Goal: Task Accomplishment & Management: Complete application form

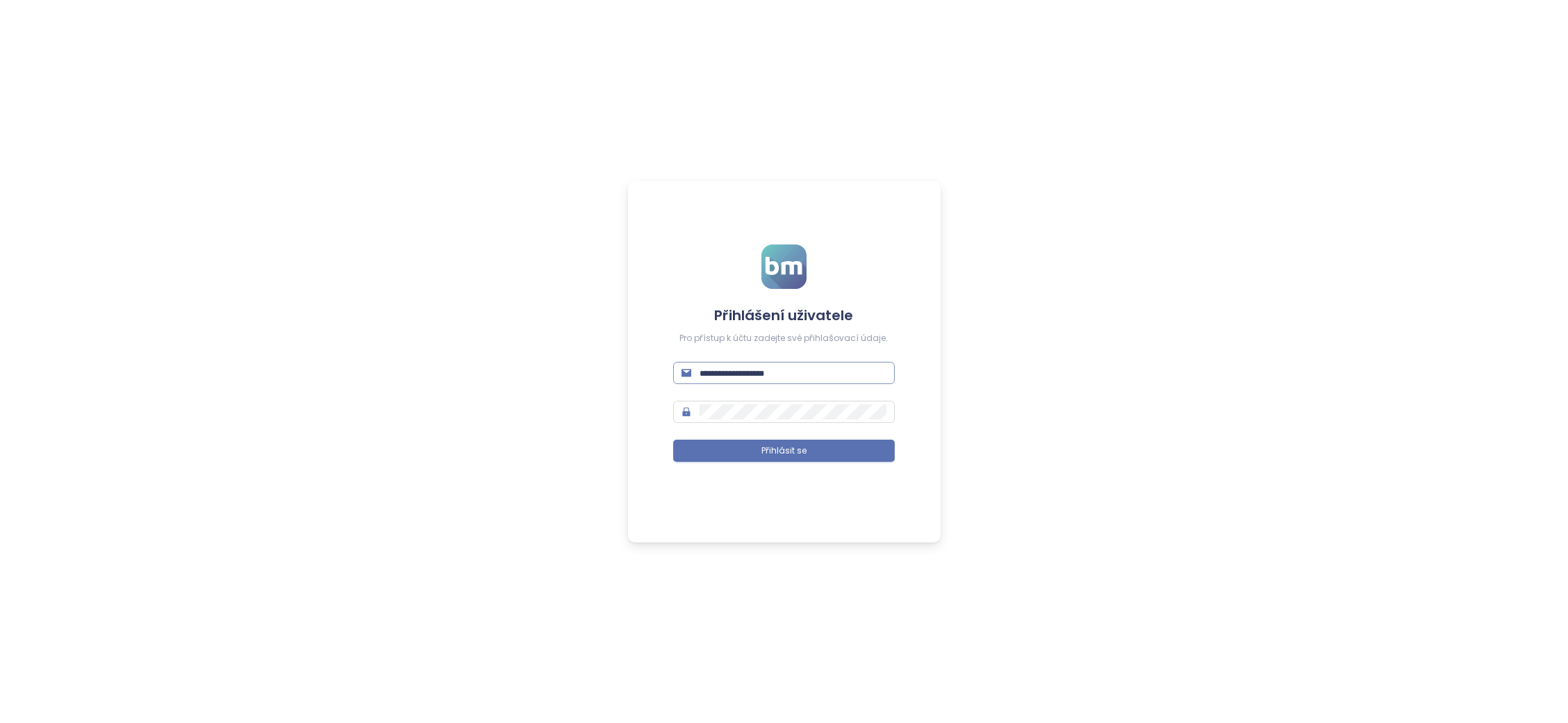
click at [815, 362] on span at bounding box center [784, 373] width 221 height 22
click at [782, 379] on input "text" at bounding box center [793, 373] width 187 height 15
type input "**********"
click at [768, 440] on button "Přihlásit se" at bounding box center [784, 451] width 221 height 22
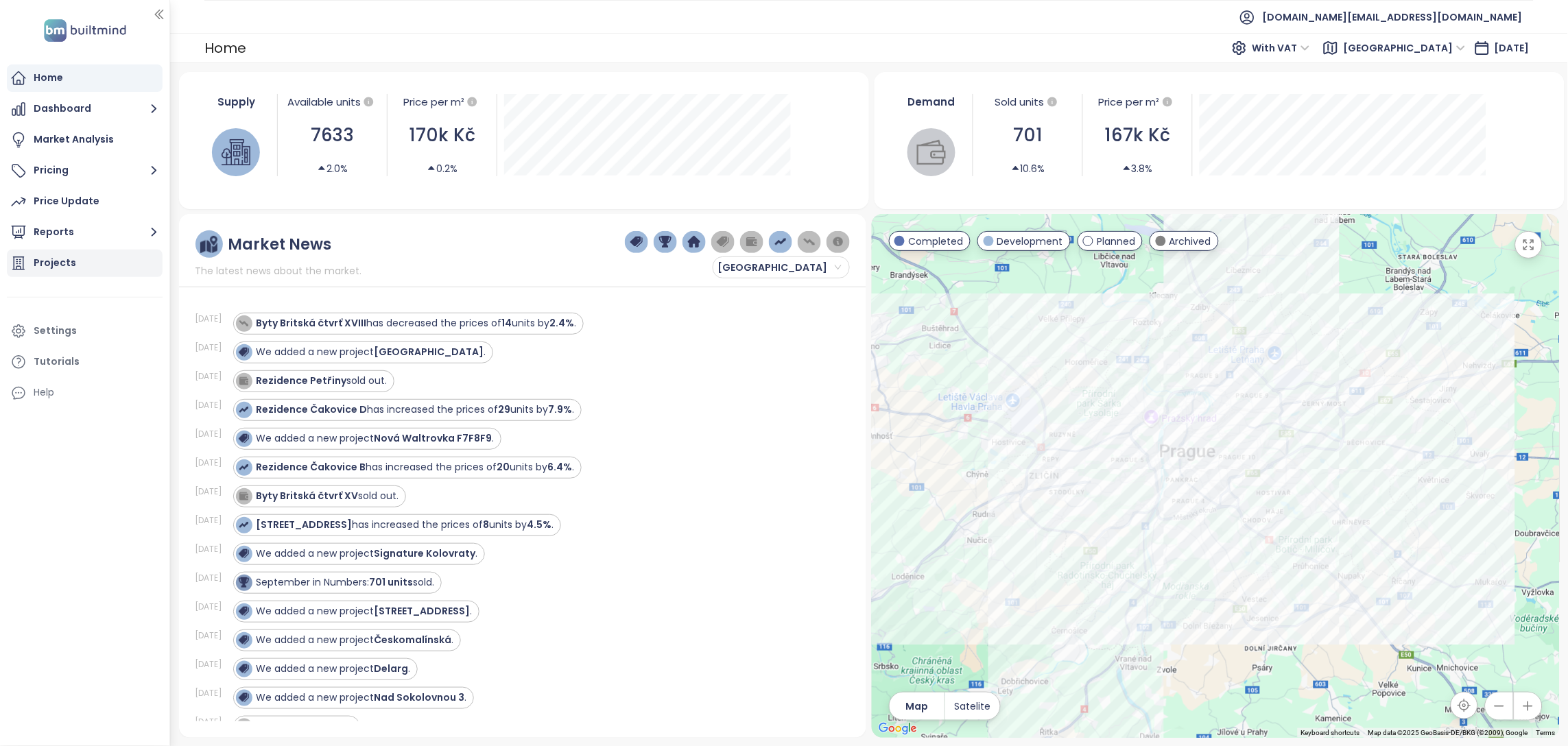
click at [73, 264] on div "Projects" at bounding box center [85, 264] width 156 height 28
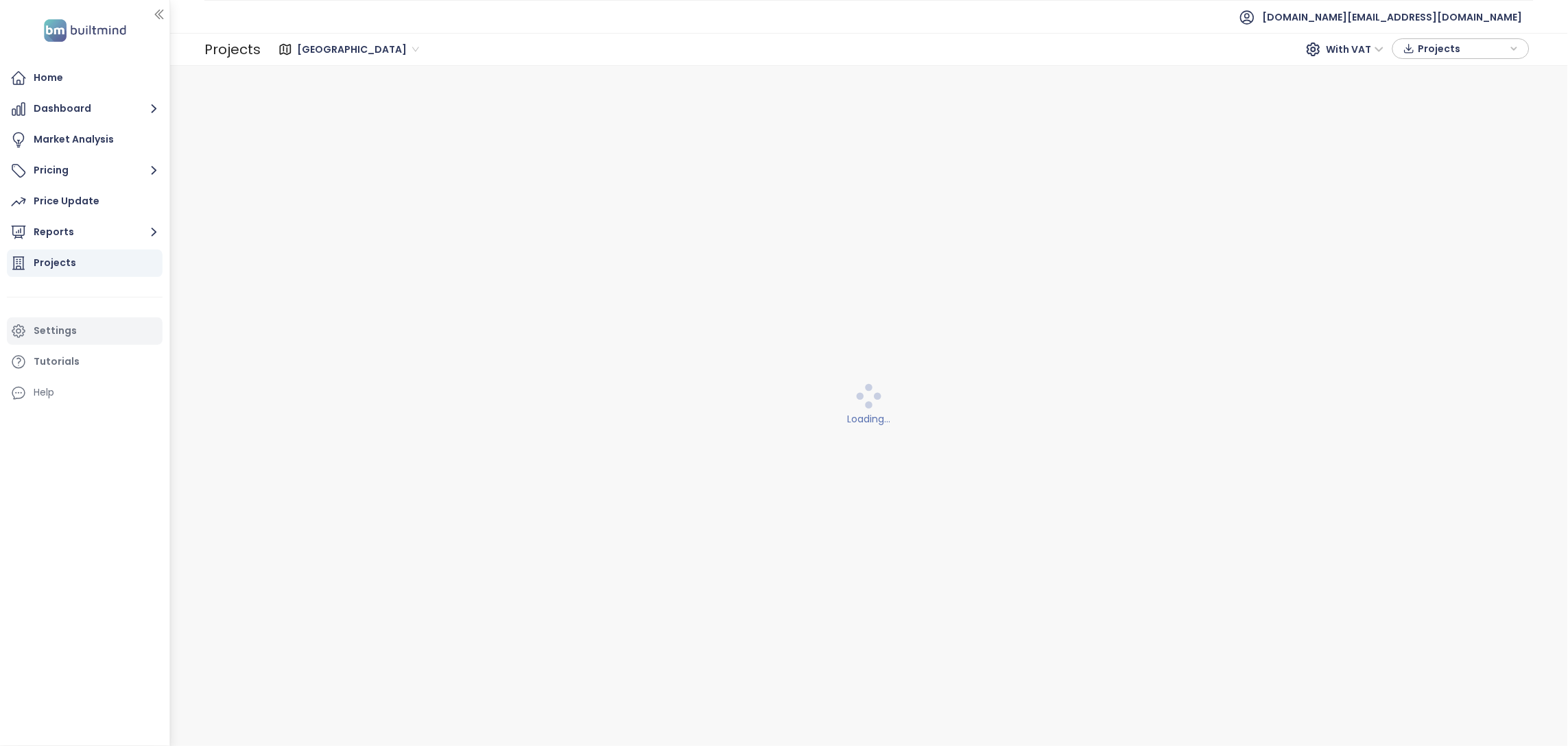
click at [25, 338] on icon at bounding box center [18, 332] width 17 height 17
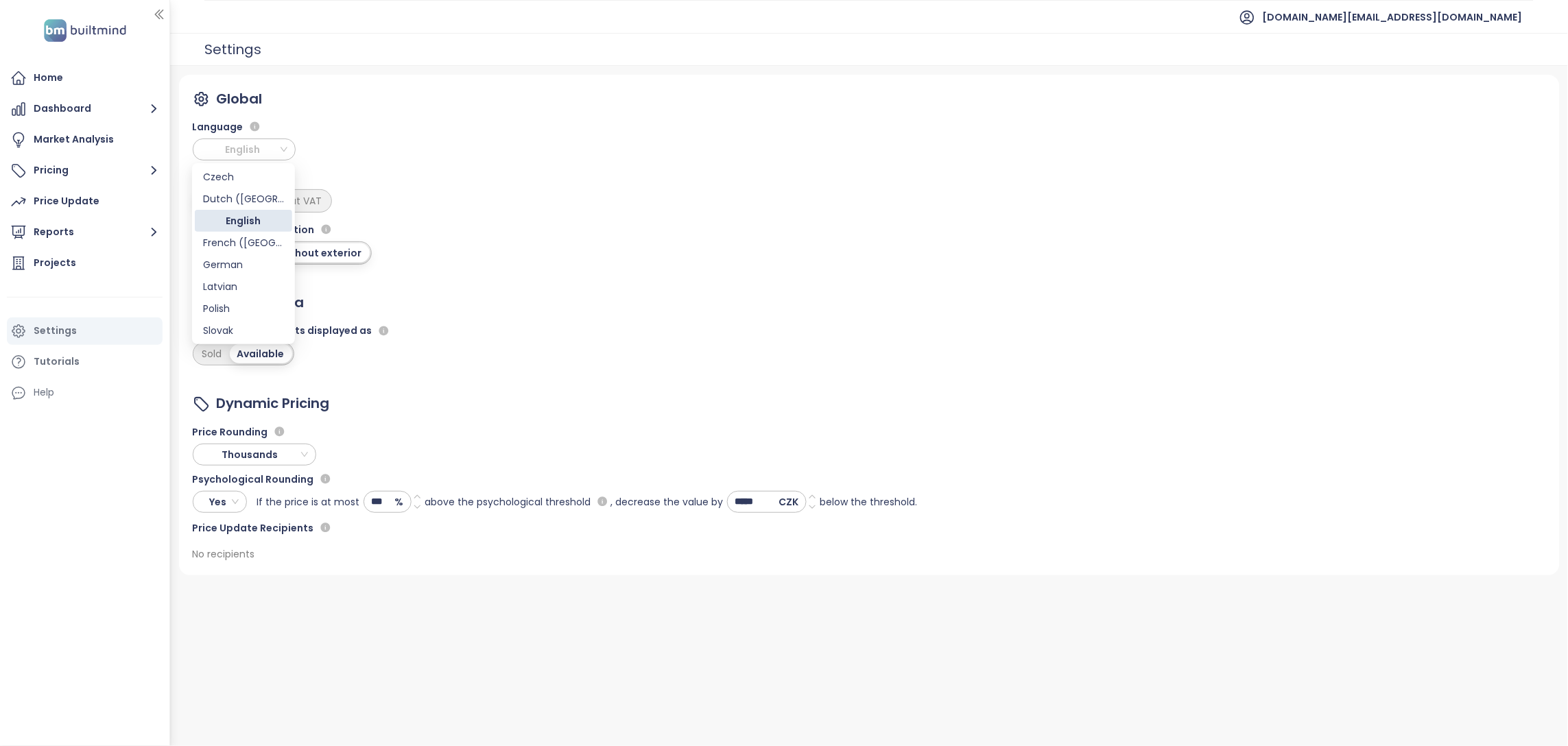
click at [274, 145] on span "English" at bounding box center [245, 149] width 96 height 21
click at [211, 177] on div "Czech" at bounding box center [244, 177] width 81 height 15
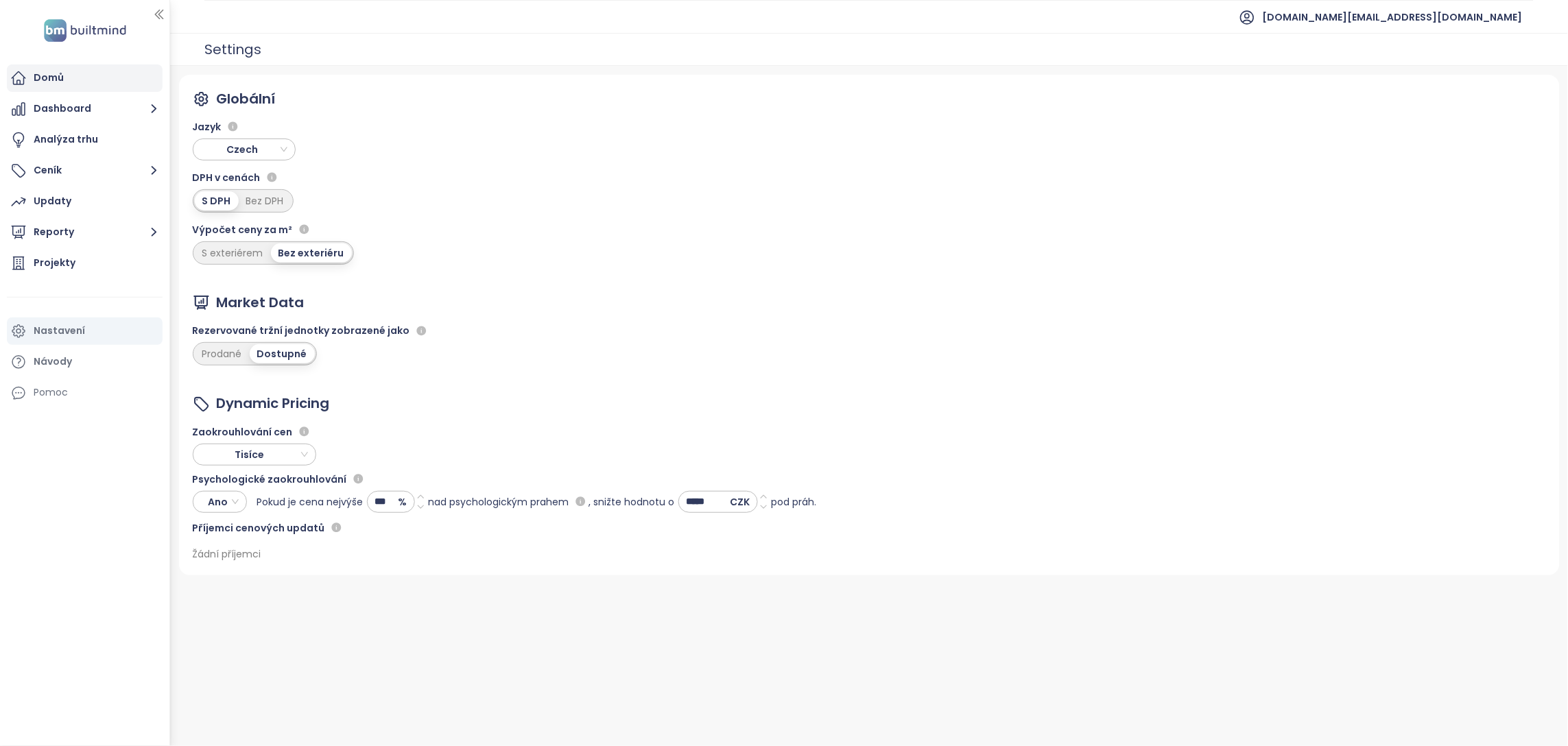
click at [62, 83] on div "Domů" at bounding box center [48, 78] width 30 height 17
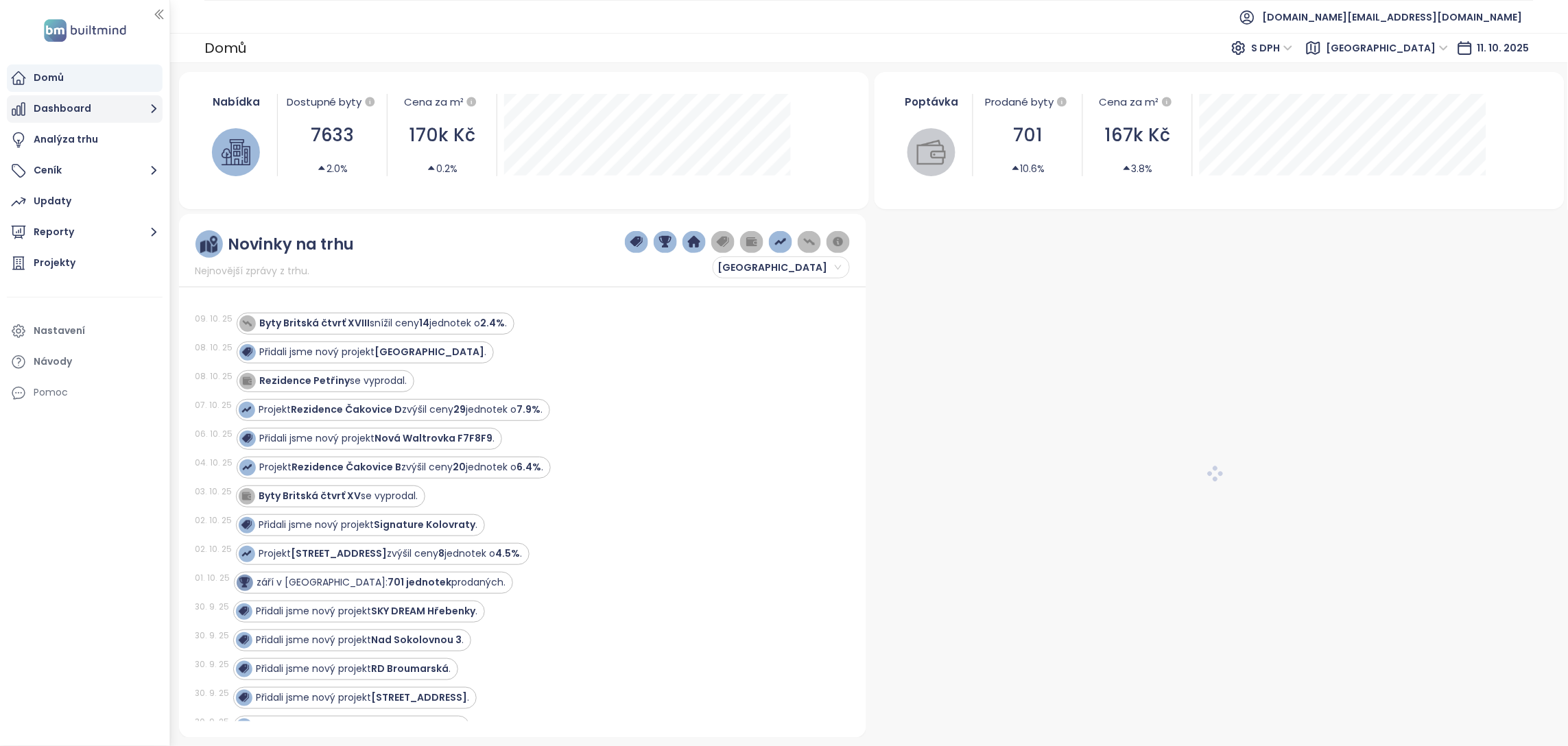
click at [84, 112] on button "Dashboard" at bounding box center [85, 109] width 156 height 28
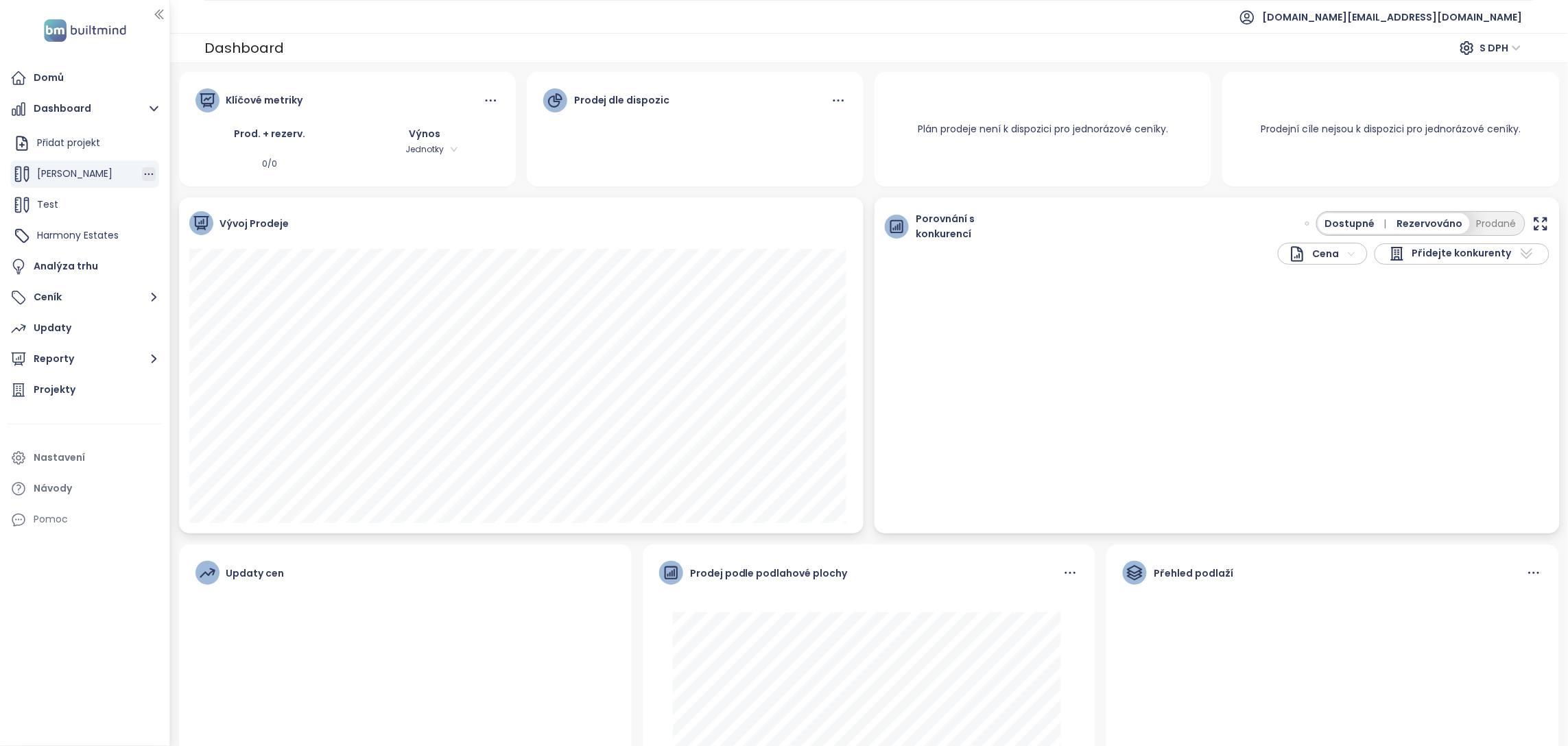
click at [150, 177] on icon "button" at bounding box center [149, 174] width 14 height 14
click at [198, 235] on button "Odstranit" at bounding box center [206, 238] width 82 height 17
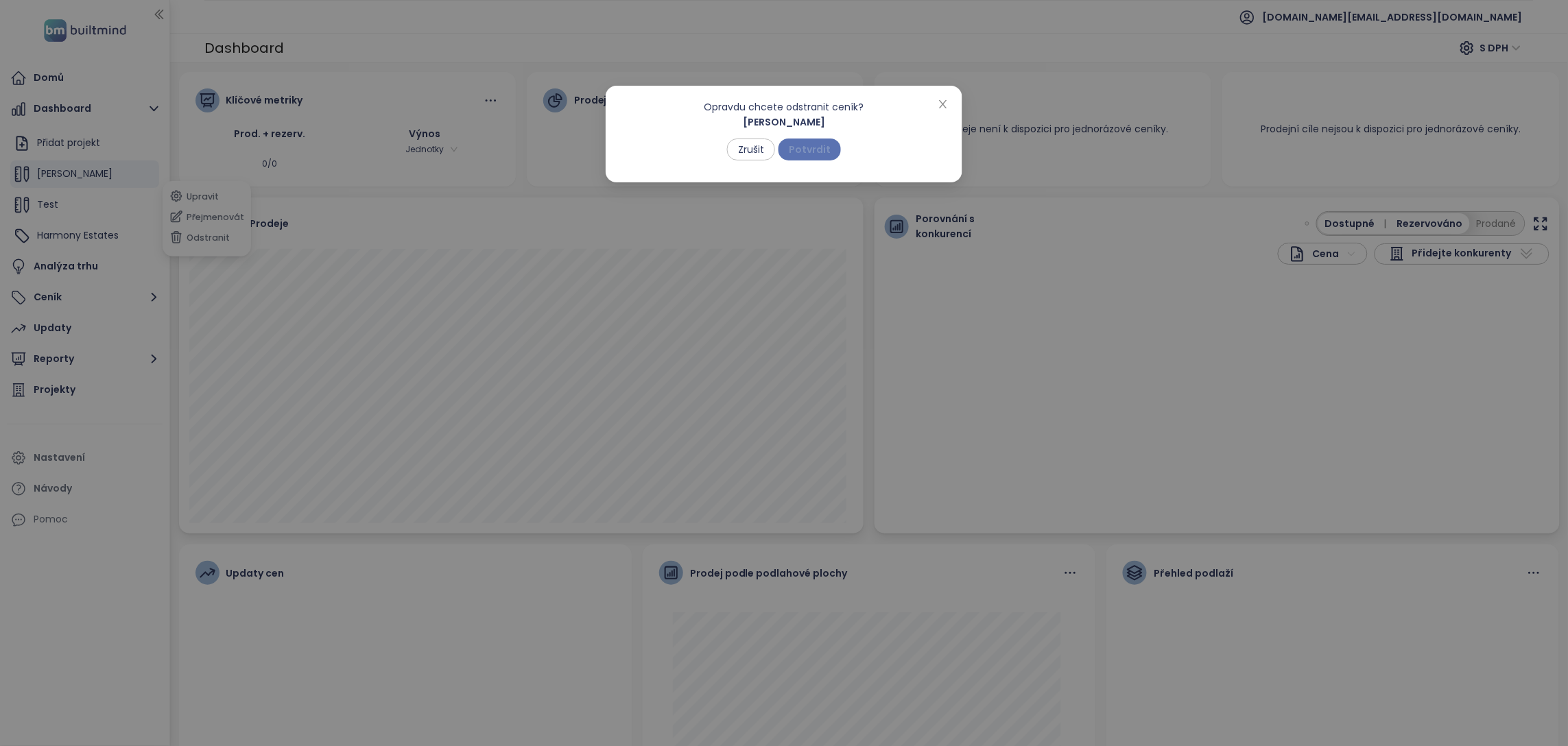
click at [812, 148] on span "Potvrdit" at bounding box center [810, 150] width 42 height 15
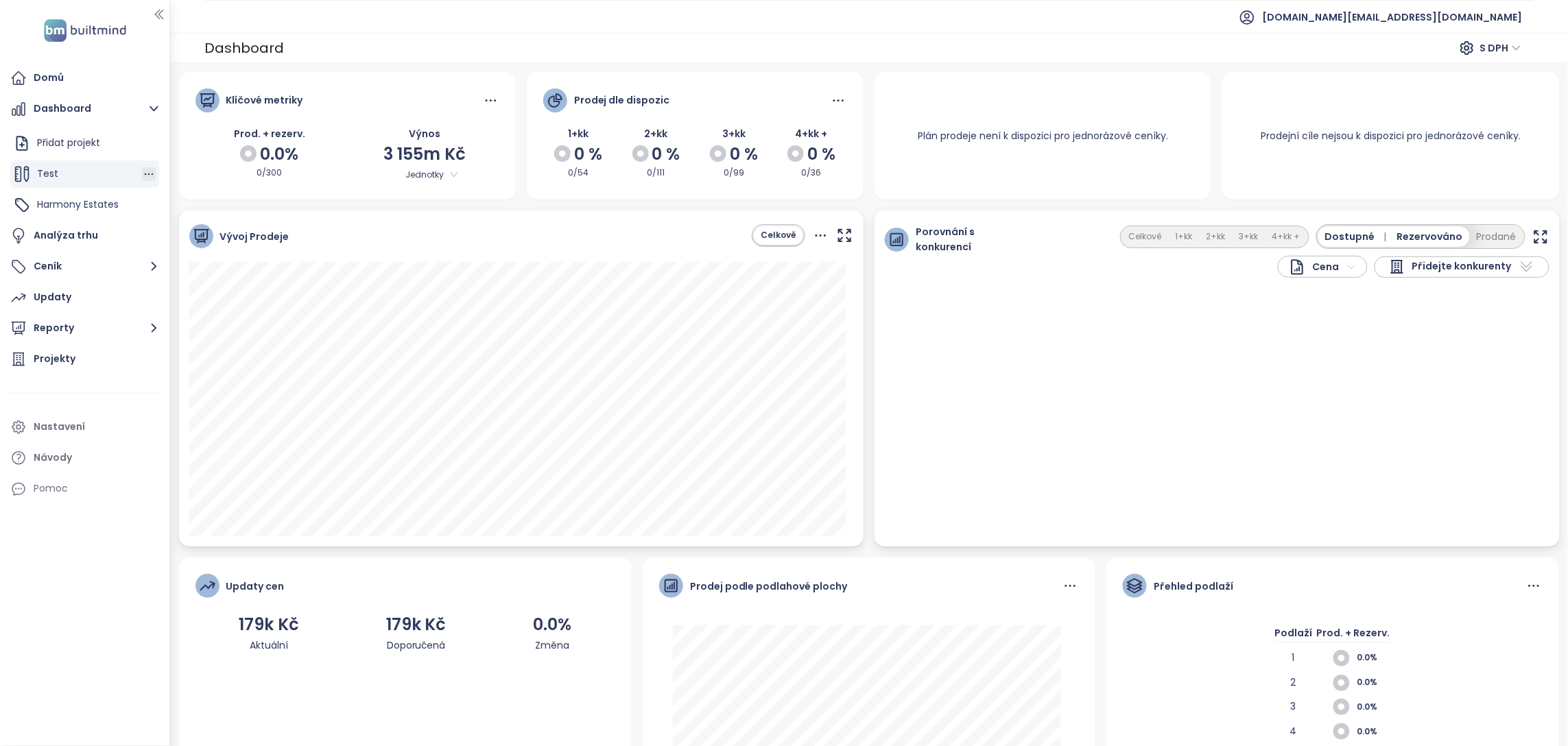
click at [146, 174] on icon "button" at bounding box center [149, 174] width 14 height 14
click at [187, 170] on button "Odstranit" at bounding box center [206, 169] width 82 height 17
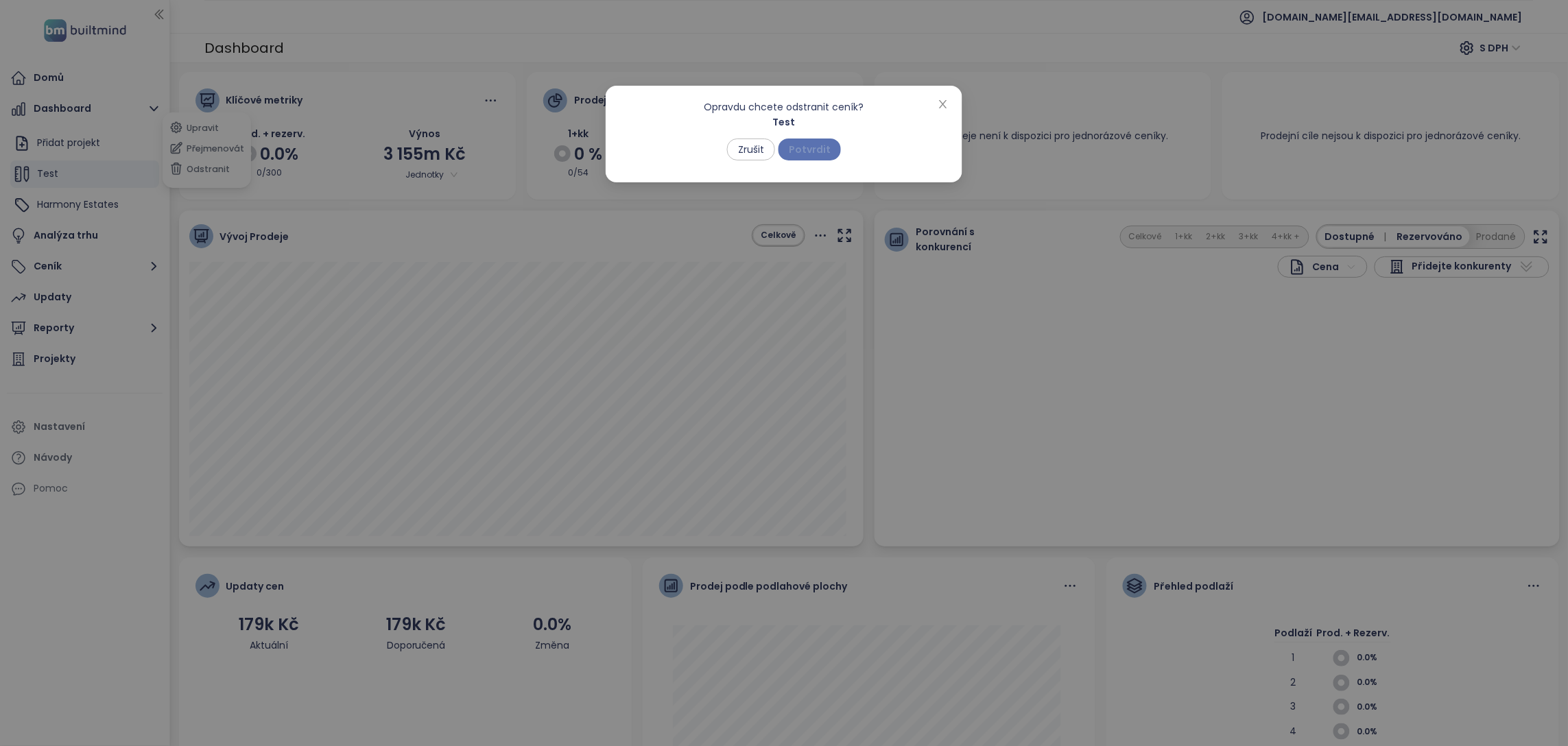
click at [818, 154] on span "Potvrdit" at bounding box center [810, 150] width 42 height 15
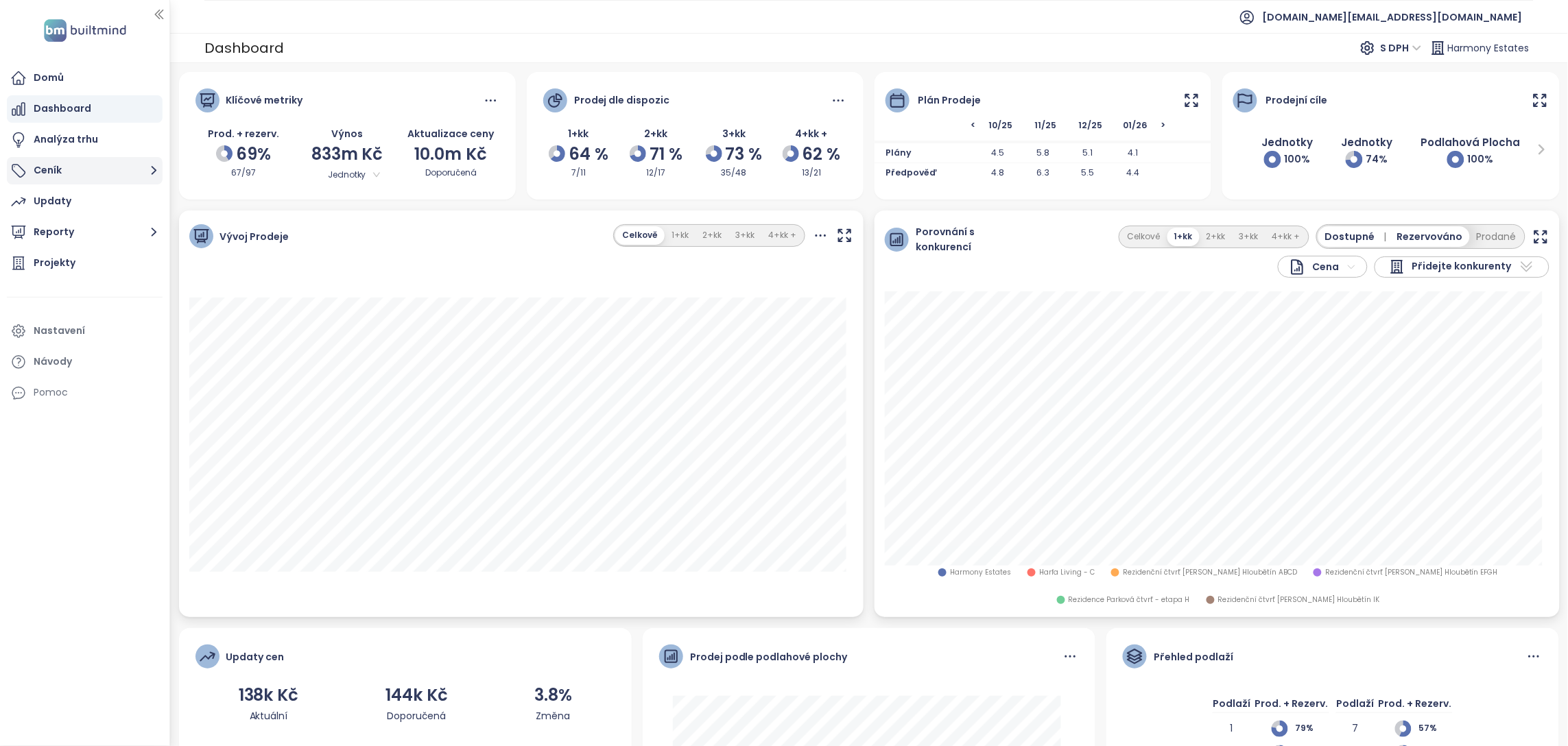
click at [129, 172] on button "Ceník" at bounding box center [85, 170] width 156 height 28
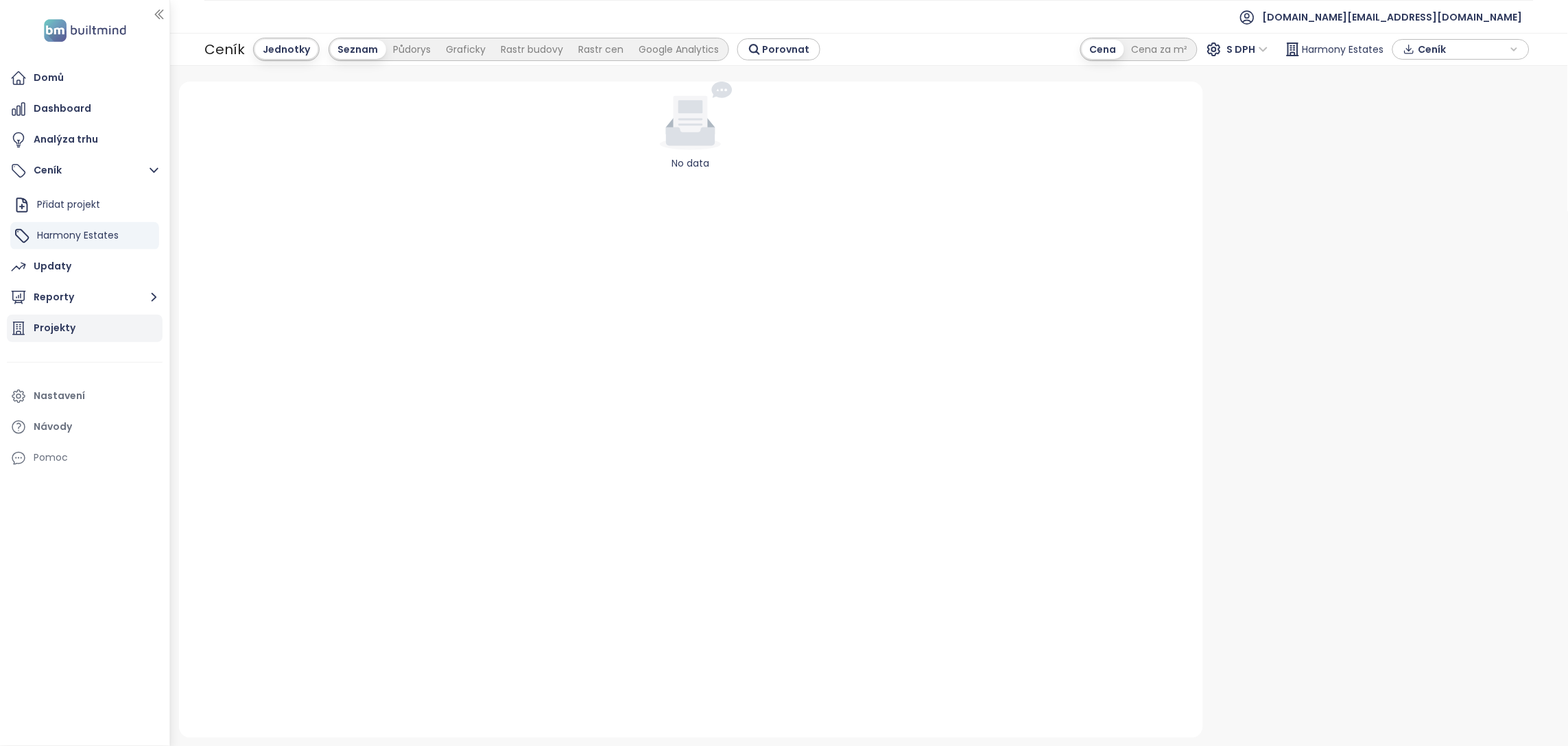
click at [71, 334] on div "Projekty" at bounding box center [54, 328] width 42 height 17
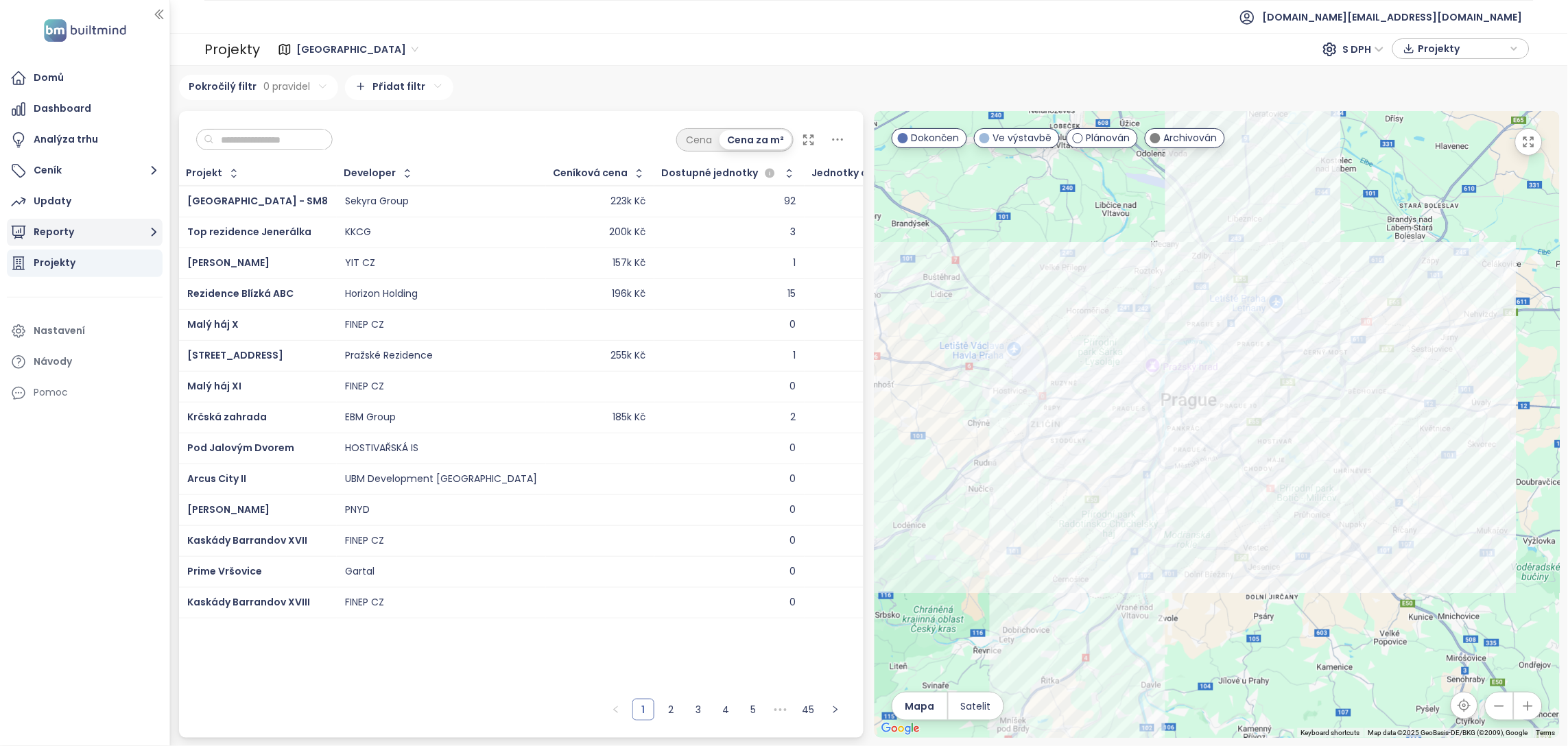
click at [62, 230] on button "Reporty" at bounding box center [85, 232] width 156 height 28
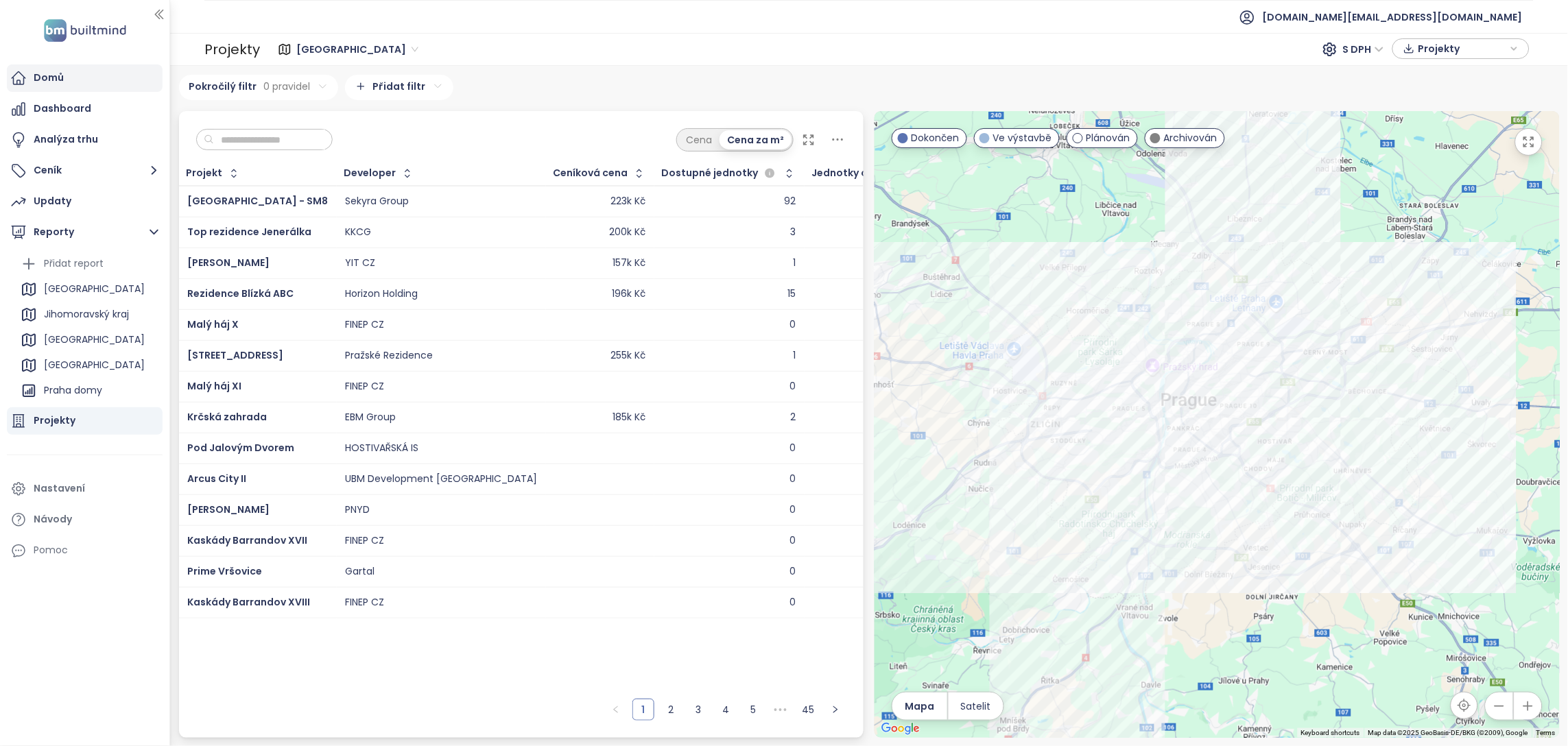
click at [50, 79] on div "Domů" at bounding box center [48, 78] width 30 height 17
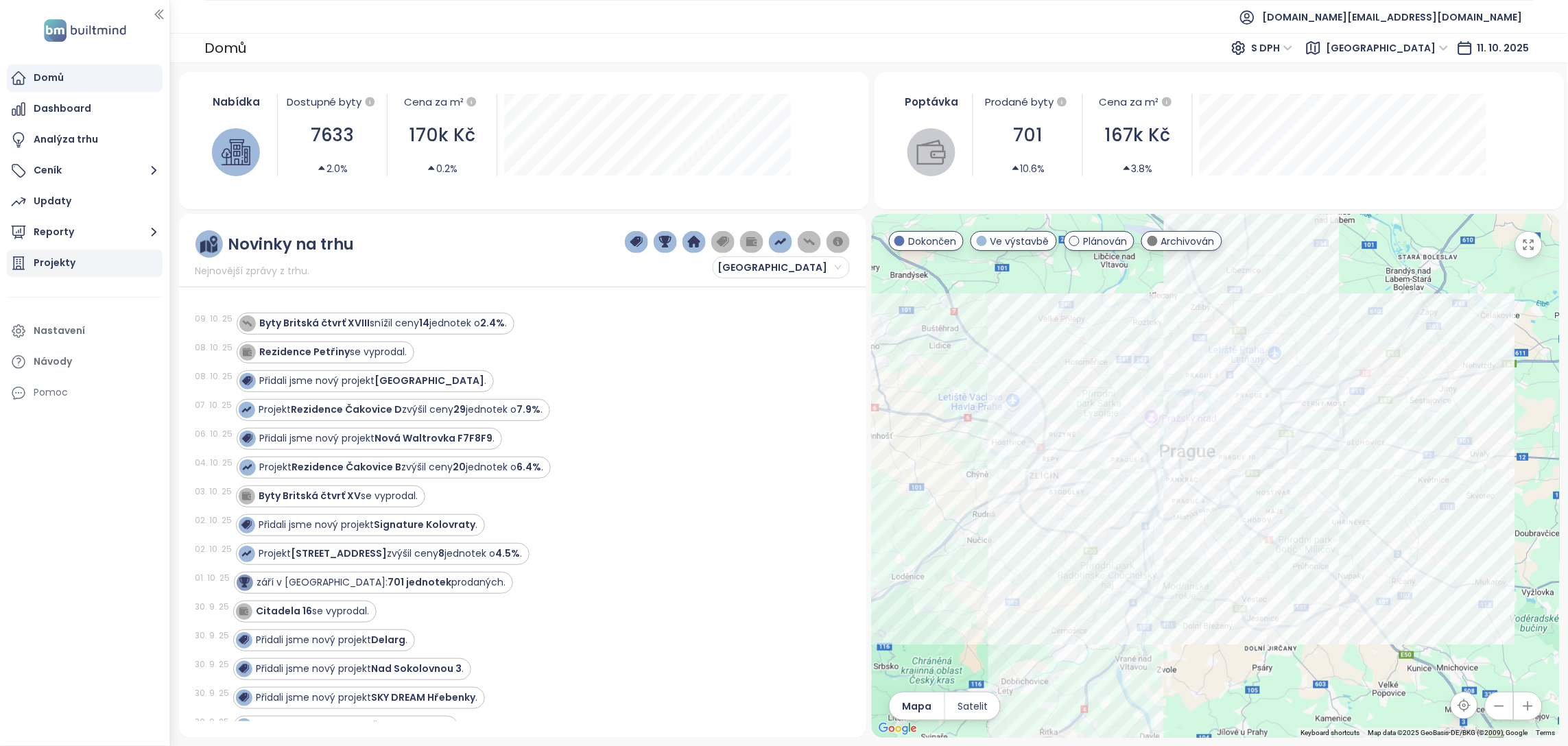
click at [106, 273] on div "Projekty" at bounding box center [85, 264] width 156 height 28
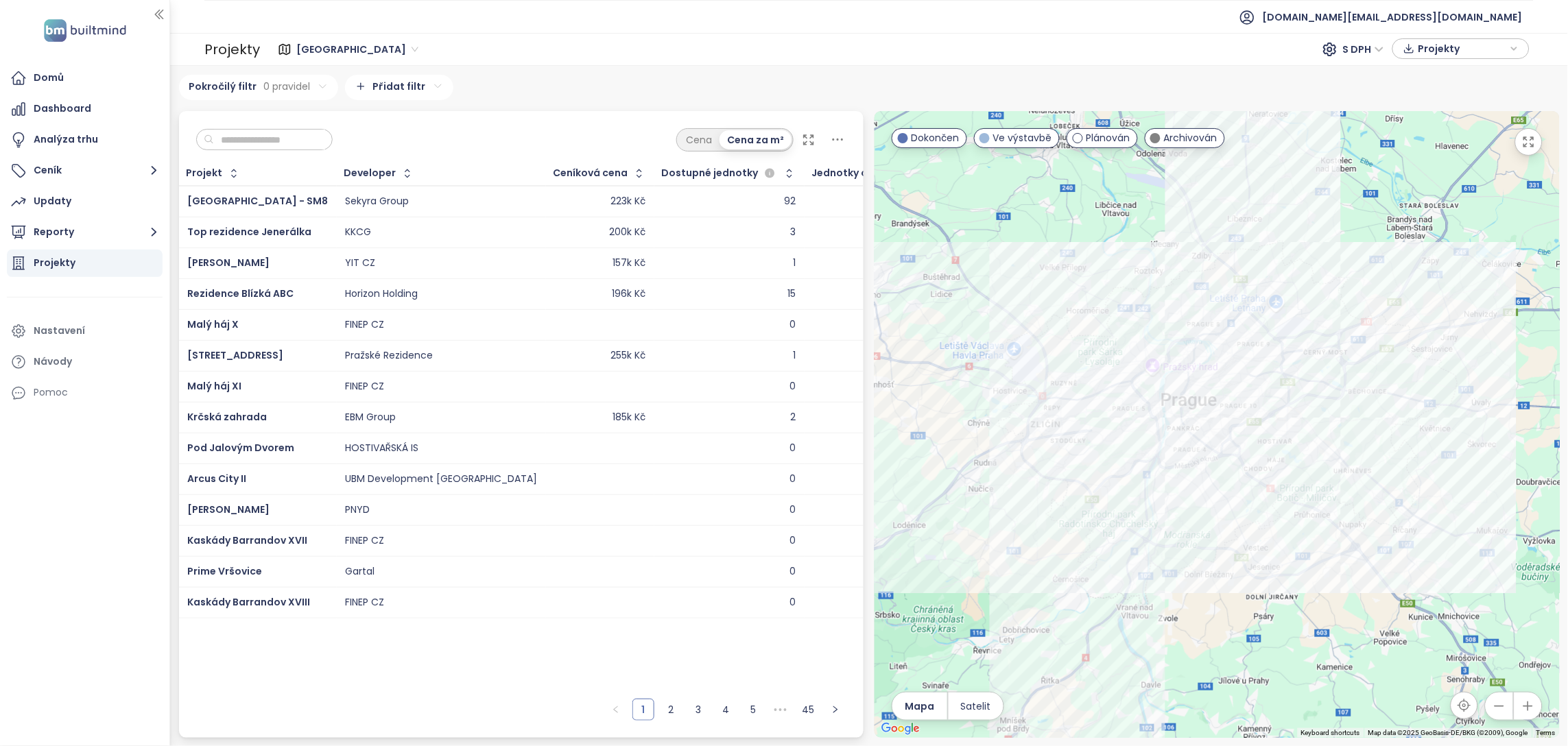
click at [1286, 561] on div at bounding box center [1217, 424] width 685 height 627
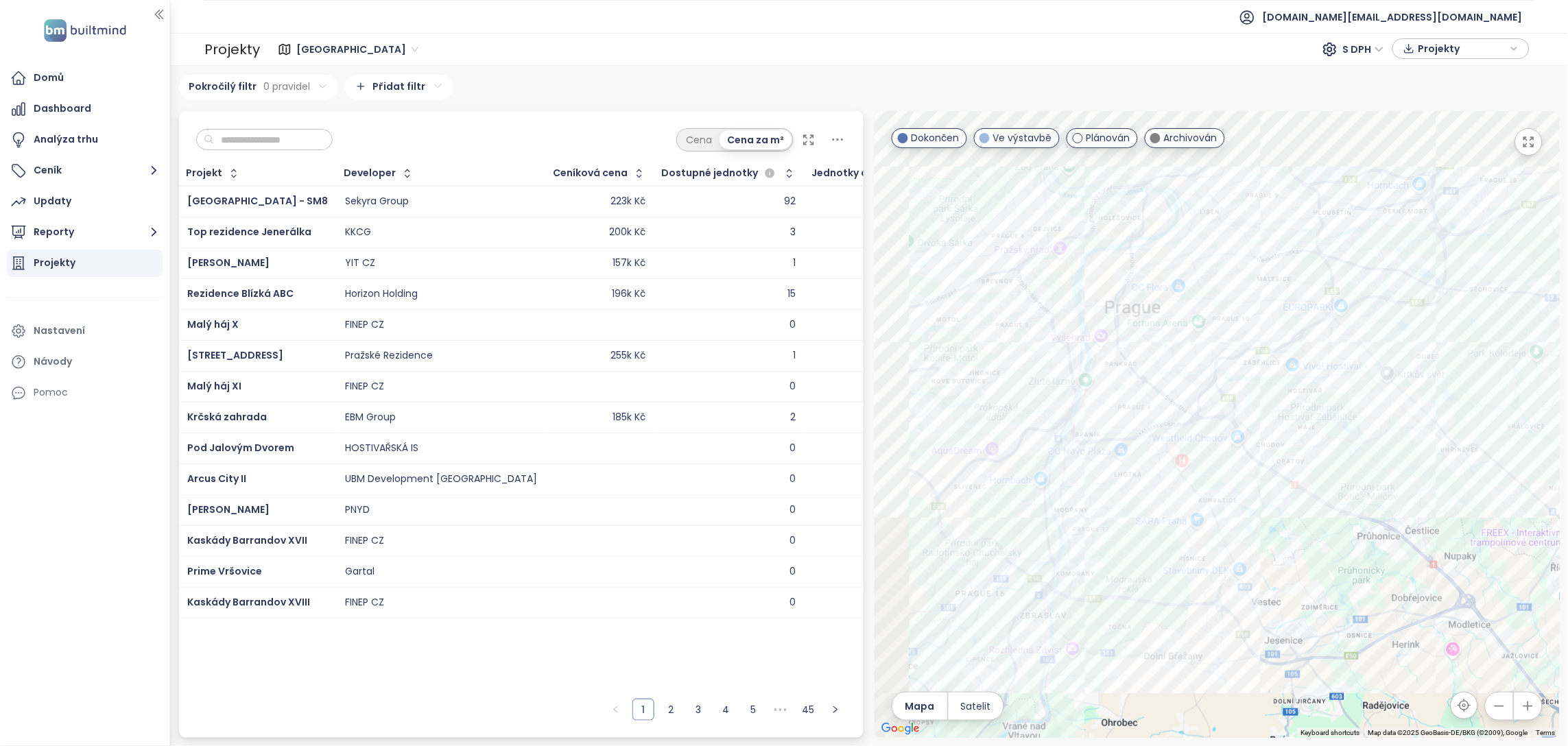
drag, startPoint x: 1249, startPoint y: 478, endPoint x: 1306, endPoint y: 572, distance: 109.9
click at [1306, 572] on div at bounding box center [1217, 424] width 685 height 627
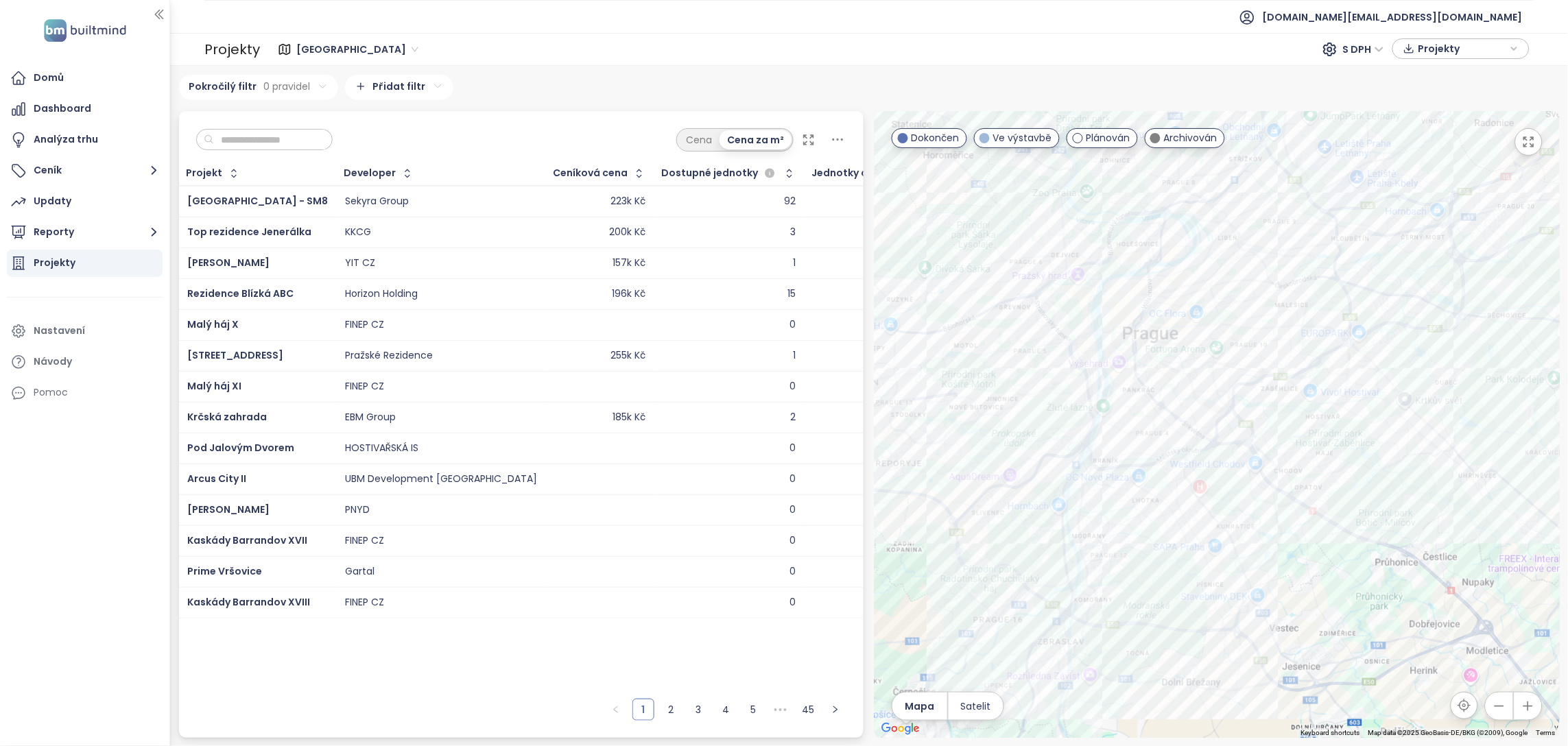
click at [274, 137] on input "text" at bounding box center [269, 140] width 111 height 21
click at [316, 131] on input "text" at bounding box center [269, 140] width 111 height 21
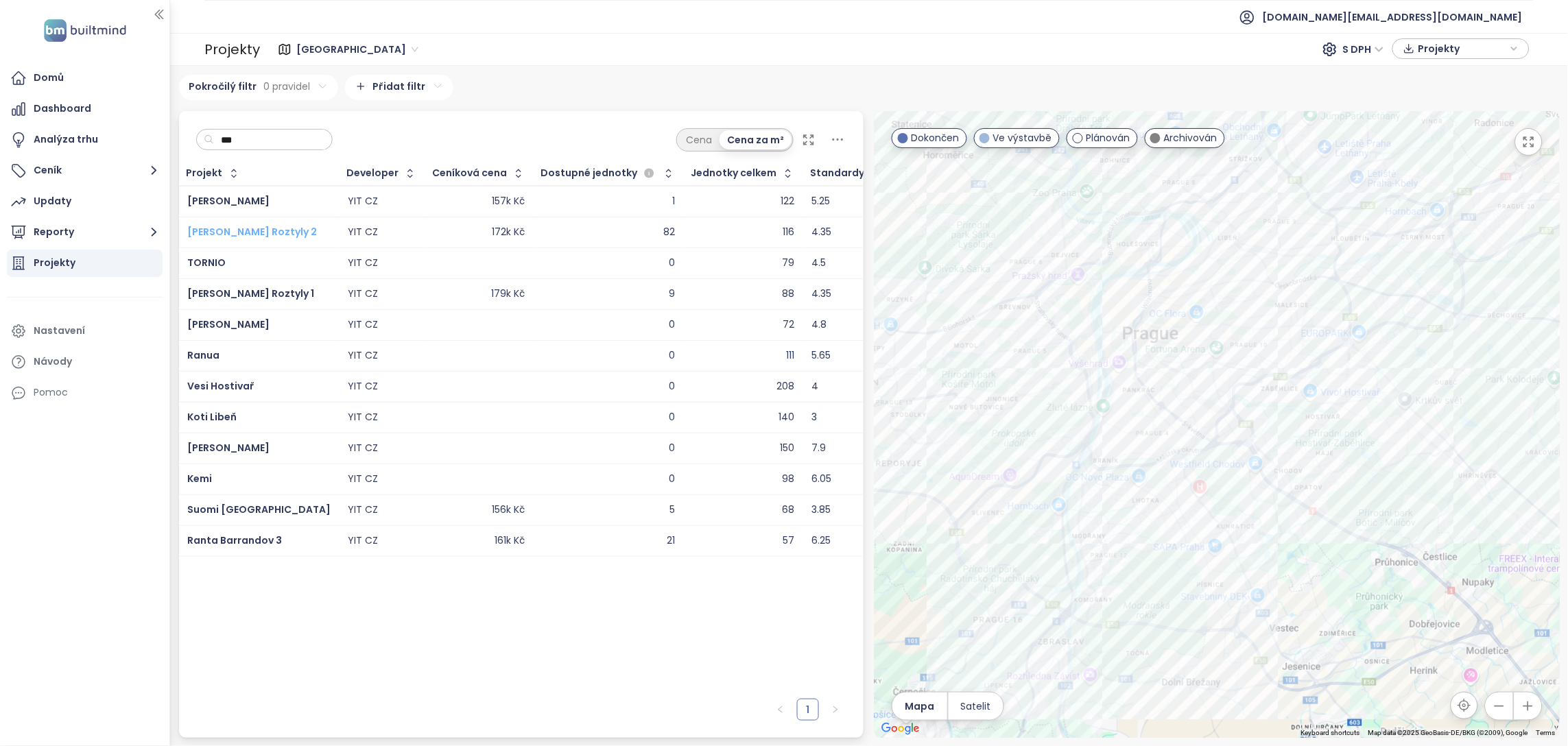
type input "***"
click at [222, 235] on span "[PERSON_NAME] Roztyly 2" at bounding box center [252, 232] width 130 height 14
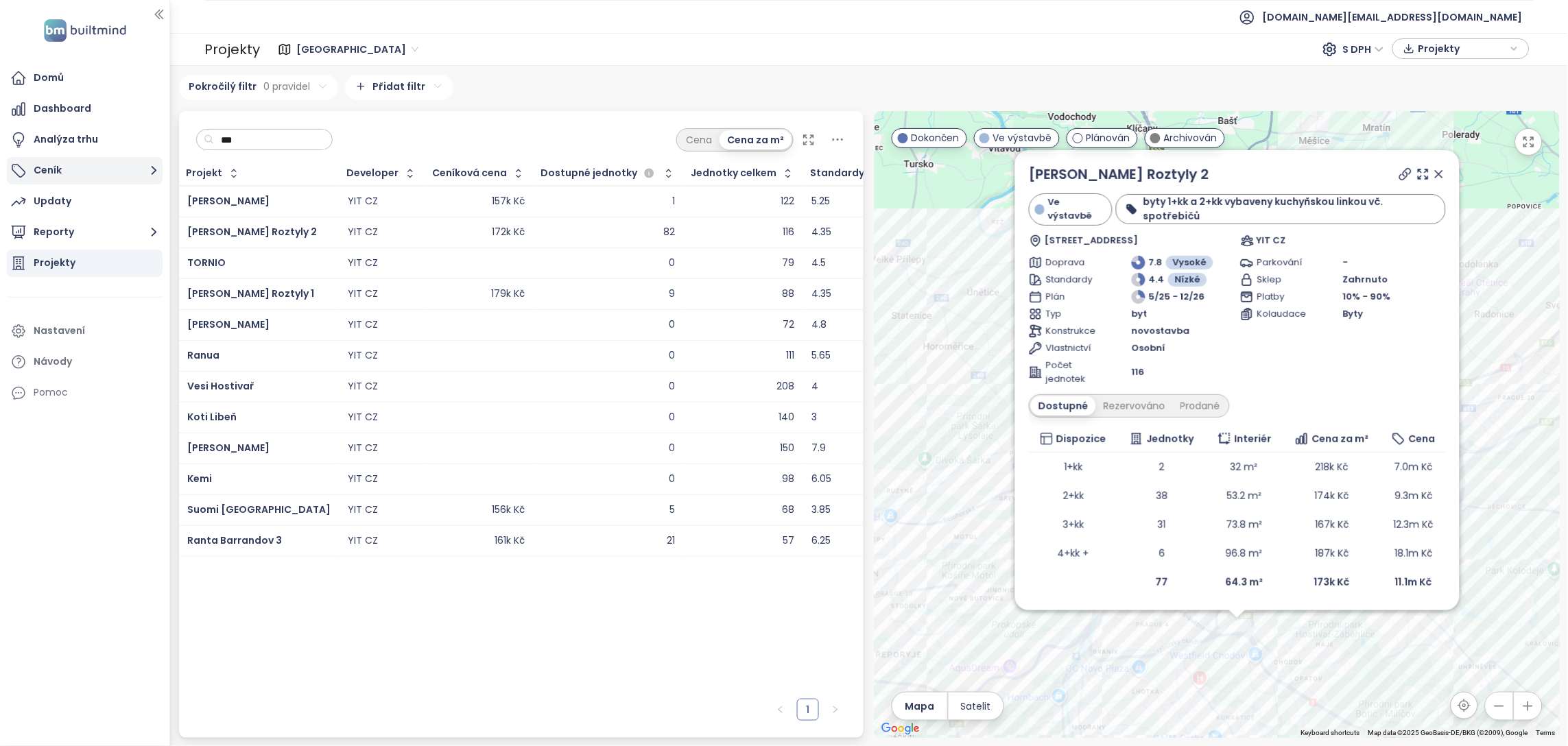
click at [77, 163] on button "Ceník" at bounding box center [85, 170] width 156 height 28
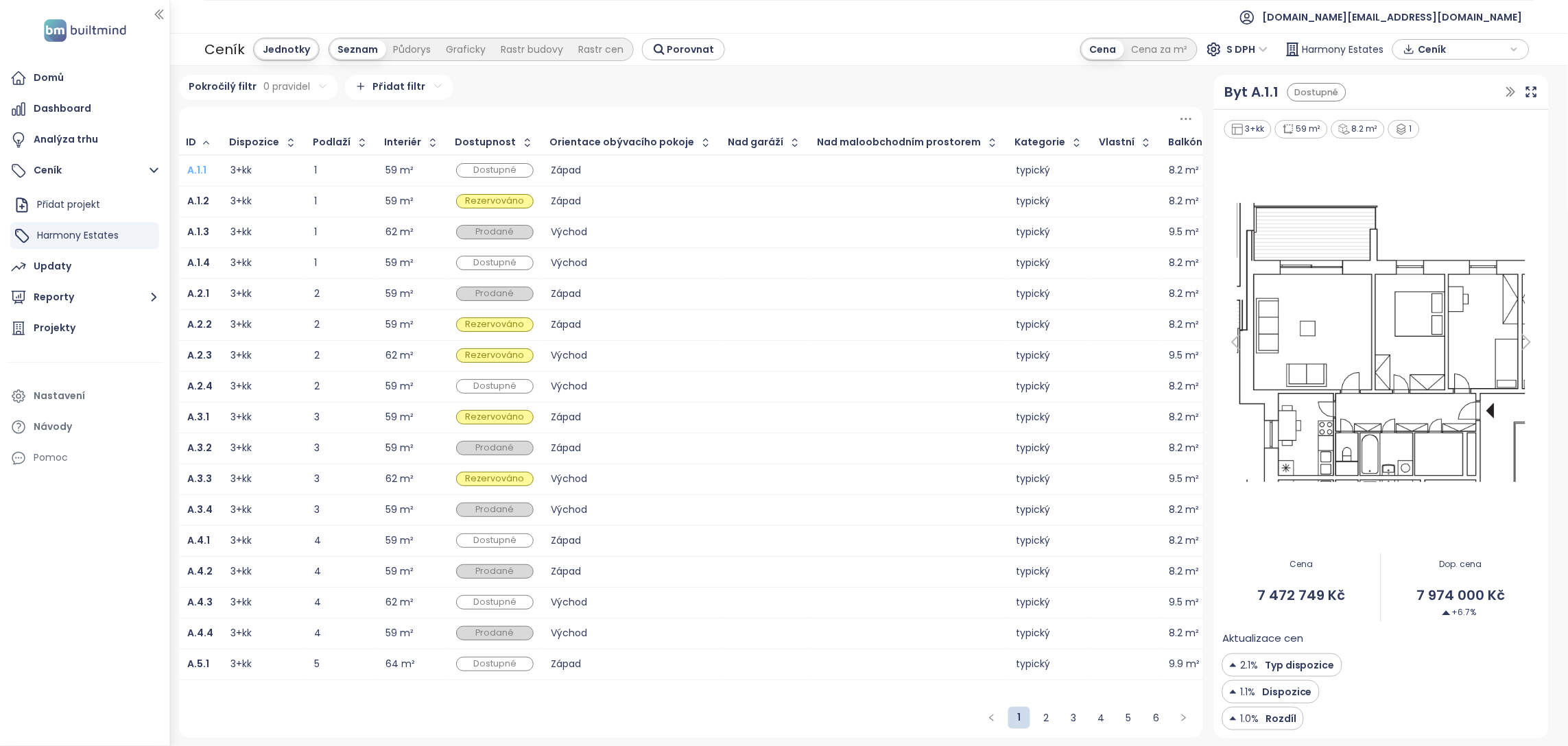
click at [200, 169] on b "A.1.1" at bounding box center [196, 170] width 19 height 14
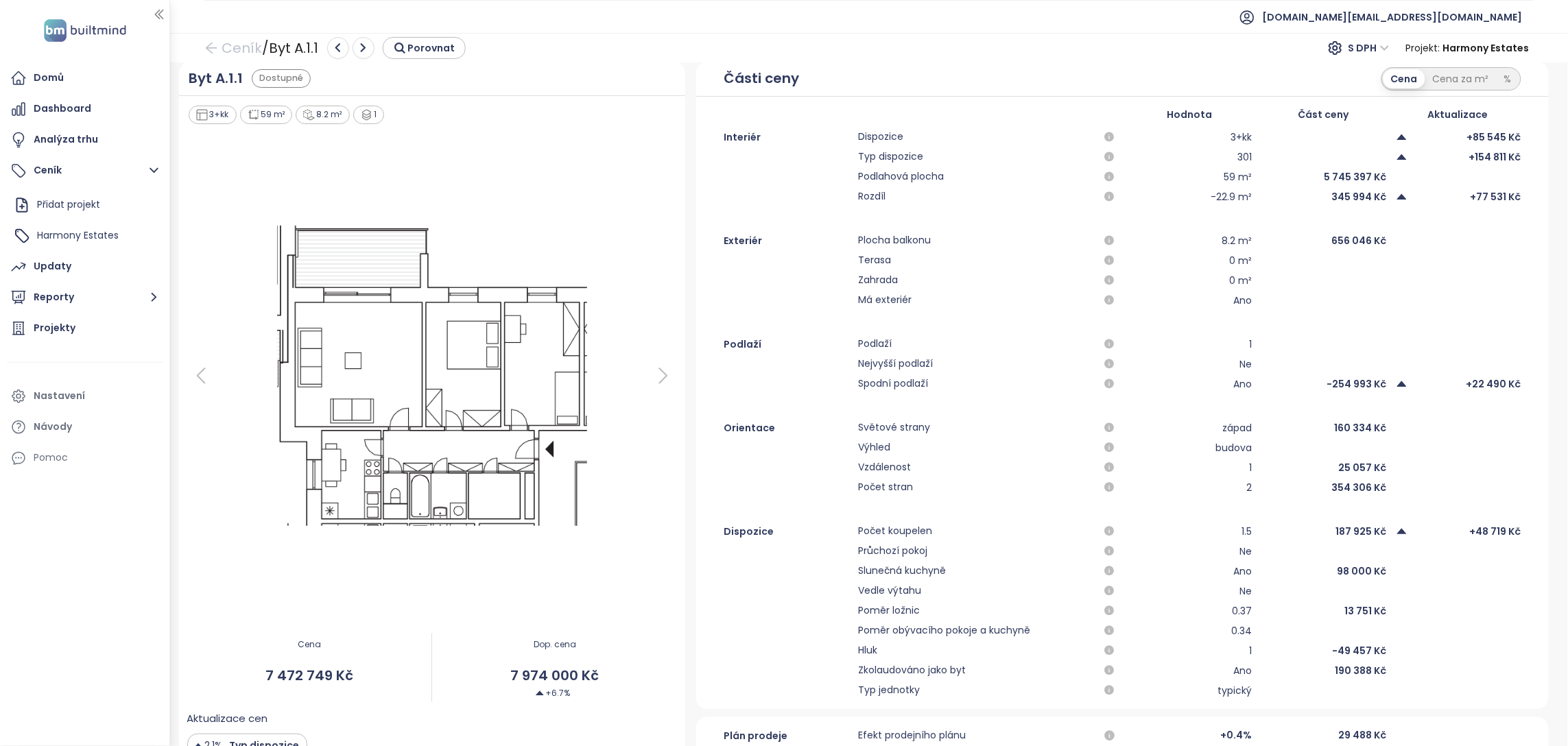
scroll to position [7, 0]
drag, startPoint x: 848, startPoint y: 238, endPoint x: 945, endPoint y: 251, distance: 97.9
click at [945, 251] on div "Exteriér Plocha balkonu 8.2 m² 656 046 Kč" at bounding box center [1122, 245] width 852 height 17
click at [945, 251] on span "Plocha balkonu" at bounding box center [976, 245] width 235 height 17
drag, startPoint x: 1206, startPoint y: 245, endPoint x: 1236, endPoint y: 240, distance: 30.4
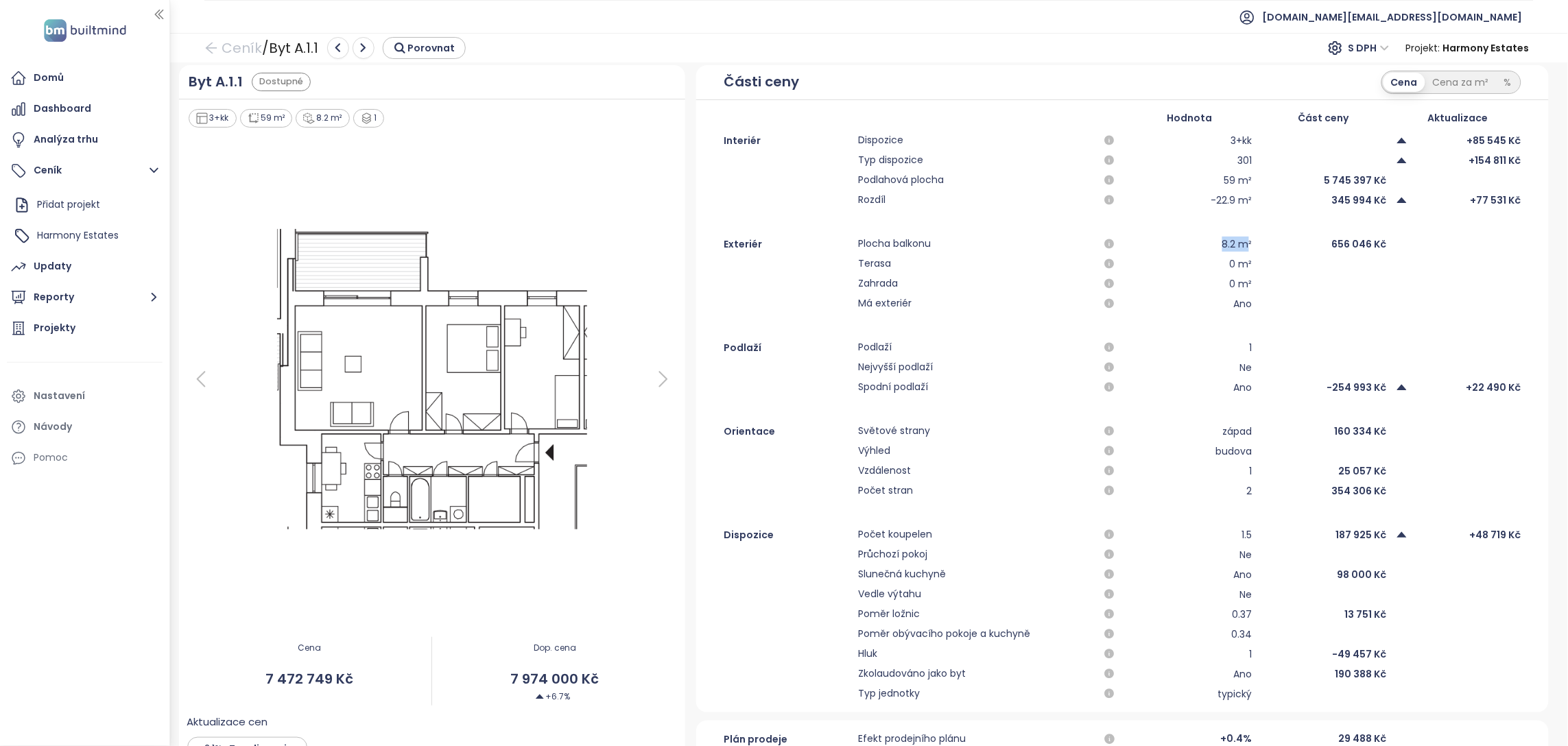
click at [1236, 240] on div "8.2 m²" at bounding box center [1190, 245] width 125 height 17
click at [1261, 246] on div "656 046 Kč" at bounding box center [1323, 245] width 125 height 17
drag, startPoint x: 1322, startPoint y: 246, endPoint x: 1375, endPoint y: 244, distance: 53.0
click at [1375, 244] on div "656 046 Kč" at bounding box center [1323, 245] width 125 height 17
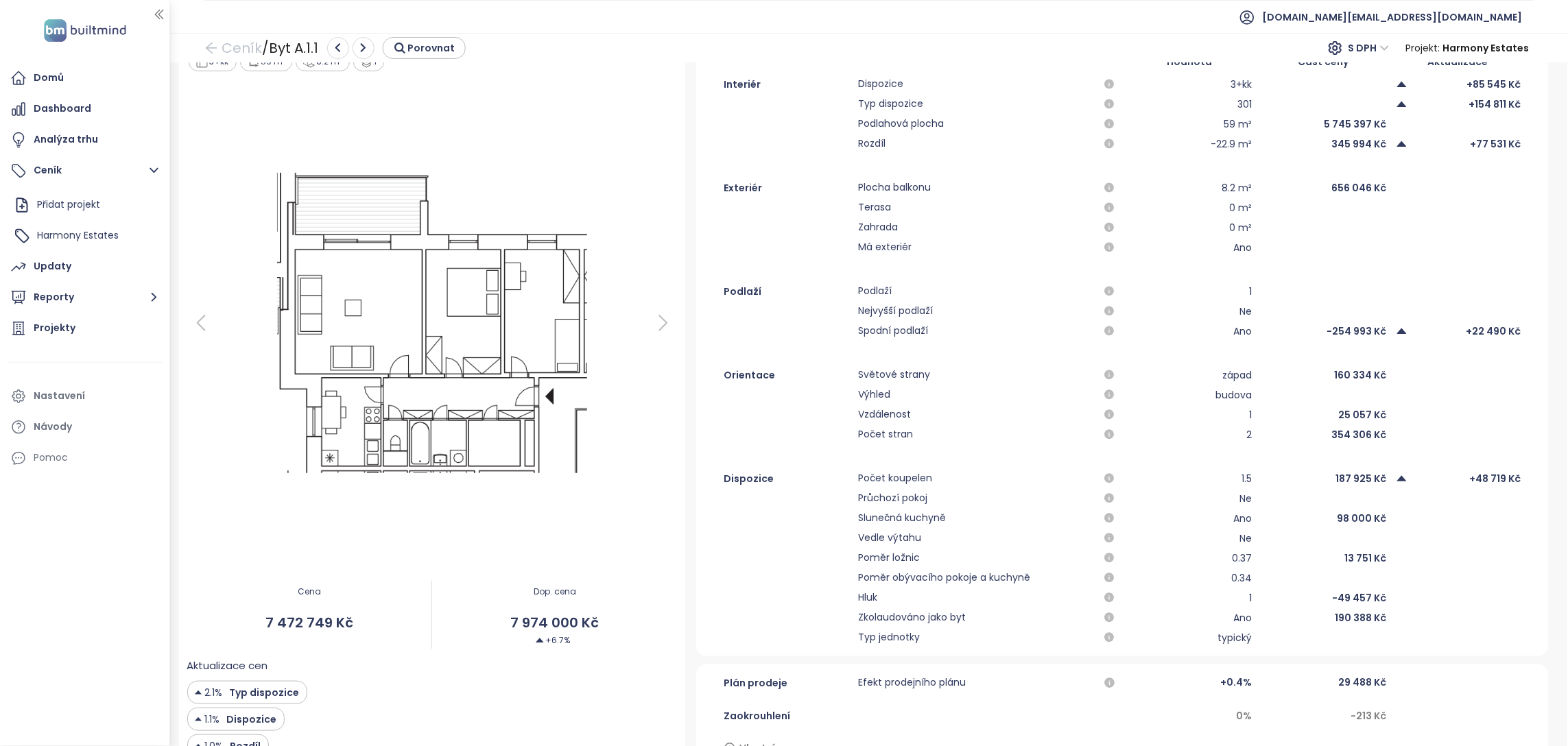
scroll to position [65, 0]
drag, startPoint x: 1321, startPoint y: 185, endPoint x: 1381, endPoint y: 190, distance: 60.2
click at [1381, 190] on div "Exteriér Plocha balkonu 8.2 m² 656 046 Kč" at bounding box center [1122, 186] width 852 height 17
drag, startPoint x: 855, startPoint y: 331, endPoint x: 1188, endPoint y: 321, distance: 333.2
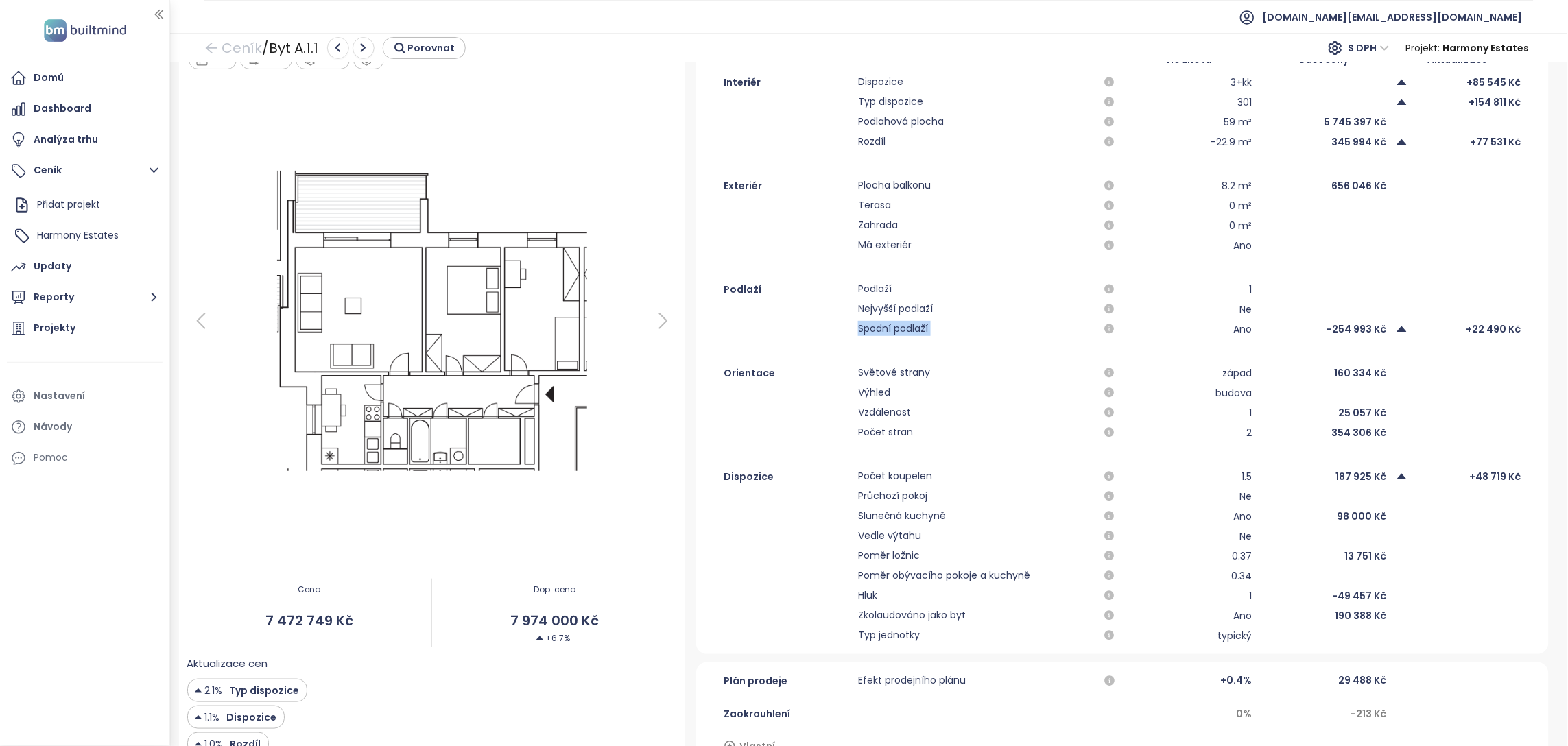
click at [1188, 321] on div "Spodní podlaží Ano -254 993 Kč +22 490 Kč" at bounding box center [1122, 329] width 852 height 17
click at [1188, 321] on div "Ano" at bounding box center [1190, 329] width 125 height 17
drag, startPoint x: 1317, startPoint y: 328, endPoint x: 1367, endPoint y: 327, distance: 50.0
click at [1367, 327] on div "-254 993 Kč" at bounding box center [1323, 329] width 125 height 17
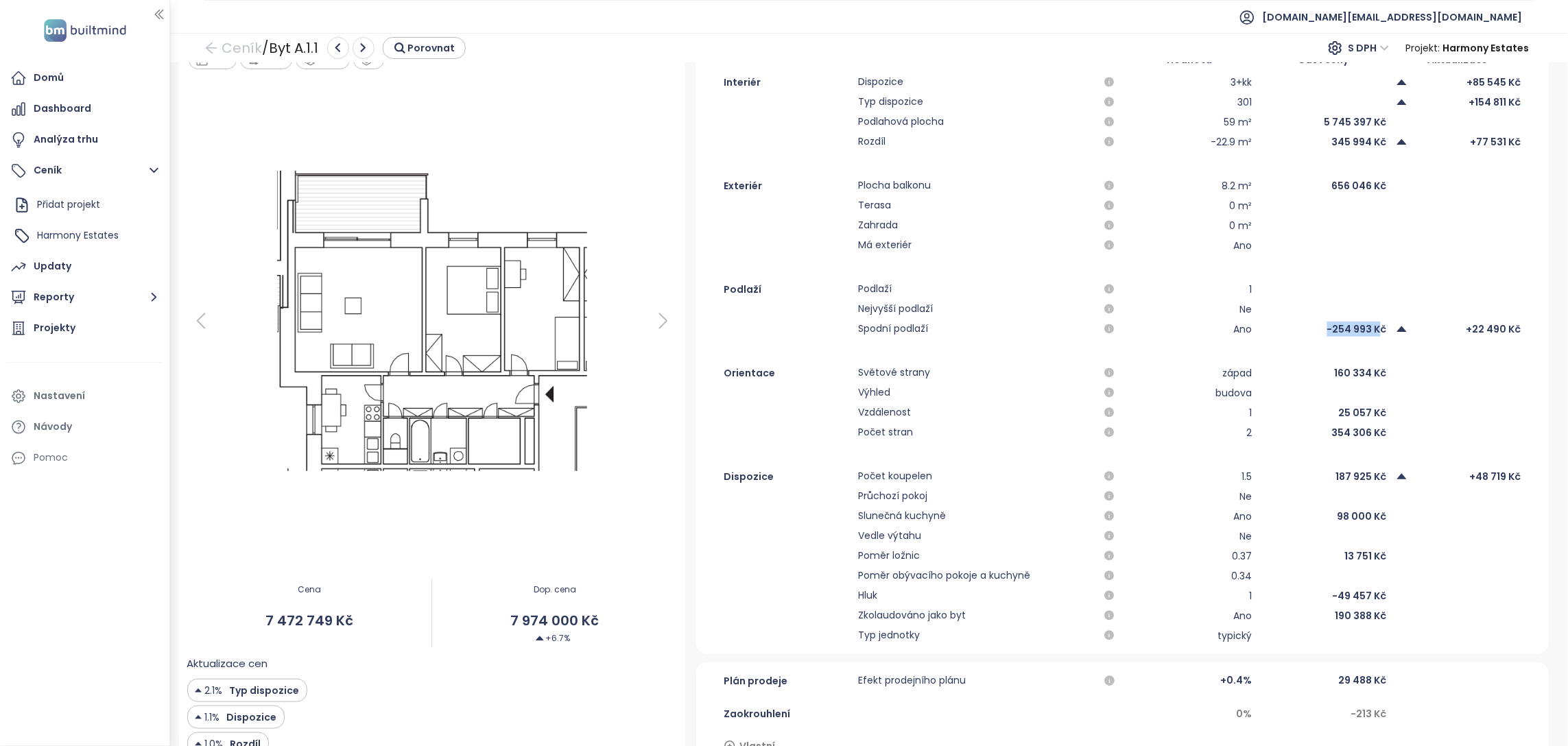
drag, startPoint x: 1317, startPoint y: 332, endPoint x: 1372, endPoint y: 329, distance: 55.1
click at [1372, 329] on div "-254 993 Kč" at bounding box center [1323, 329] width 125 height 17
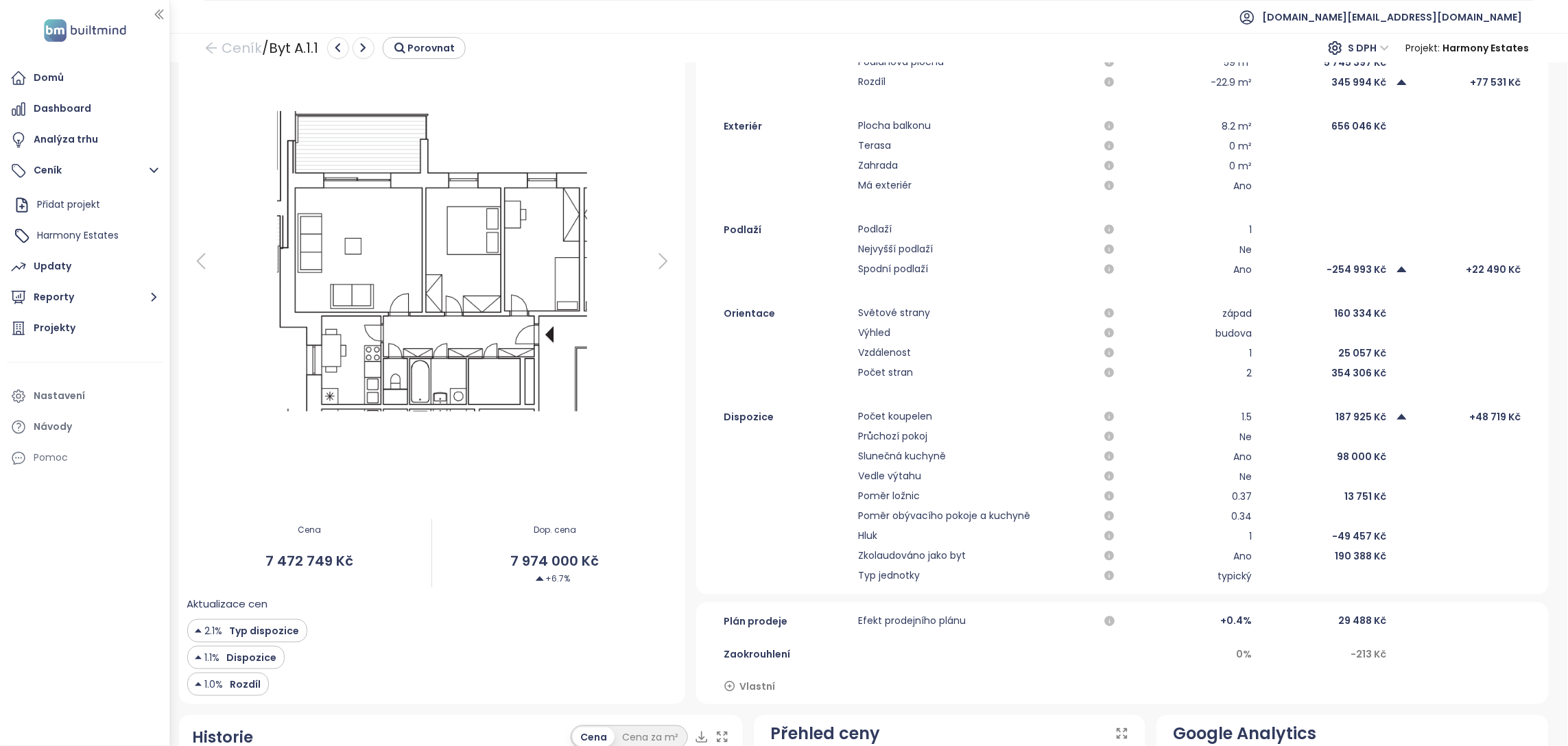
scroll to position [277, 0]
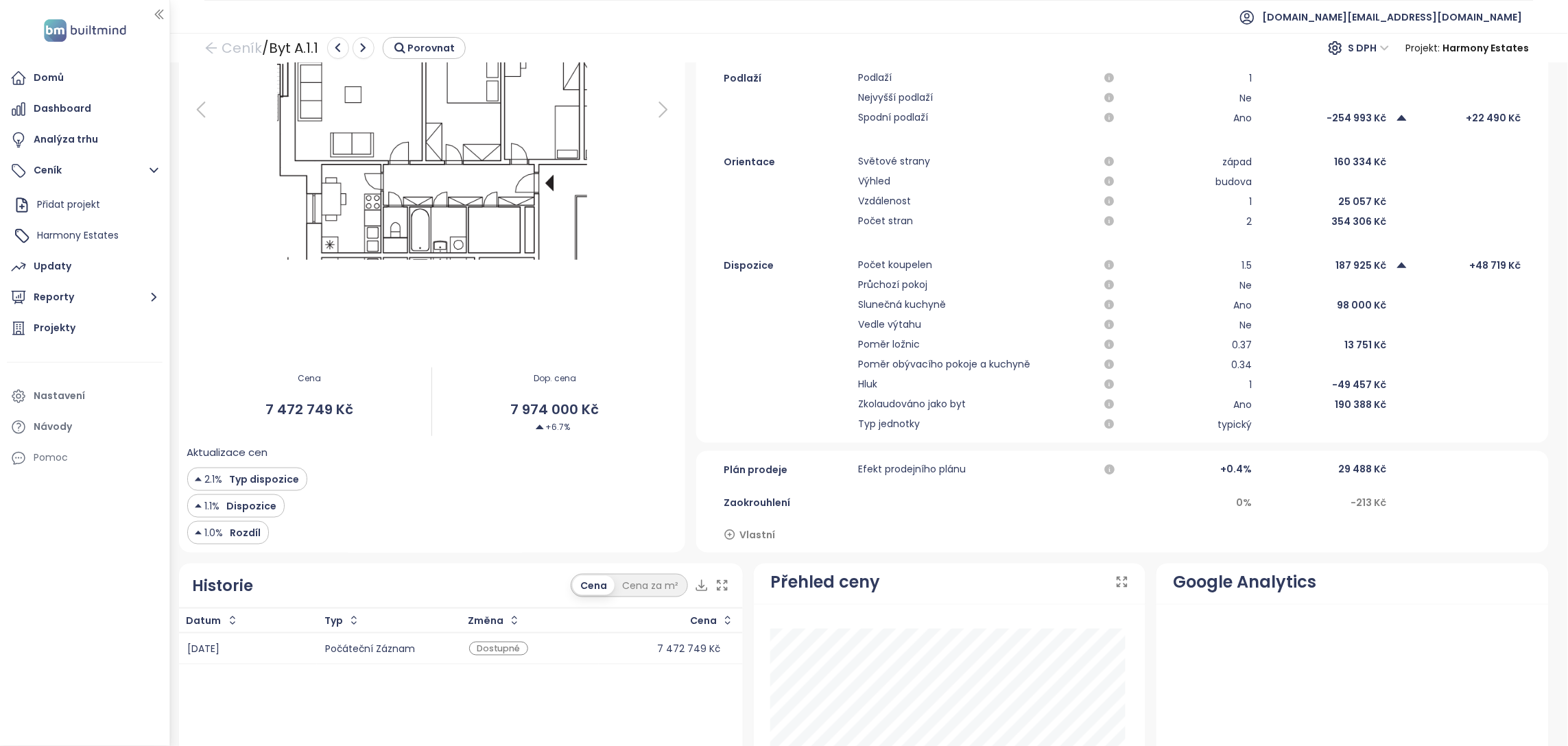
click at [521, 406] on span "7 974 000 Kč" at bounding box center [554, 410] width 245 height 21
click at [612, 444] on div "Aktualizace cen 2.1% Typ dispozice 1.1% Dispozice 1.0% Rozdíl" at bounding box center [433, 494] width 491 height 100
click at [97, 258] on div "Updaty" at bounding box center [85, 267] width 156 height 28
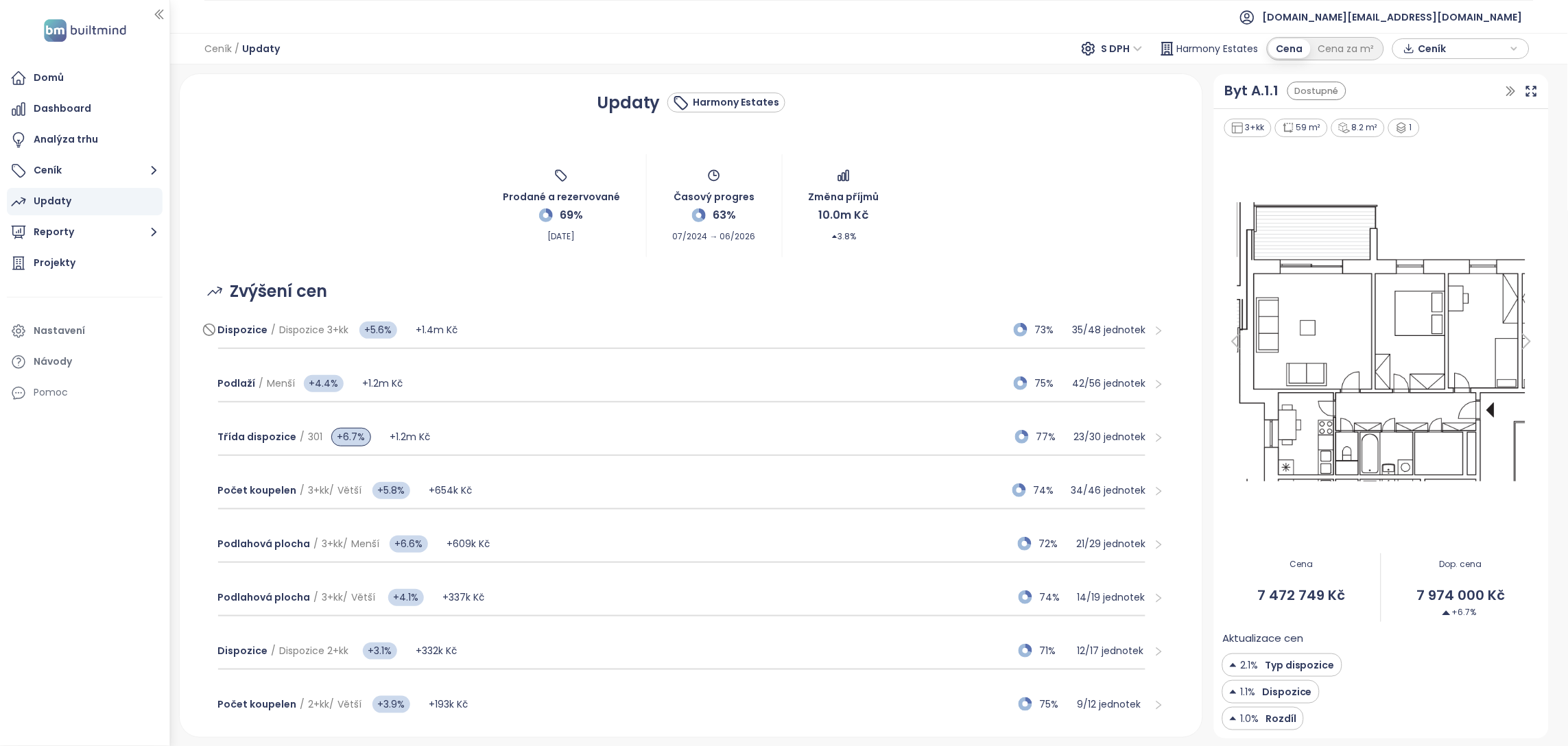
click at [674, 339] on div "Dispozice / Dispozice 3+kk +5.6% +1.4m Kč 73% 35 / 48 jednotek" at bounding box center [682, 330] width 928 height 37
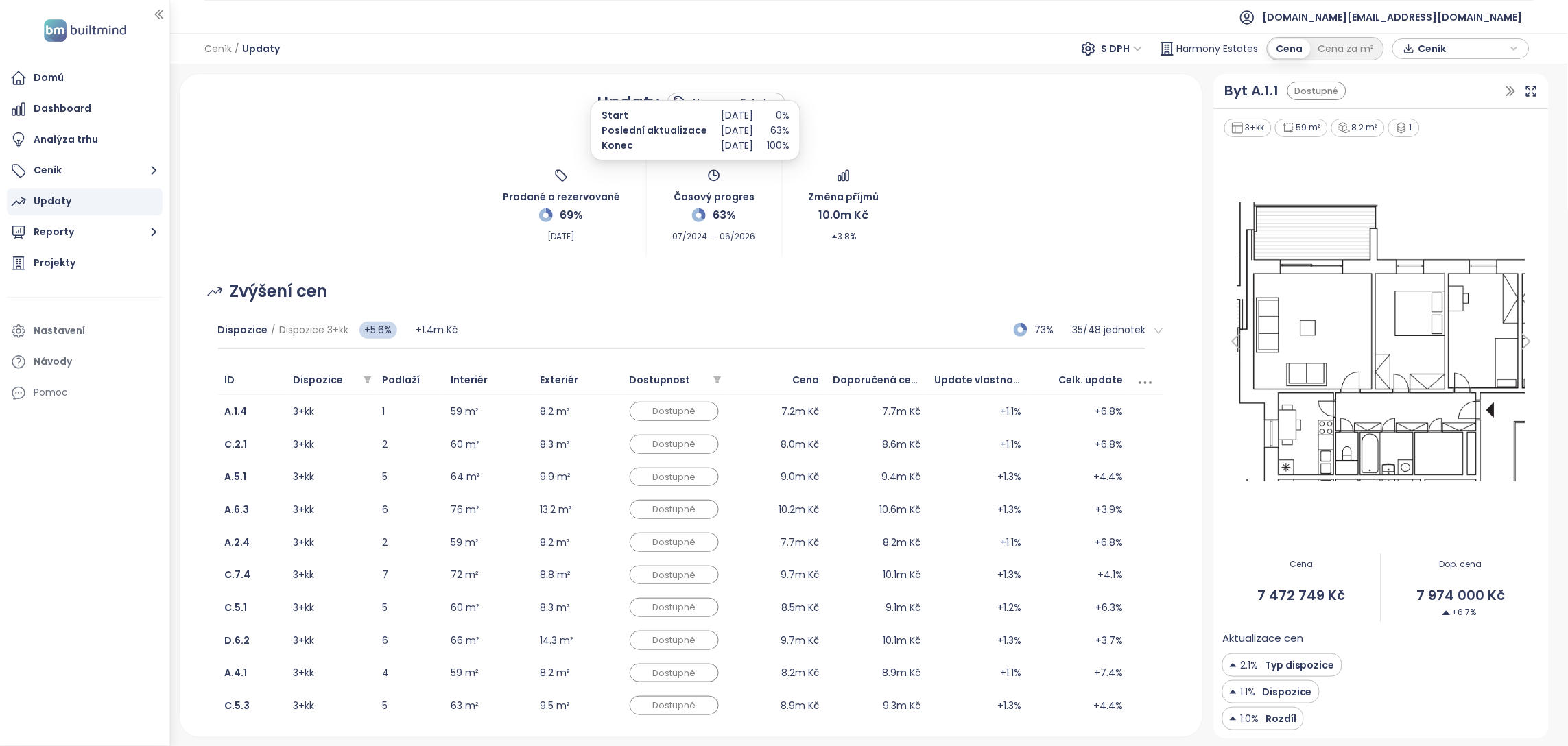
click at [713, 211] on span "63%" at bounding box center [724, 215] width 24 height 17
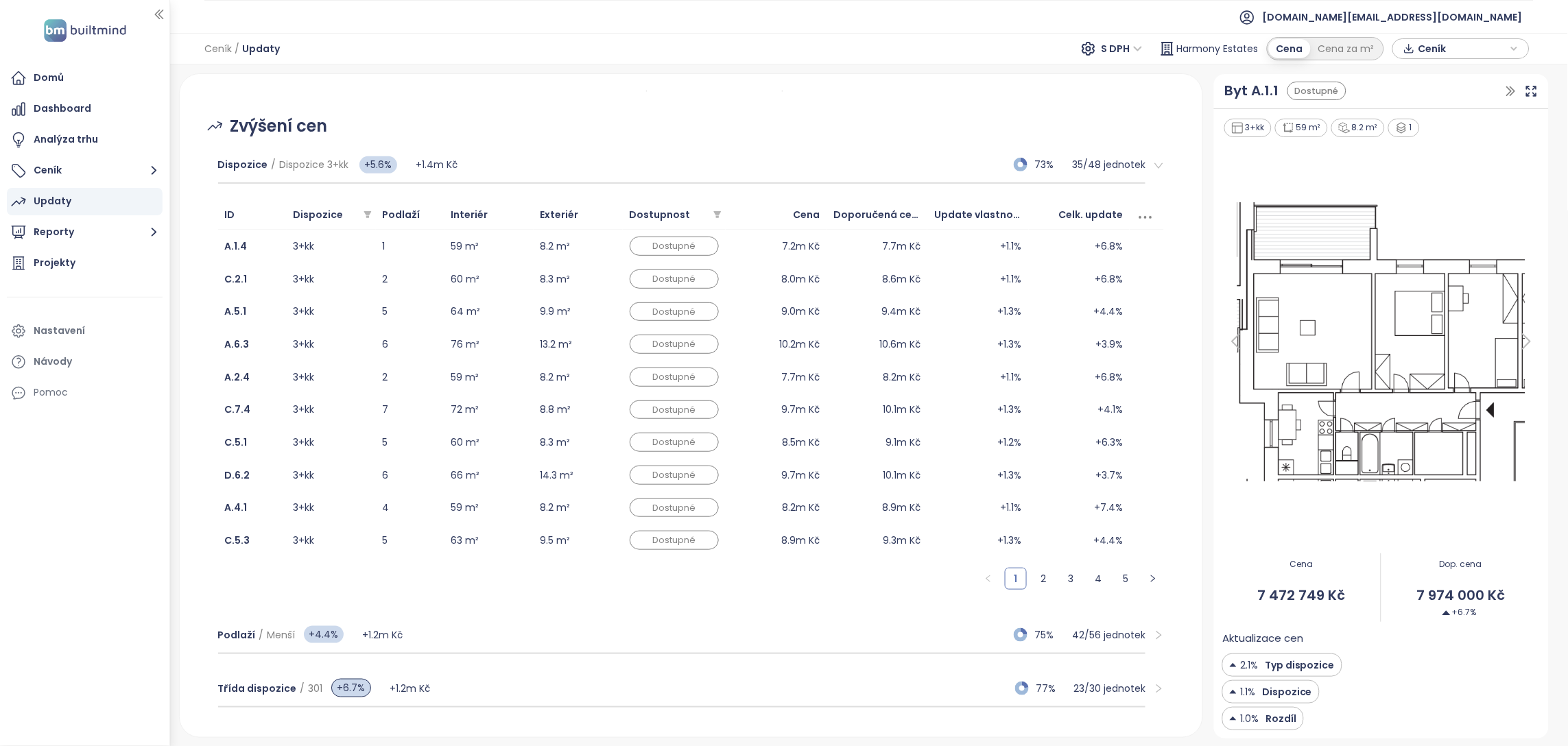
scroll to position [174, 0]
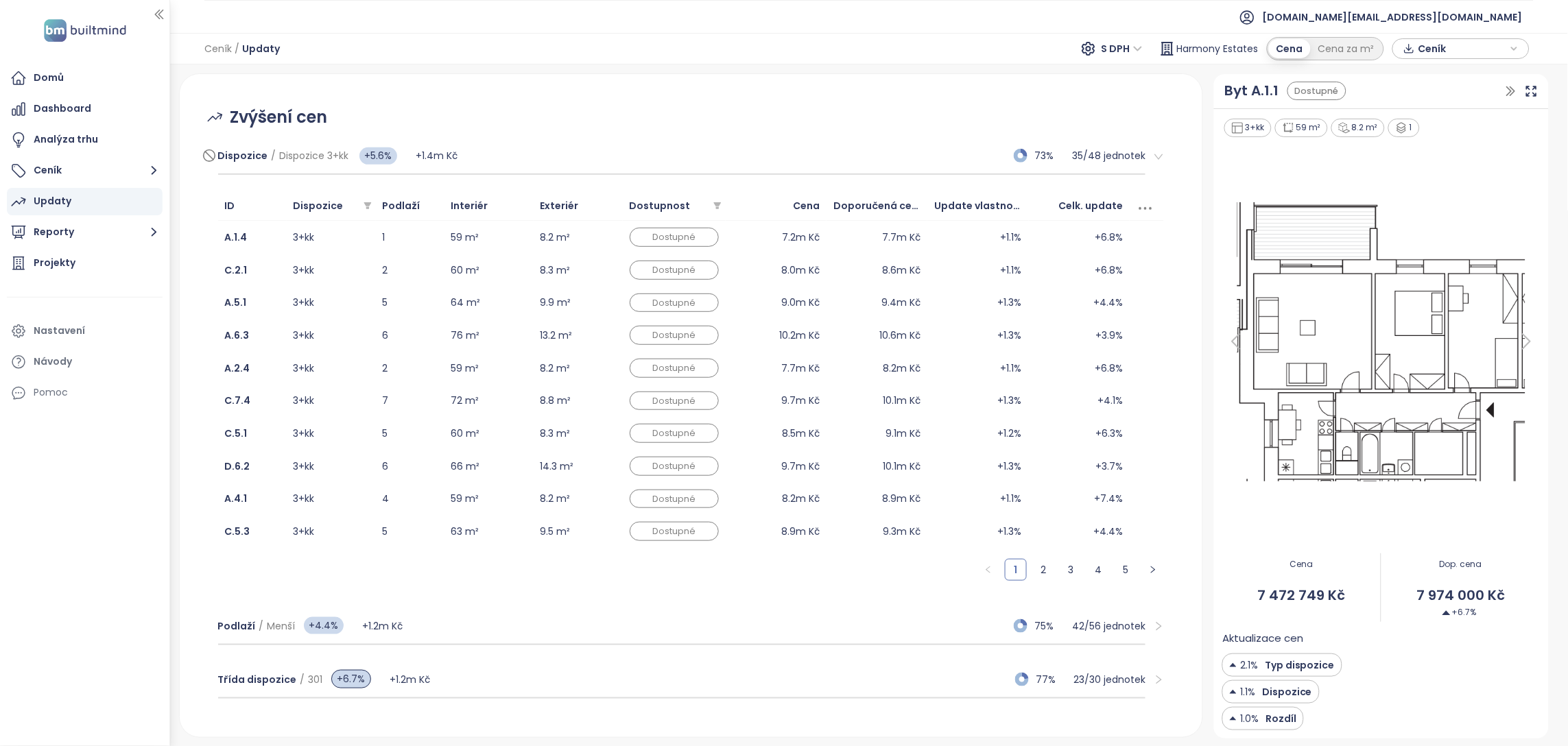
click at [933, 146] on div "Dispozice / Dispozice 3+kk +5.6% +1.4m Kč 73% 35 / 48 jednotek" at bounding box center [682, 156] width 928 height 37
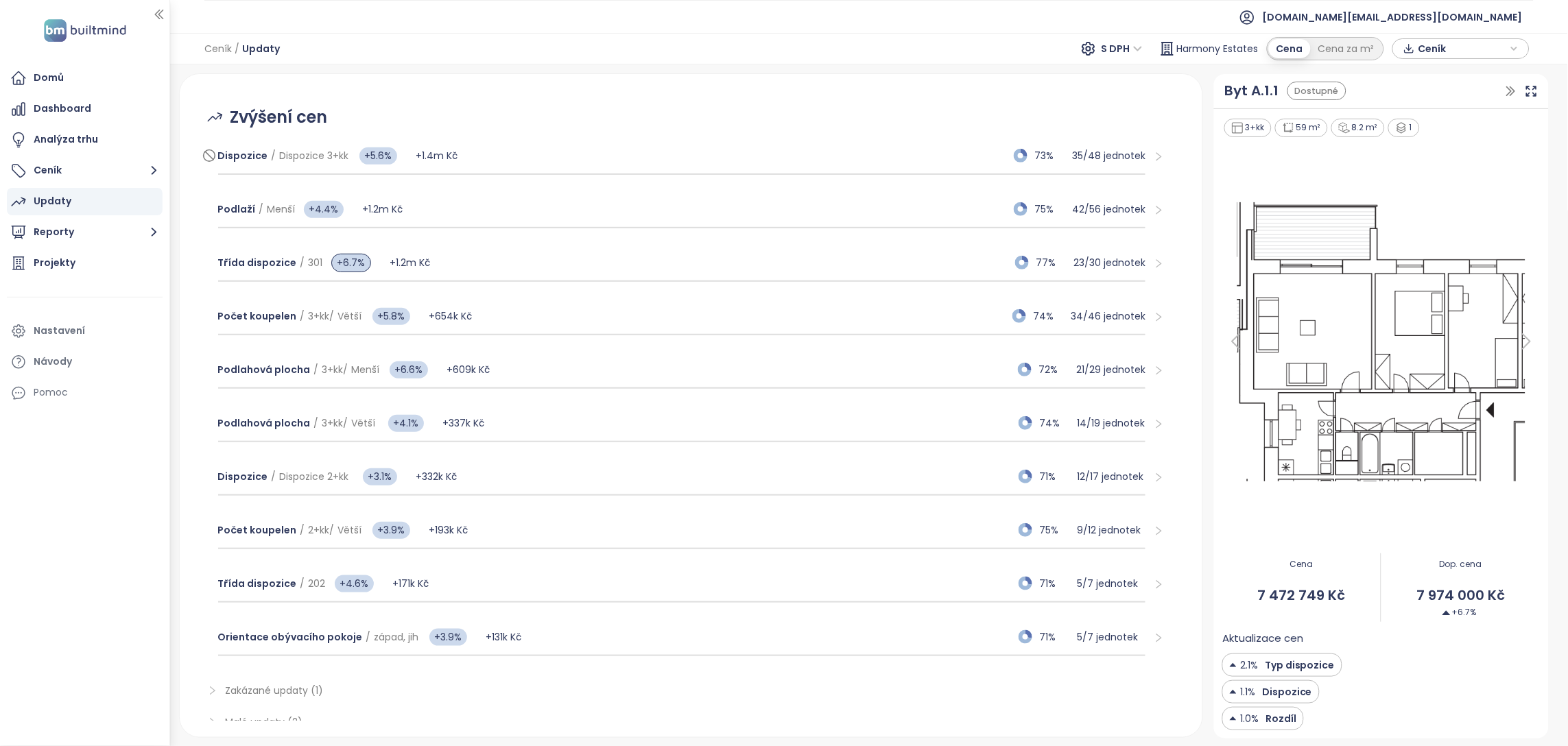
scroll to position [0, 0]
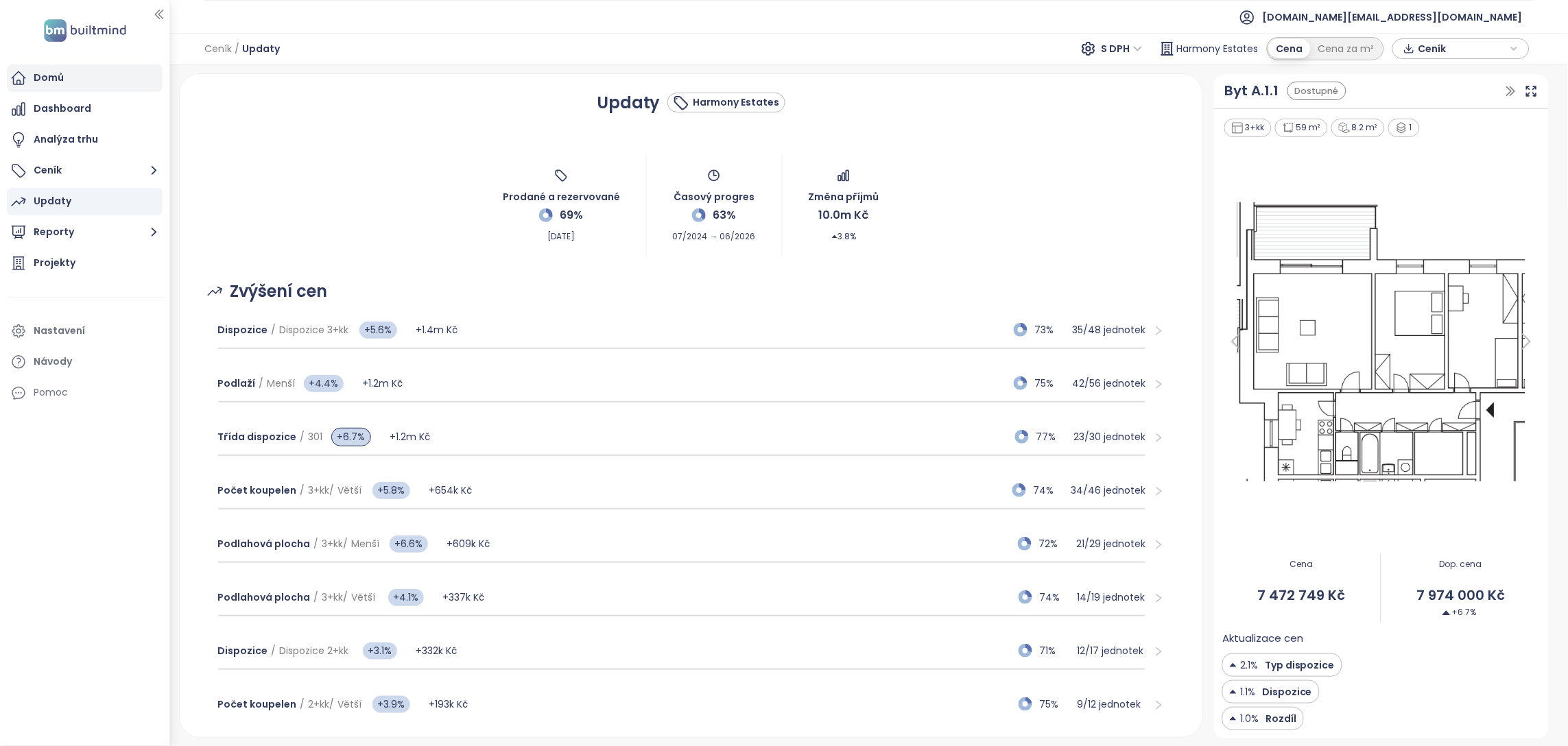
click at [34, 83] on div "Domů" at bounding box center [48, 78] width 30 height 17
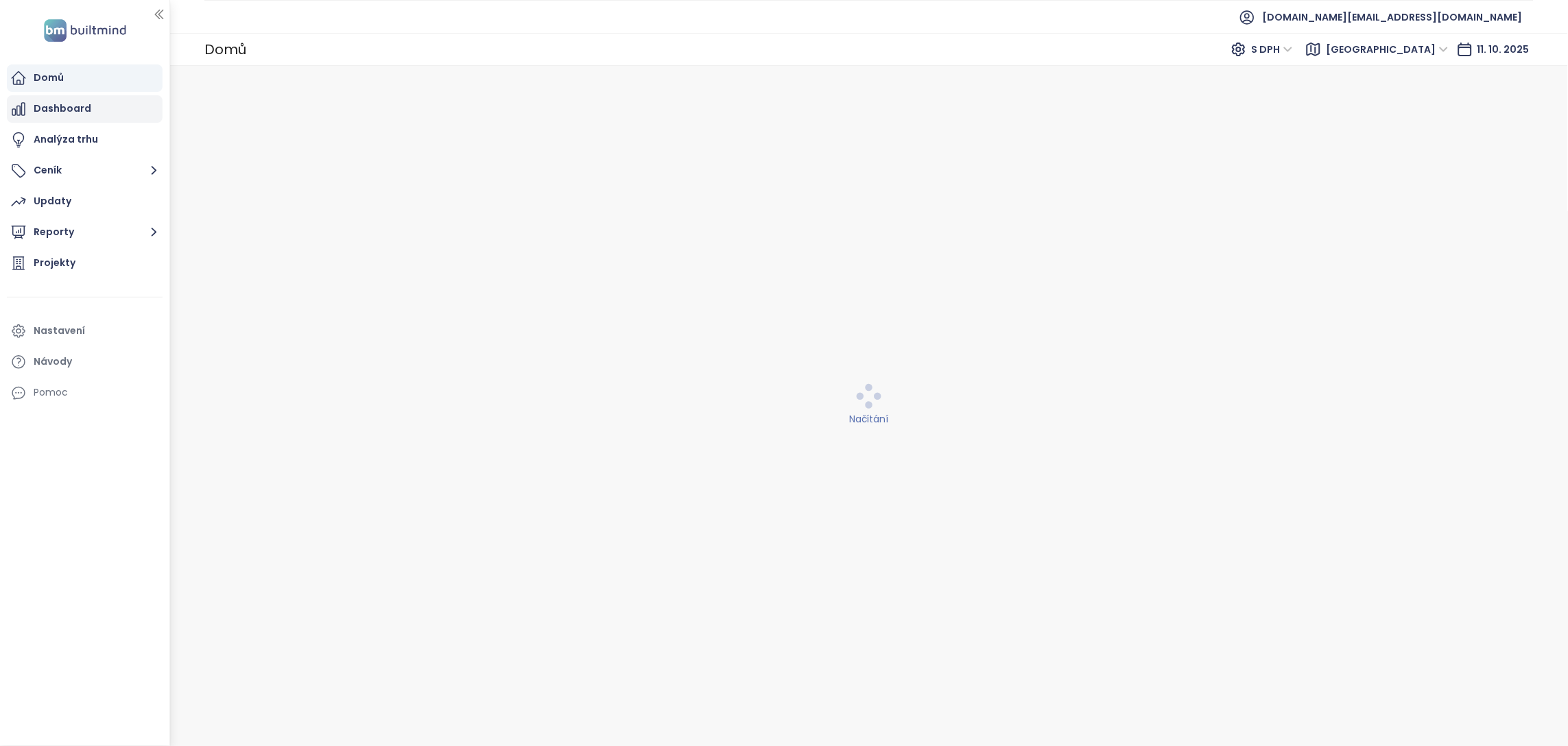
click at [57, 109] on div "Dashboard" at bounding box center [62, 109] width 57 height 17
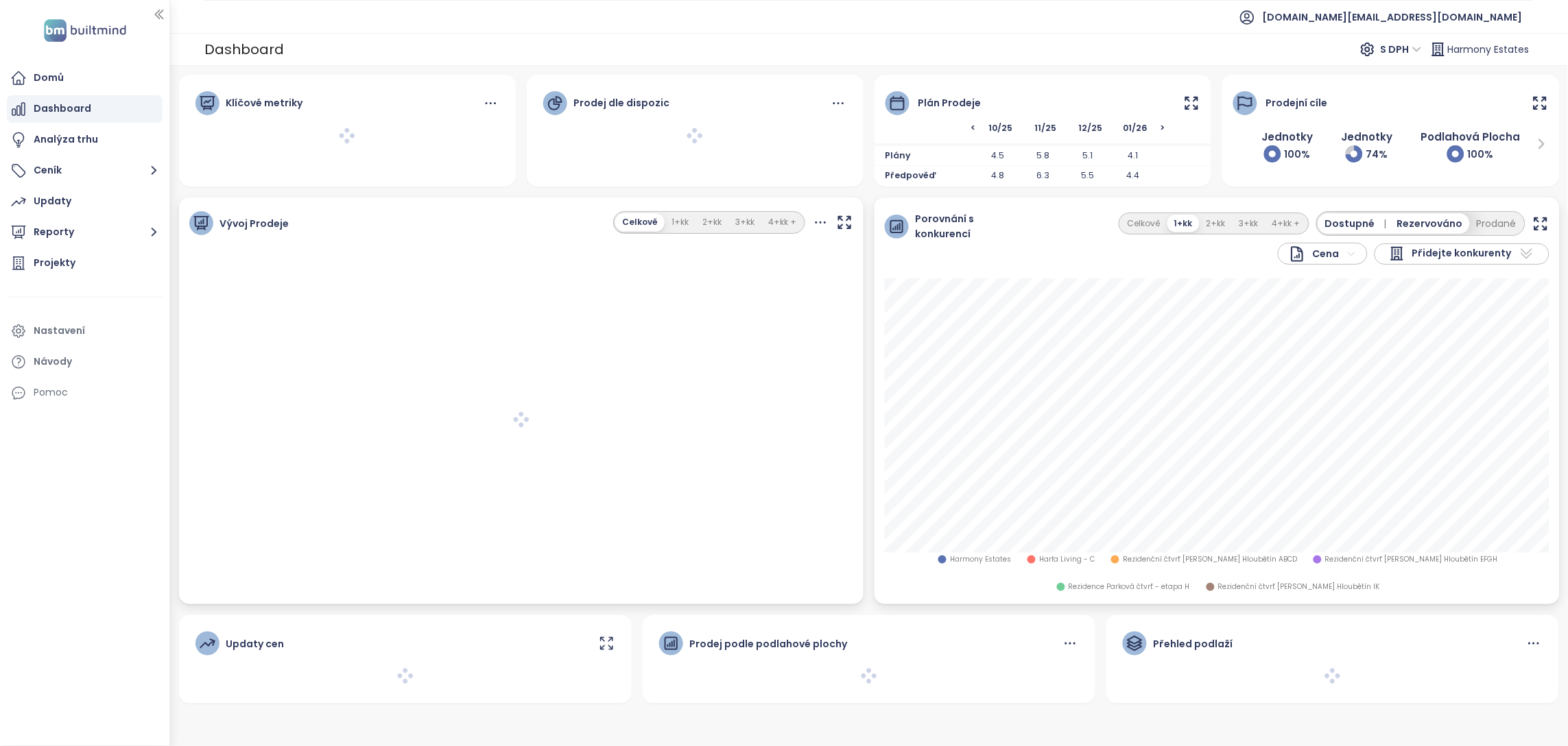
click at [1188, 109] on icon at bounding box center [1192, 102] width 11 height 11
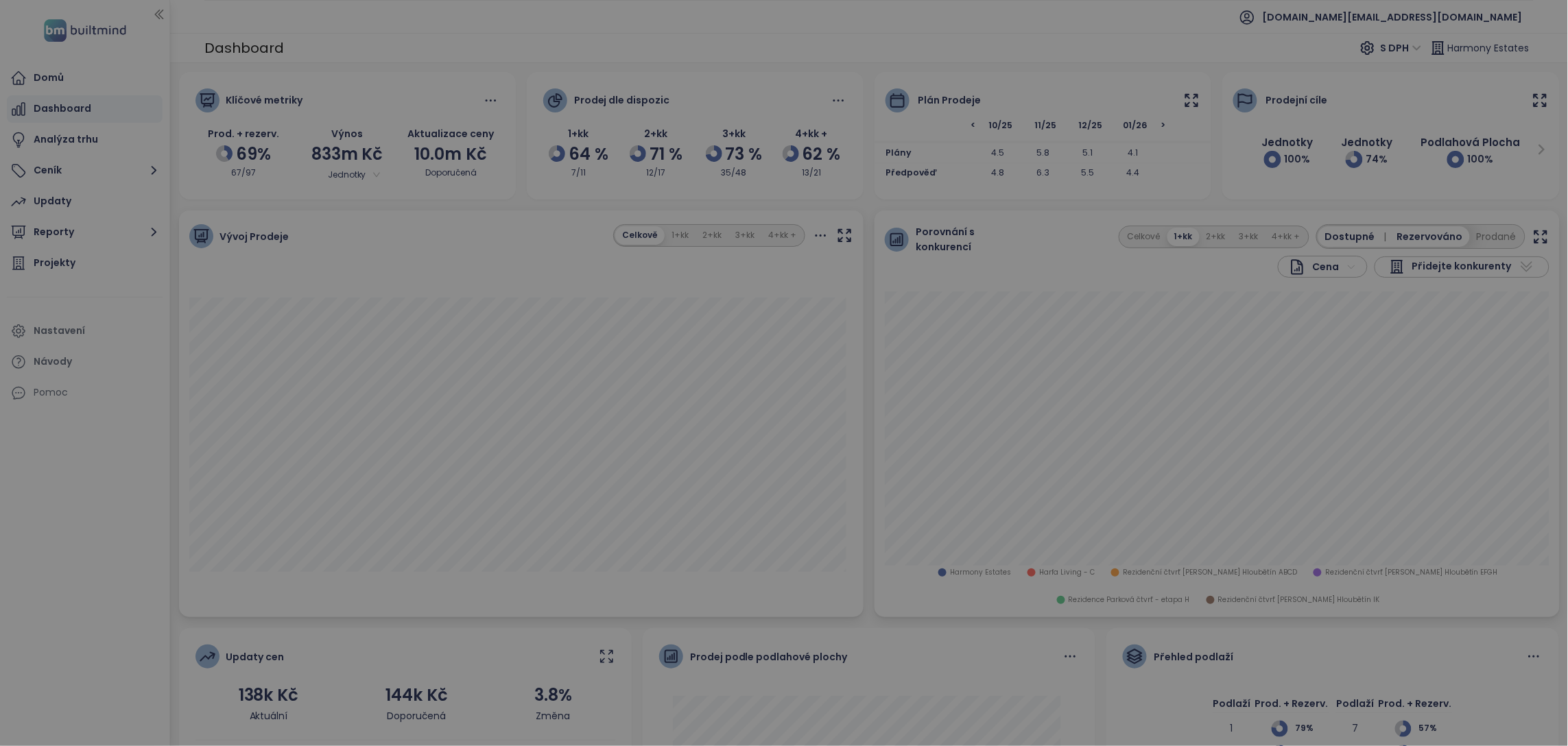
scroll to position [0, 700]
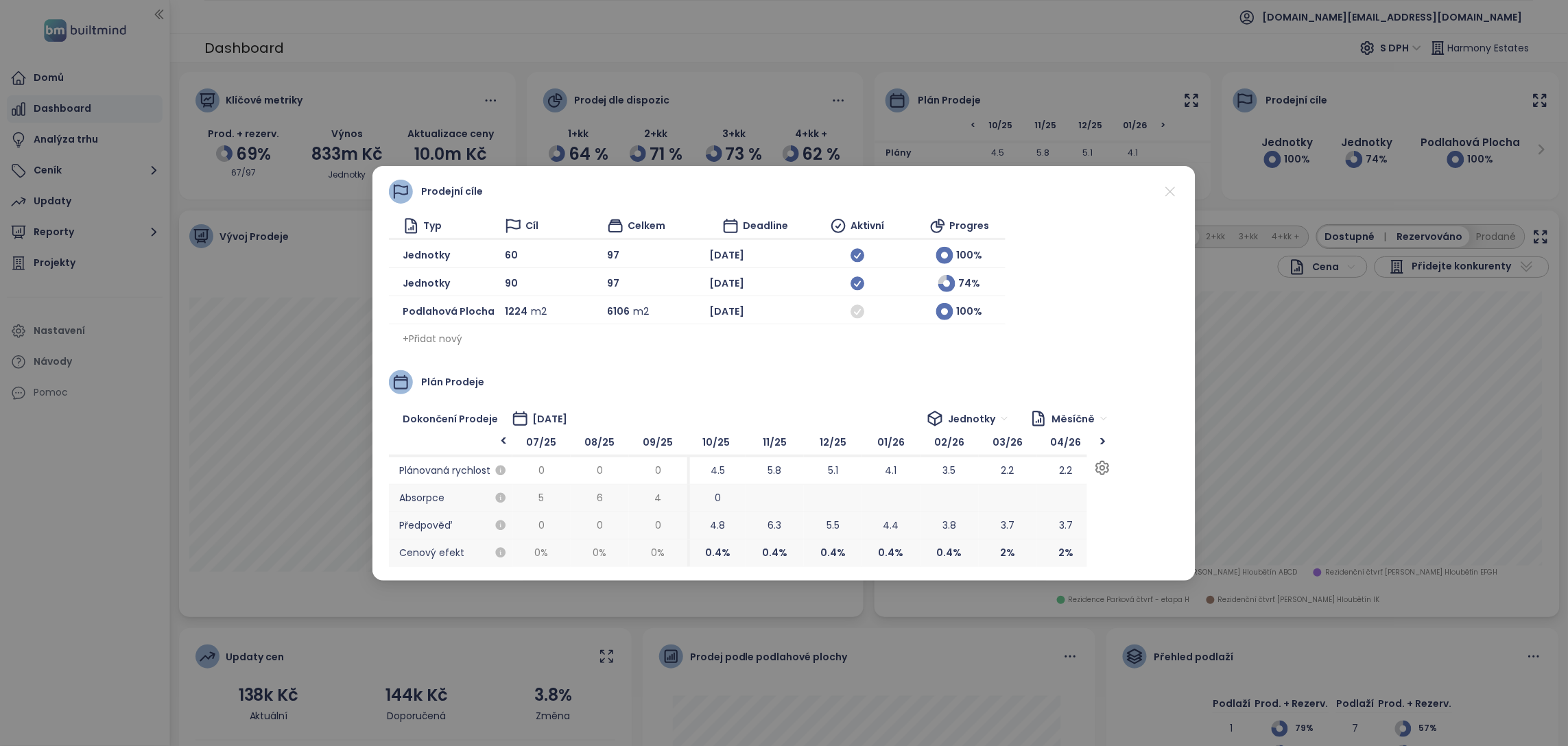
click at [1104, 441] on div ">" at bounding box center [1102, 442] width 17 height 14
click at [1109, 442] on div ">" at bounding box center [1102, 442] width 17 height 14
click at [1103, 443] on div ">" at bounding box center [1102, 442] width 17 height 14
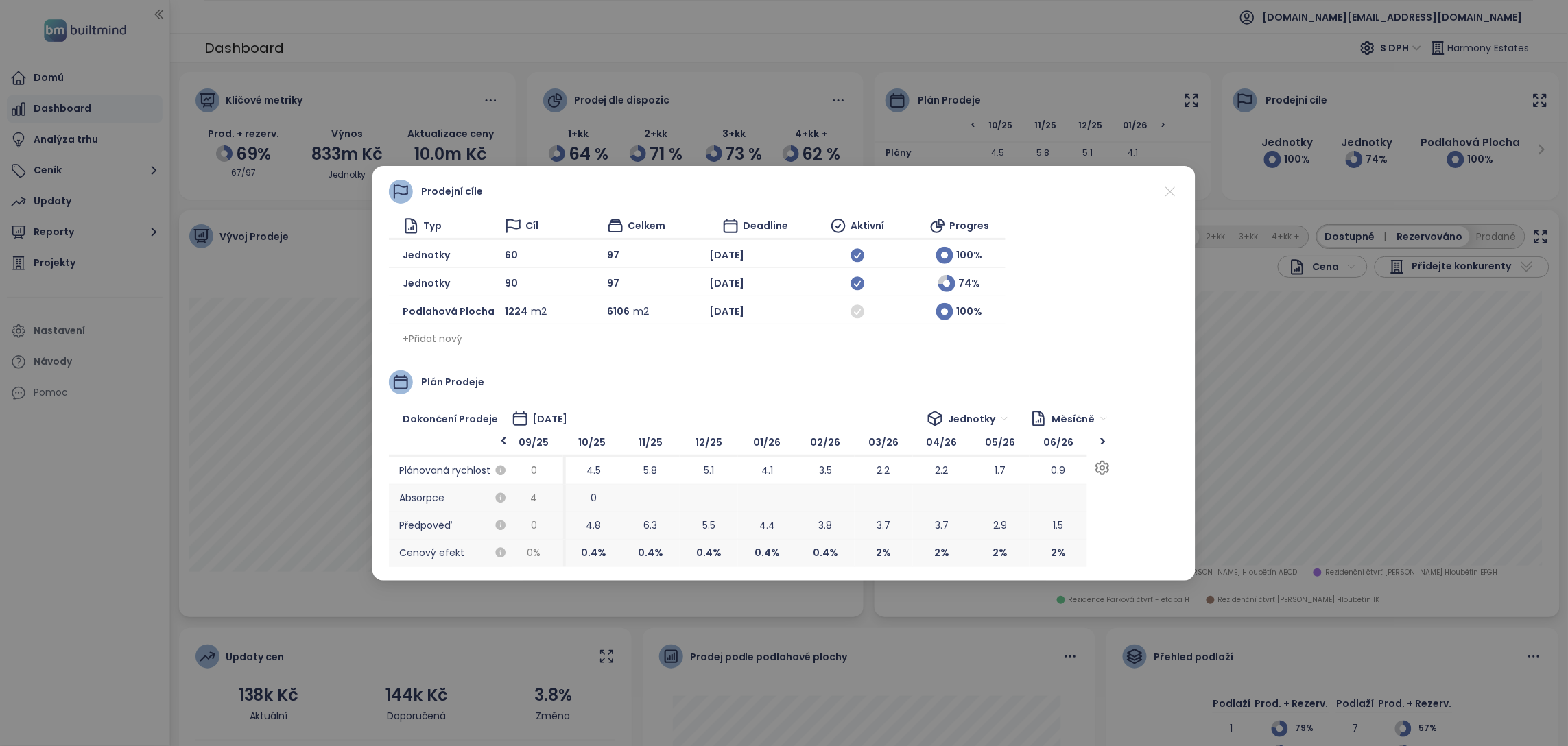
click at [1103, 443] on div ">" at bounding box center [1102, 442] width 17 height 14
click at [446, 341] on span "+ Přidat nový" at bounding box center [433, 339] width 60 height 15
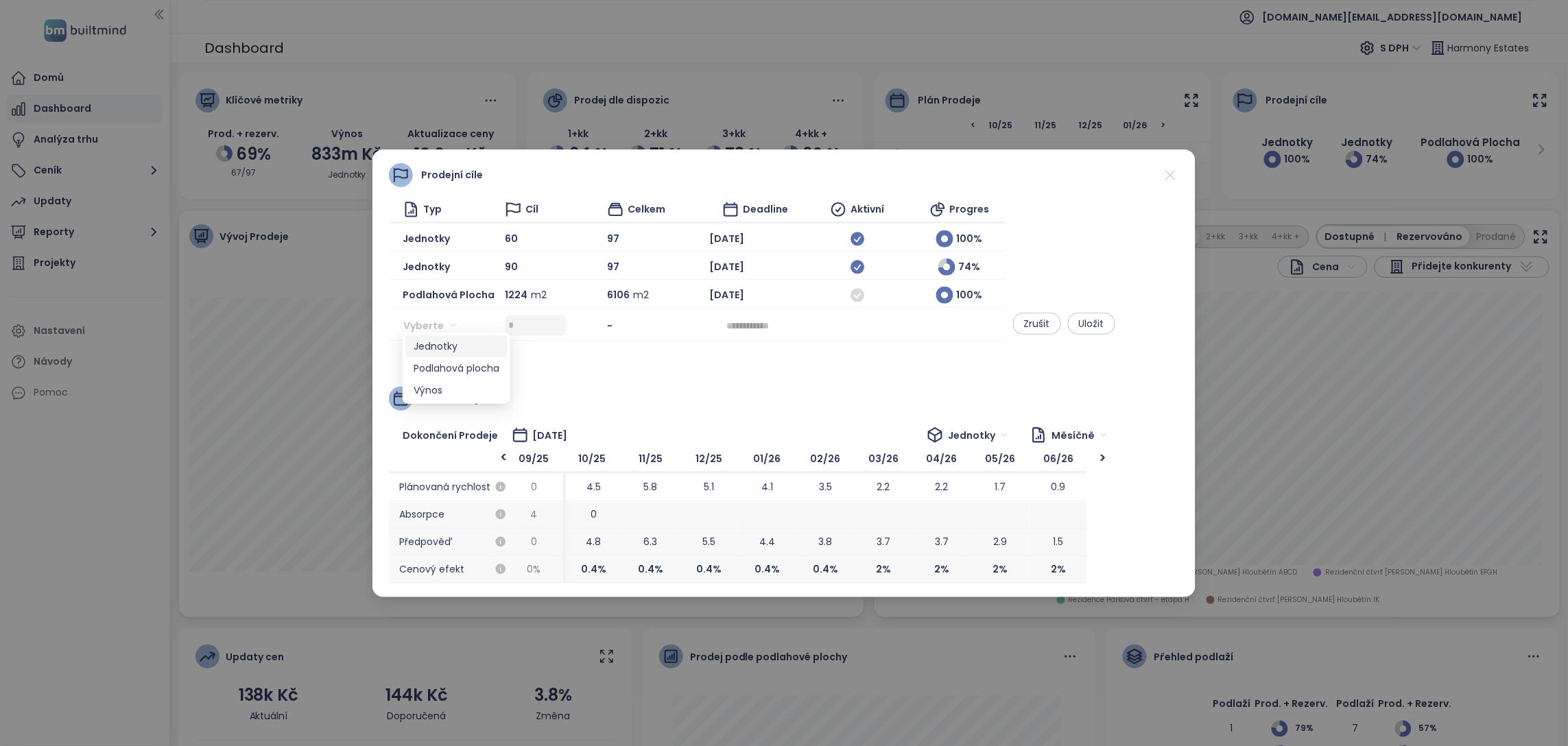
click at [432, 319] on input "search" at bounding box center [434, 326] width 46 height 21
click at [433, 397] on div "Výnos" at bounding box center [456, 391] width 86 height 15
click at [549, 319] on input at bounding box center [537, 326] width 58 height 21
click at [649, 387] on div "Plán prodeje" at bounding box center [784, 398] width 790 height 24
click at [1174, 167] on icon at bounding box center [1170, 175] width 17 height 17
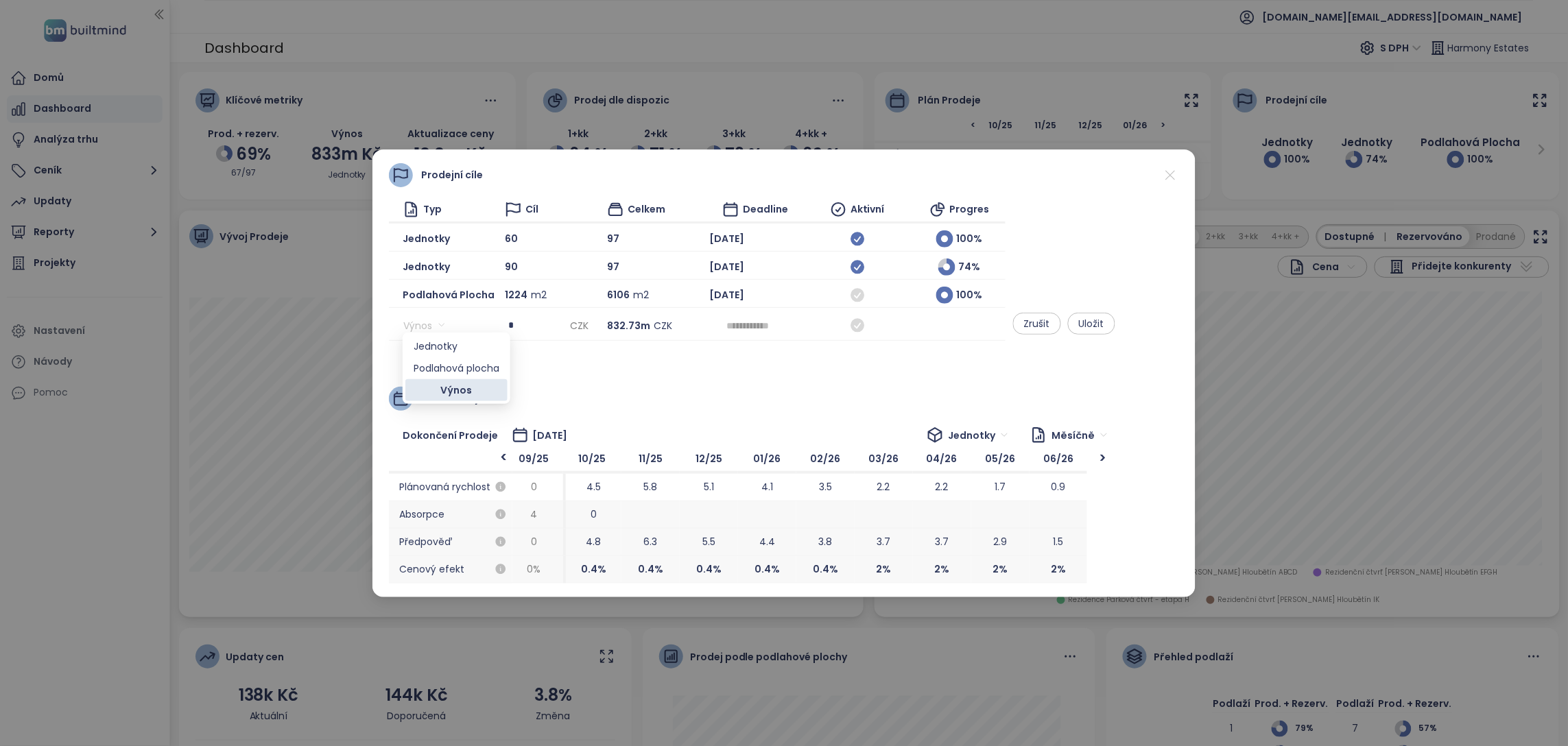
click at [443, 316] on span "Výnos" at bounding box center [424, 326] width 41 height 21
click at [459, 315] on div "Výnos" at bounding box center [449, 326] width 92 height 22
click at [446, 316] on div "Výnos" at bounding box center [428, 326] width 50 height 22
click at [545, 316] on input "*" at bounding box center [537, 326] width 58 height 21
type input "**********"
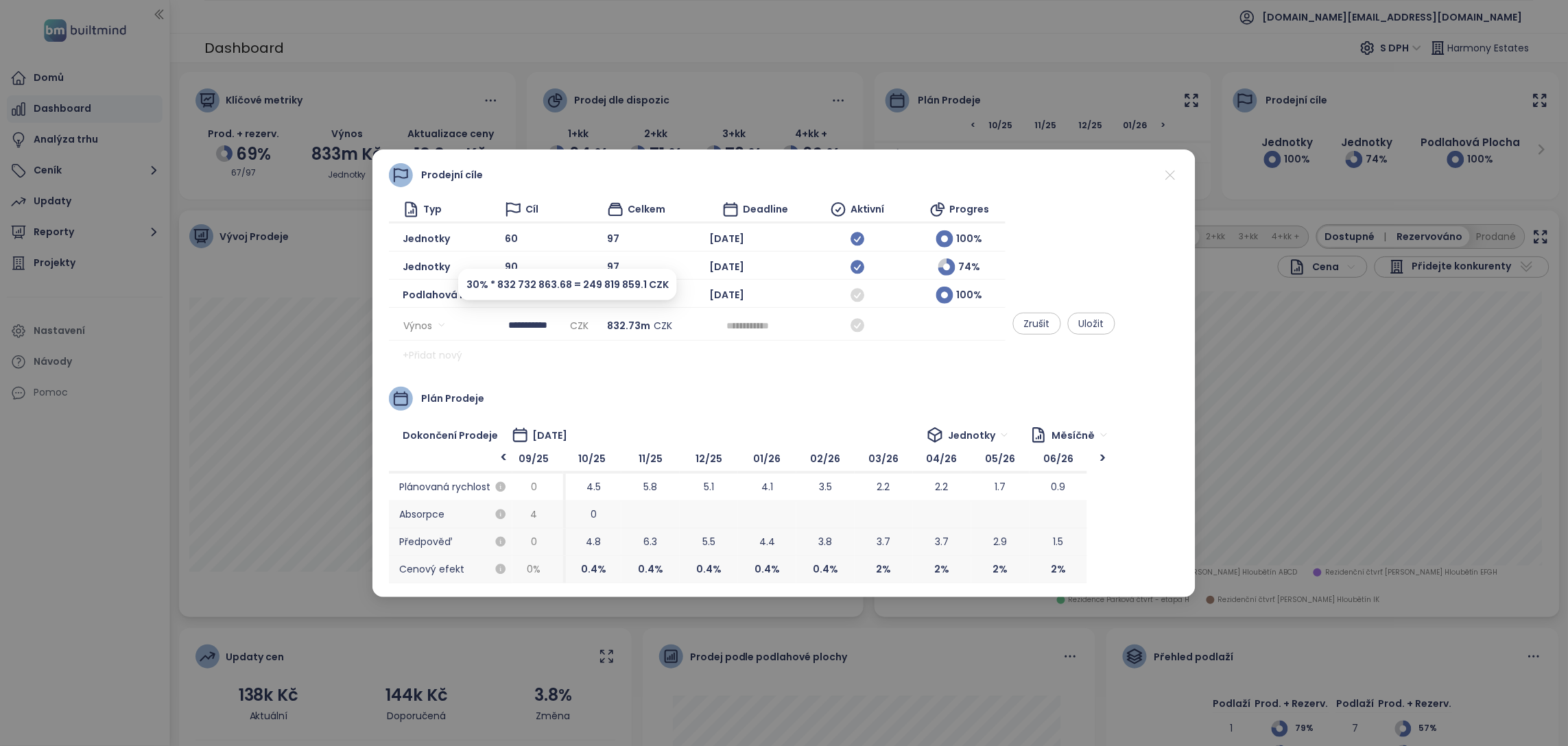
click at [784, 321] on input at bounding box center [755, 326] width 57 height 15
click at [946, 517] on div "Dec" at bounding box center [957, 519] width 41 height 17
type input "********"
click at [866, 317] on icon at bounding box center [858, 326] width 17 height 17
click at [1172, 173] on icon at bounding box center [1170, 175] width 17 height 17
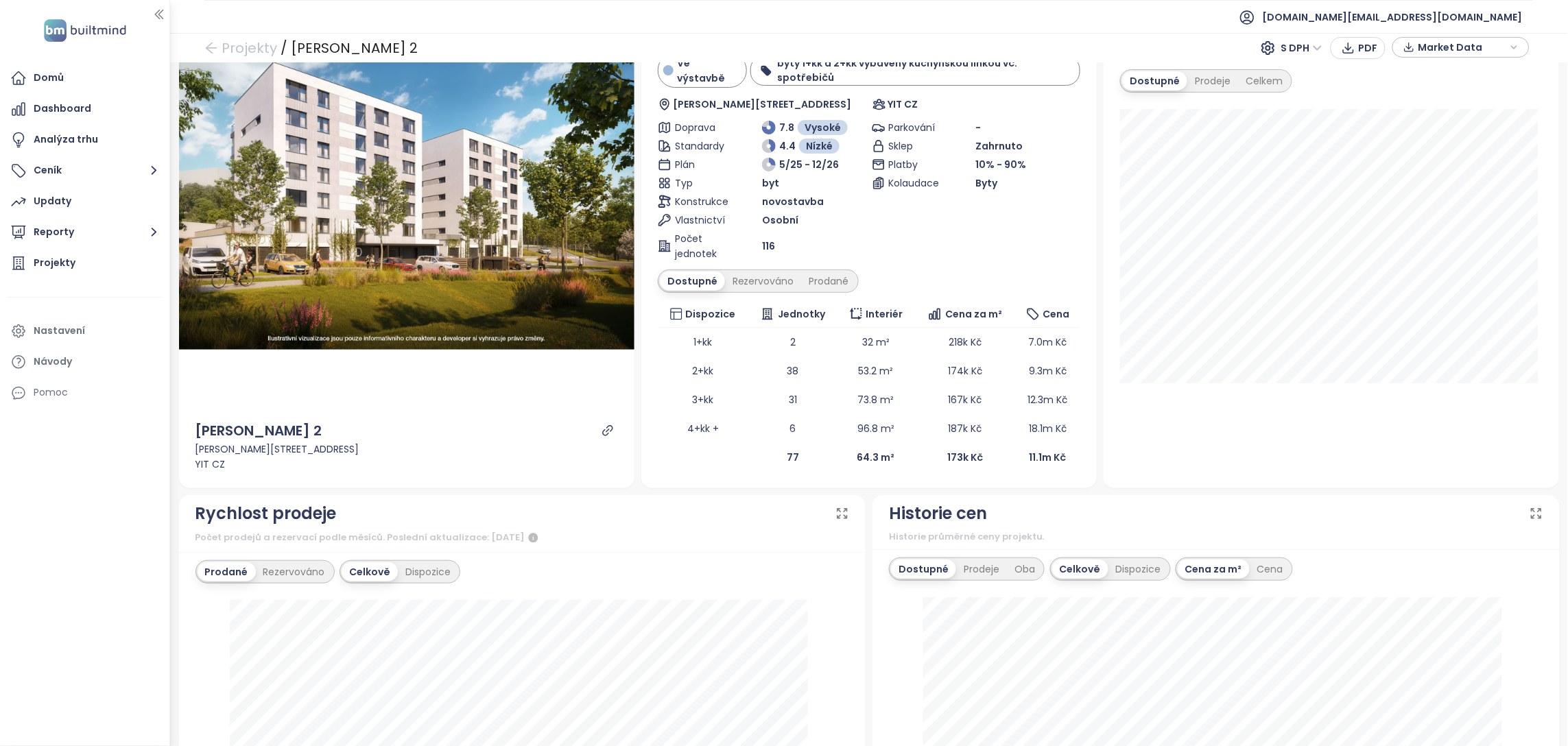
scroll to position [63, 0]
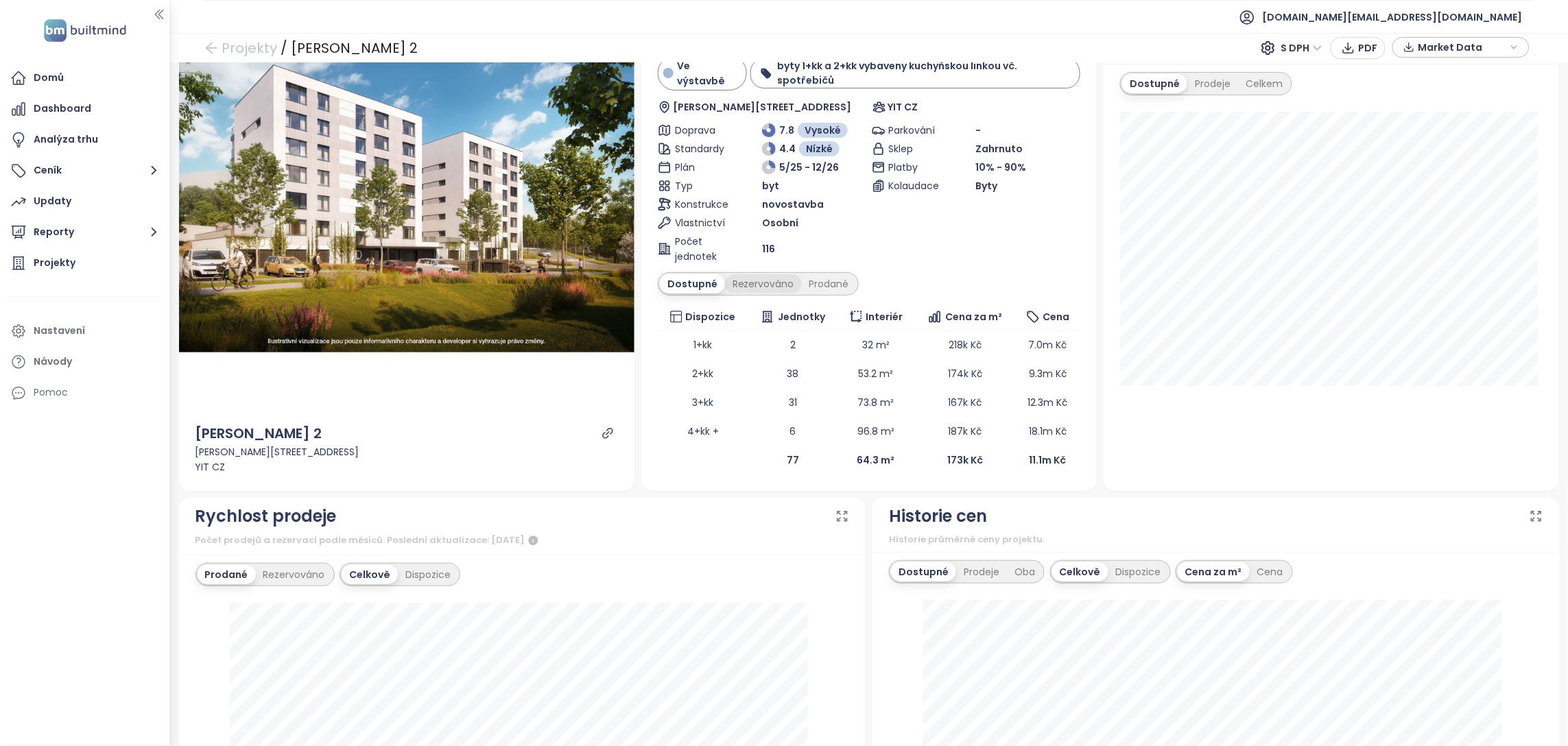
click at [762, 284] on div "Rezervováno" at bounding box center [764, 284] width 77 height 19
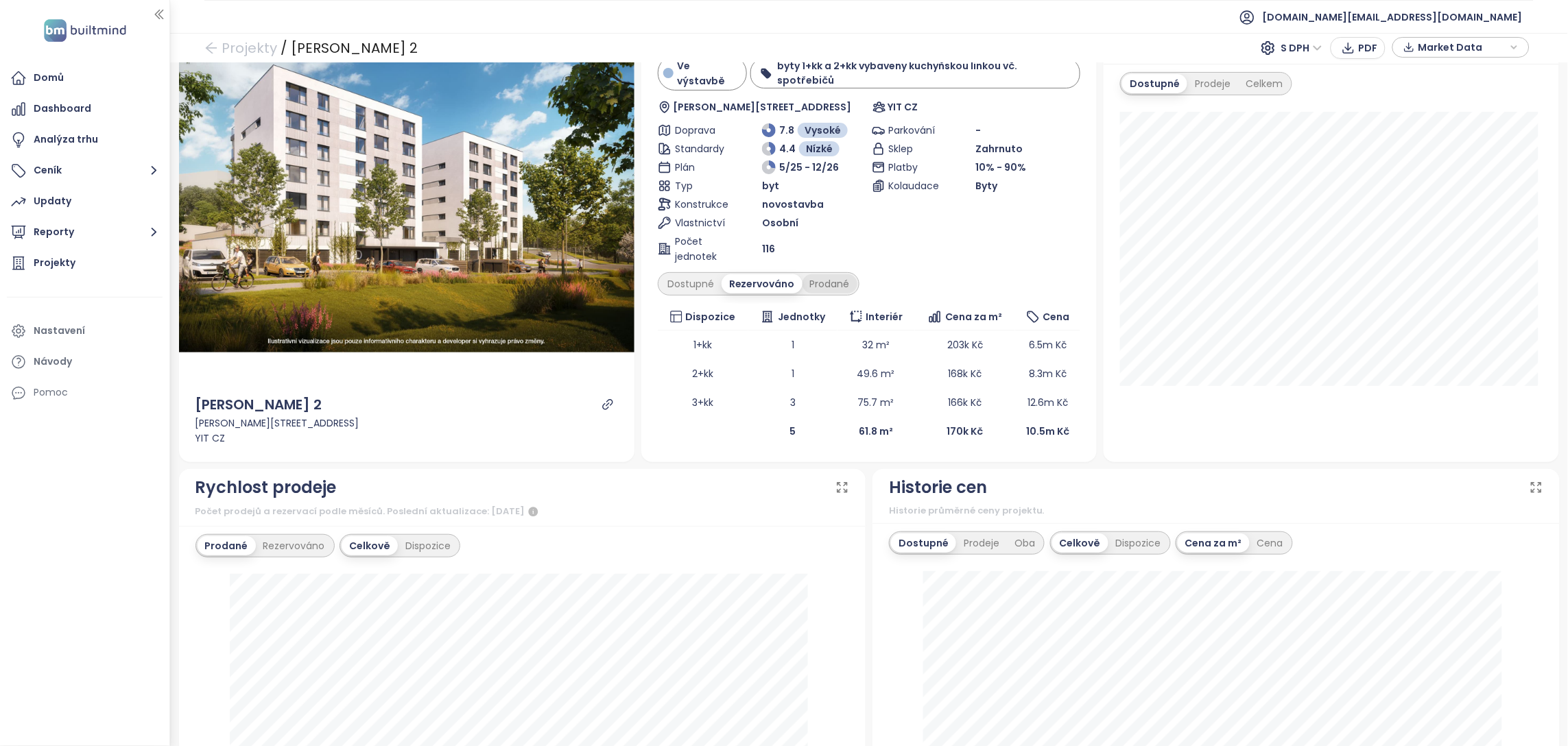
click at [826, 285] on div "Prodané" at bounding box center [830, 284] width 55 height 19
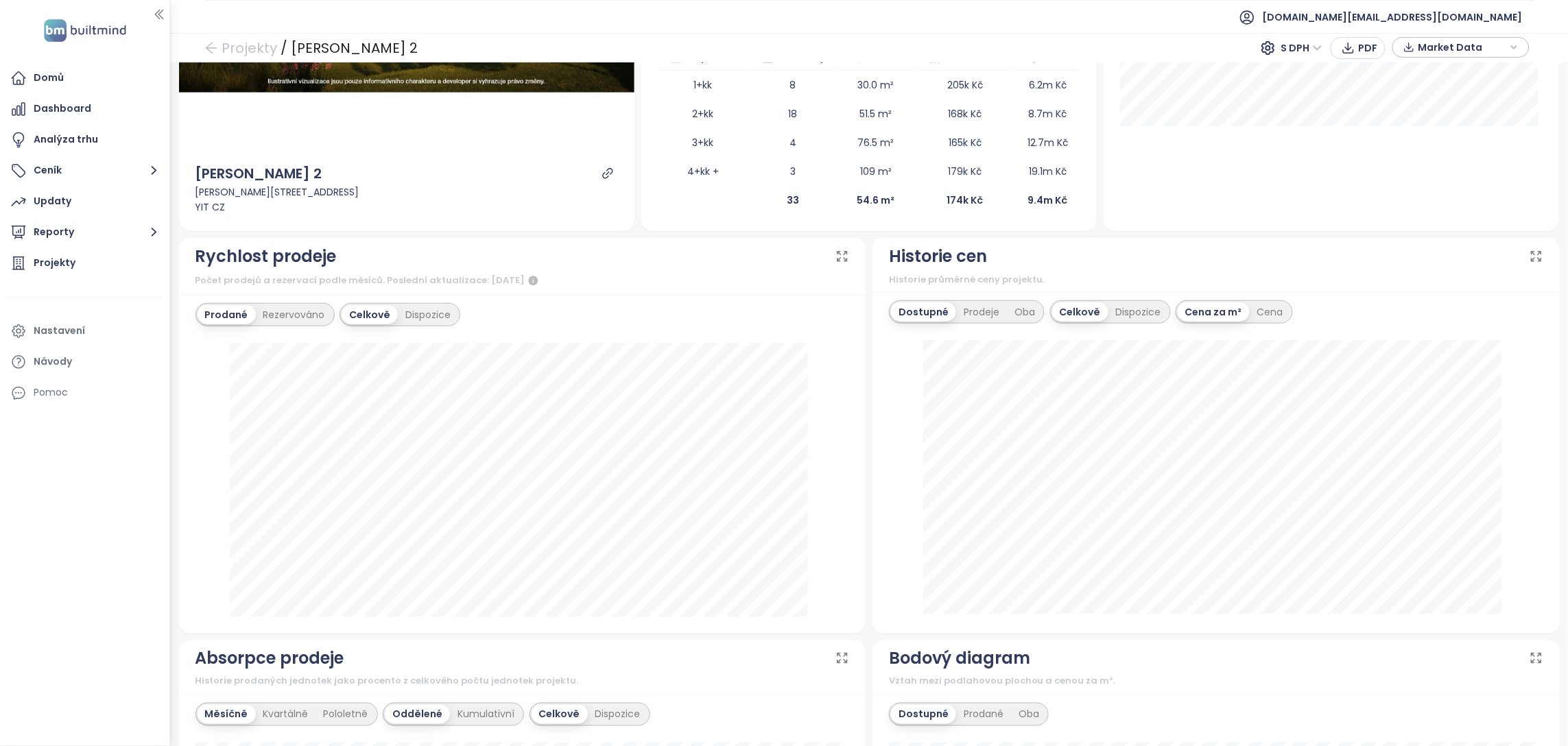
scroll to position [361, 0]
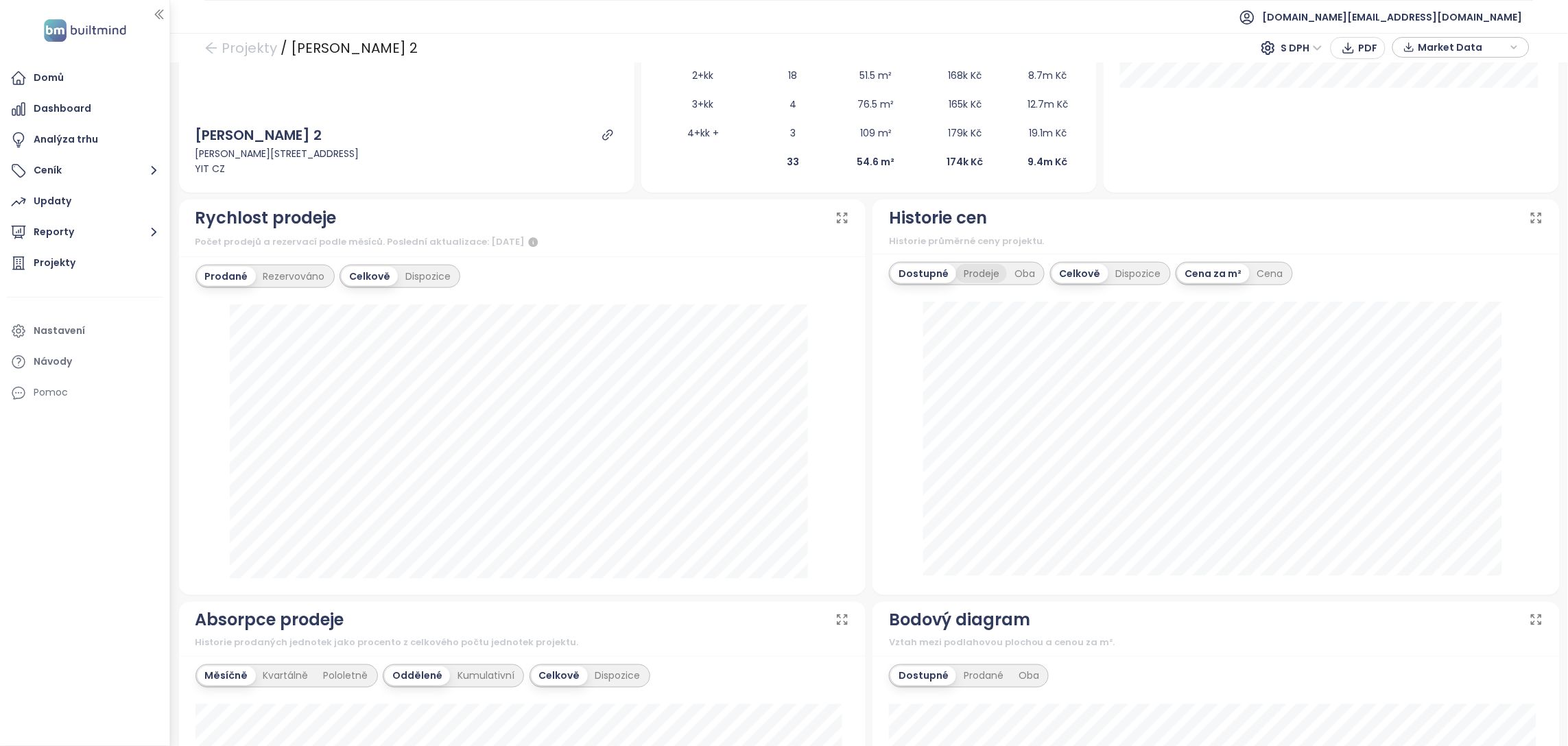
click at [988, 268] on div "Prodeje" at bounding box center [982, 273] width 50 height 19
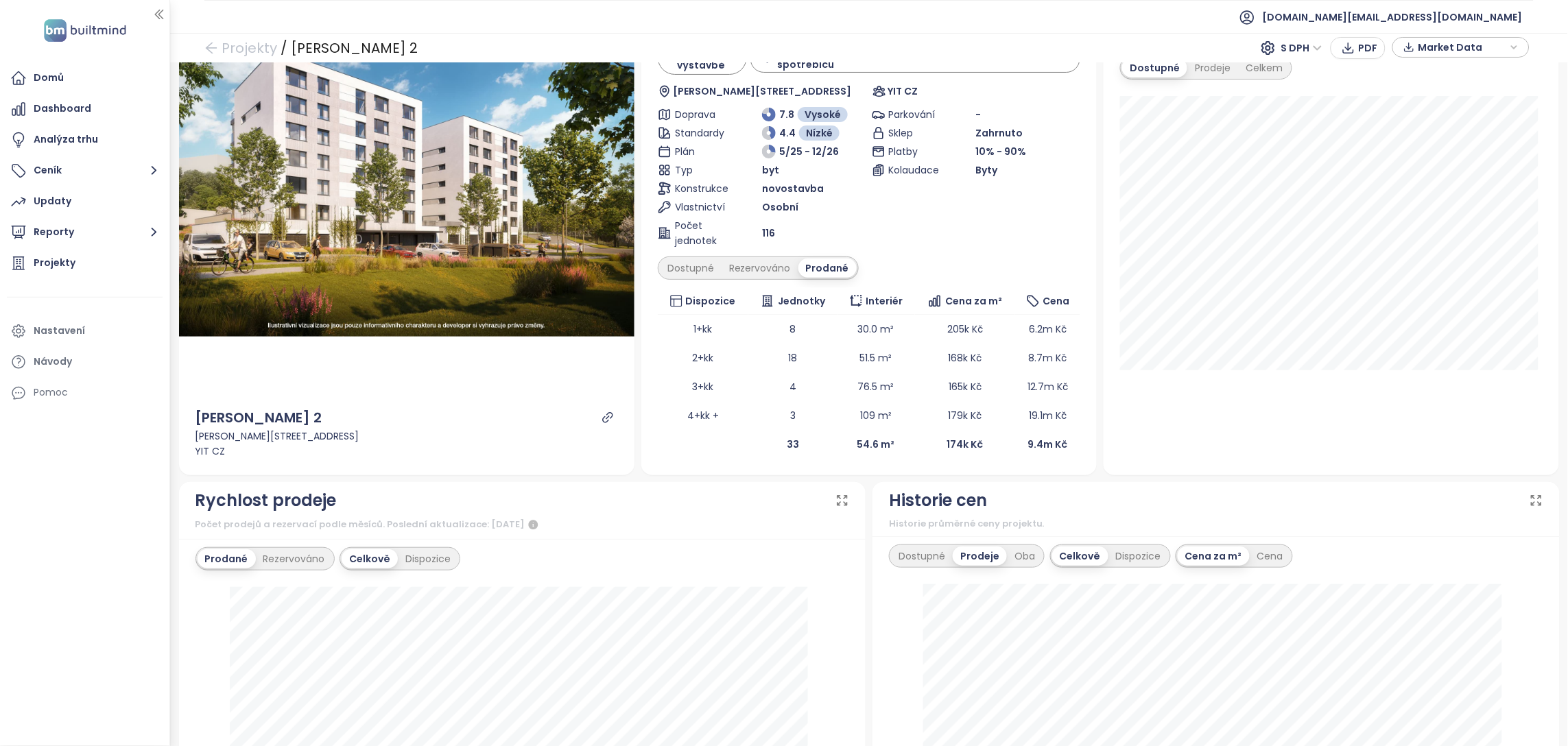
scroll to position [0, 0]
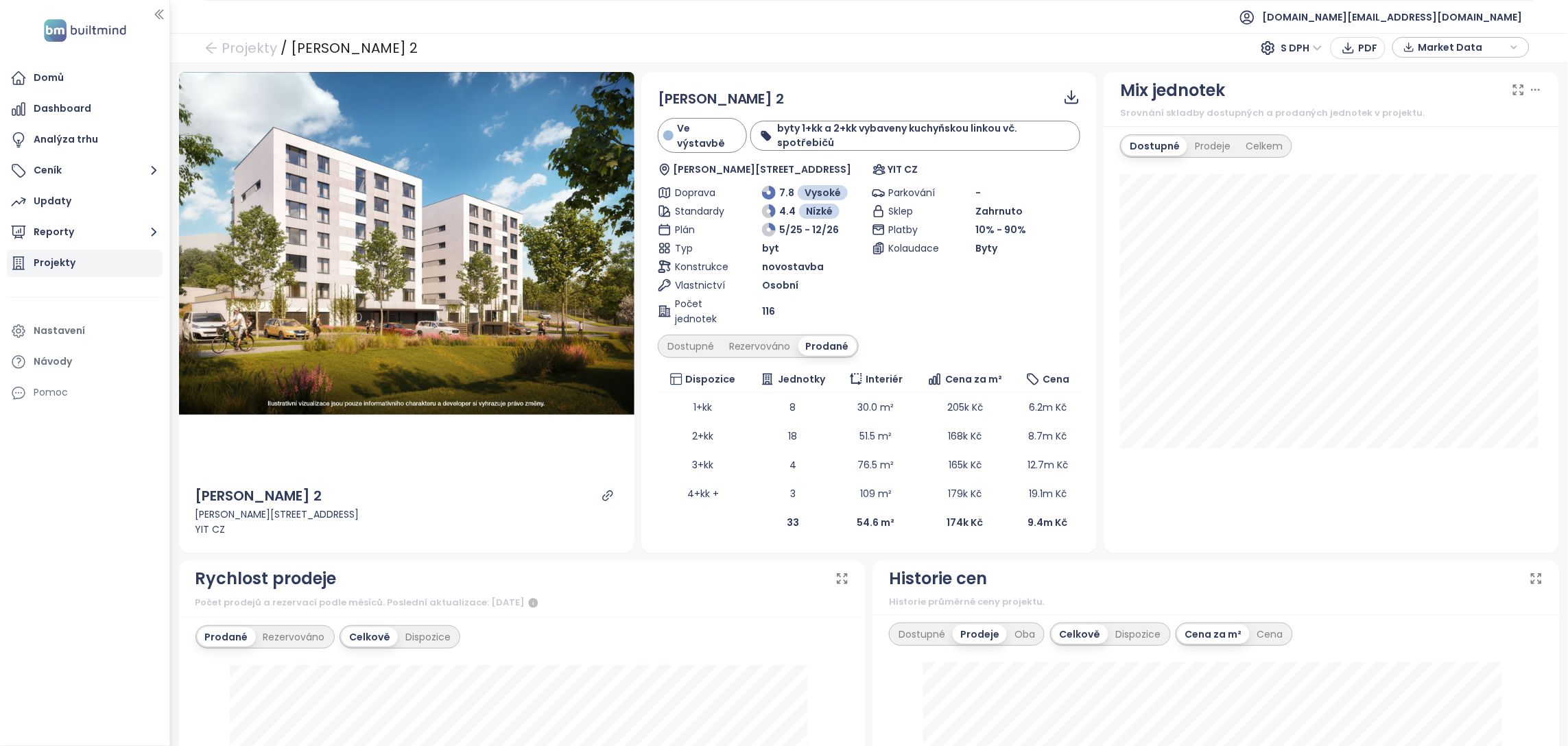
click at [67, 274] on div "Projekty" at bounding box center [85, 264] width 156 height 28
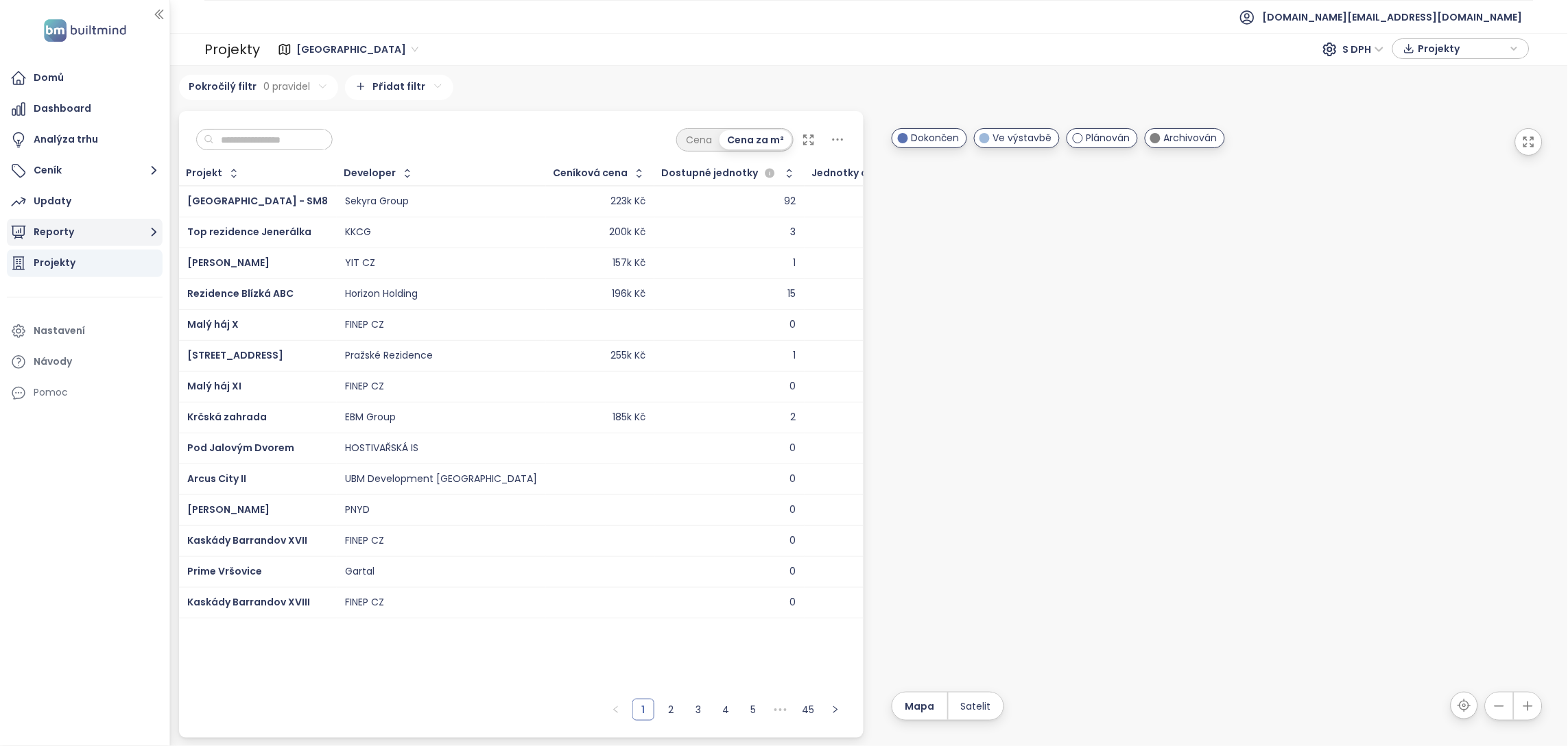
click at [63, 229] on button "Reporty" at bounding box center [85, 232] width 156 height 28
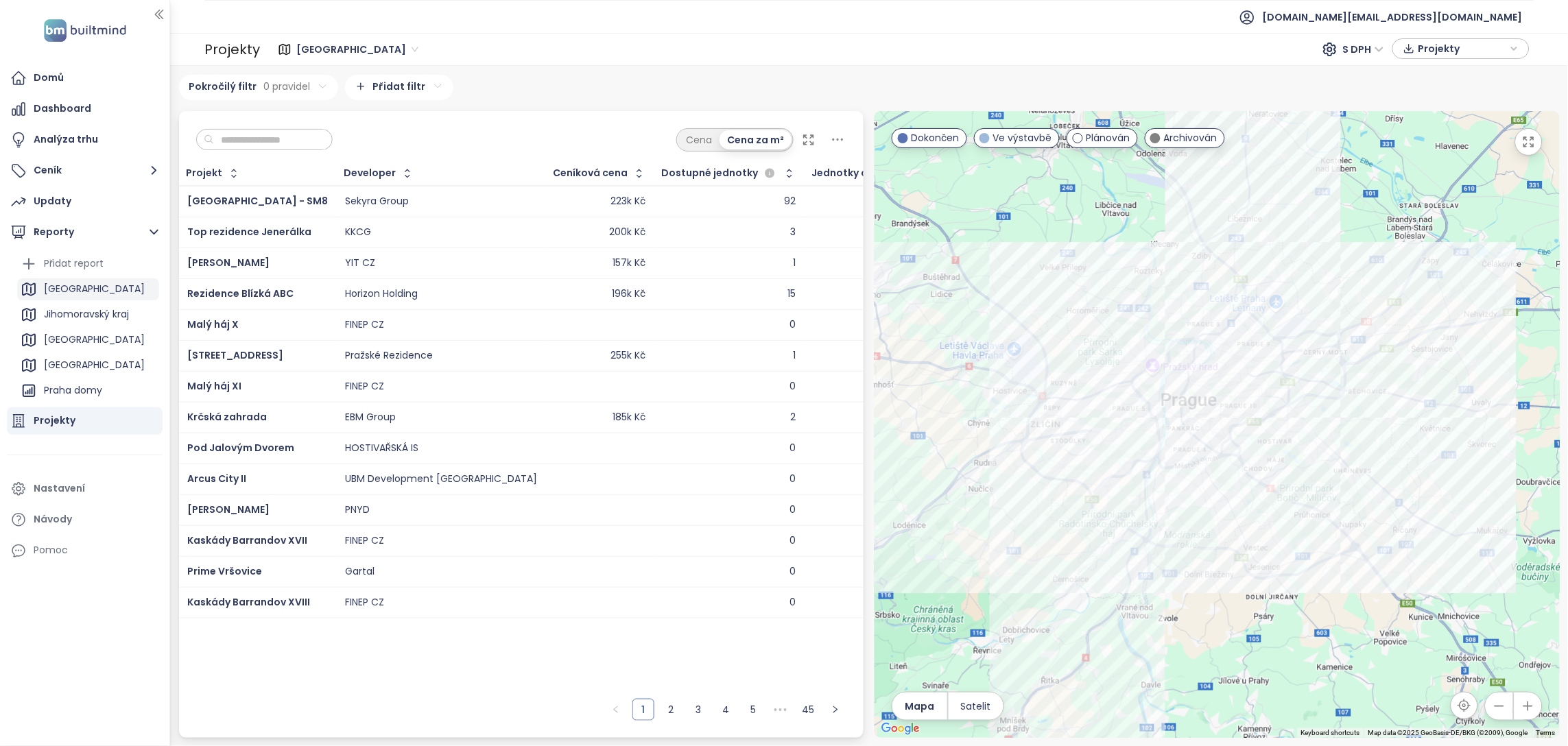
click at [61, 290] on div "[GEOGRAPHIC_DATA]" at bounding box center [94, 289] width 101 height 17
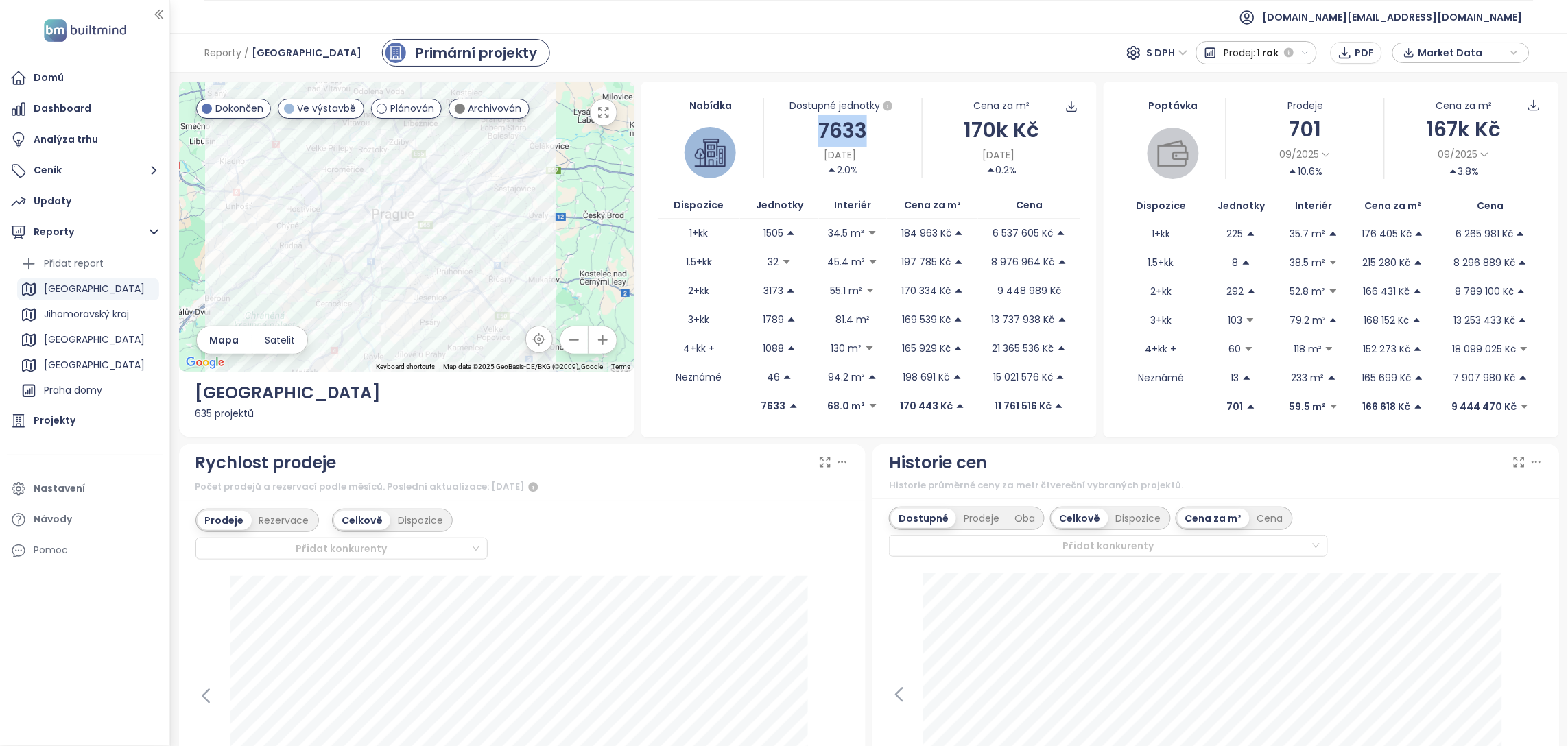
drag, startPoint x: 861, startPoint y: 130, endPoint x: 800, endPoint y: 124, distance: 61.3
click at [800, 124] on div "7633" at bounding box center [843, 131] width 157 height 32
click at [901, 133] on div "7633" at bounding box center [843, 131] width 157 height 32
drag, startPoint x: 956, startPoint y: 128, endPoint x: 1001, endPoint y: 129, distance: 45.0
click at [1001, 129] on div "170k Kč" at bounding box center [1002, 130] width 157 height 32
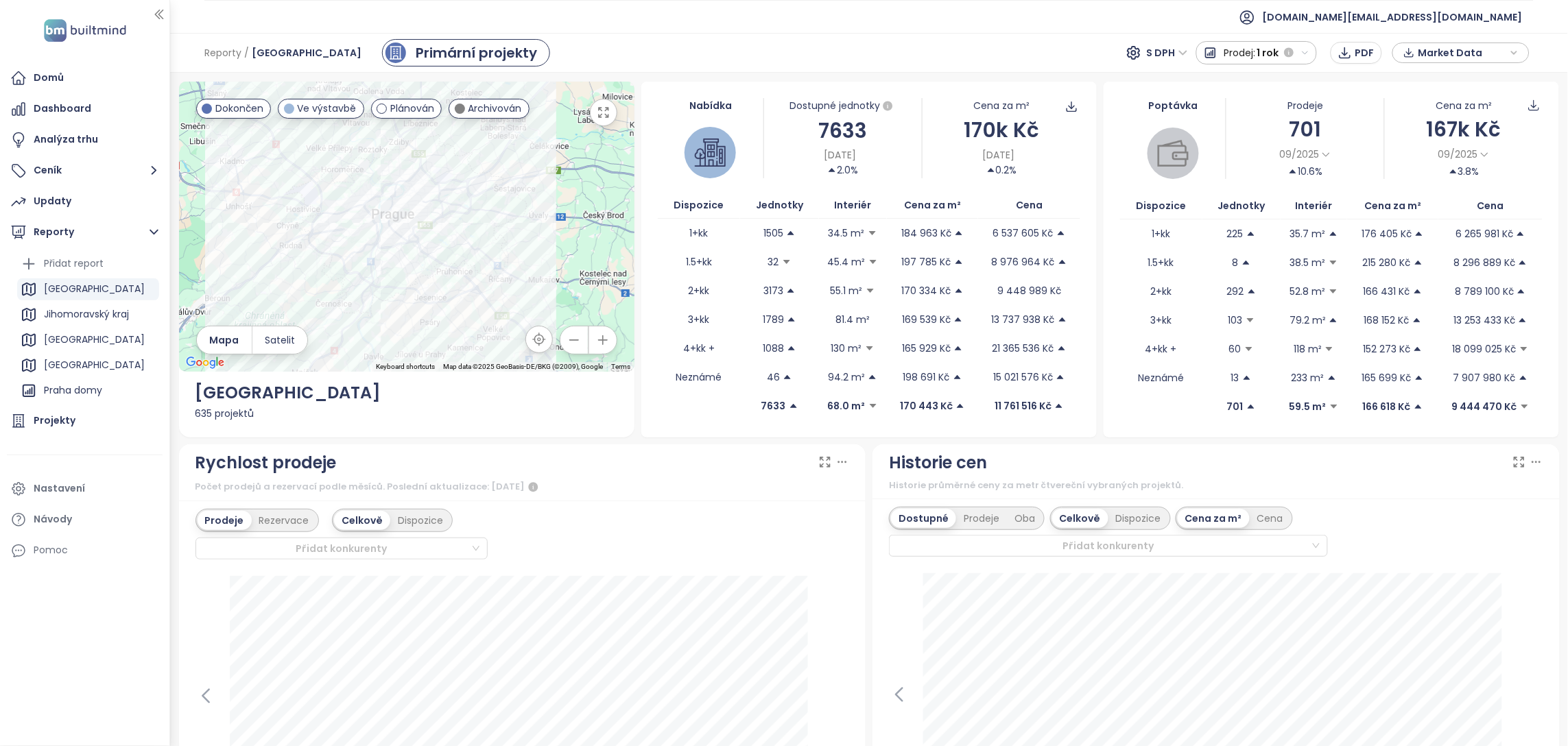
click at [1040, 128] on div "170k Kč" at bounding box center [1002, 130] width 157 height 32
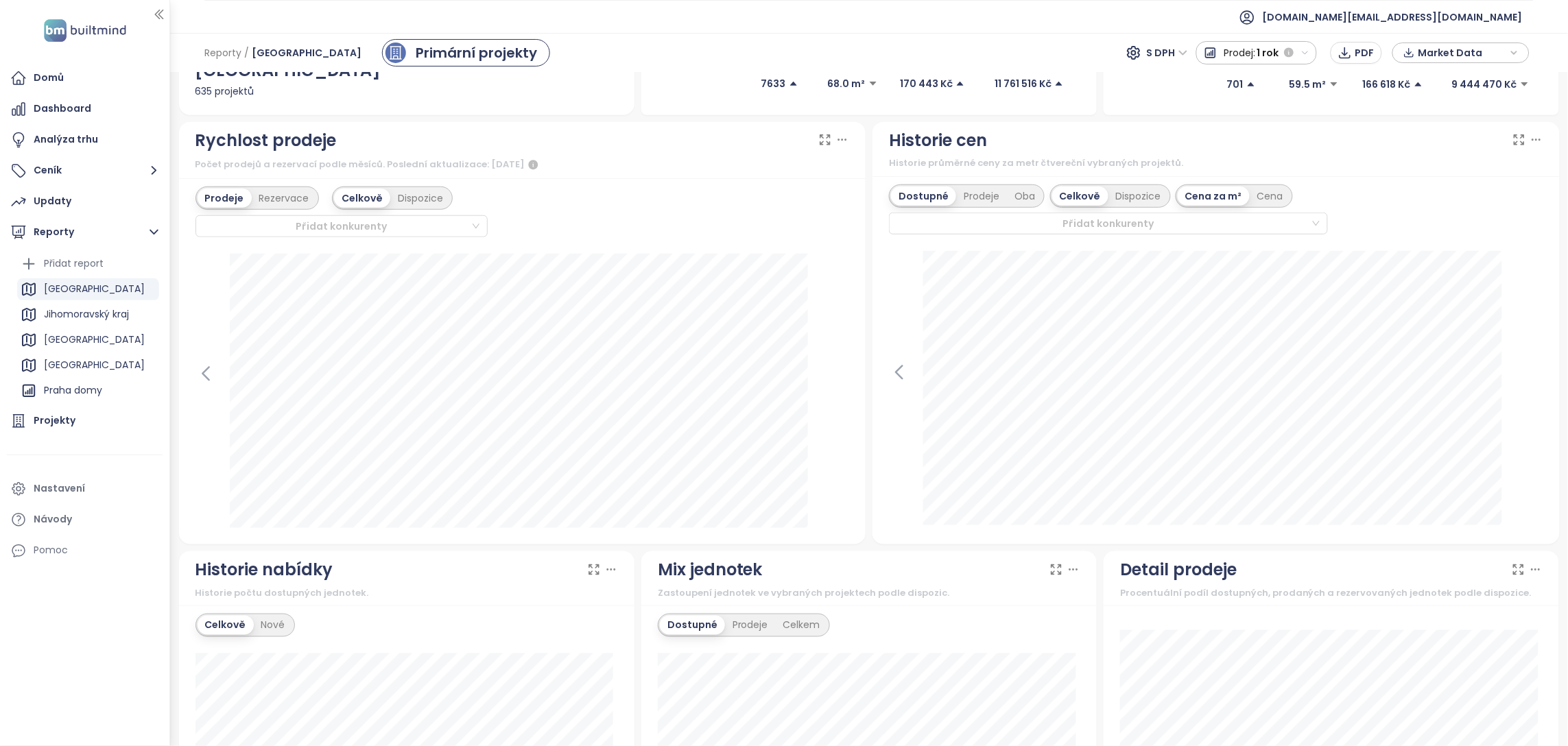
scroll to position [336, 0]
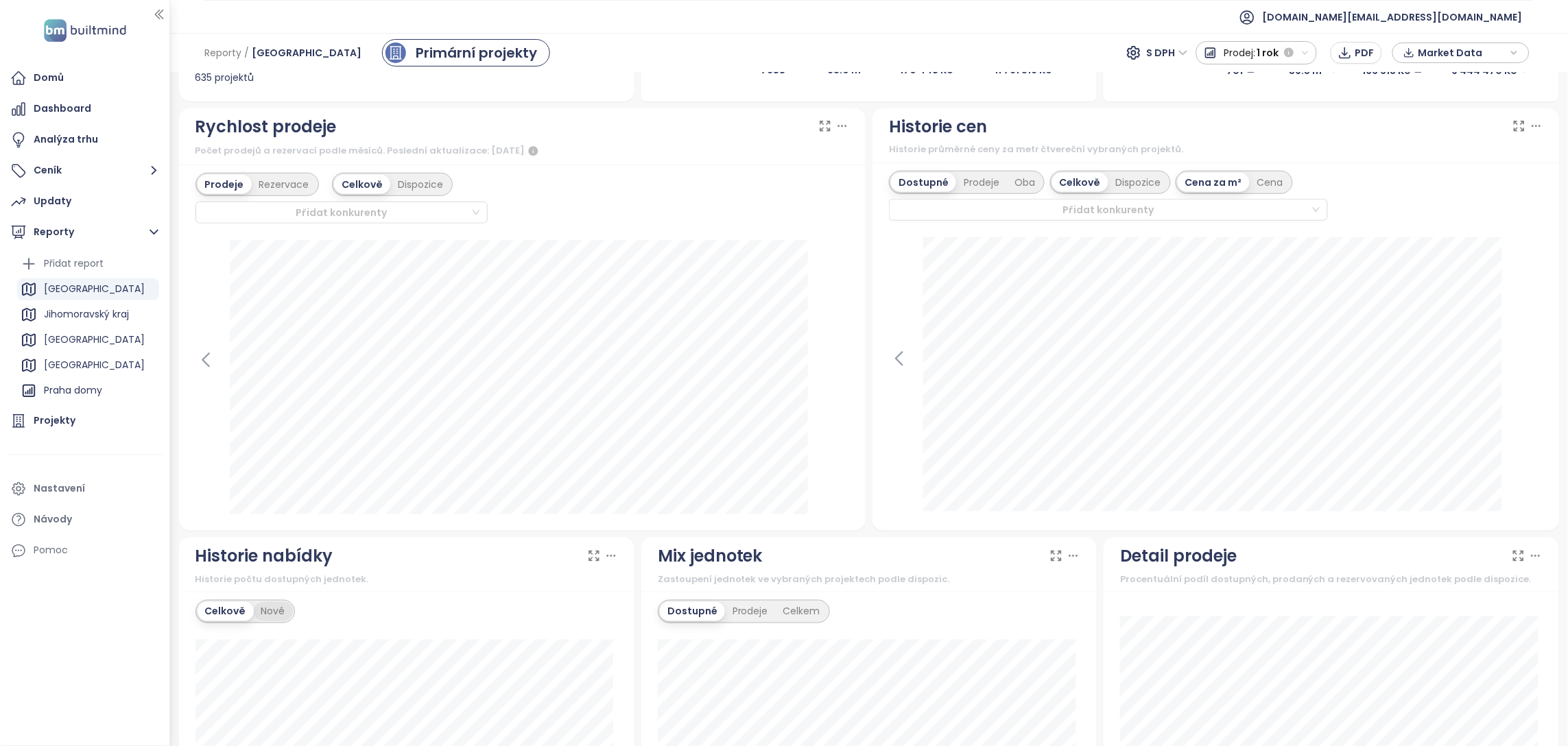
click at [281, 609] on div "Nové" at bounding box center [273, 611] width 39 height 19
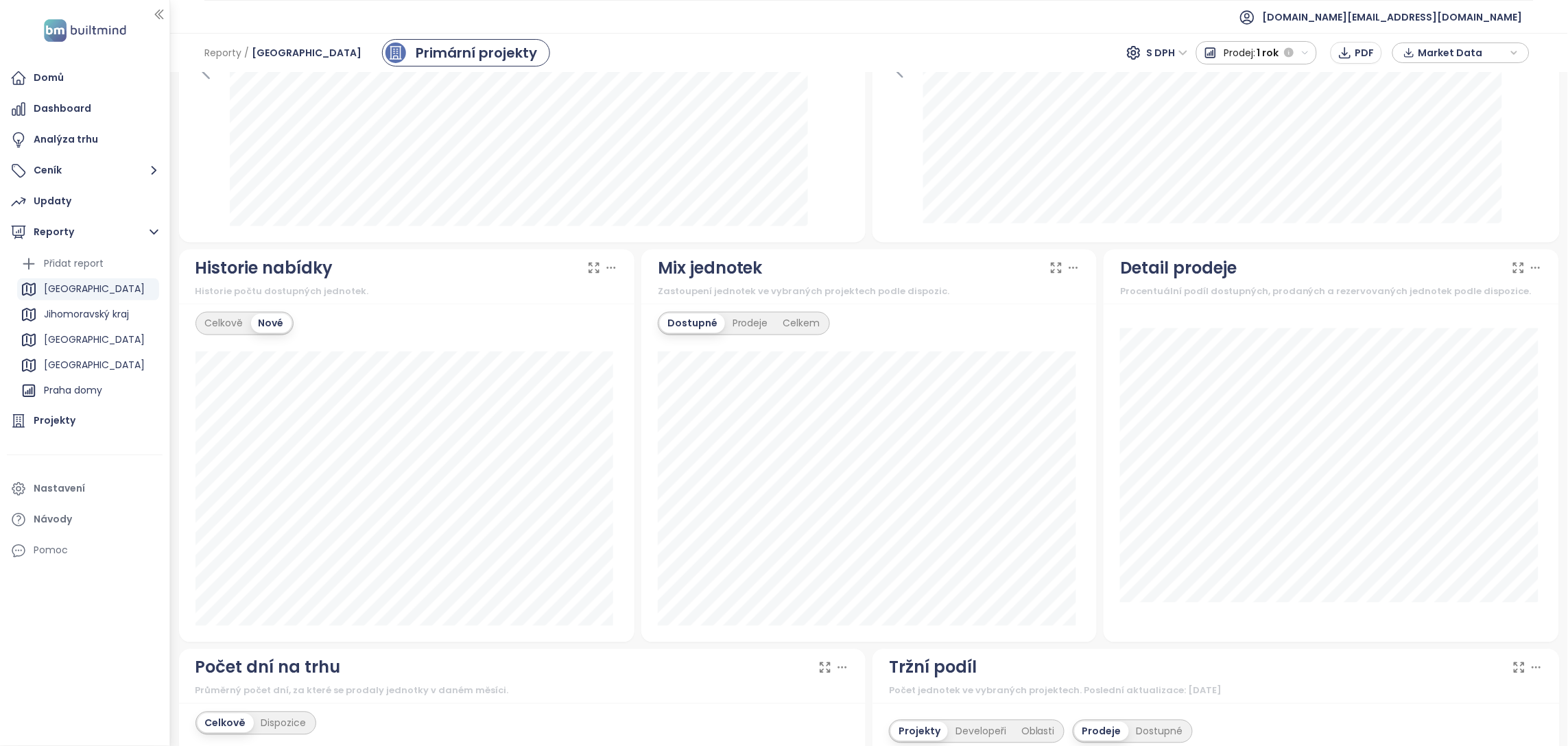
scroll to position [632, 0]
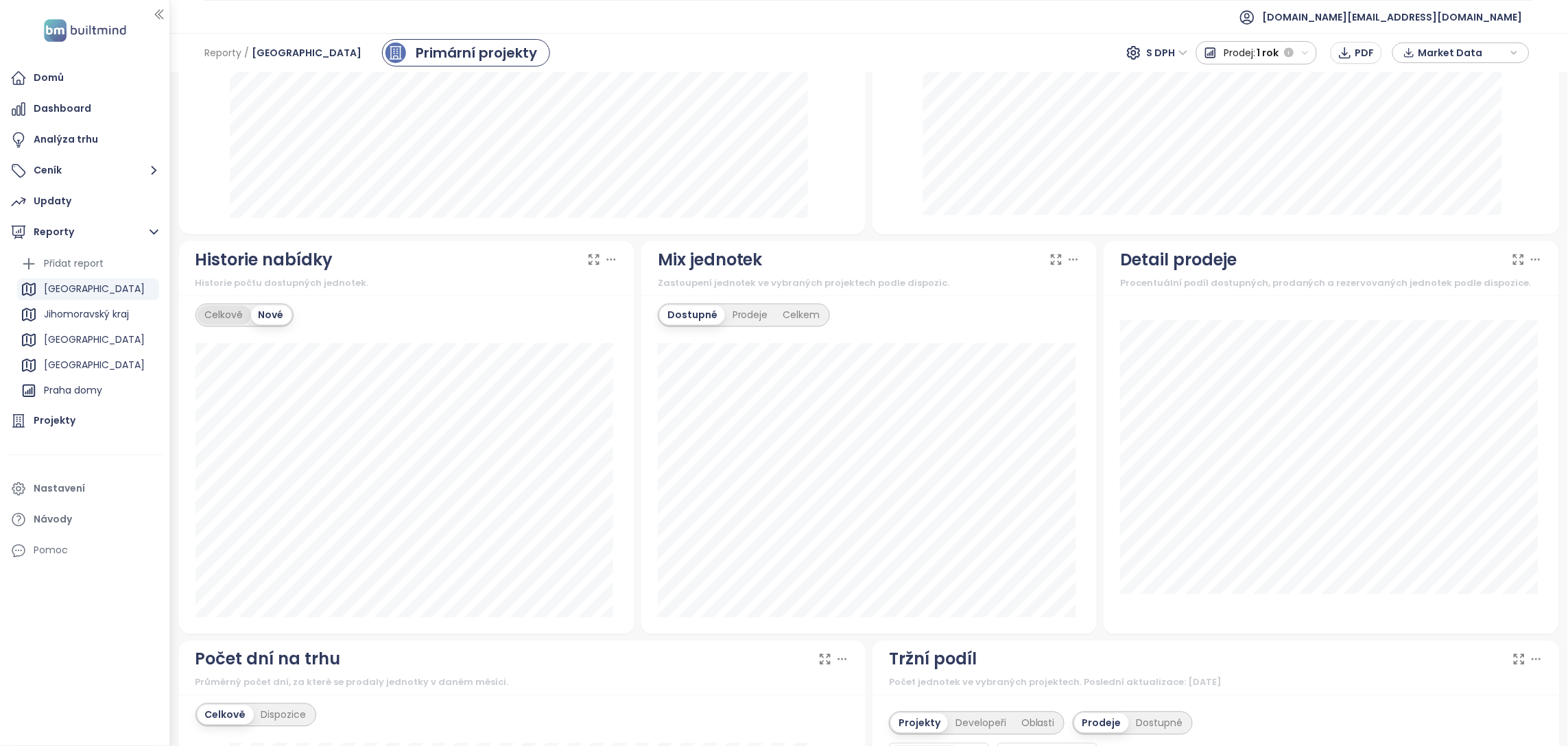
click at [205, 315] on div "Celkově" at bounding box center [224, 315] width 54 height 19
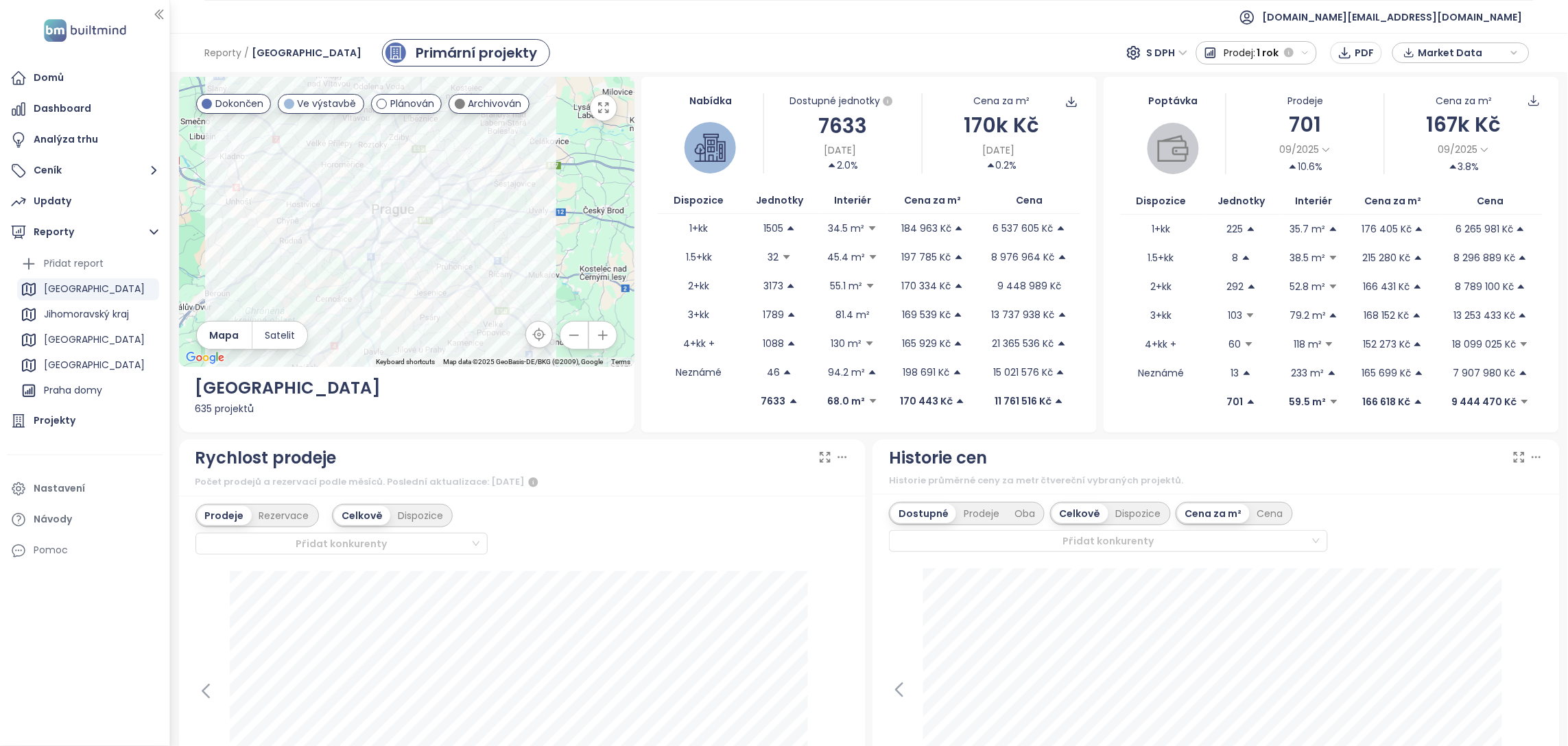
scroll to position [0, 0]
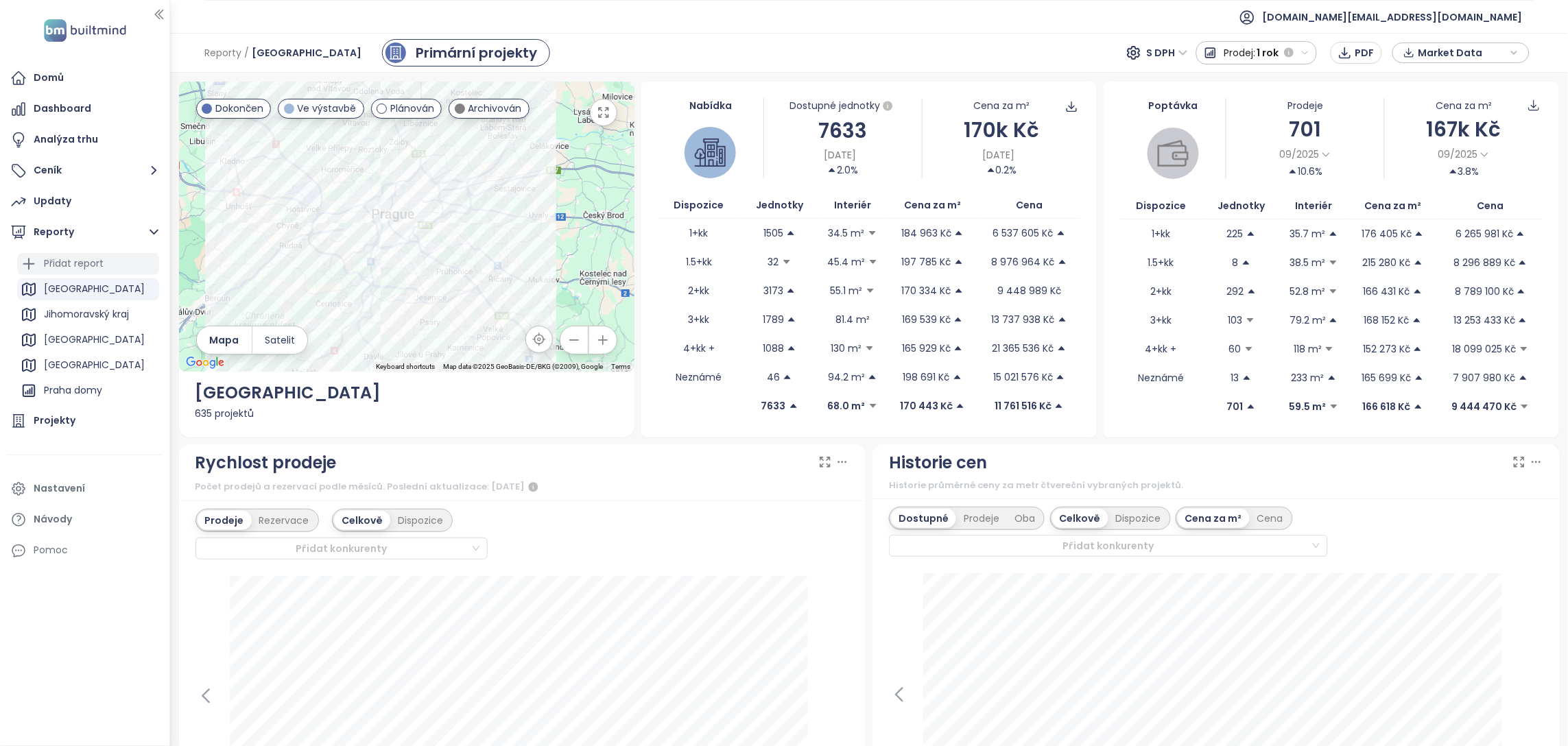
click at [91, 263] on div "Přidat report" at bounding box center [73, 264] width 60 height 17
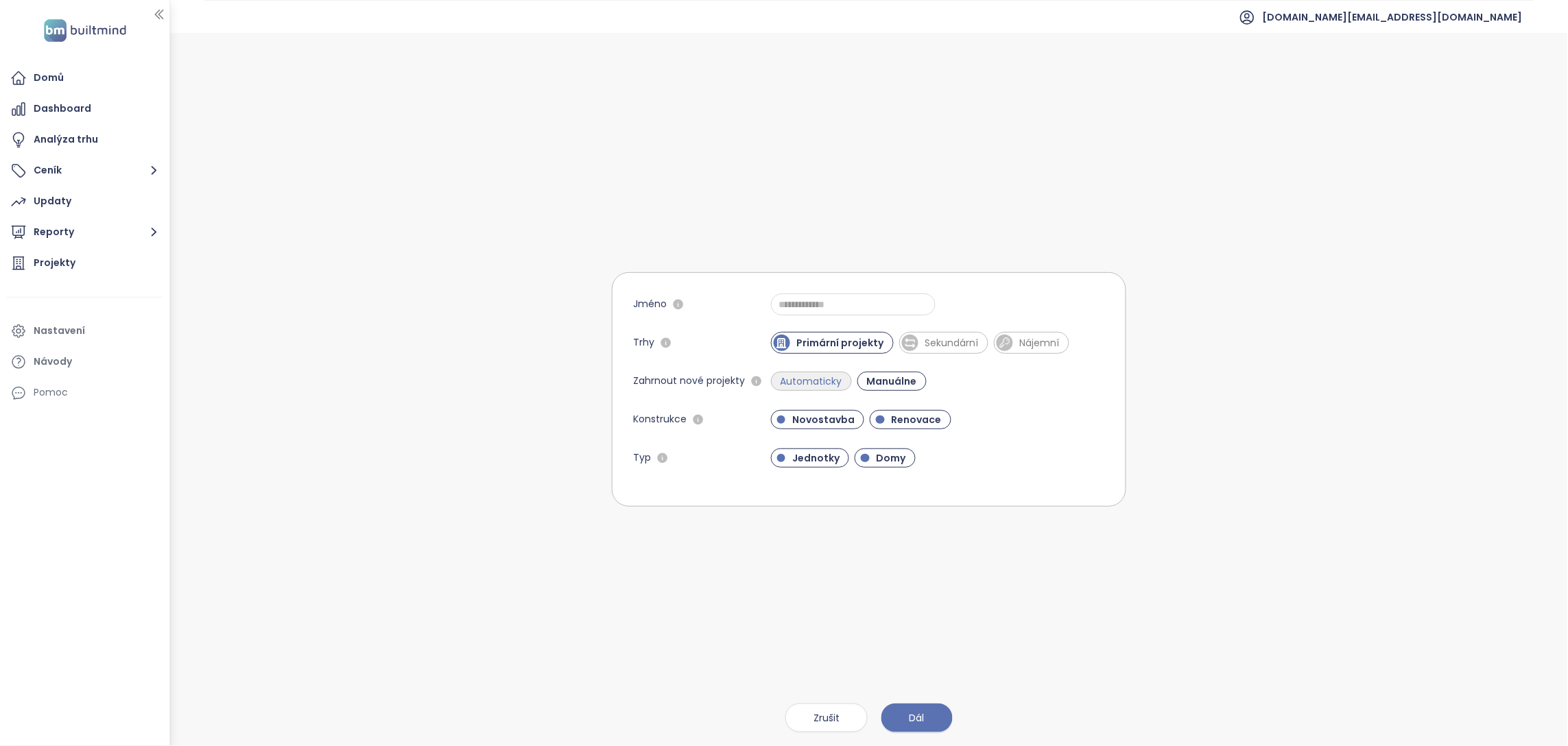
click at [834, 387] on span "Automaticky" at bounding box center [811, 381] width 76 height 14
click at [917, 383] on span "Manuálne" at bounding box center [895, 381] width 61 height 14
click at [839, 384] on span "Automaticky" at bounding box center [811, 381] width 76 height 14
click at [846, 303] on input "Jméno" at bounding box center [853, 304] width 164 height 22
click at [800, 303] on input "Jméno" at bounding box center [853, 304] width 164 height 22
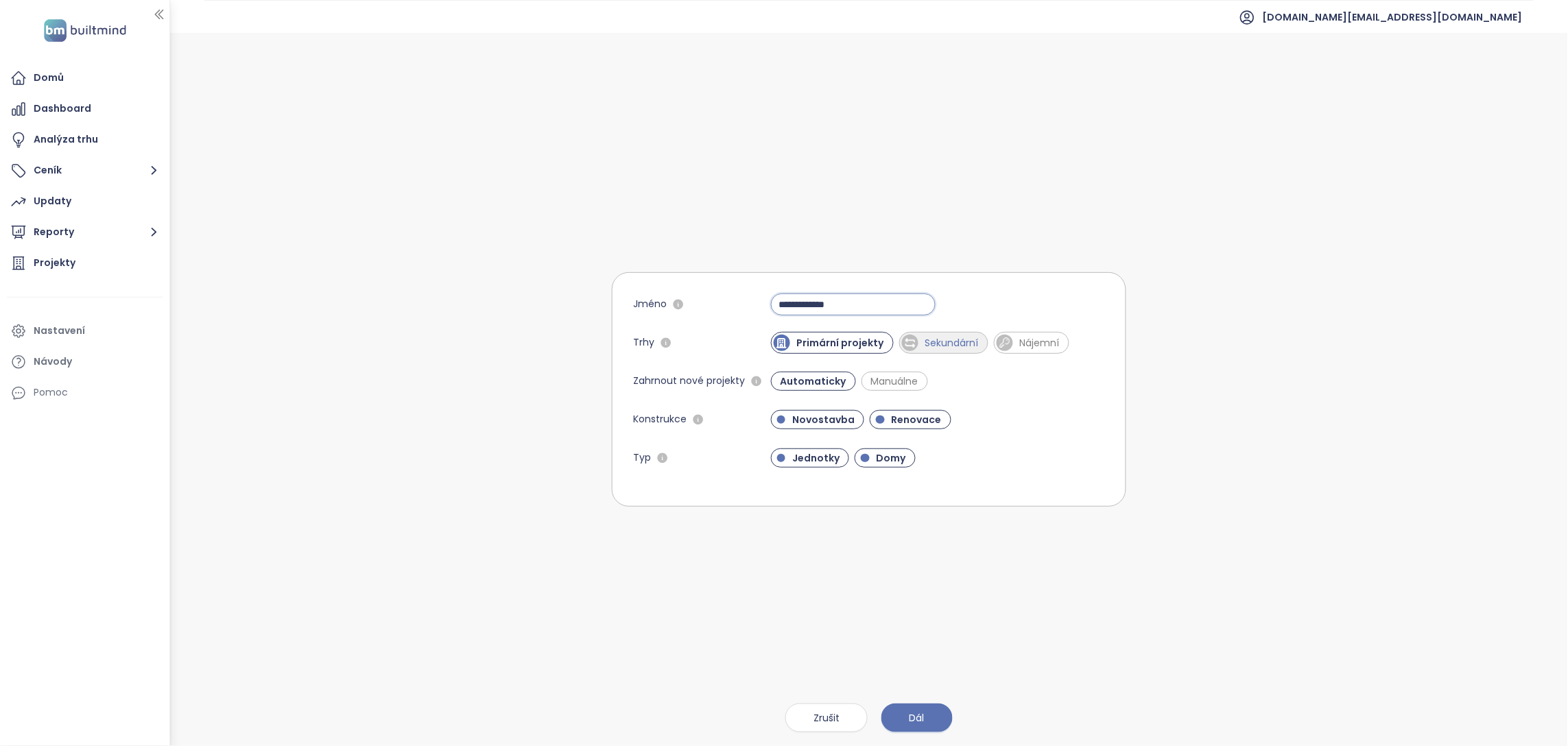
type input "**********"
click at [919, 344] on span "Sekundární" at bounding box center [953, 343] width 67 height 14
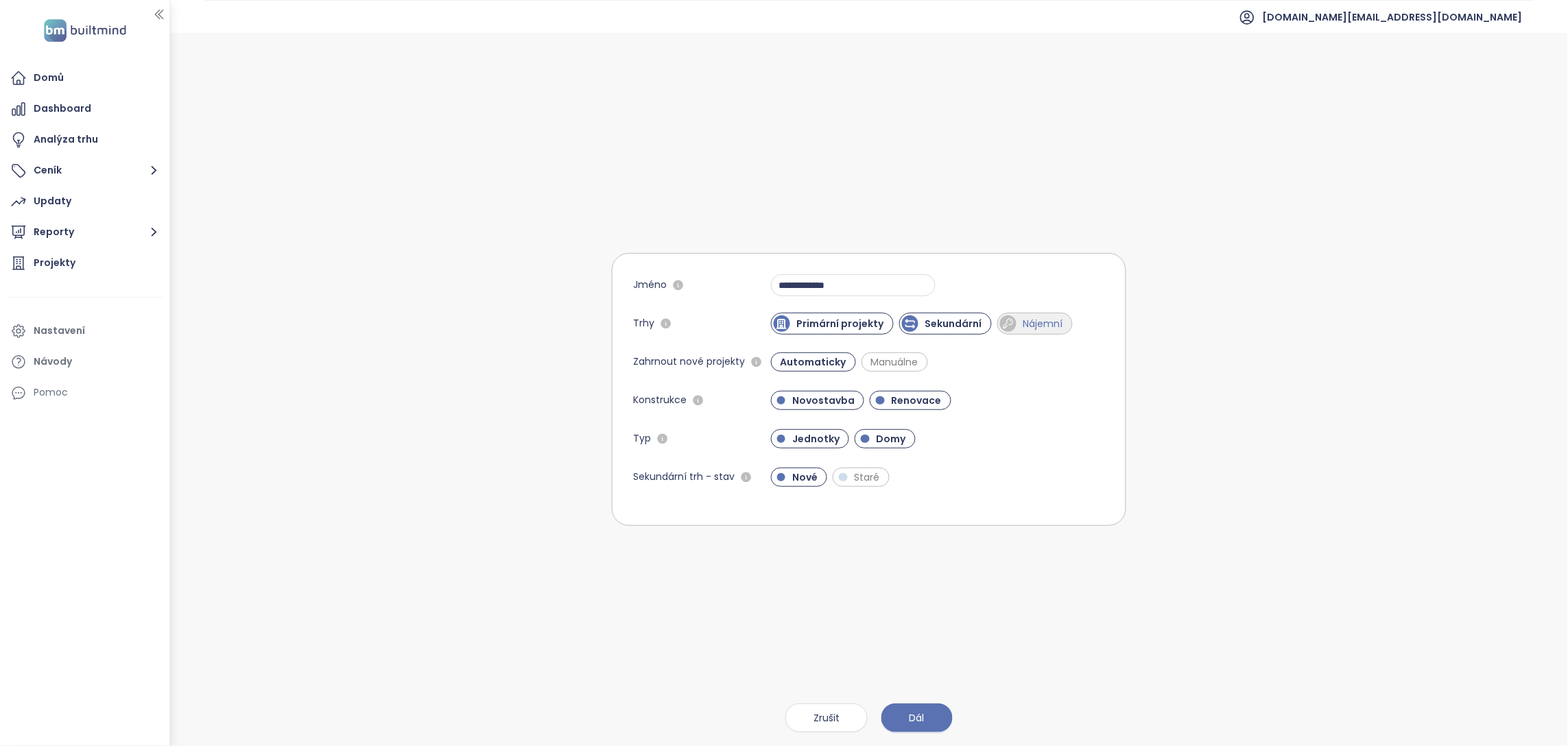
click at [1053, 332] on span "Nájemní" at bounding box center [1035, 323] width 76 height 22
click at [912, 404] on span "Renovace" at bounding box center [917, 401] width 63 height 14
click at [870, 441] on span "Domy" at bounding box center [891, 439] width 44 height 14
click at [916, 716] on span "Dál" at bounding box center [917, 718] width 15 height 15
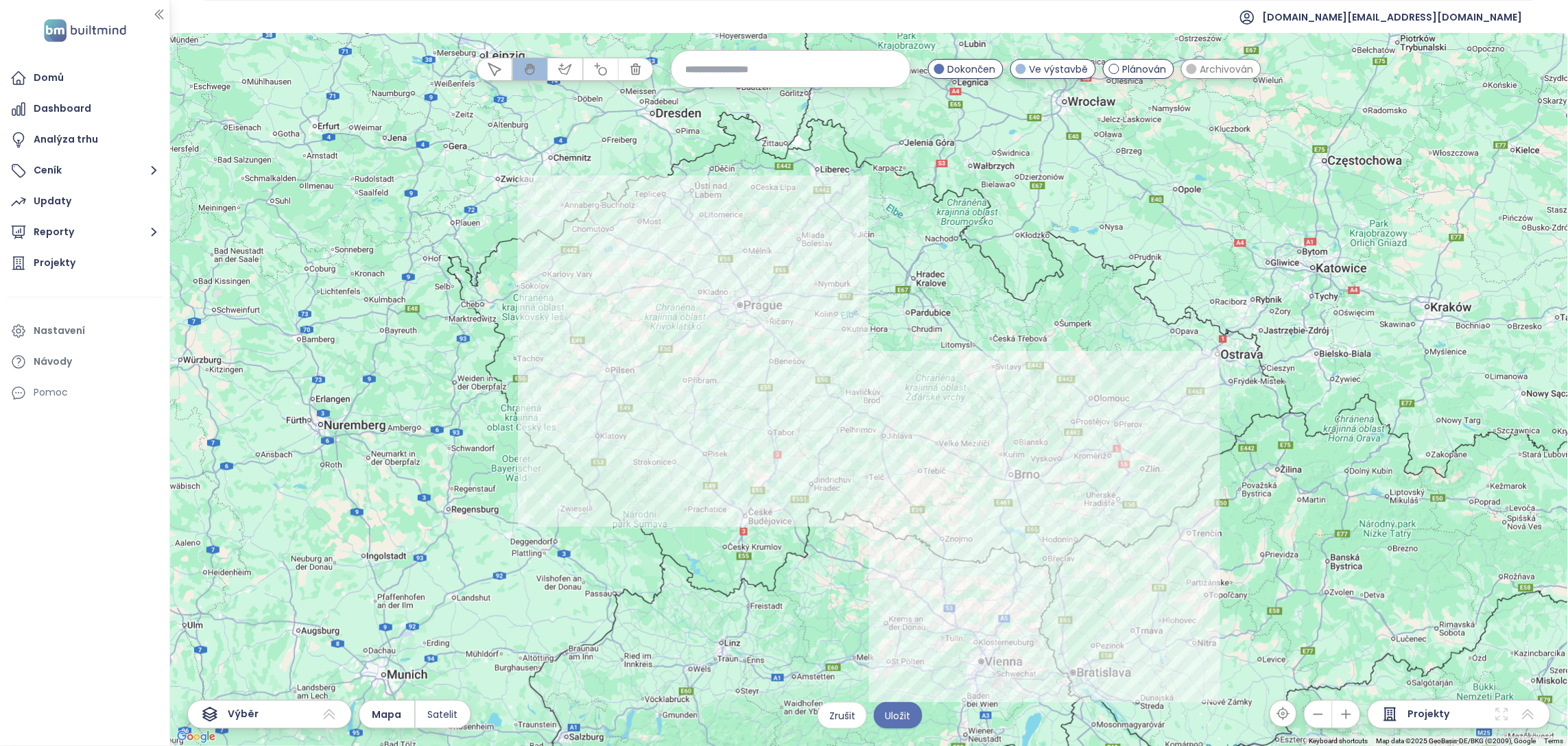
click at [837, 367] on div at bounding box center [869, 389] width 1398 height 713
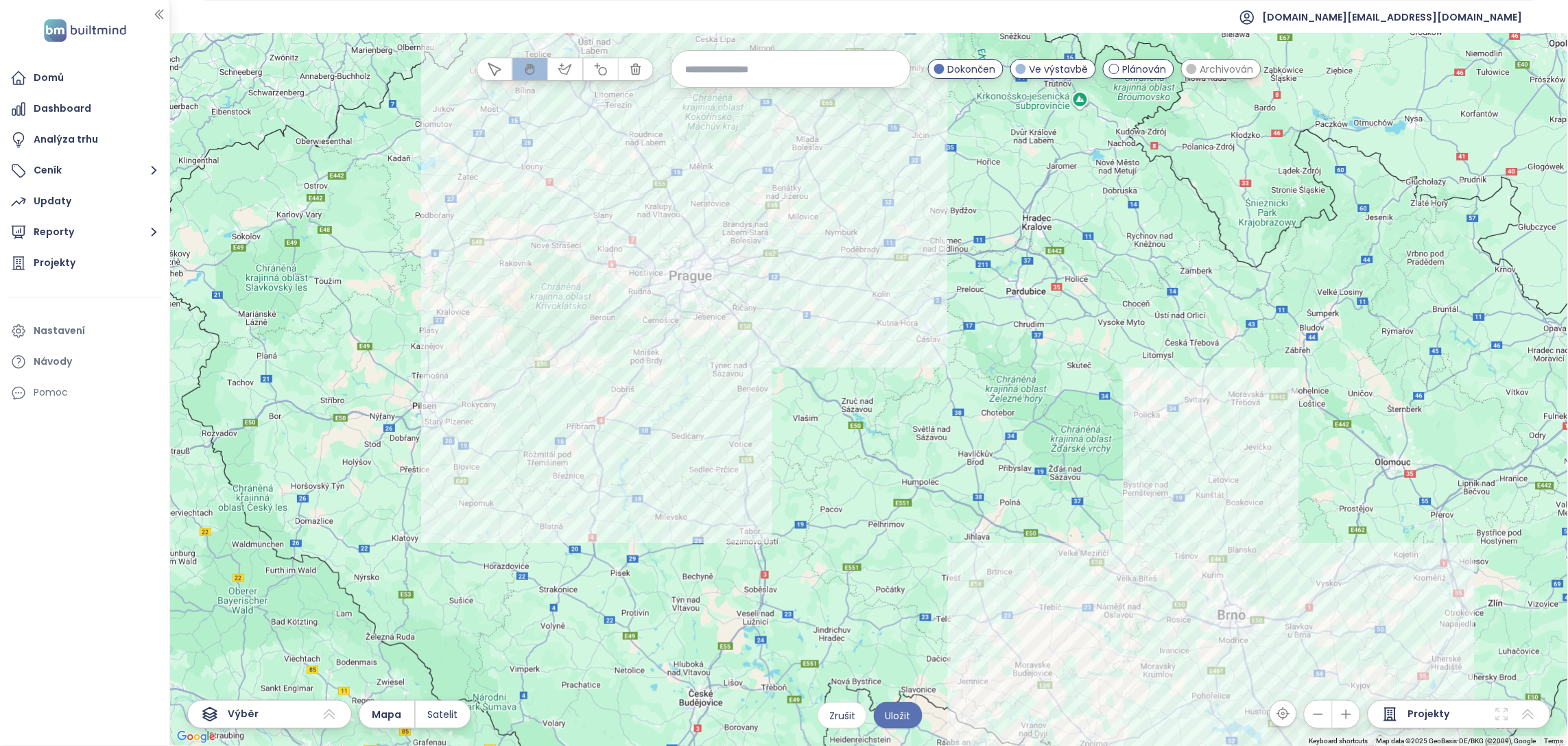
drag, startPoint x: 752, startPoint y: 319, endPoint x: 874, endPoint y: 406, distance: 149.8
click at [874, 406] on div at bounding box center [869, 389] width 1398 height 713
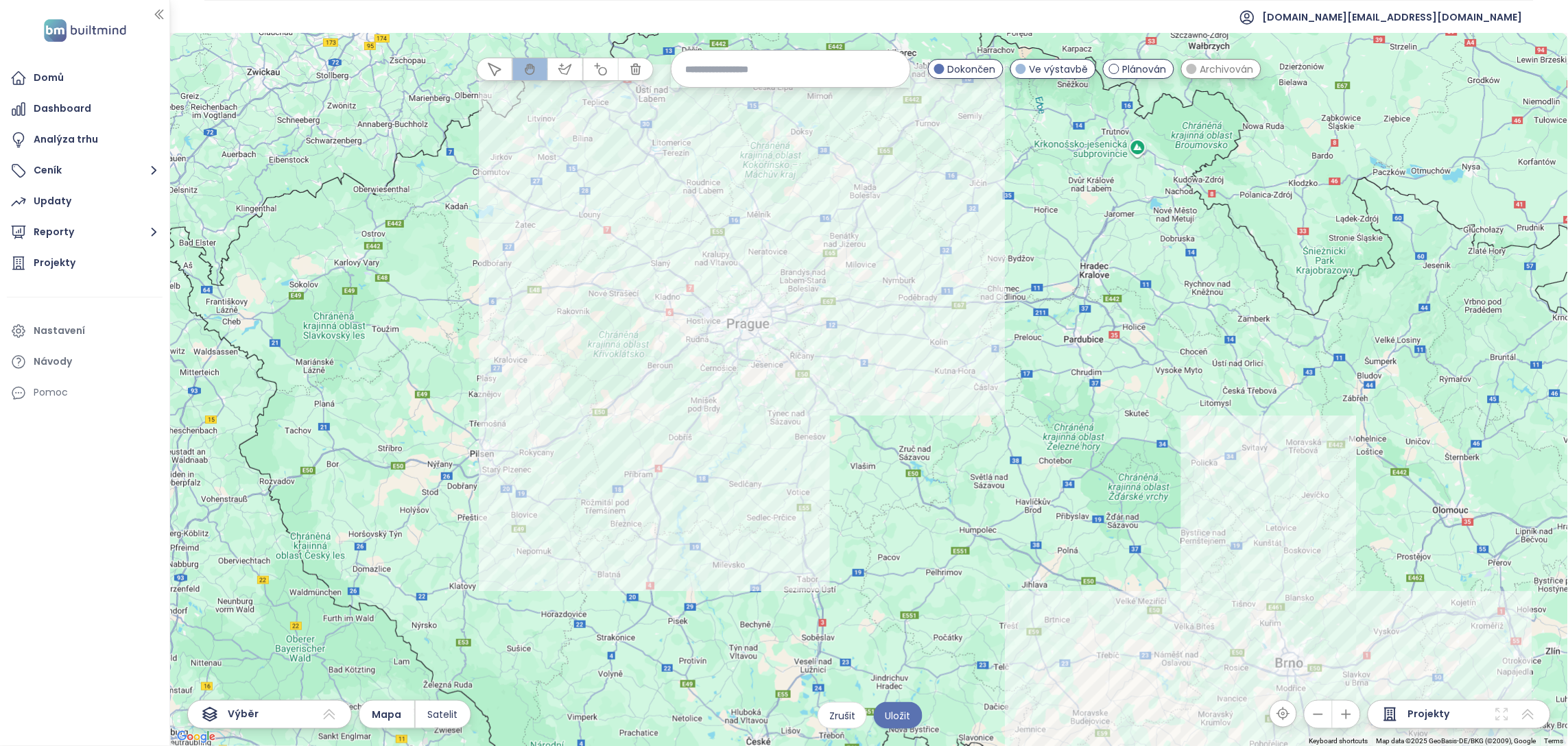
click at [874, 406] on div at bounding box center [869, 389] width 1398 height 713
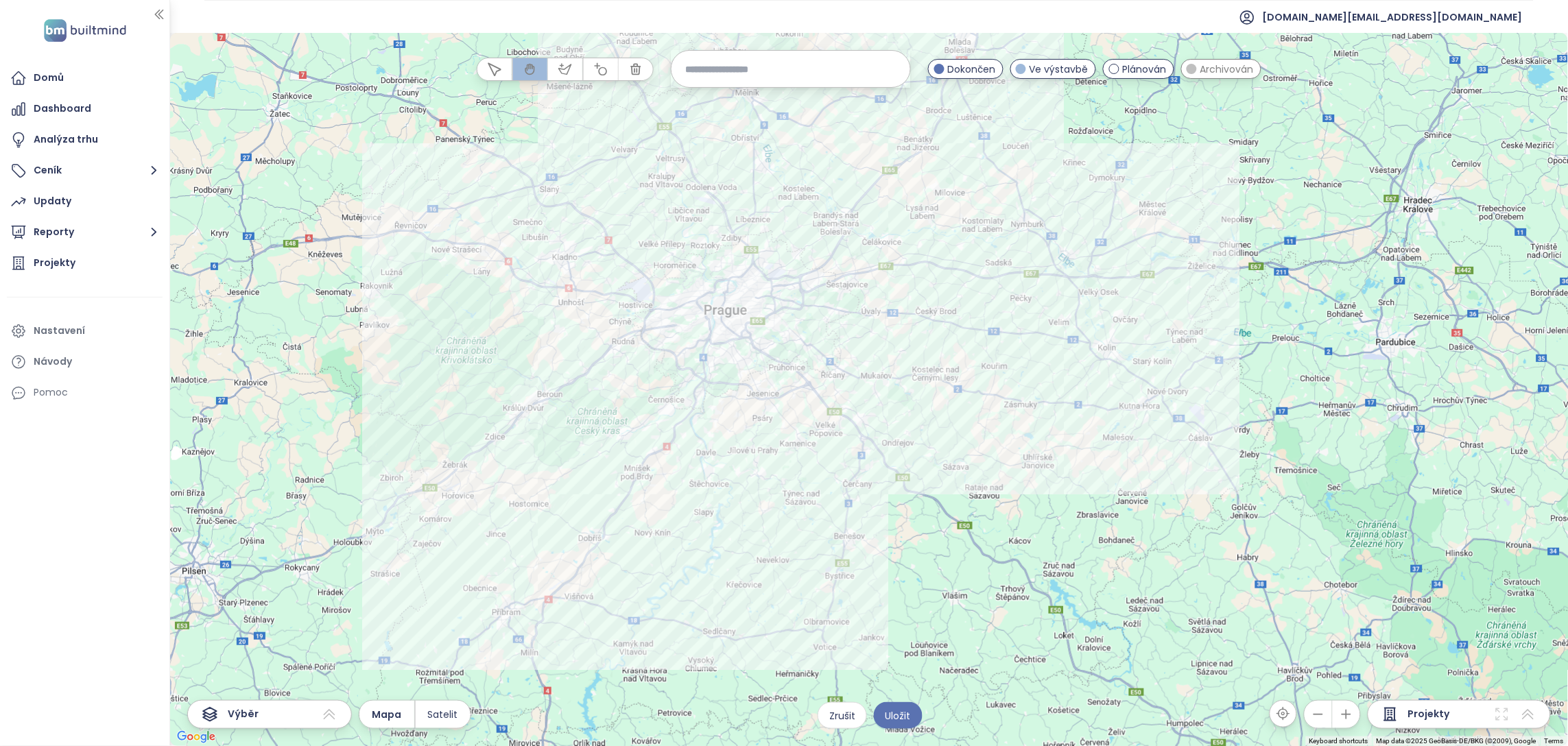
drag, startPoint x: 772, startPoint y: 332, endPoint x: 878, endPoint y: 402, distance: 127.0
click at [878, 402] on div at bounding box center [869, 389] width 1398 height 713
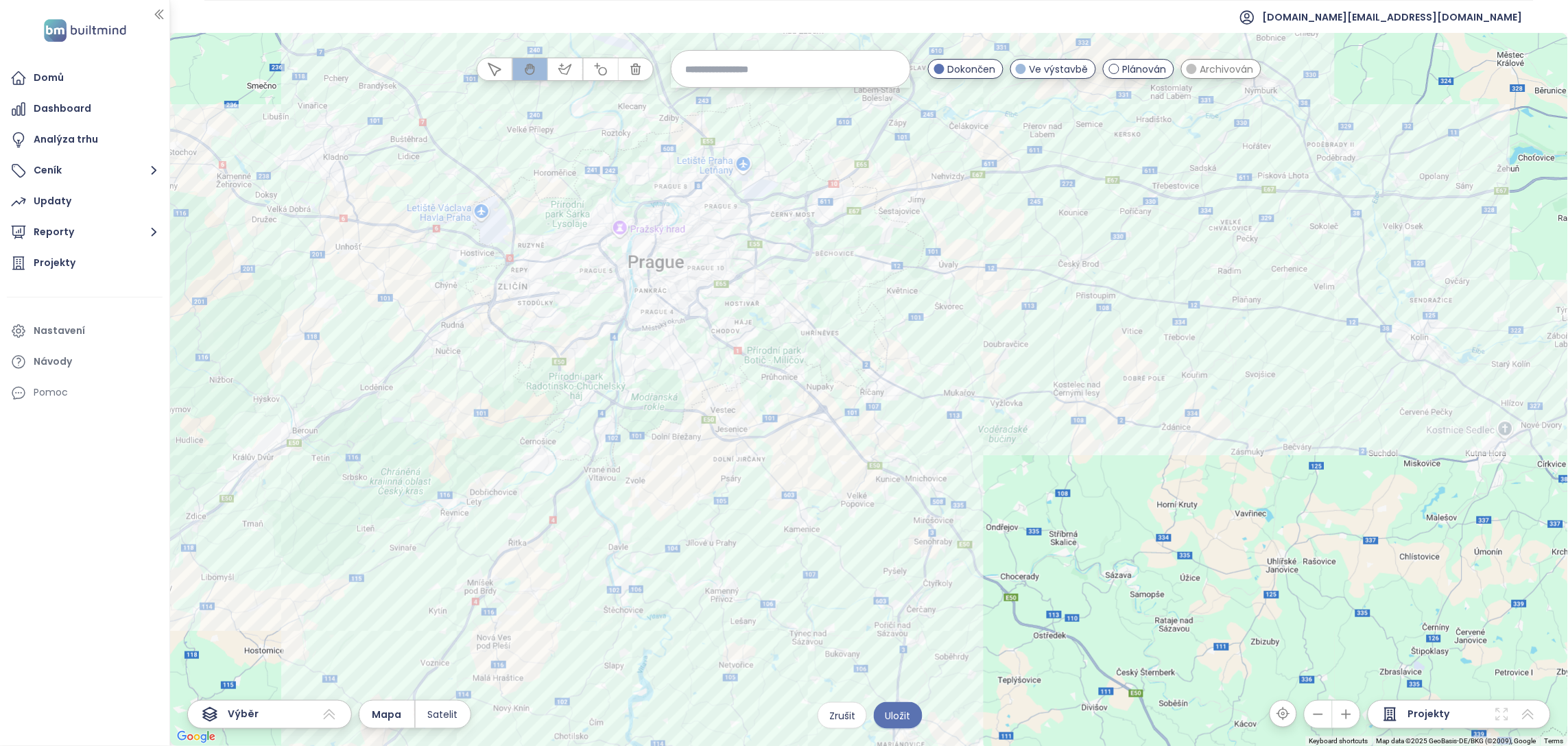
drag, startPoint x: 721, startPoint y: 351, endPoint x: 828, endPoint y: 403, distance: 119.0
click at [828, 403] on div at bounding box center [869, 389] width 1398 height 713
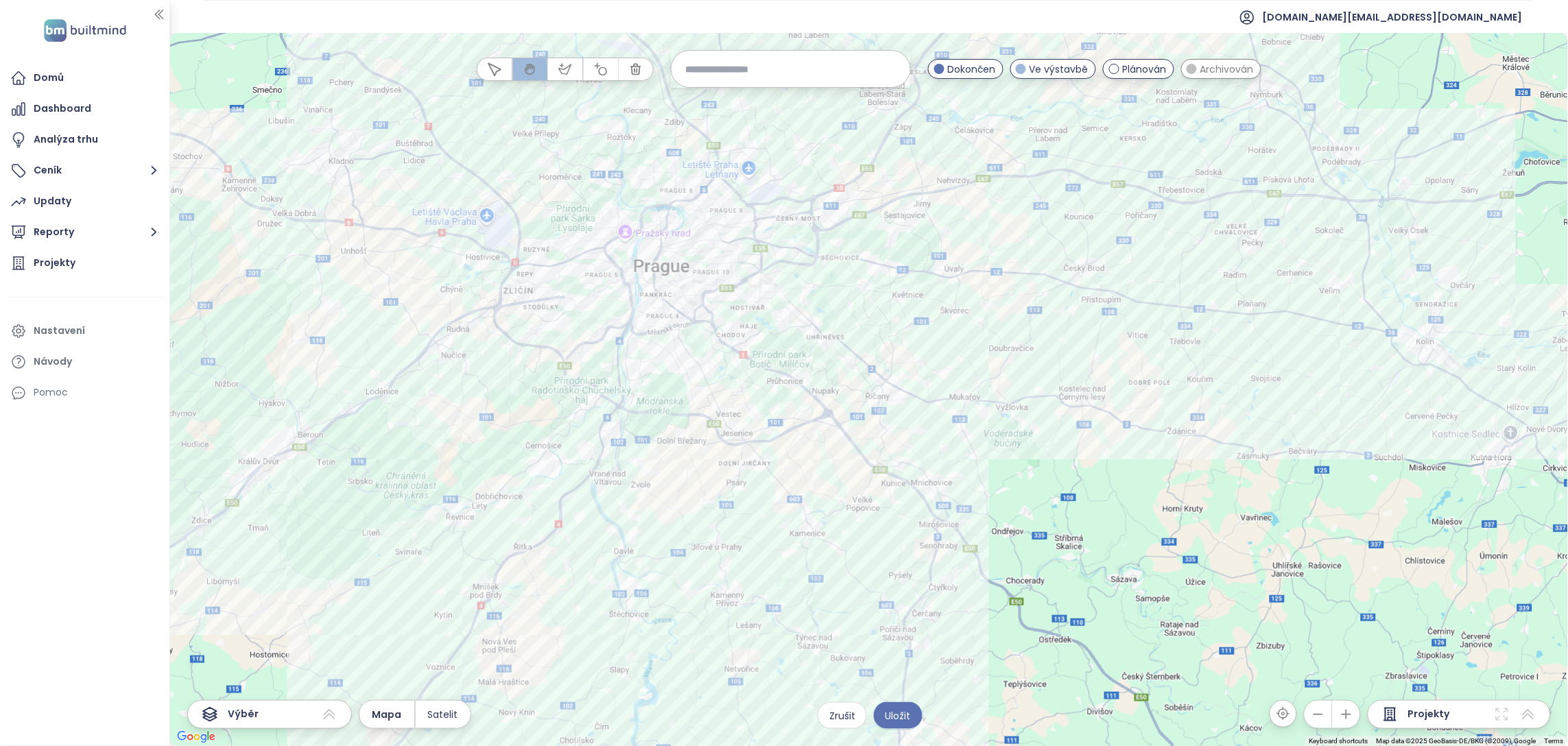
click at [747, 71] on input at bounding box center [790, 69] width 211 height 30
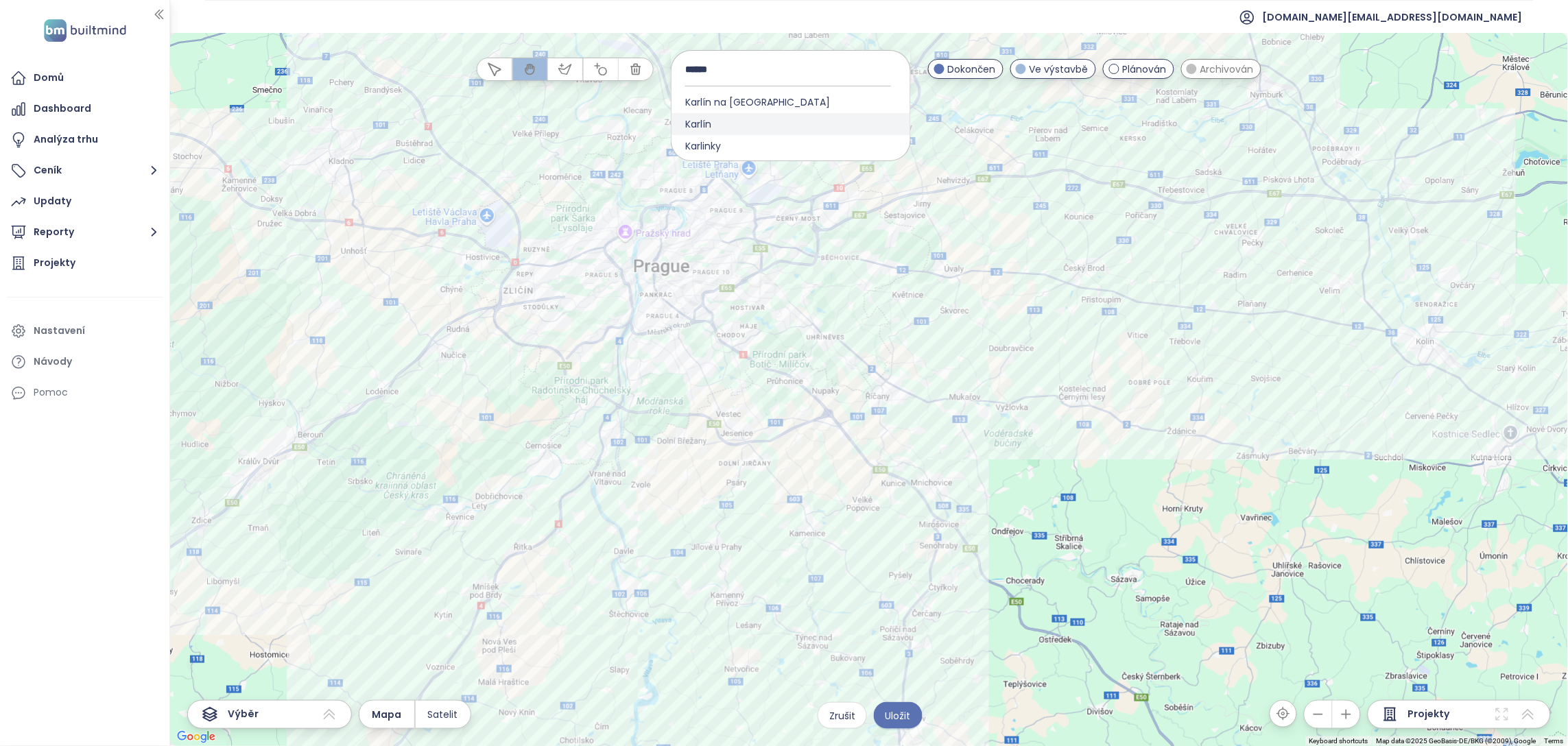
type input "******"
click at [701, 118] on span "Karlín" at bounding box center [699, 124] width 54 height 22
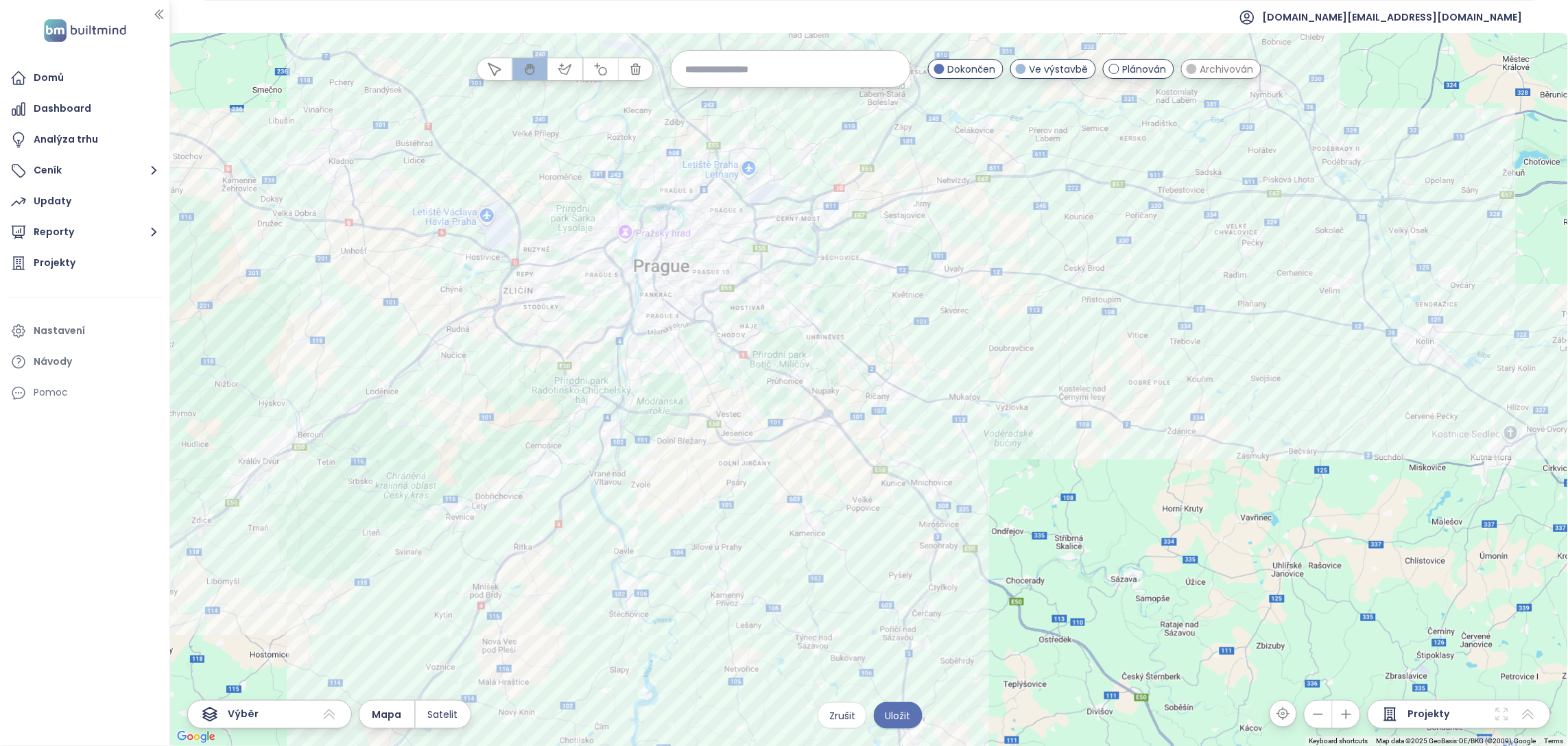
click at [726, 358] on div at bounding box center [869, 389] width 1398 height 713
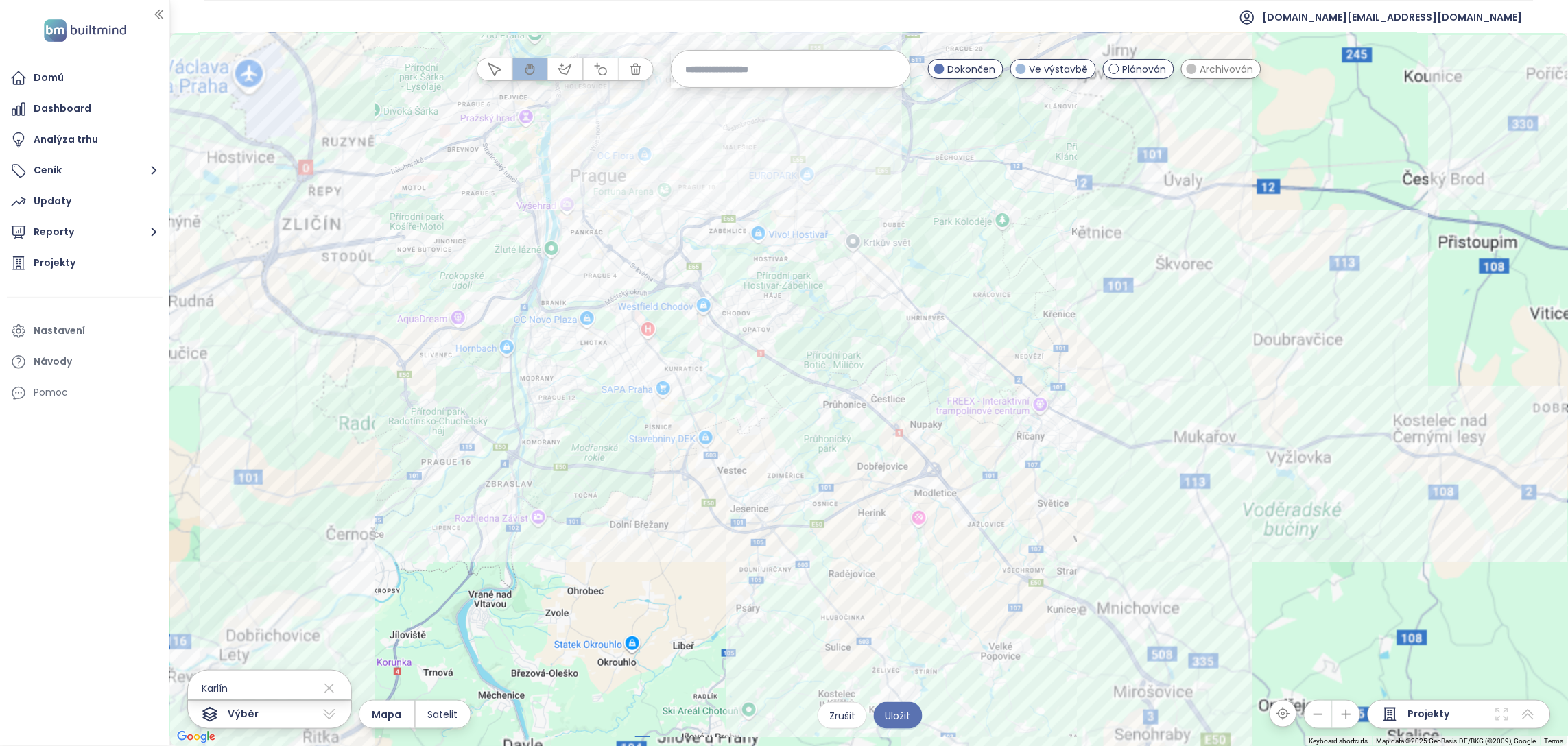
click at [726, 358] on div at bounding box center [869, 389] width 1398 height 713
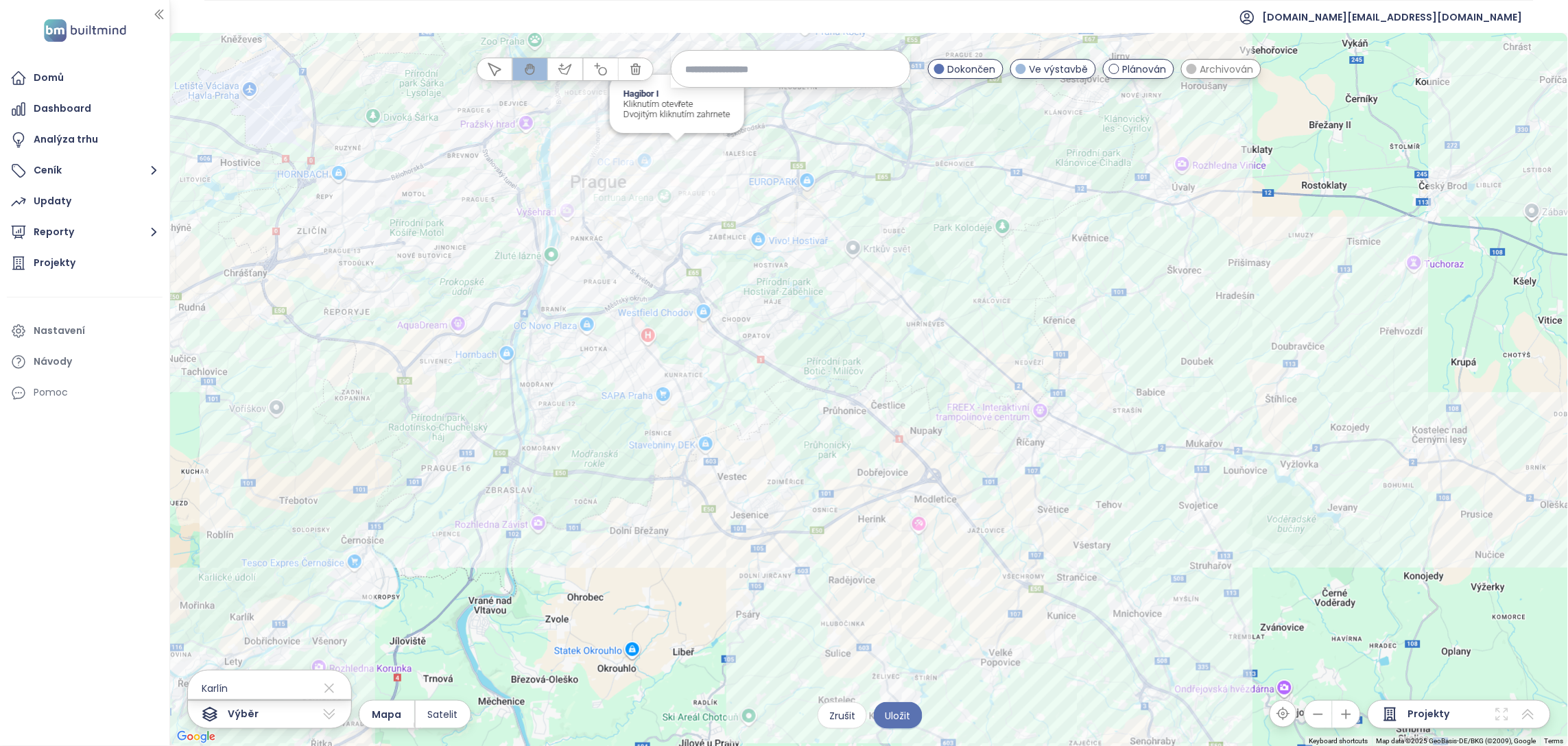
click at [674, 166] on div "Hagibor I Kliknutím otevřete Dvojitým kliknutím zahrnete" at bounding box center [869, 389] width 1398 height 713
click at [676, 189] on div at bounding box center [869, 389] width 1398 height 713
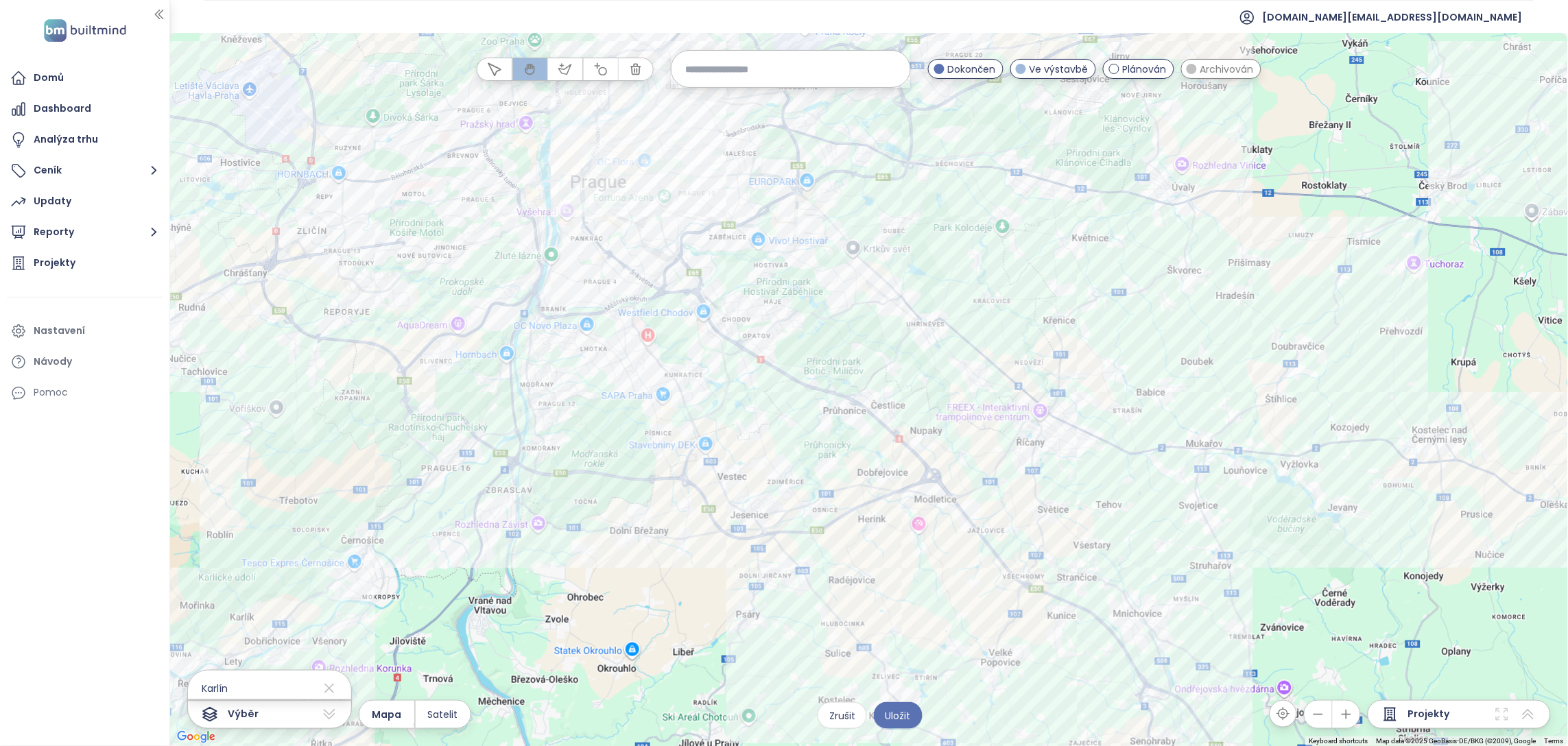
click at [676, 189] on div at bounding box center [869, 389] width 1398 height 713
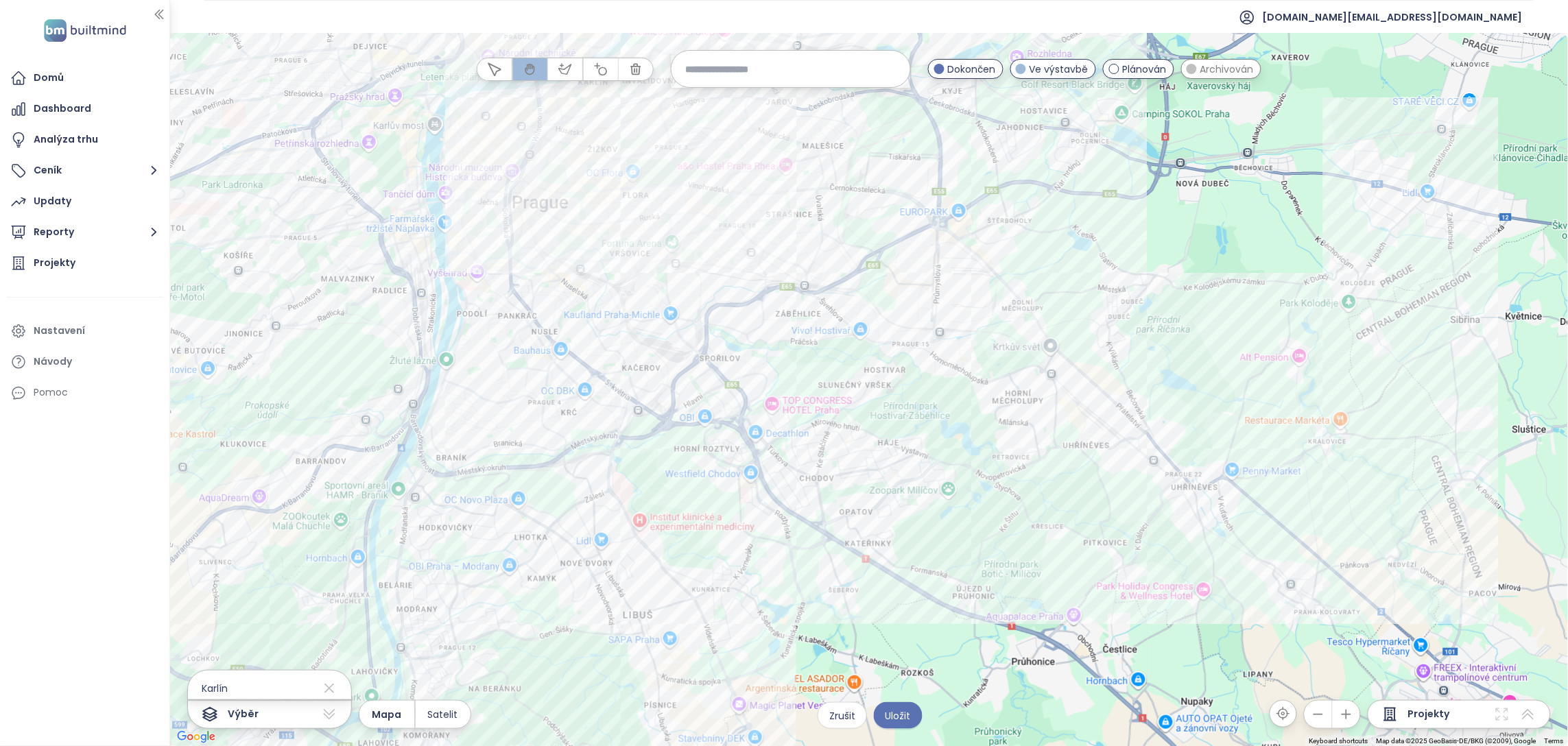
drag, startPoint x: 629, startPoint y: 115, endPoint x: 680, endPoint y: 203, distance: 101.7
click at [680, 203] on div at bounding box center [869, 389] width 1398 height 713
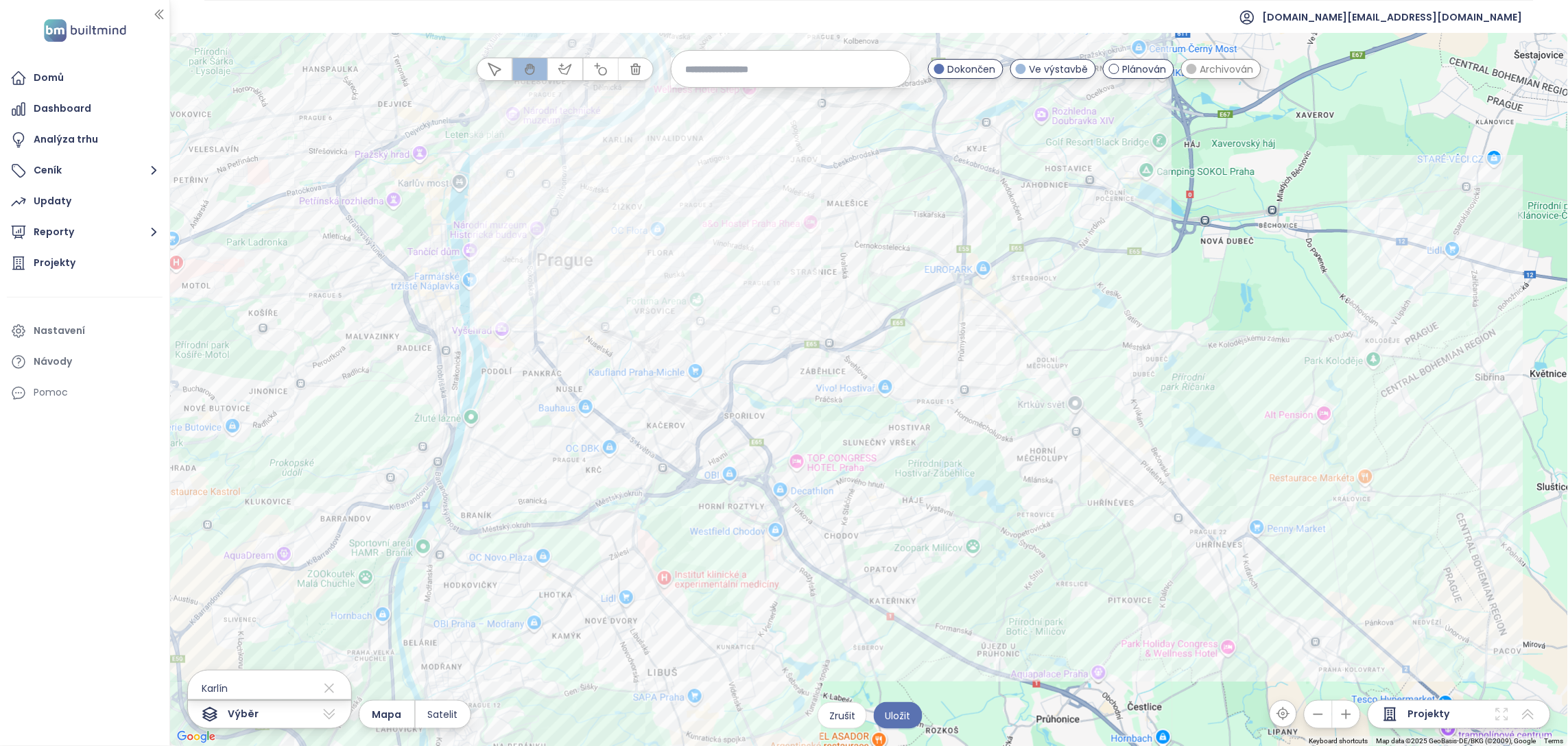
click at [680, 204] on div at bounding box center [869, 389] width 1398 height 713
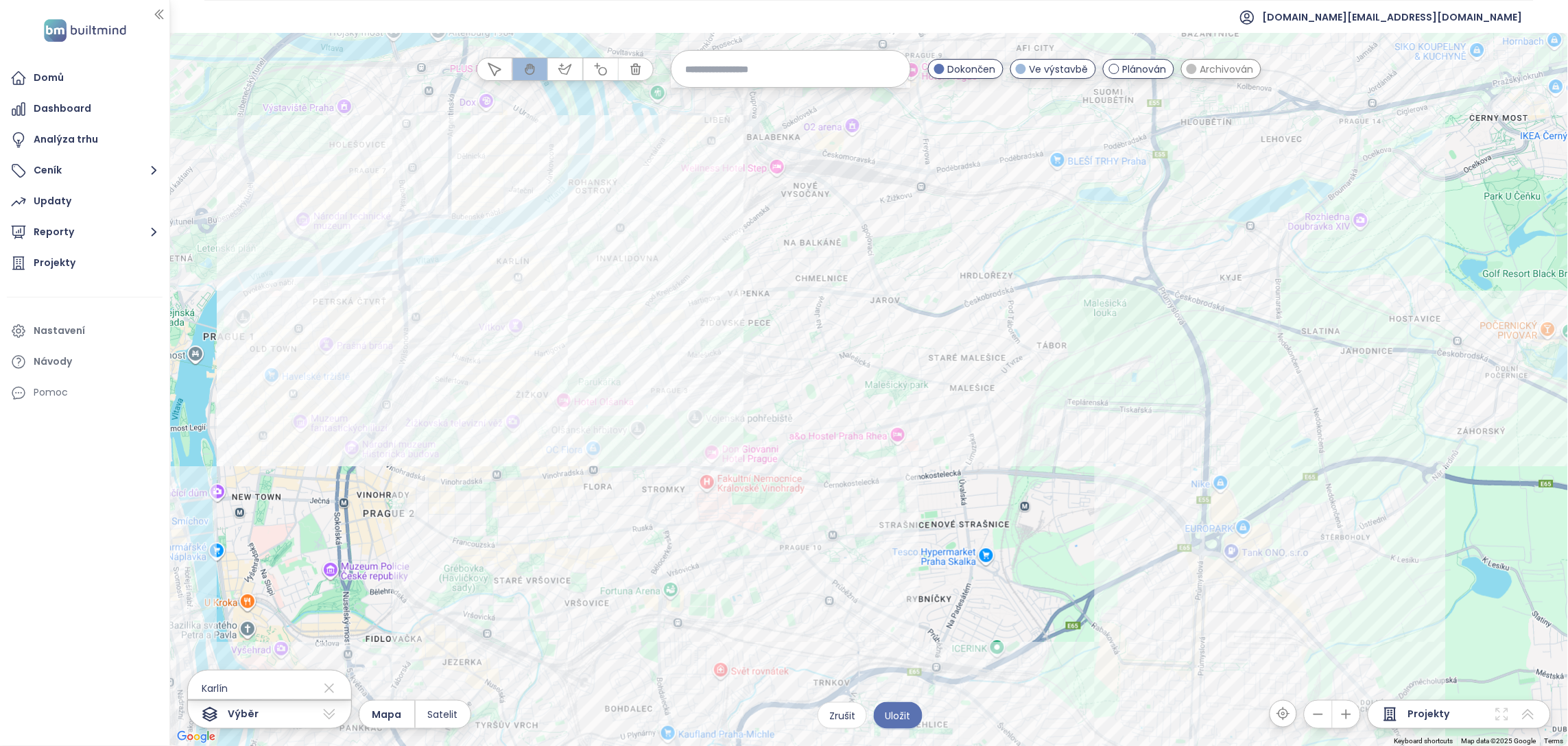
drag, startPoint x: 676, startPoint y: 188, endPoint x: 630, endPoint y: 387, distance: 204.2
click at [630, 387] on div at bounding box center [869, 389] width 1398 height 713
click at [558, 65] on icon "button" at bounding box center [565, 70] width 14 height 14
click at [663, 271] on div at bounding box center [870, 389] width 1399 height 713
click at [659, 329] on div at bounding box center [870, 389] width 1399 height 713
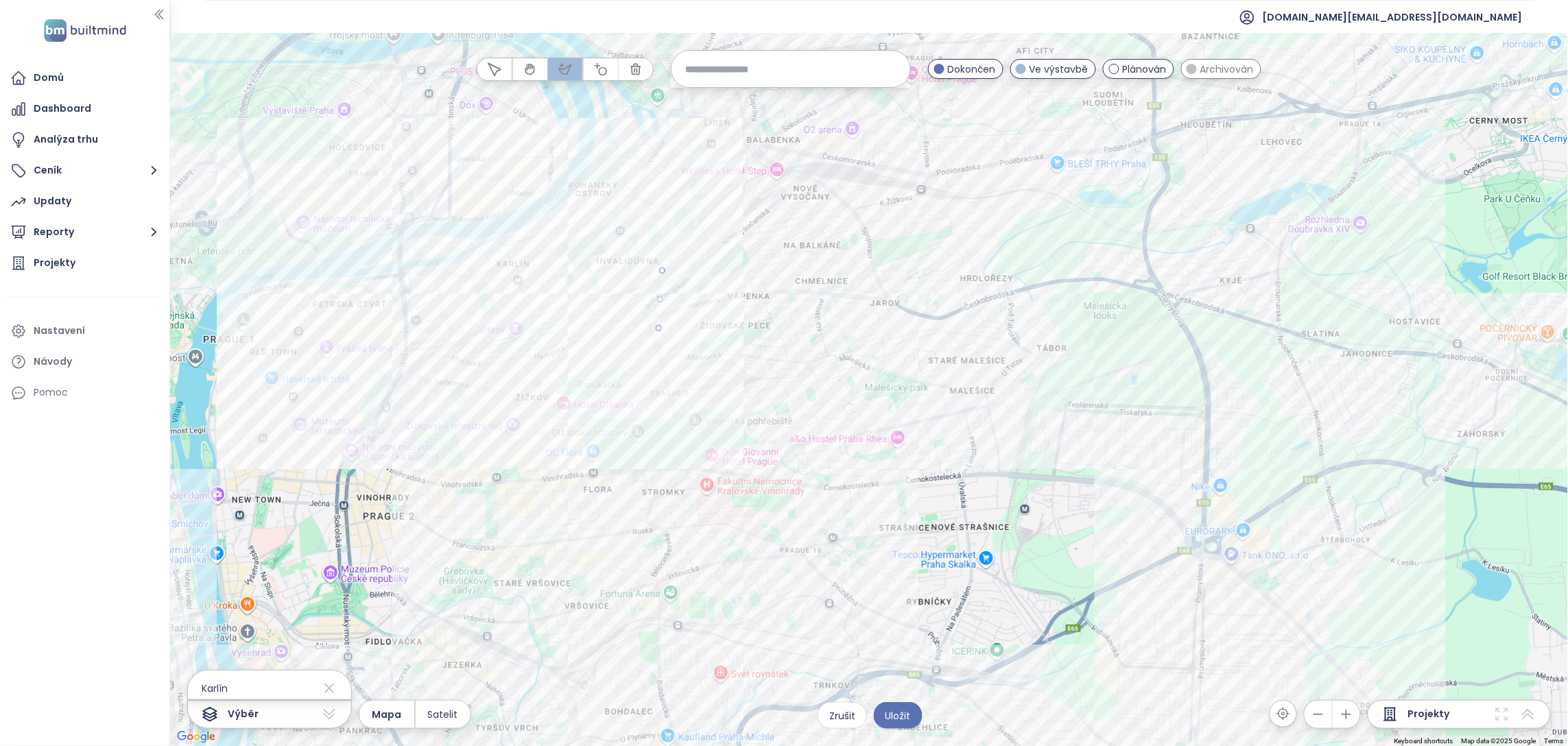
click at [459, 401] on div at bounding box center [870, 389] width 1399 height 713
click at [424, 359] on div at bounding box center [870, 389] width 1399 height 713
click at [668, 274] on div at bounding box center [870, 389] width 1399 height 713
click at [1226, 64] on span "Archivován" at bounding box center [1227, 70] width 54 height 15
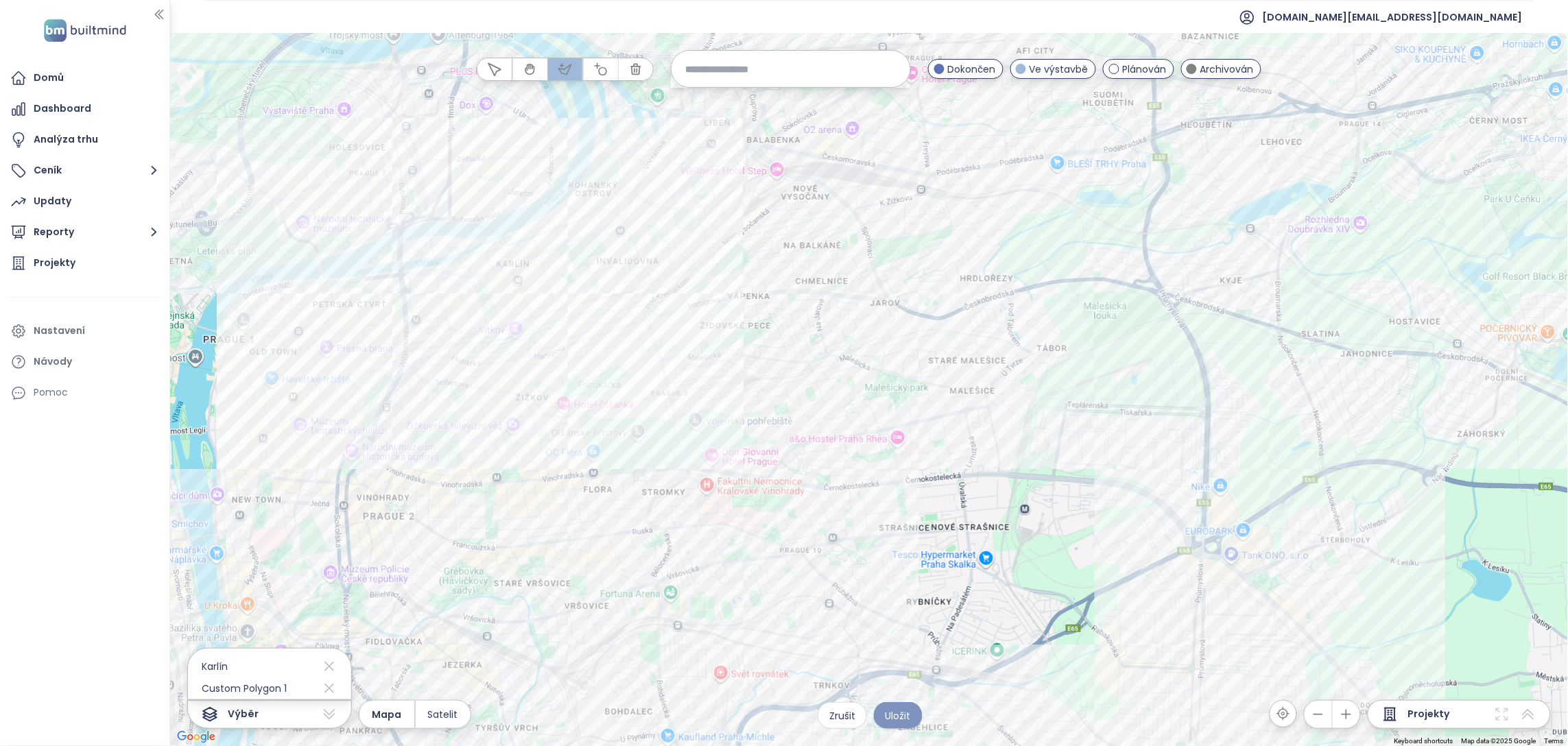
click at [902, 721] on span "Uložit" at bounding box center [898, 716] width 25 height 15
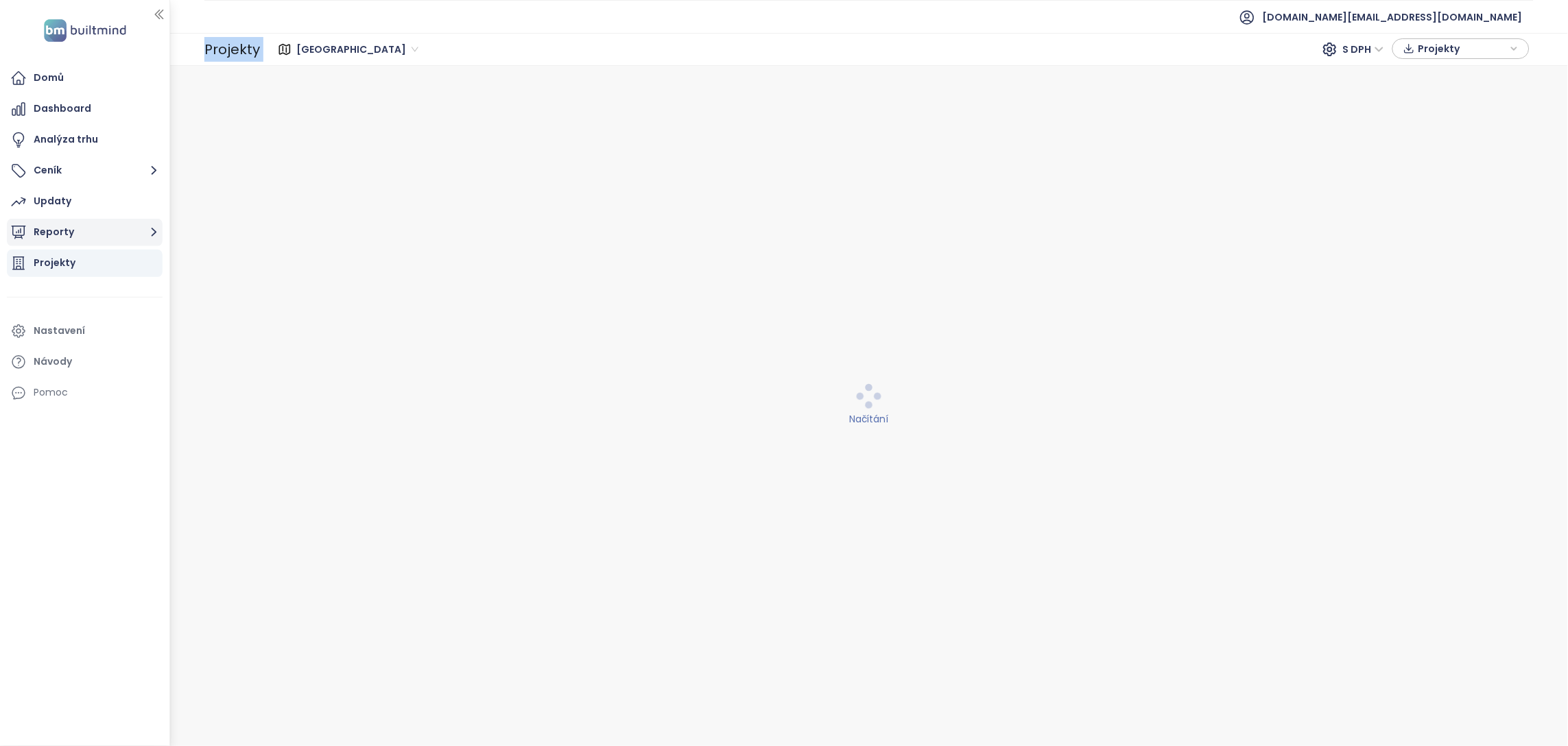
drag, startPoint x: 228, startPoint y: 321, endPoint x: 79, endPoint y: 230, distance: 174.6
click at [79, 230] on section "Domů Dashboard Analýza trhu Ceník Updaty Reporty Projekty Nastavení Návody Pomo…" at bounding box center [784, 373] width 1568 height 746
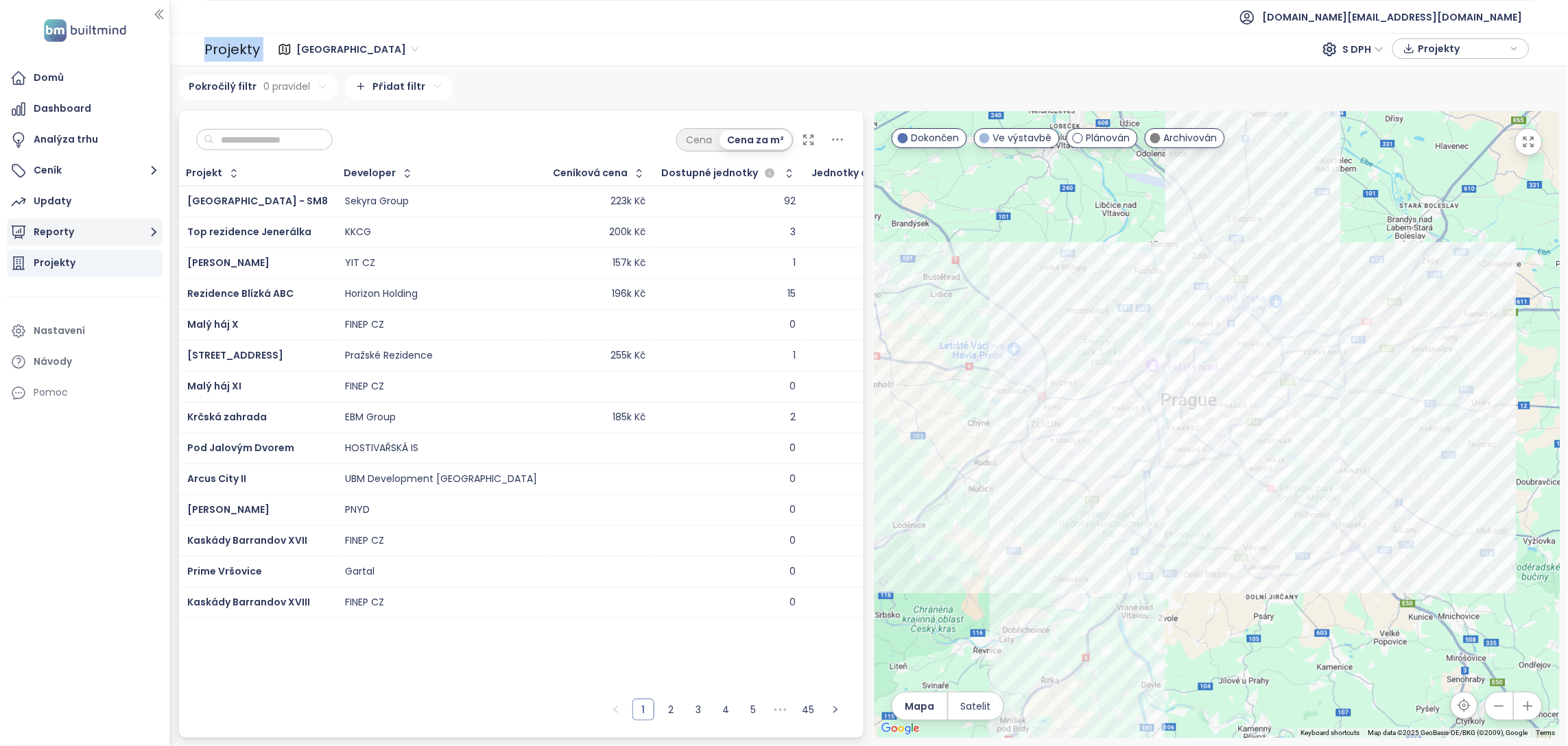
click at [79, 230] on button "Reporty" at bounding box center [85, 232] width 156 height 28
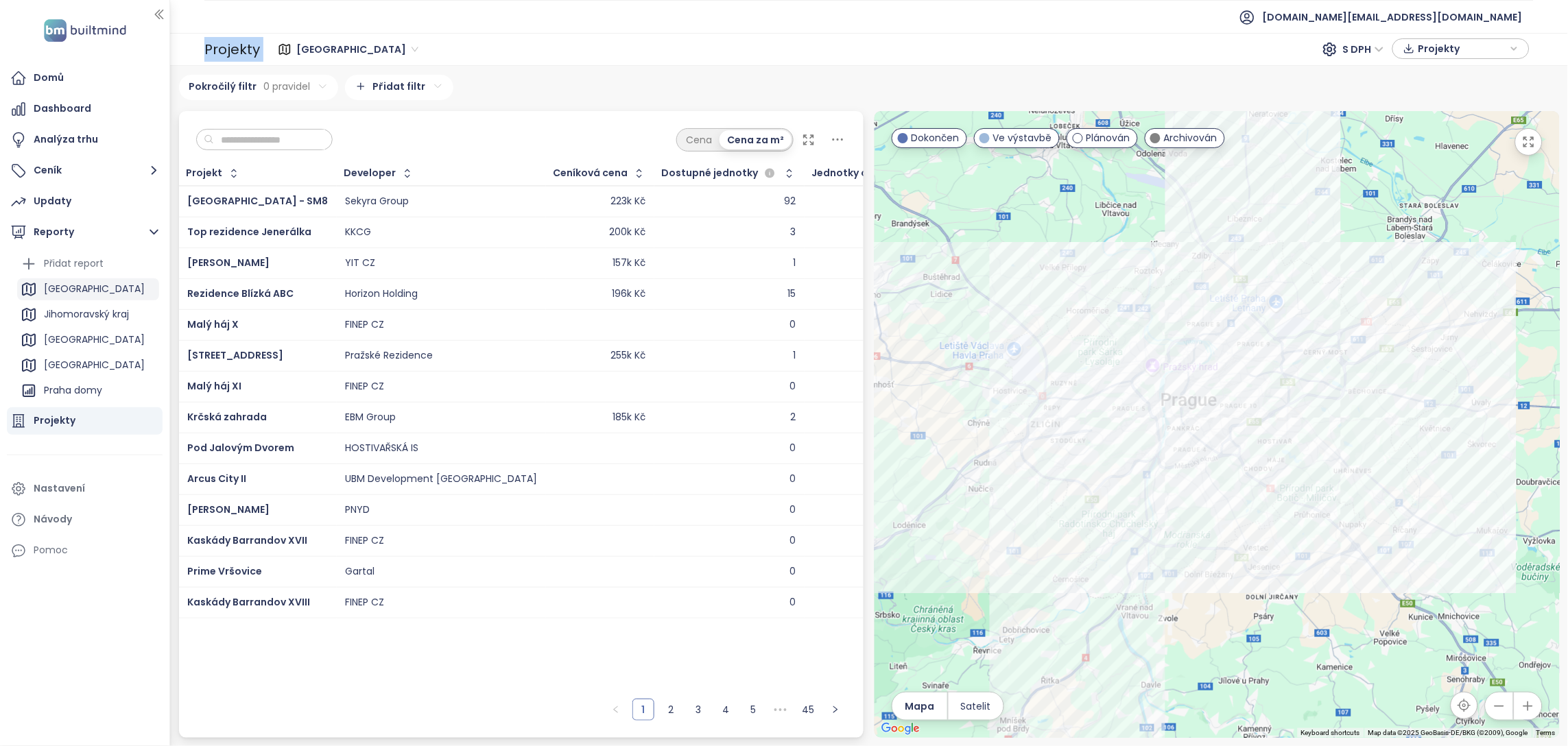
click at [73, 294] on div "[GEOGRAPHIC_DATA]" at bounding box center [88, 289] width 142 height 22
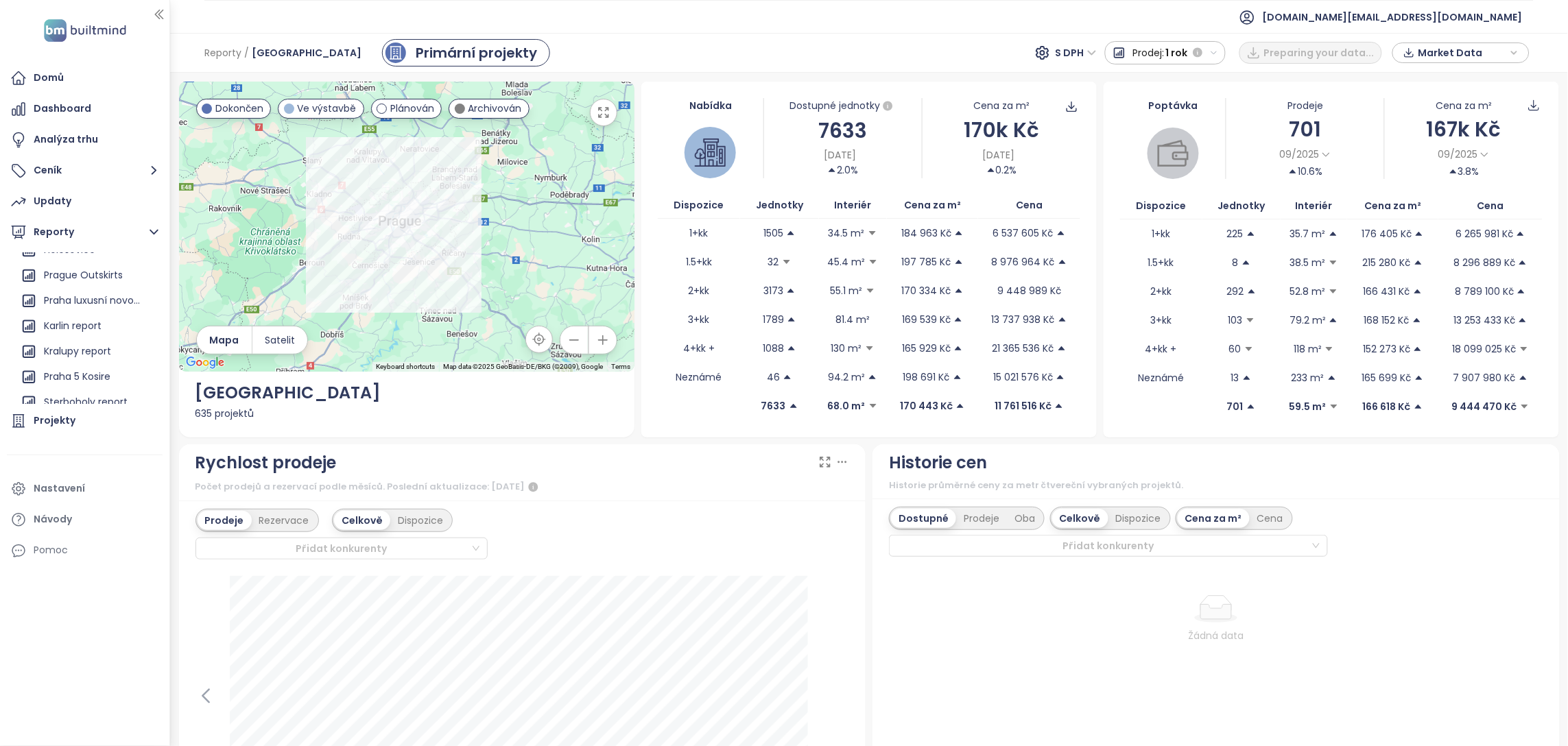
scroll to position [195, 0]
click at [77, 324] on div "Karlin report" at bounding box center [72, 323] width 57 height 17
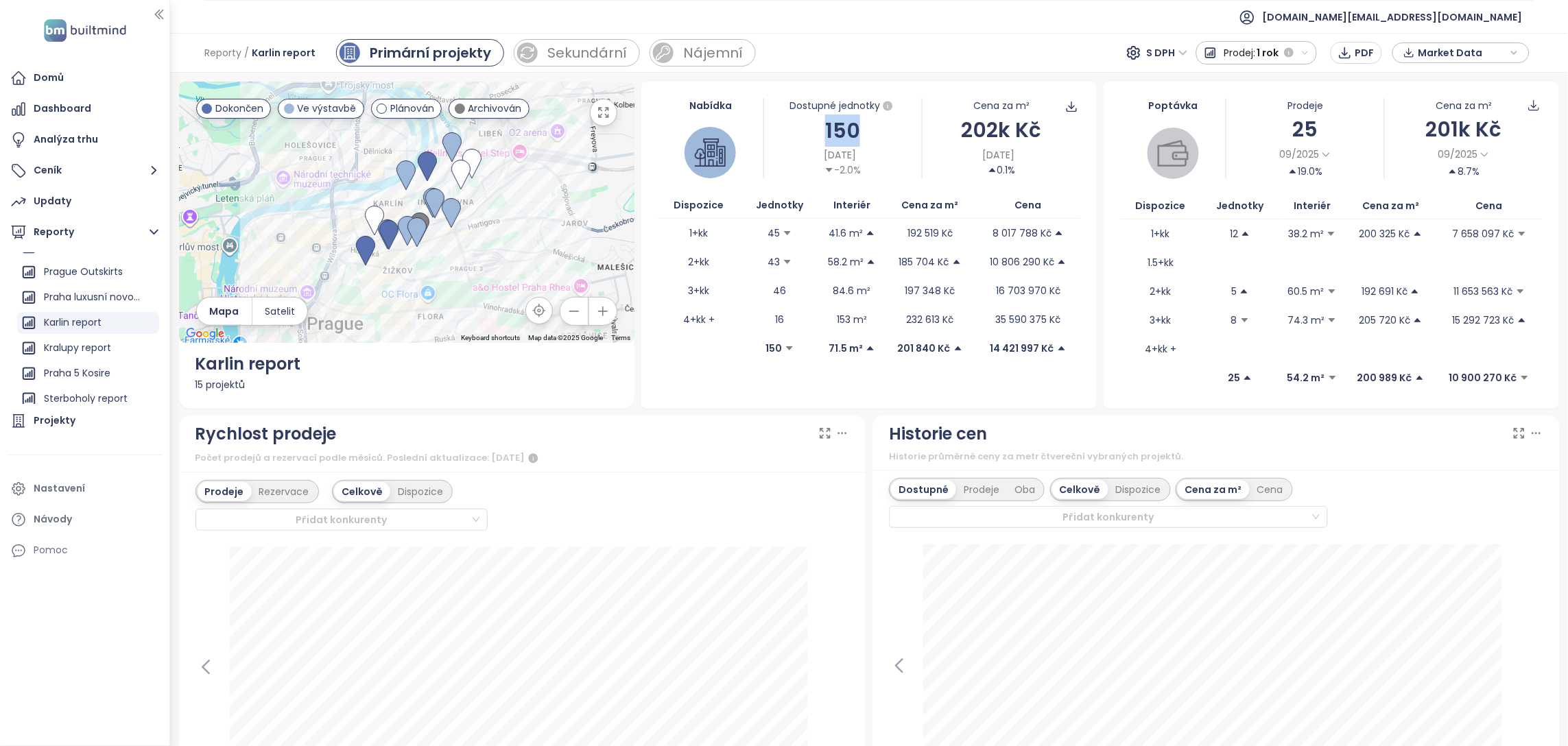
drag, startPoint x: 819, startPoint y: 130, endPoint x: 868, endPoint y: 125, distance: 49.3
click at [868, 125] on div "150" at bounding box center [843, 131] width 157 height 32
drag, startPoint x: 953, startPoint y: 128, endPoint x: 994, endPoint y: 135, distance: 41.6
click at [993, 134] on div "202k Kč" at bounding box center [1002, 130] width 157 height 32
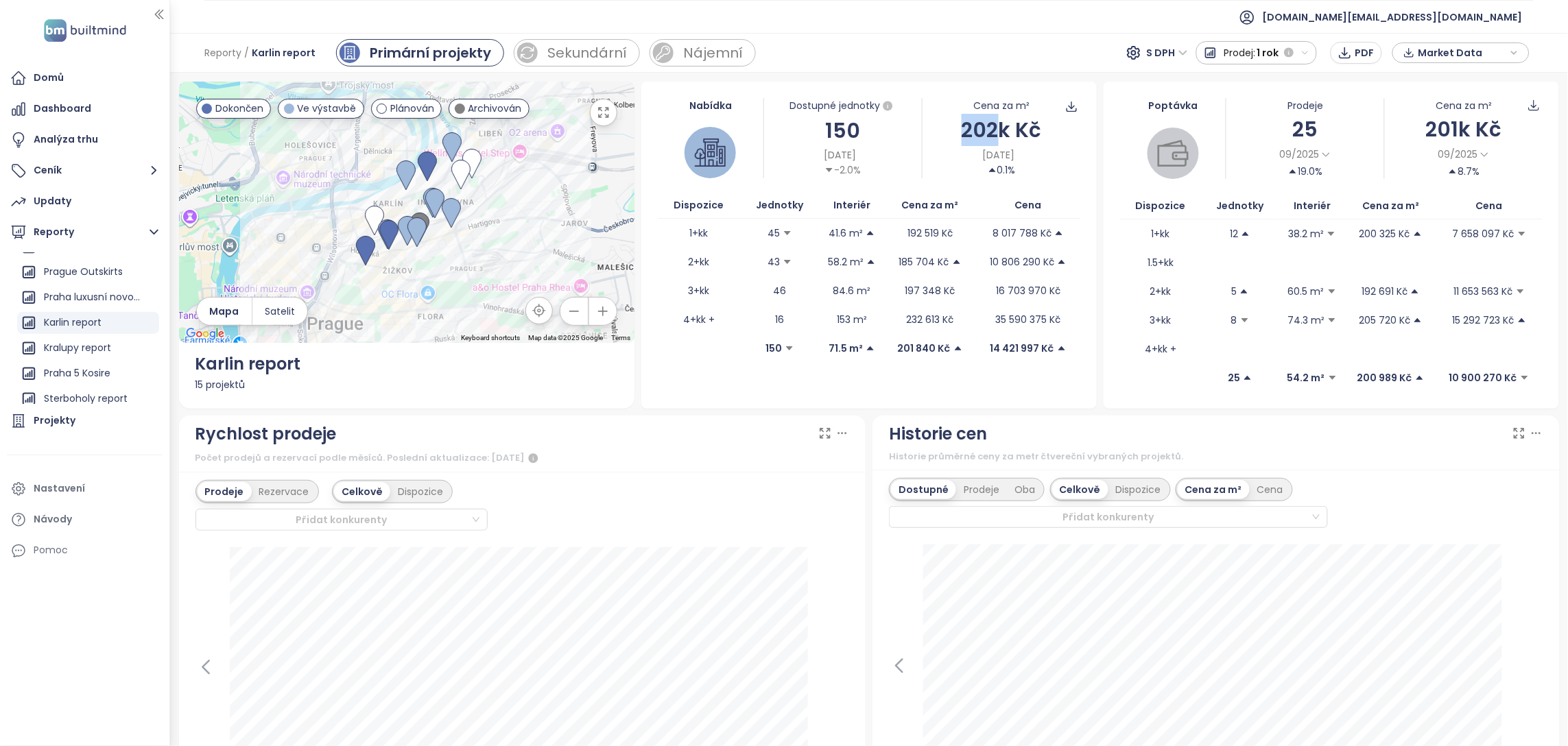
click at [994, 135] on div "202k Kč" at bounding box center [1002, 130] width 157 height 32
drag, startPoint x: 1313, startPoint y: 122, endPoint x: 1284, endPoint y: 124, distance: 29.1
click at [1284, 124] on div "25" at bounding box center [1305, 129] width 157 height 32
drag, startPoint x: 1454, startPoint y: 124, endPoint x: 1414, endPoint y: 124, distance: 40.0
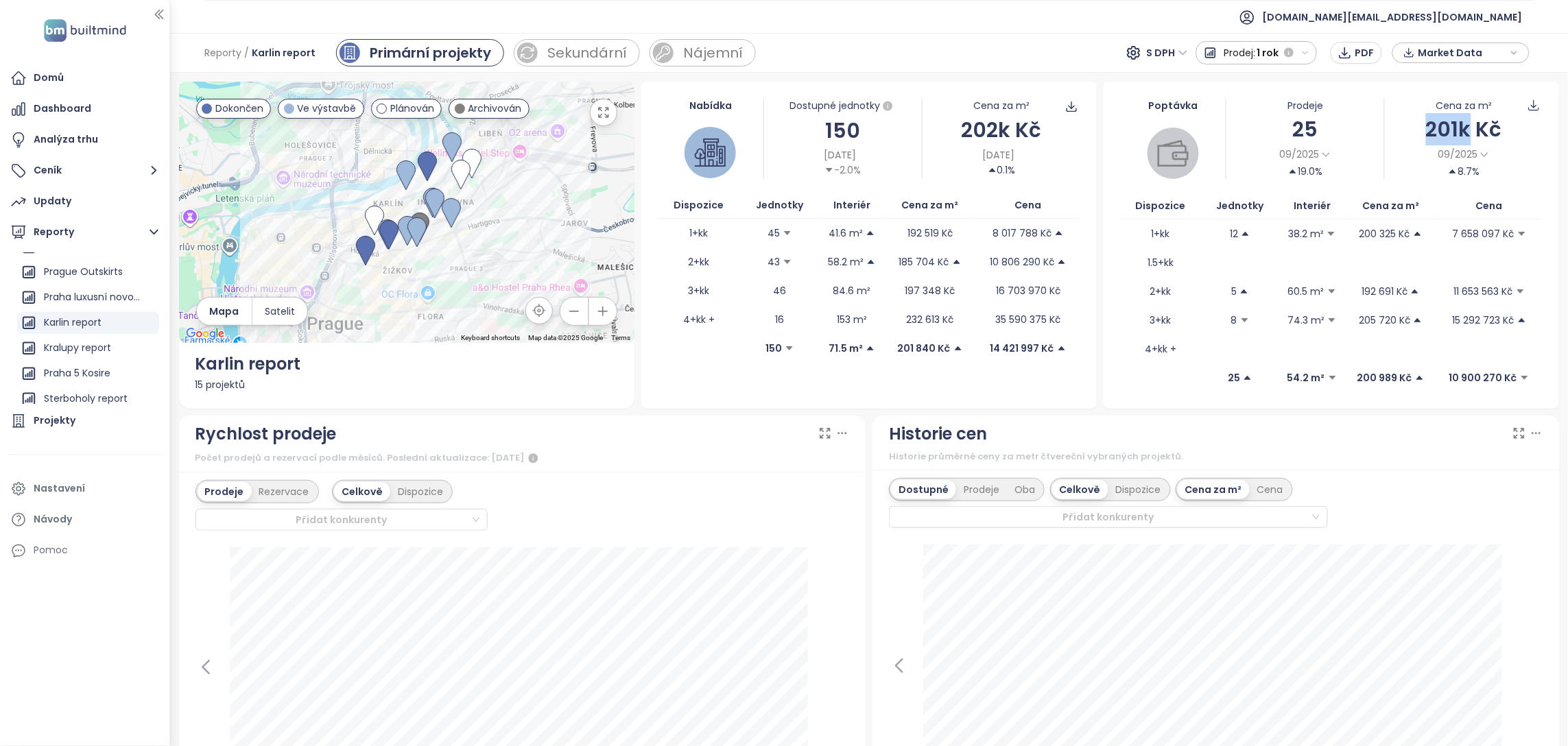
click at [1414, 124] on div "201k Kč" at bounding box center [1464, 129] width 157 height 32
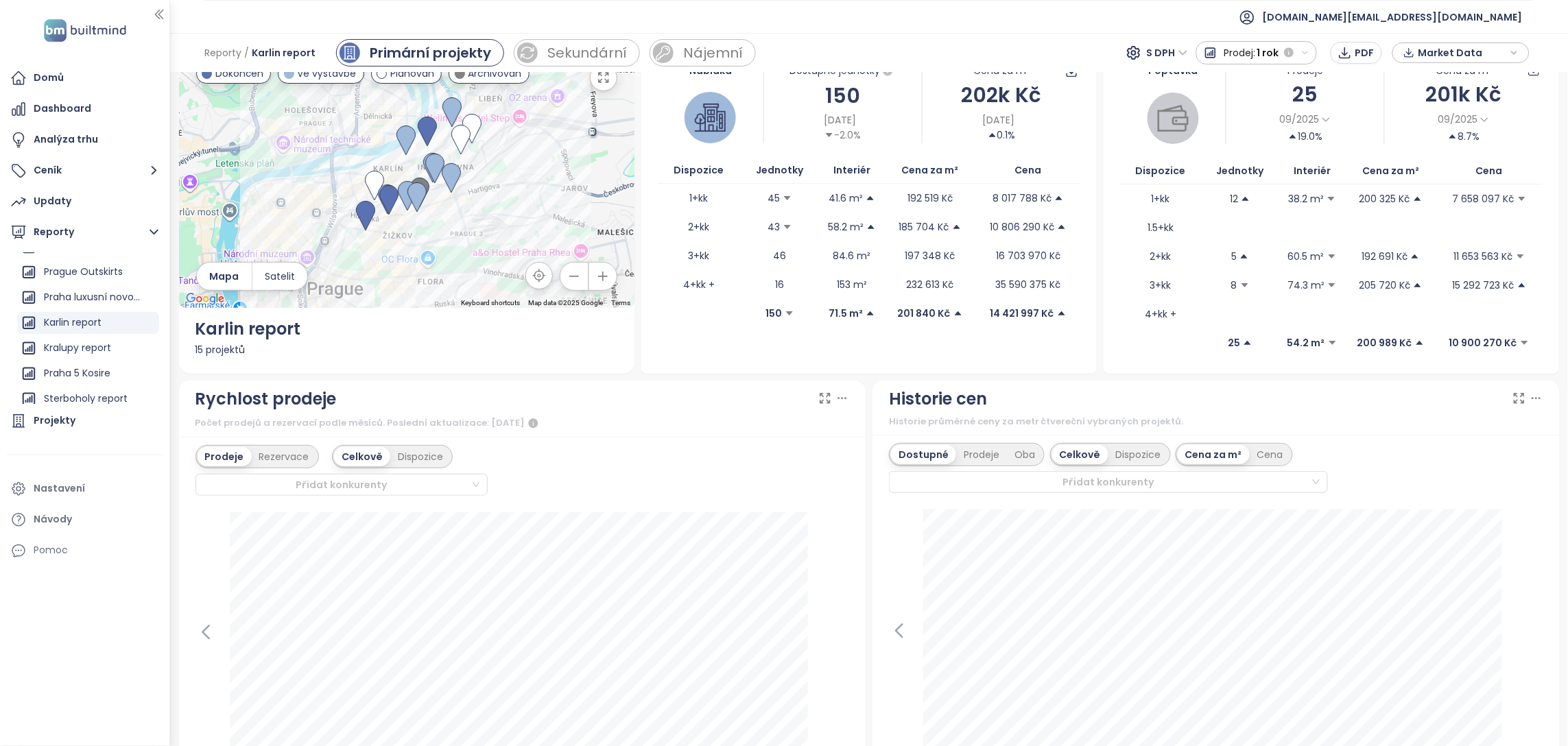
scroll to position [0, 0]
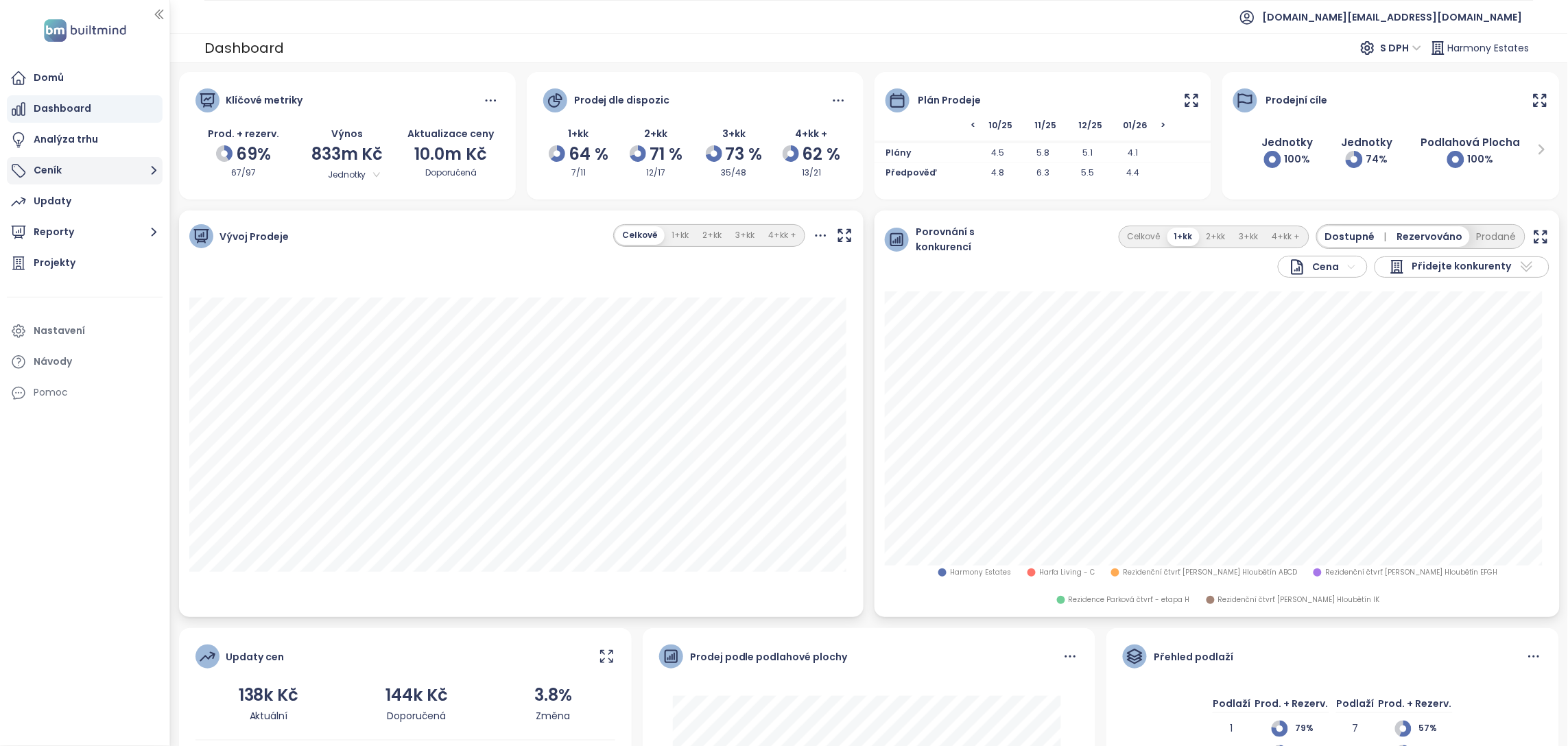
click at [45, 162] on button "Ceník" at bounding box center [85, 170] width 156 height 28
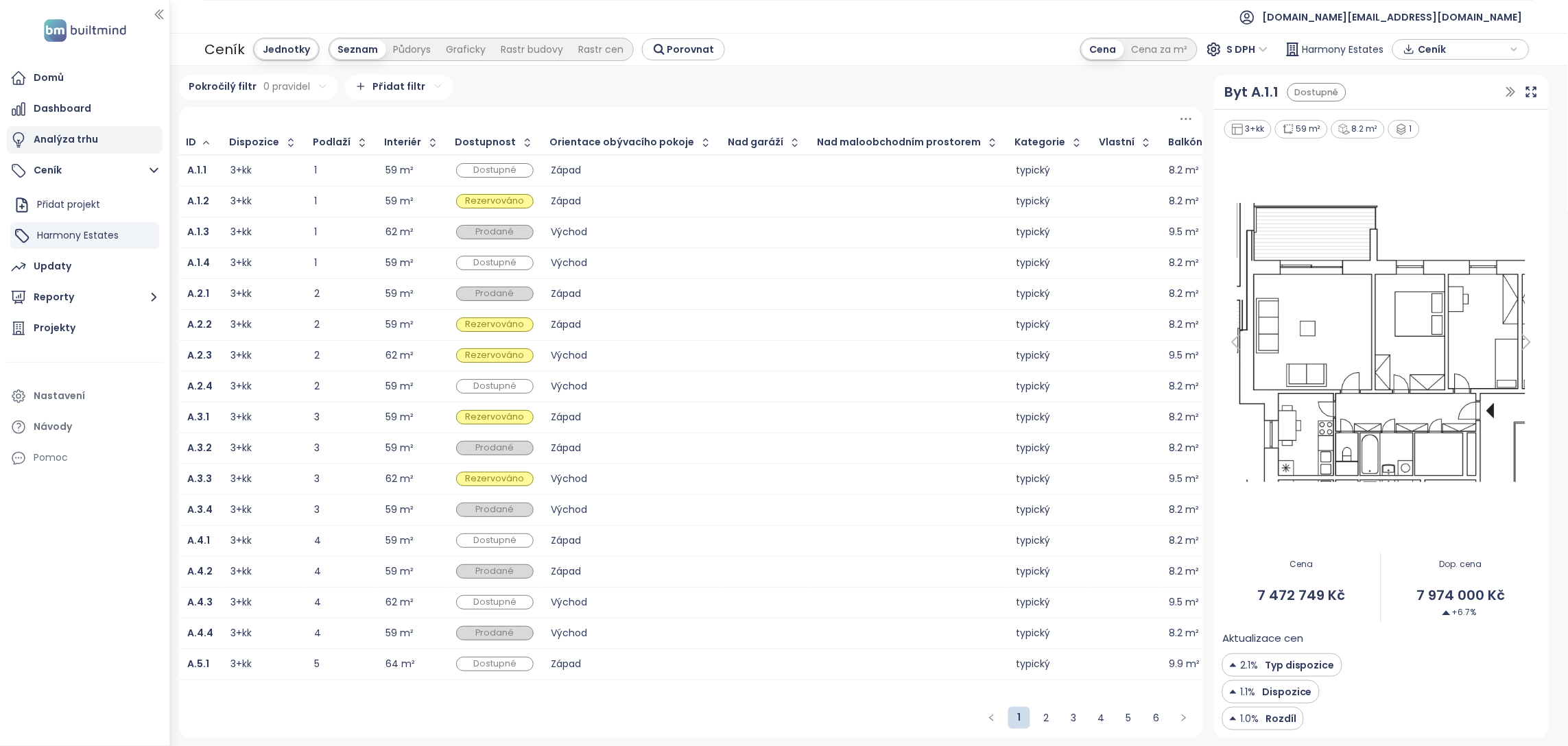
click at [73, 135] on div "Analýza trhu" at bounding box center [66, 139] width 64 height 17
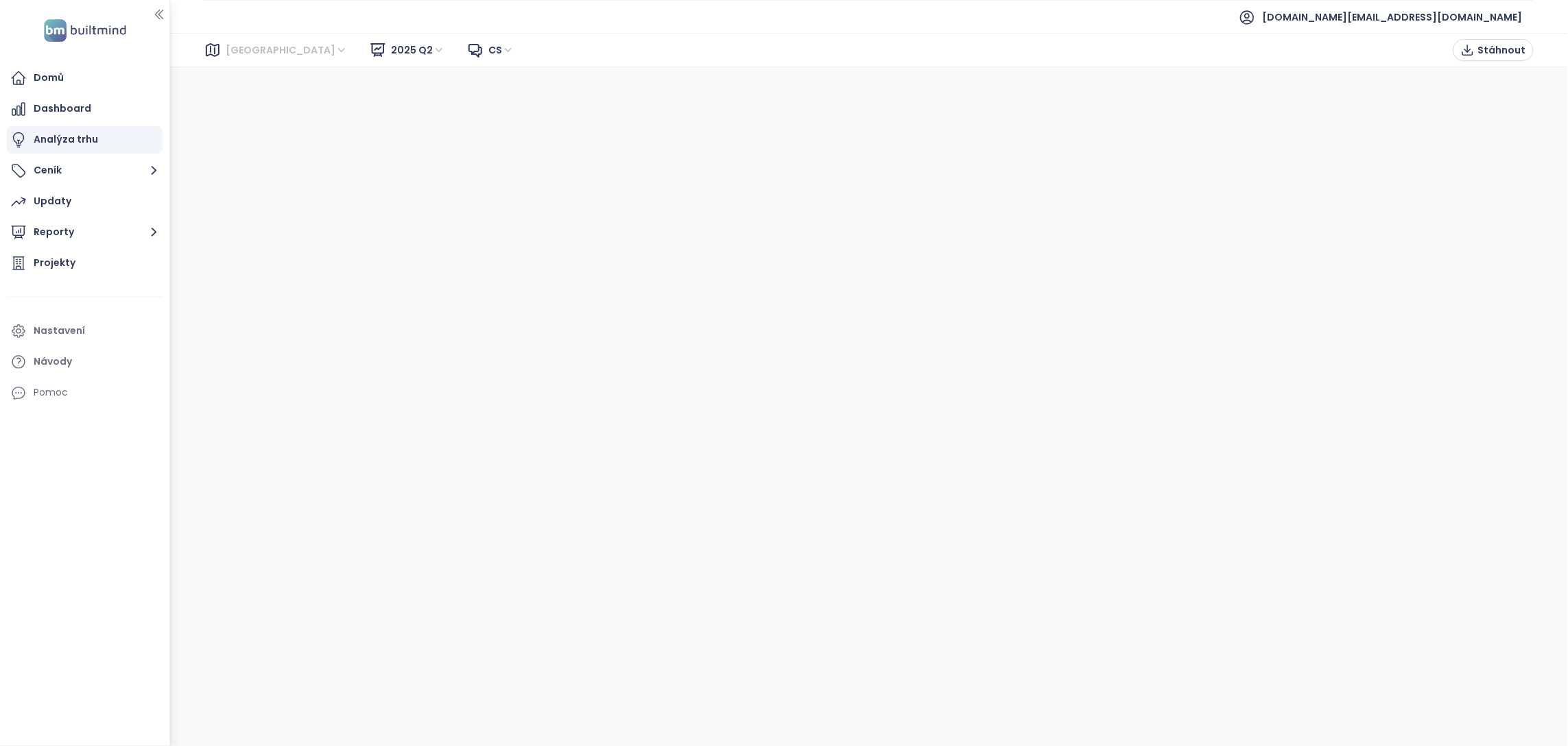
click at [237, 41] on span "[GEOGRAPHIC_DATA]" at bounding box center [287, 50] width 122 height 21
click at [250, 103] on div "[GEOGRAPHIC_DATA]" at bounding box center [287, 99] width 110 height 15
click at [83, 173] on button "Ceník" at bounding box center [85, 170] width 156 height 28
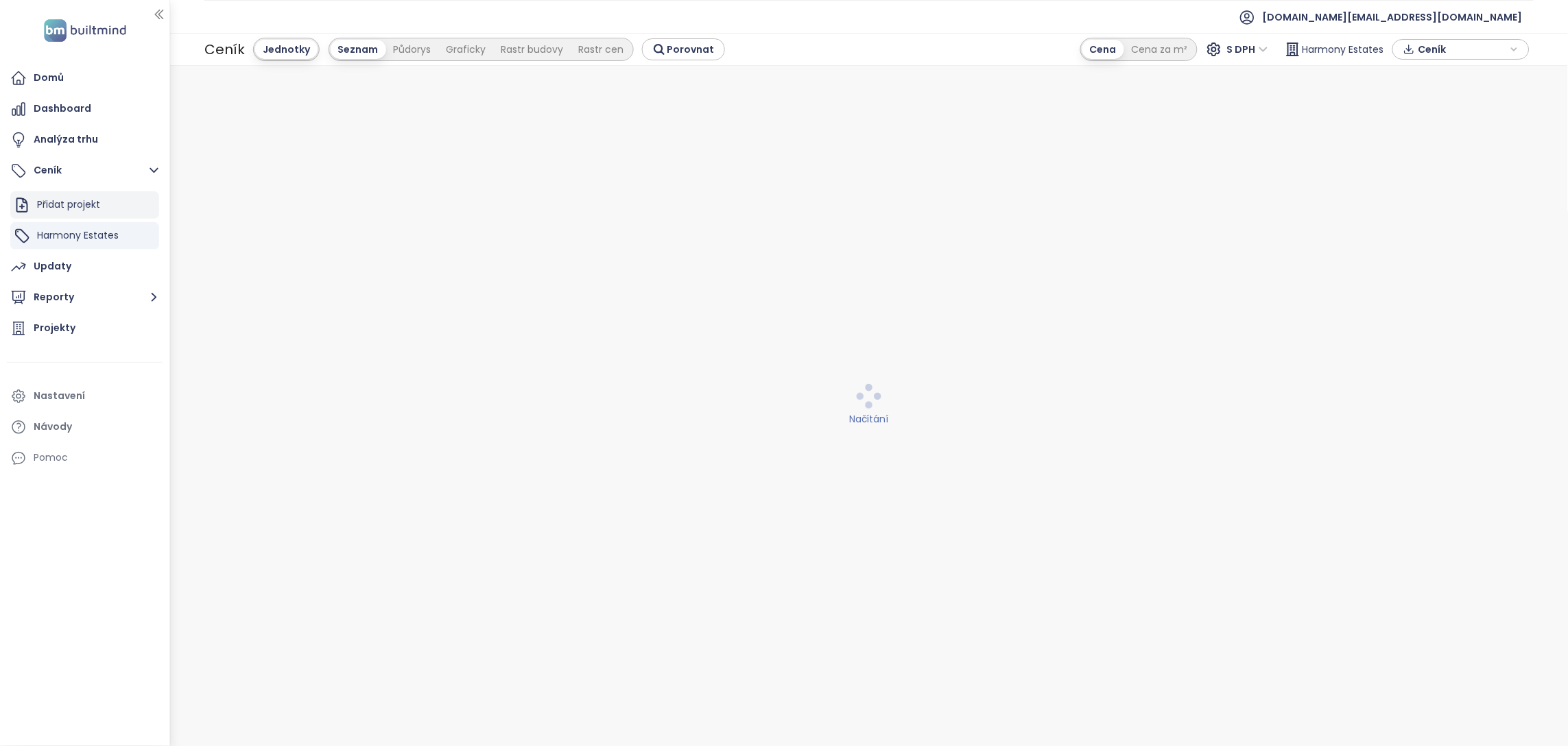
click at [87, 207] on div "Přidat projekt" at bounding box center [68, 205] width 63 height 17
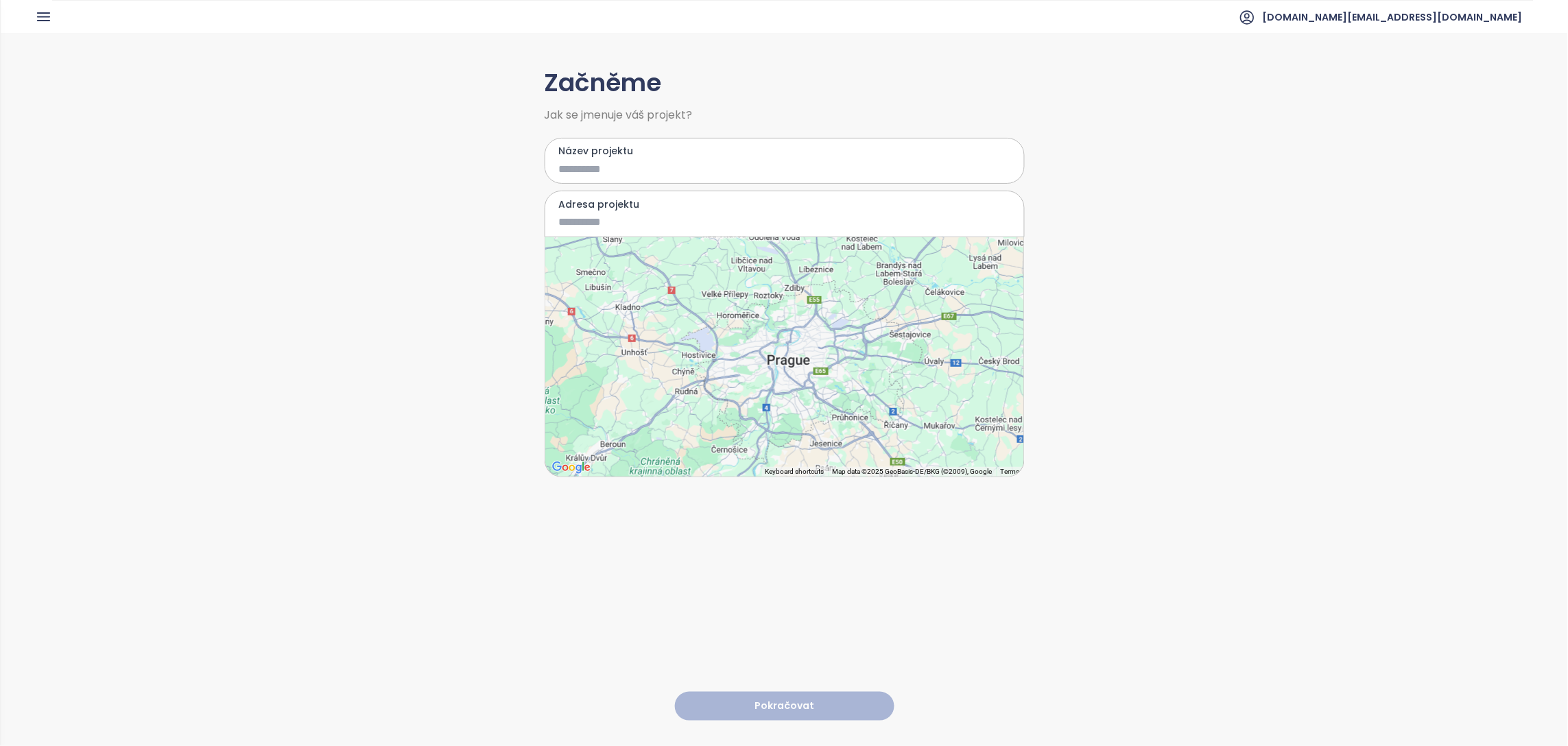
click at [842, 175] on input "Název projektu" at bounding box center [774, 169] width 431 height 17
click at [609, 229] on input "Adresa projektu" at bounding box center [774, 222] width 431 height 17
click at [624, 173] on input "Název projektu" at bounding box center [774, 169] width 431 height 17
type input "**********"
click at [831, 358] on div at bounding box center [784, 356] width 479 height 239
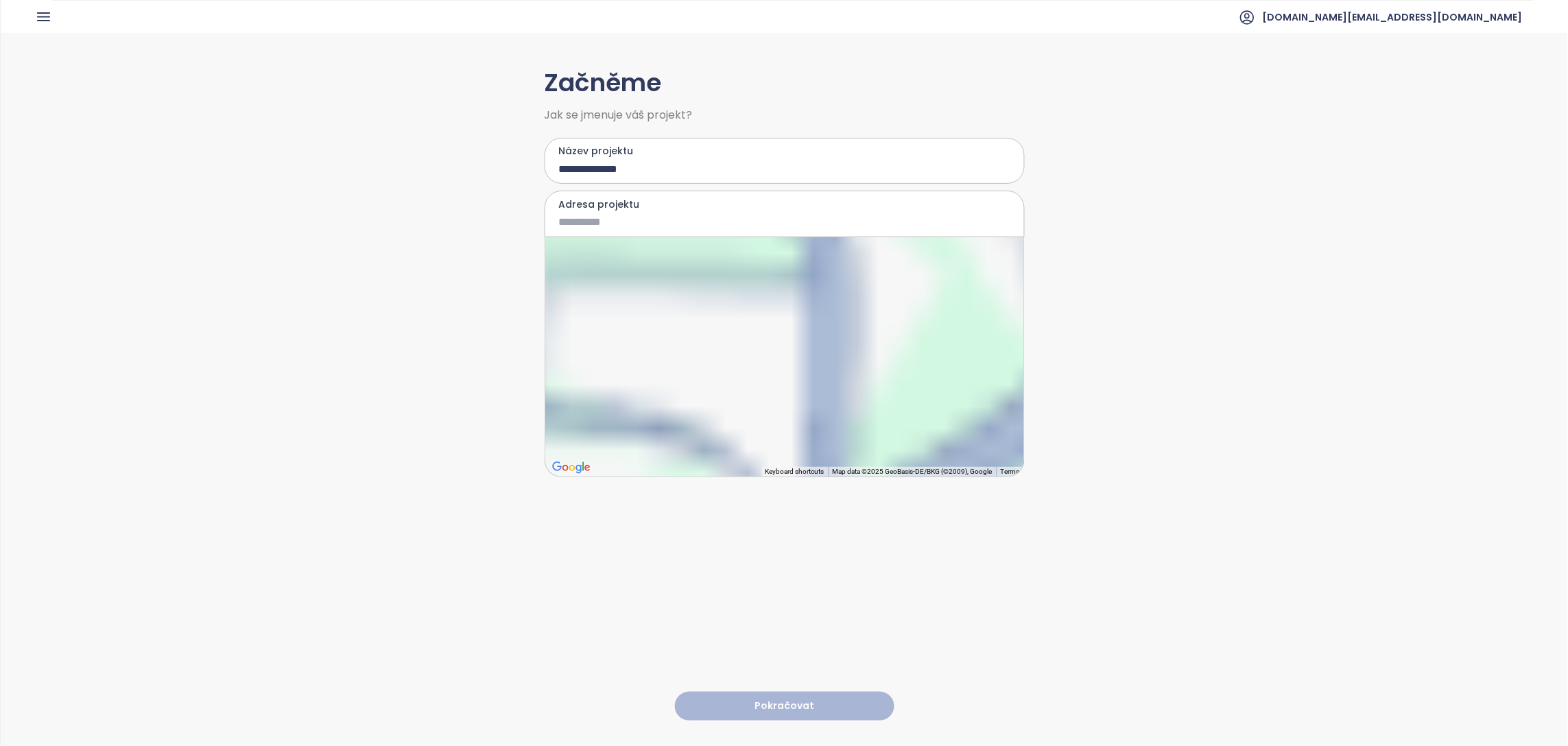
click at [831, 358] on div at bounding box center [784, 356] width 479 height 239
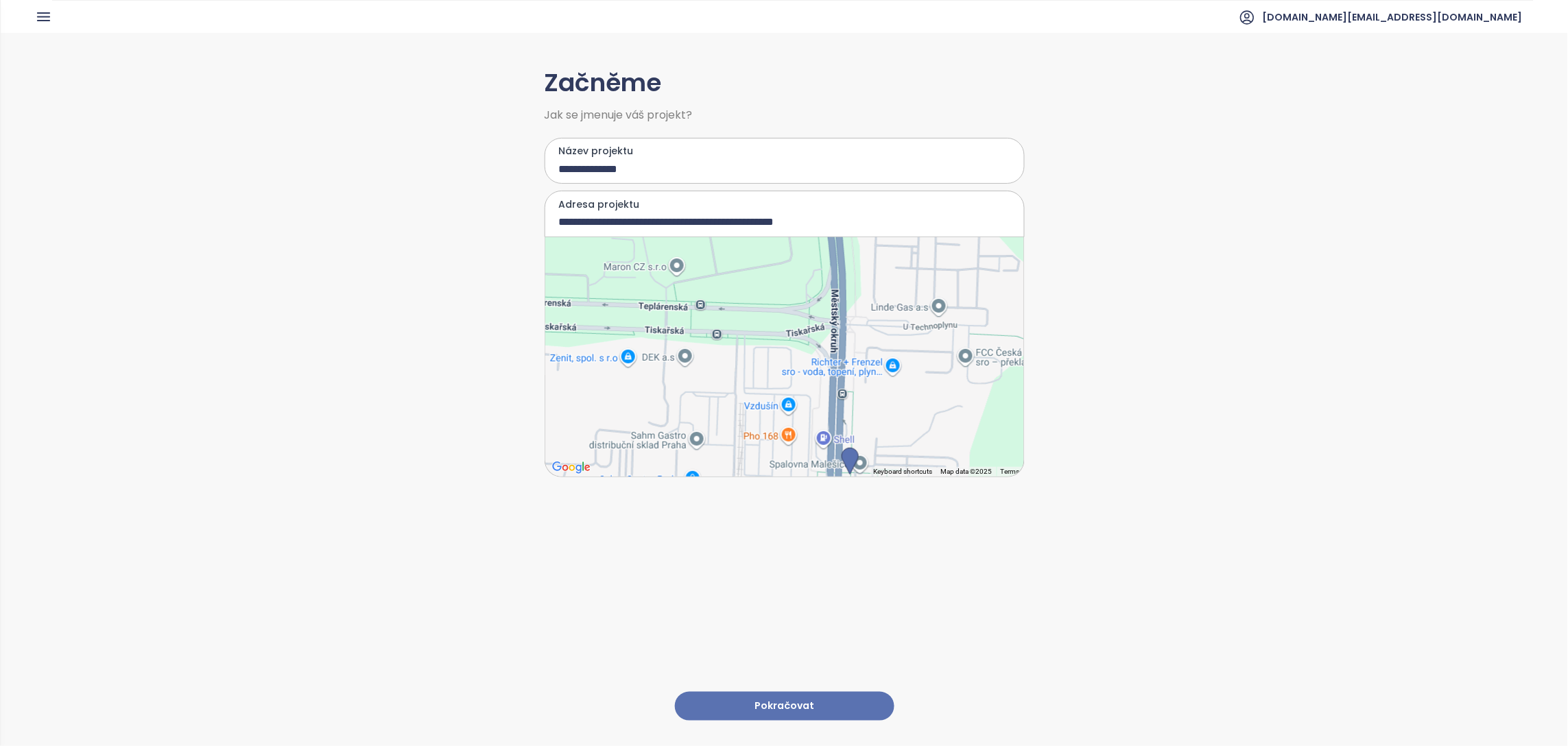
drag, startPoint x: 697, startPoint y: 313, endPoint x: 791, endPoint y: 468, distance: 181.3
click at [791, 468] on div at bounding box center [784, 356] width 479 height 239
click at [806, 225] on input "**********" at bounding box center [774, 222] width 431 height 17
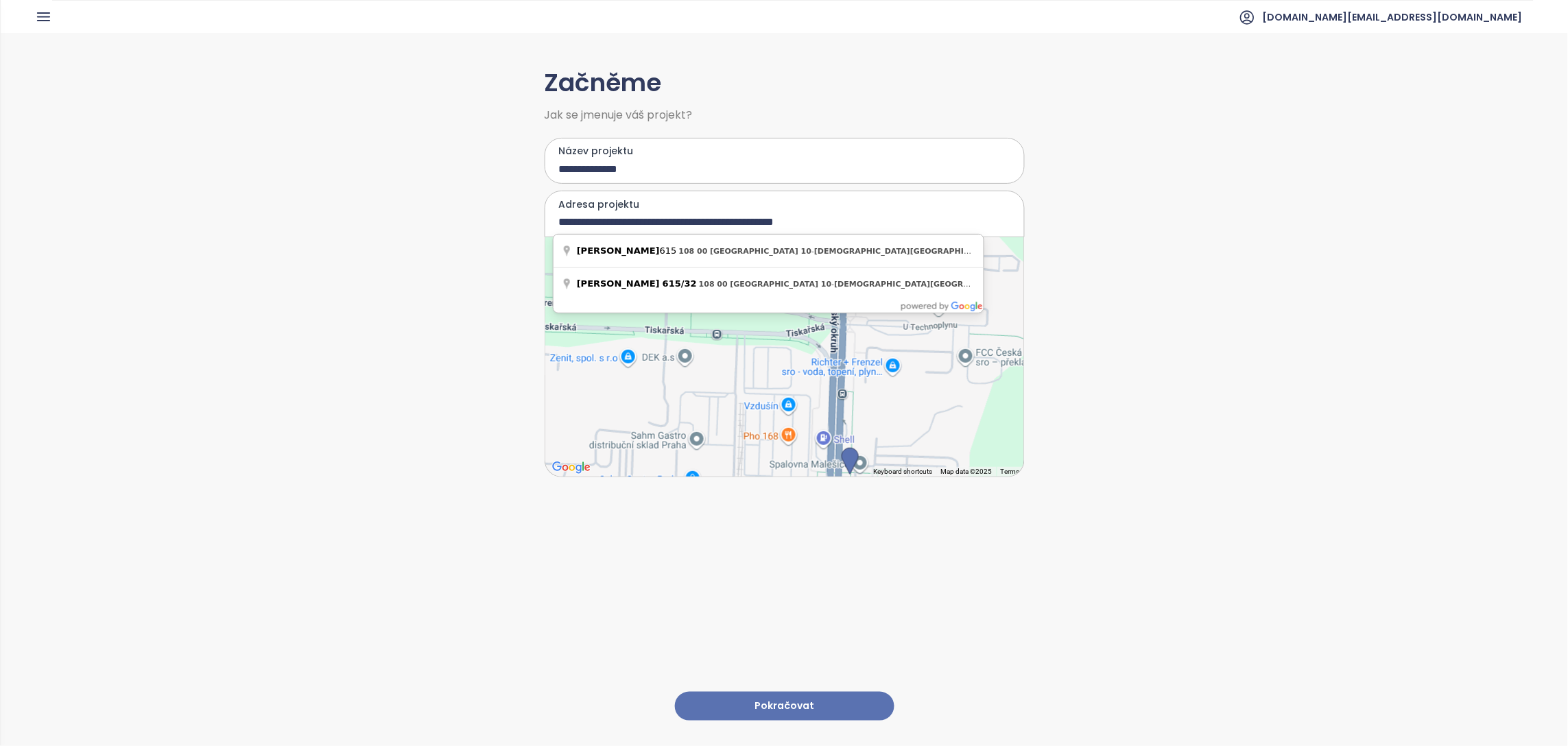
click at [806, 225] on input "**********" at bounding box center [774, 222] width 431 height 17
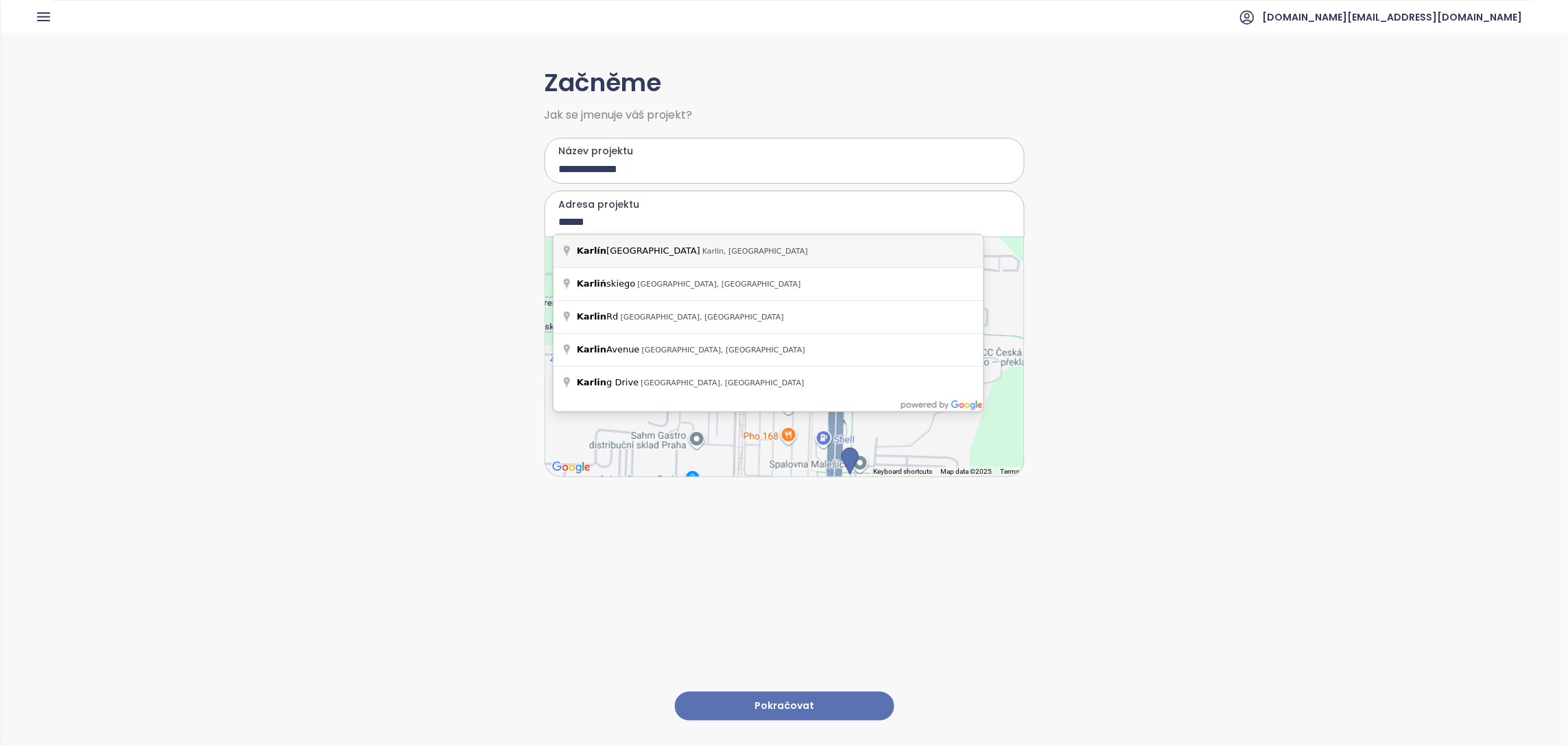
type input "**********"
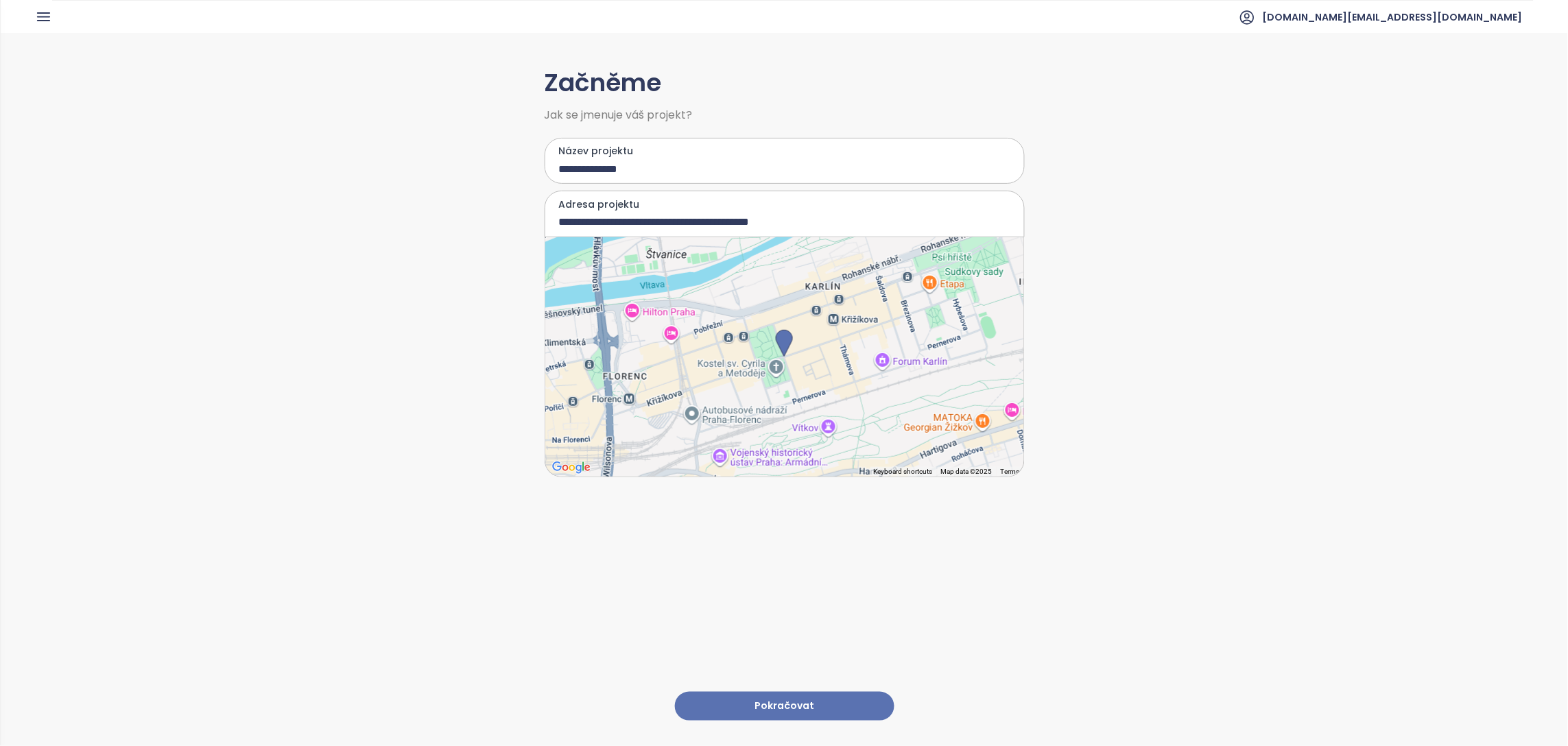
click at [793, 693] on button "Pokračovat" at bounding box center [784, 706] width 219 height 30
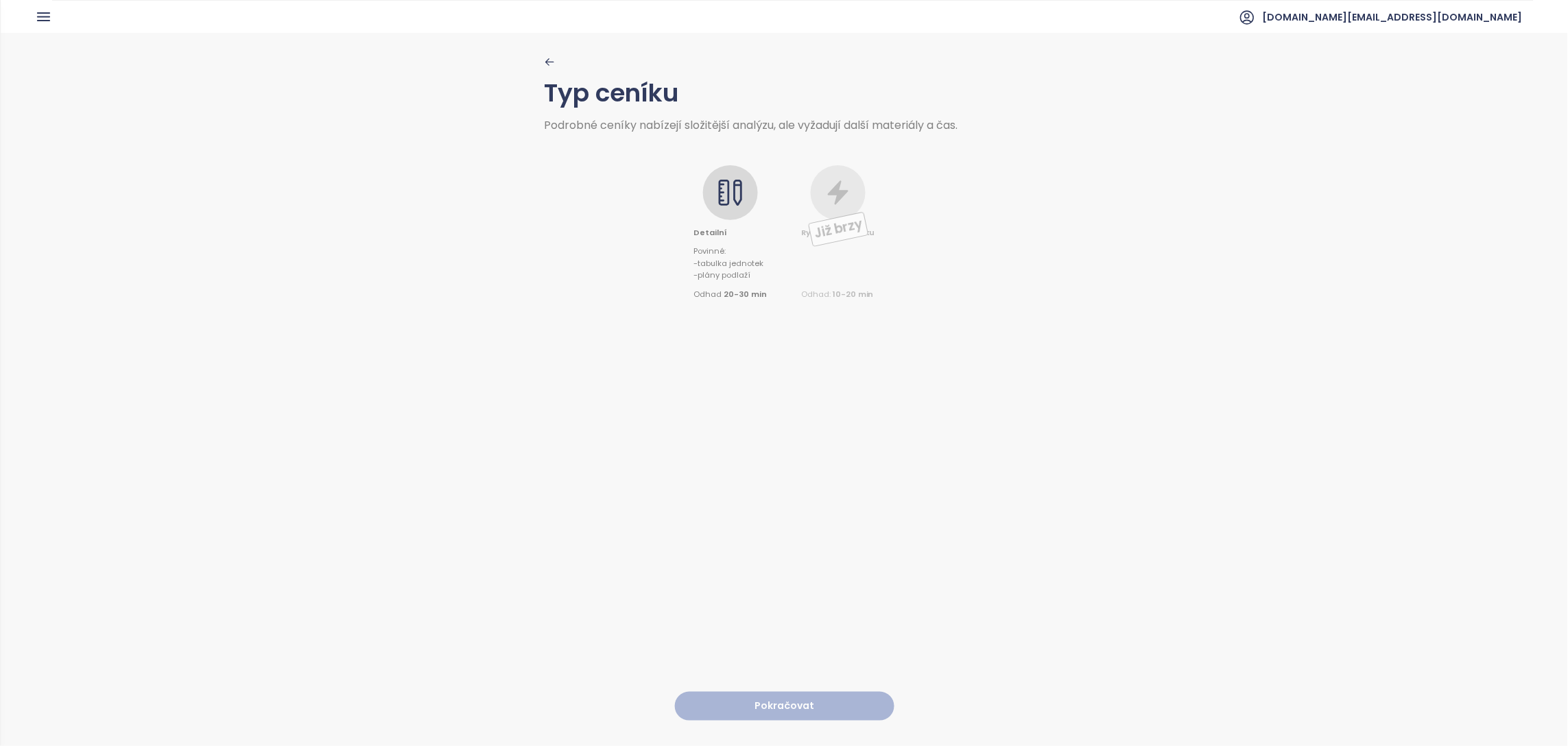
click at [722, 200] on icon at bounding box center [731, 193] width 28 height 28
click at [788, 692] on button "Pokračovat" at bounding box center [784, 706] width 219 height 30
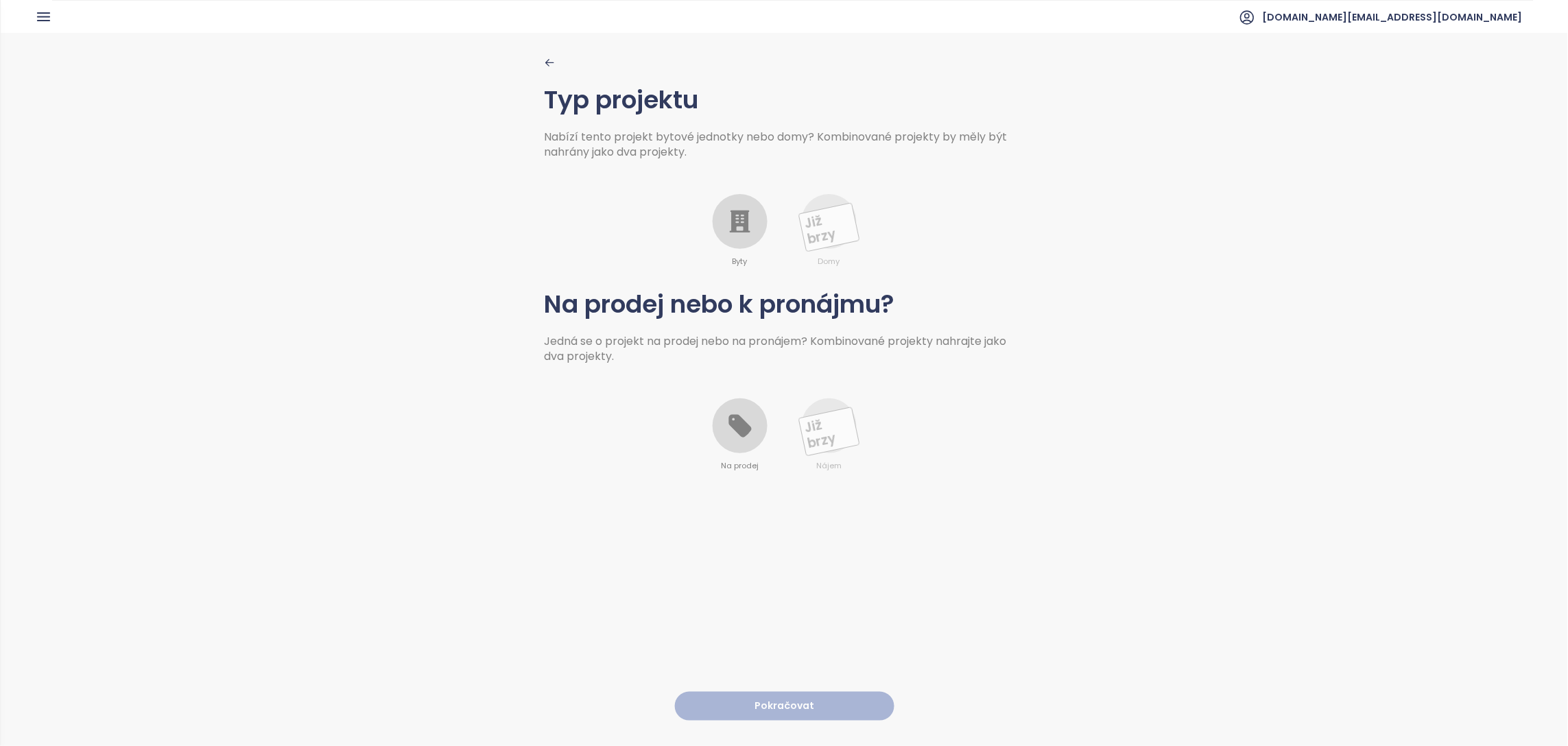
click at [732, 224] on icon at bounding box center [740, 222] width 21 height 23
click at [732, 440] on div at bounding box center [740, 426] width 55 height 55
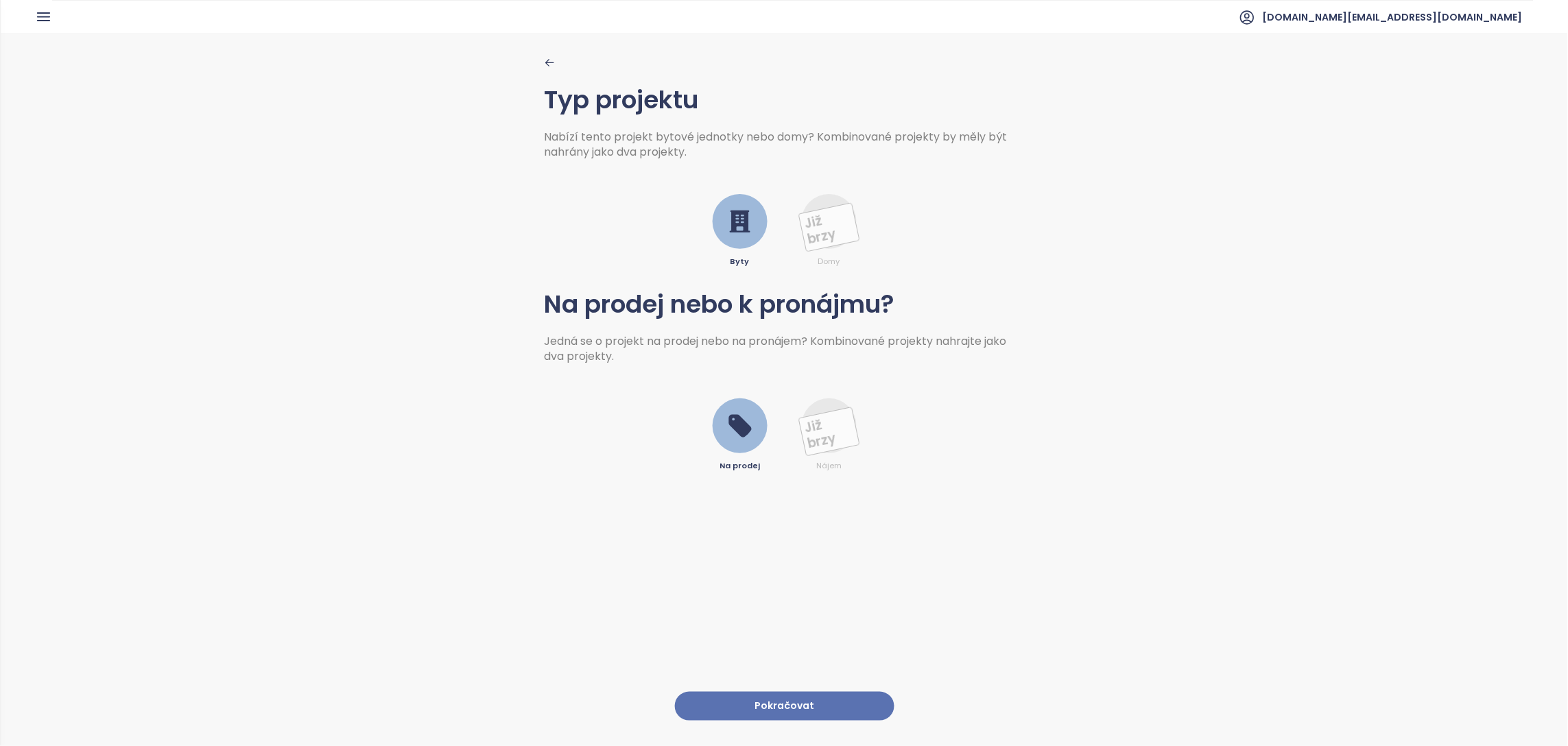
click at [752, 692] on button "Pokračovat" at bounding box center [784, 706] width 219 height 30
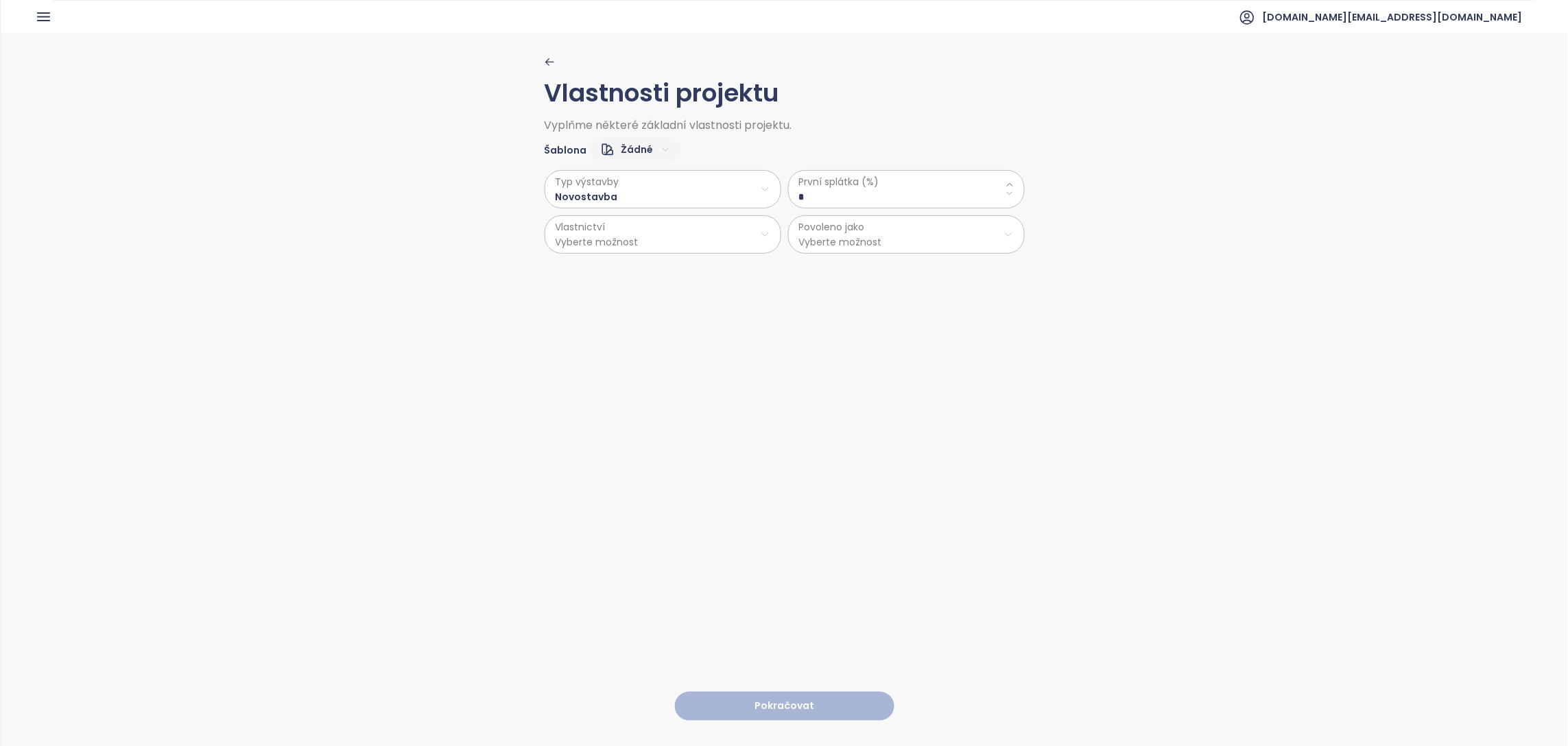
click at [707, 197] on html "Domů Dashboard Analýza trhu Ceník Updaty Reporty Projekty Nastavení Návody Pomo…" at bounding box center [784, 373] width 1568 height 746
click at [820, 197] on \(\%\) "*" at bounding box center [906, 197] width 215 height 15
click at [630, 146] on html "Domů Dashboard Analýza trhu Ceník Updaty Reporty Projekty Nastavení Návody Pomo…" at bounding box center [784, 373] width 1568 height 746
click at [638, 190] on span "Výchozí" at bounding box center [628, 197] width 54 height 19
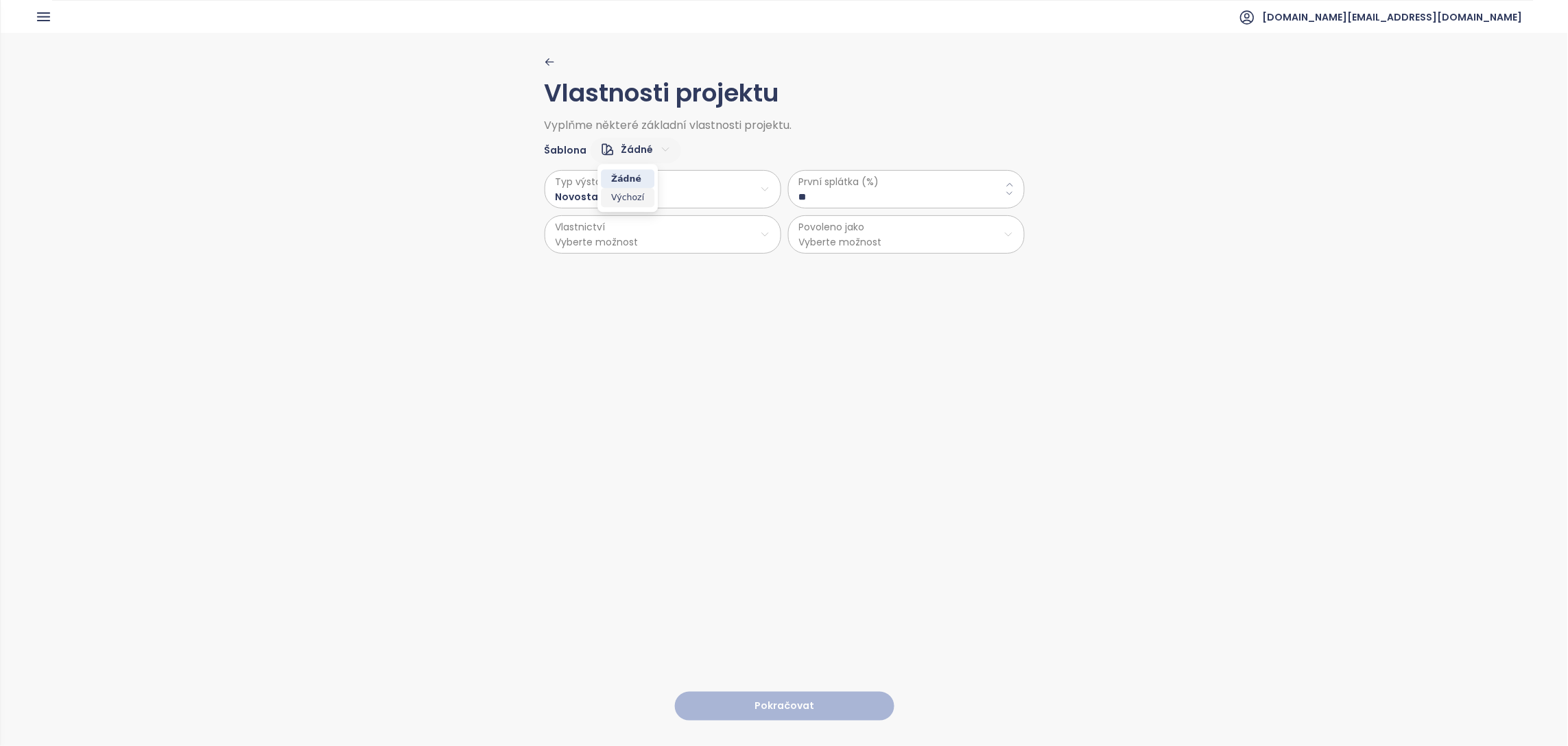
type \(\%\) "**"
click at [863, 236] on html "Domů Dashboard Analýza trhu Ceník Updaty Reporty Projekty Nastavení Návody Pomo…" at bounding box center [784, 373] width 1568 height 746
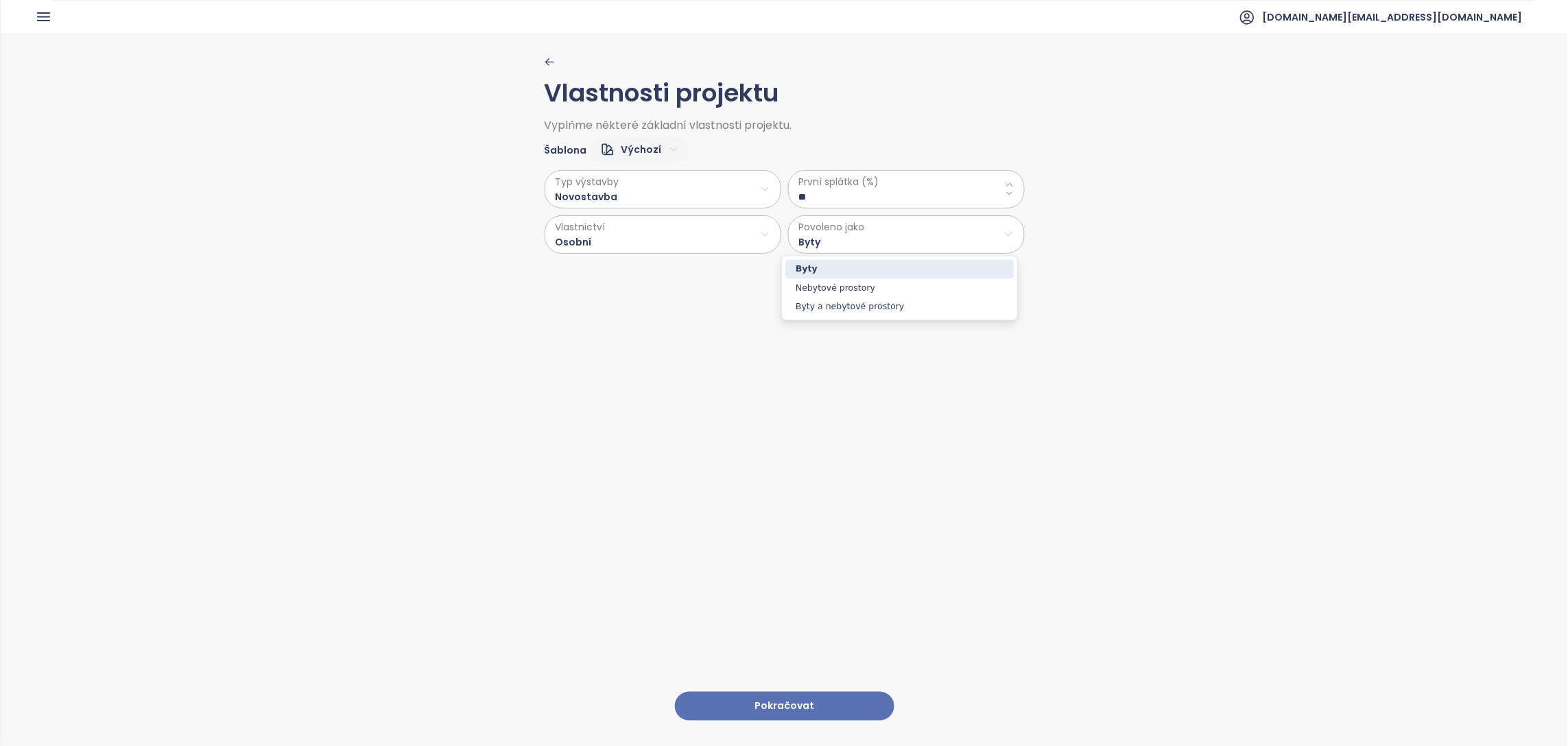
click at [667, 429] on html "Domů Dashboard Analýza trhu Ceník Updaty Reporty Projekty Nastavení Návody Pomo…" at bounding box center [784, 373] width 1568 height 746
click at [855, 245] on html "Domů Dashboard Analýza trhu Ceník Updaty Reporty Projekty Nastavení Návody Pomo…" at bounding box center [784, 373] width 1568 height 746
click at [865, 310] on span "Byty a nebytové prostory" at bounding box center [899, 307] width 229 height 19
click at [810, 698] on button "Pokračovat" at bounding box center [784, 706] width 219 height 30
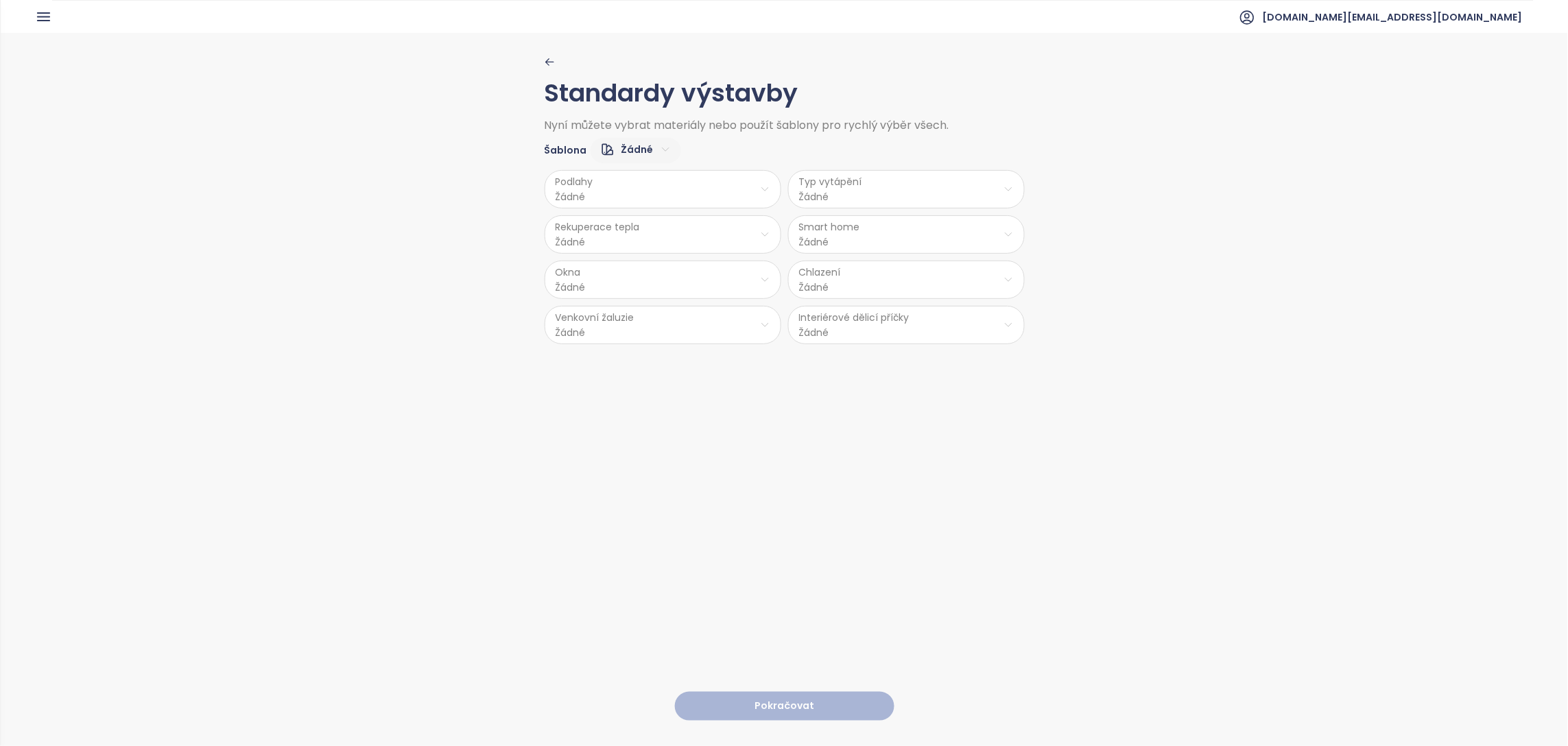
click at [638, 152] on html "Domů Dashboard Analýza trhu Ceník Updaty Reporty Projekty Nastavení Návody Pomo…" at bounding box center [784, 373] width 1568 height 746
click at [635, 212] on span "Střední" at bounding box center [628, 216] width 51 height 19
click at [826, 692] on button "Pokračovat" at bounding box center [784, 706] width 219 height 30
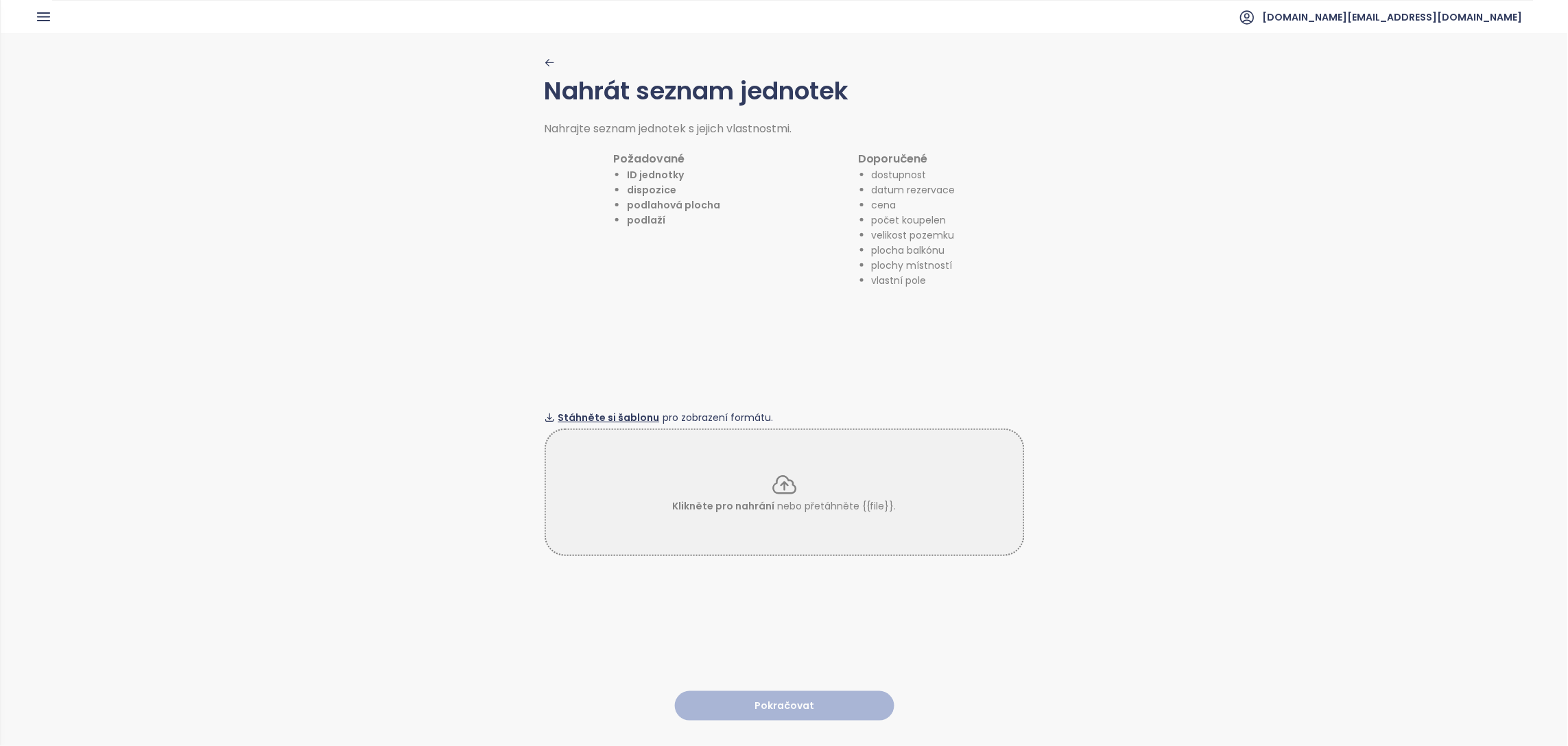
click at [605, 416] on span "Stáhněte si šablonu" at bounding box center [609, 418] width 102 height 15
click at [764, 461] on div "Klikněte pro nahrání nebo přetáhněte {{file}}." at bounding box center [785, 492] width 480 height 128
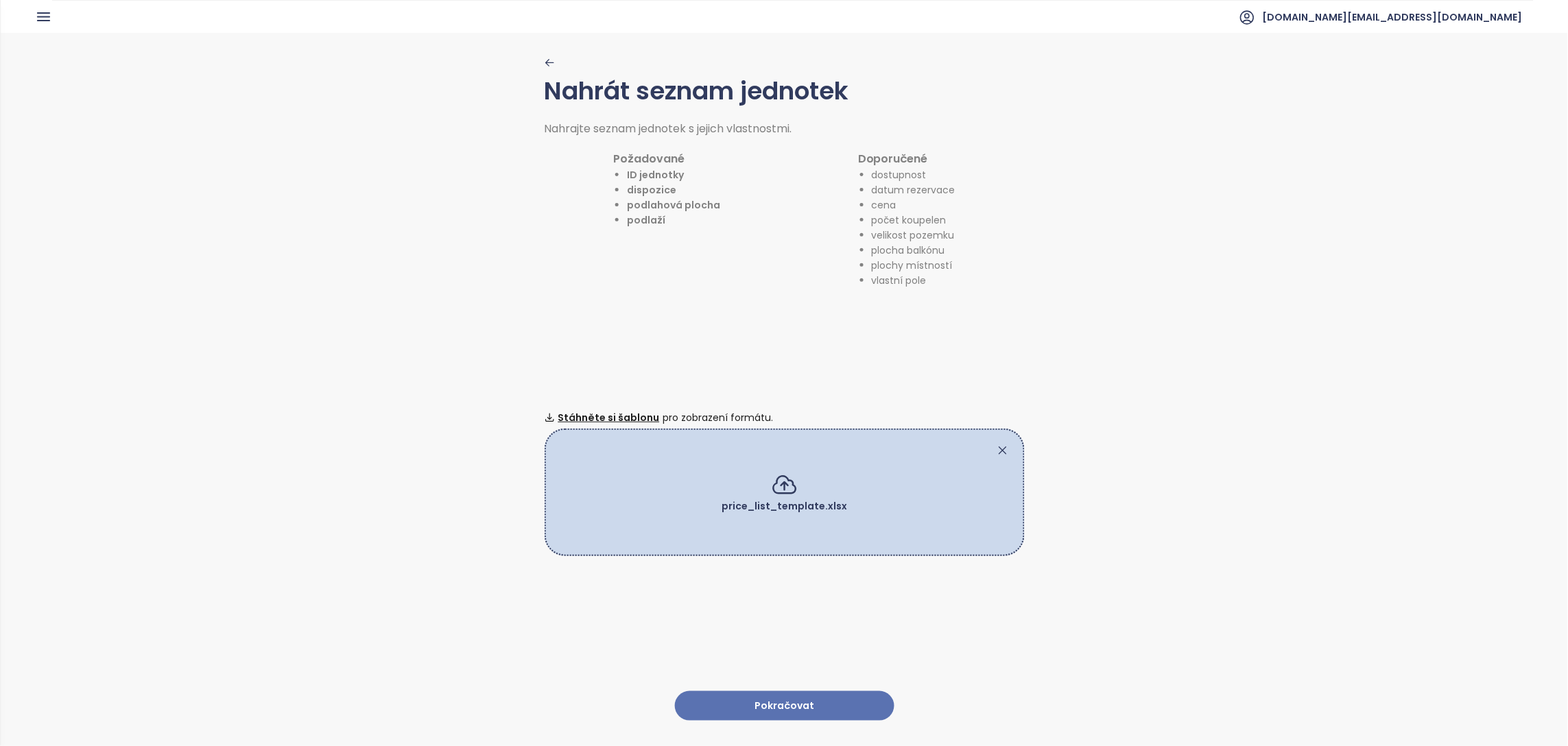
click at [787, 692] on button "Pokračovat" at bounding box center [784, 706] width 219 height 30
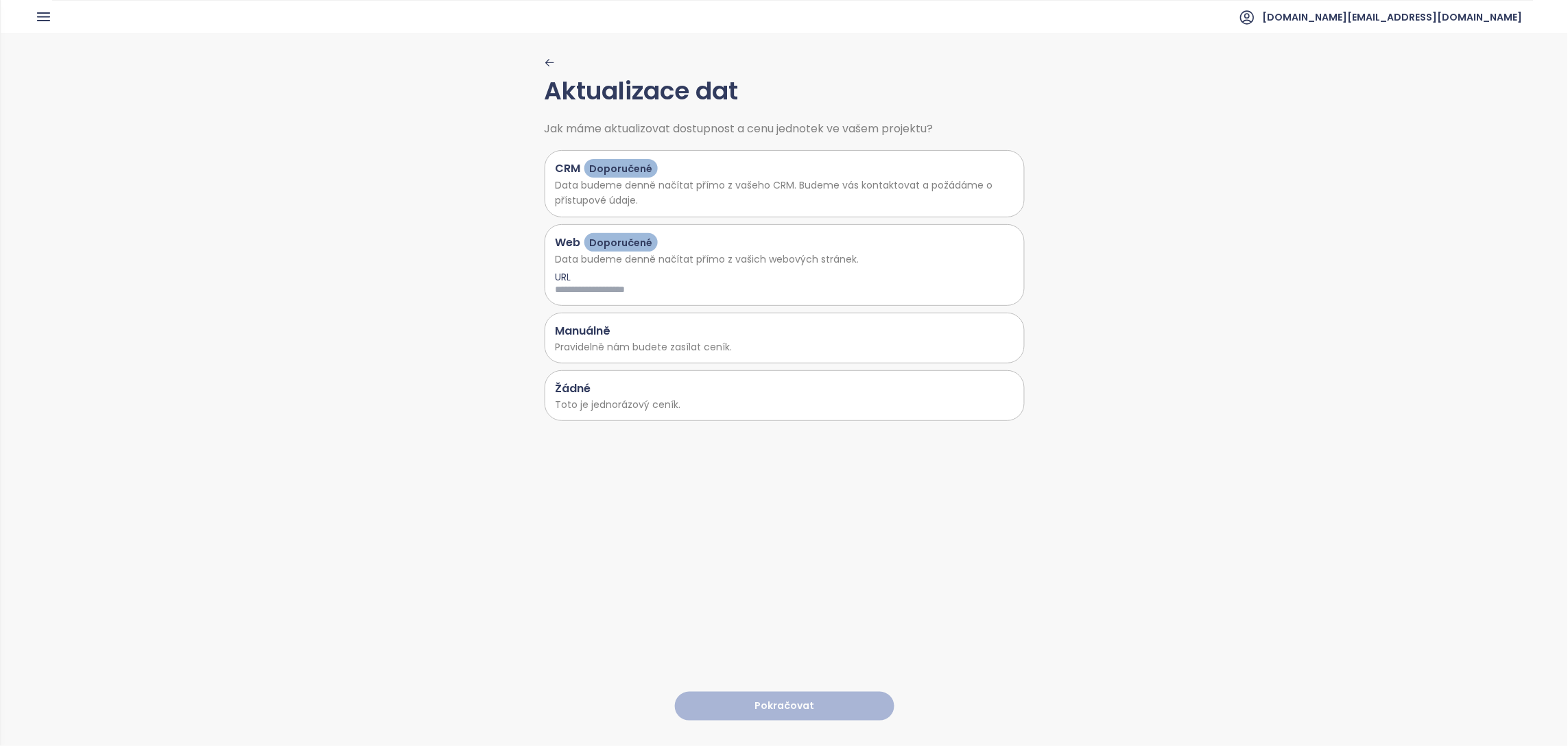
click at [732, 390] on div "Žádné" at bounding box center [784, 388] width 458 height 17
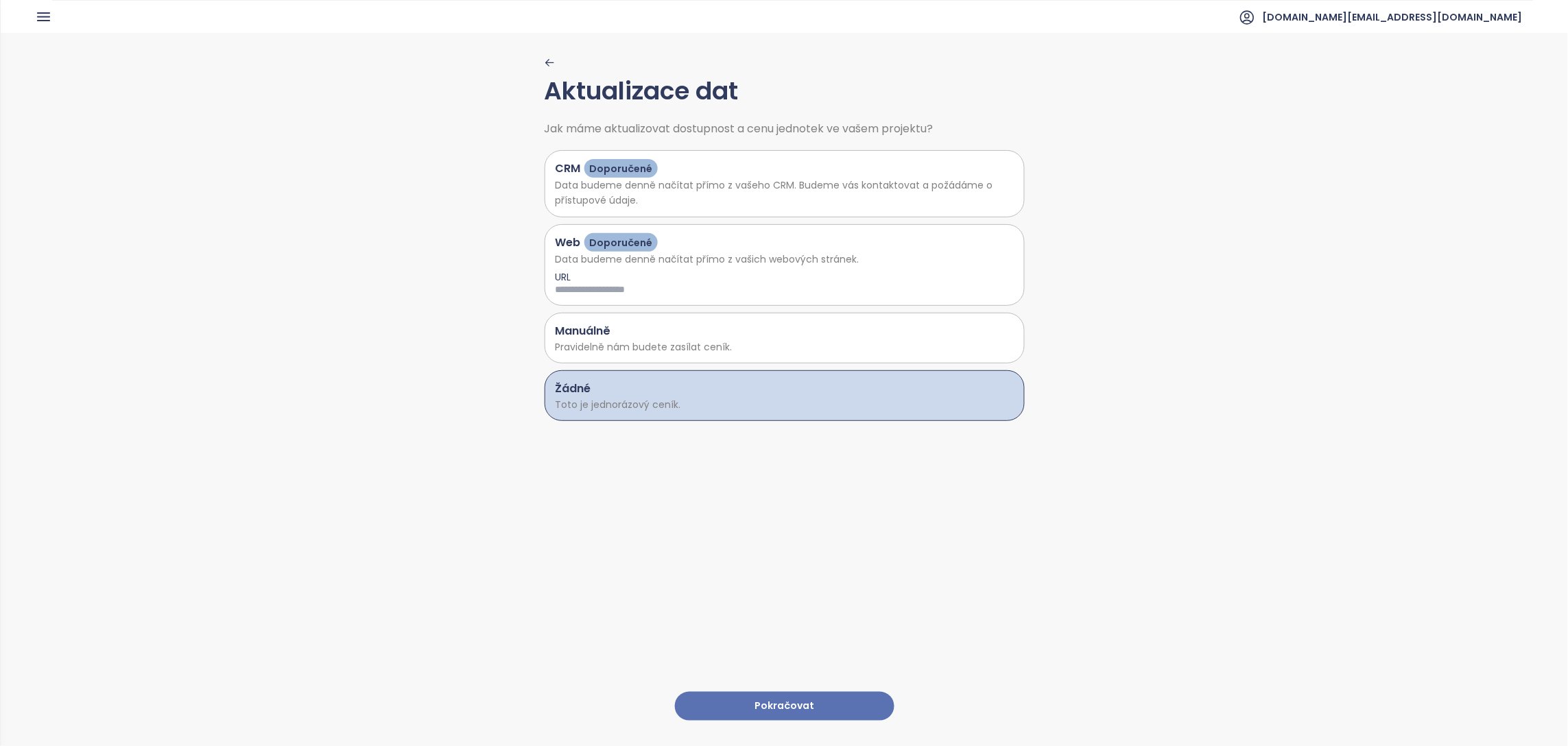
click at [777, 696] on button "Pokračovat" at bounding box center [784, 706] width 219 height 30
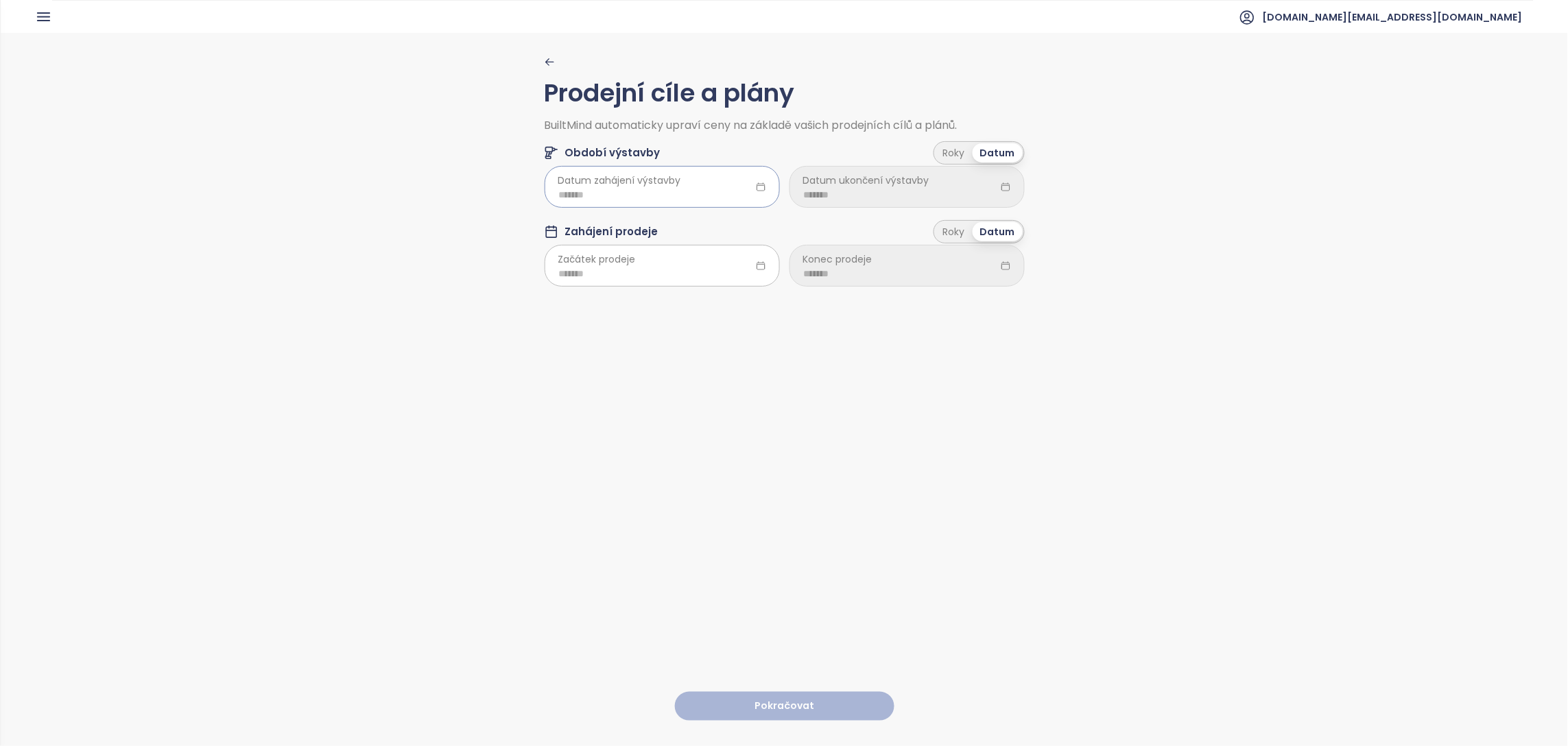
click at [744, 190] on input at bounding box center [662, 195] width 206 height 15
click at [722, 224] on span "button" at bounding box center [722, 225] width 7 height 7
click at [699, 394] on div "Dec" at bounding box center [699, 397] width 41 height 17
type input "*******"
click at [760, 269] on div at bounding box center [663, 265] width 235 height 41
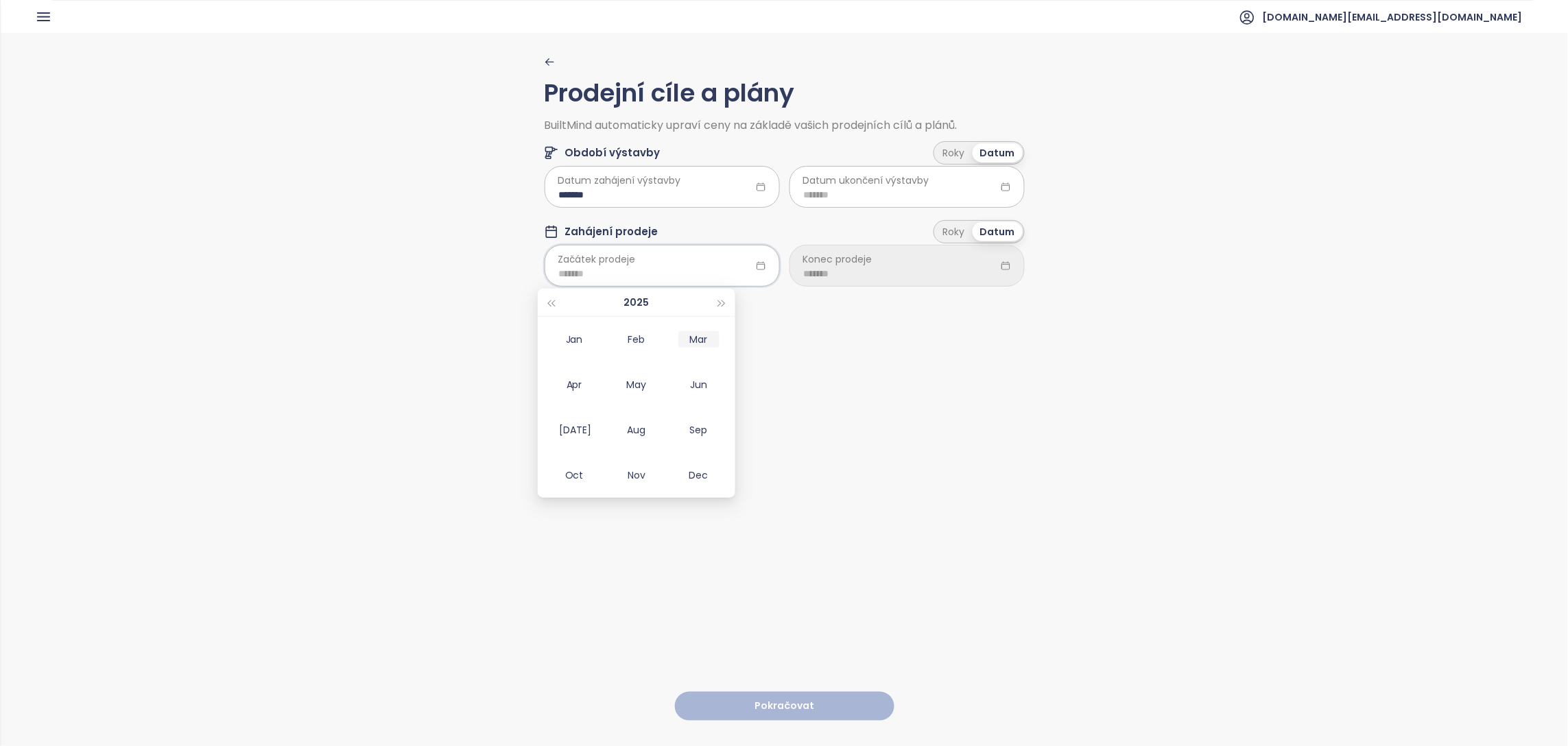
type input "*******"
click at [727, 297] on button "button" at bounding box center [722, 303] width 15 height 28
click at [699, 467] on div "Dec" at bounding box center [699, 475] width 41 height 17
type input "*******"
click at [941, 199] on input at bounding box center [907, 195] width 206 height 15
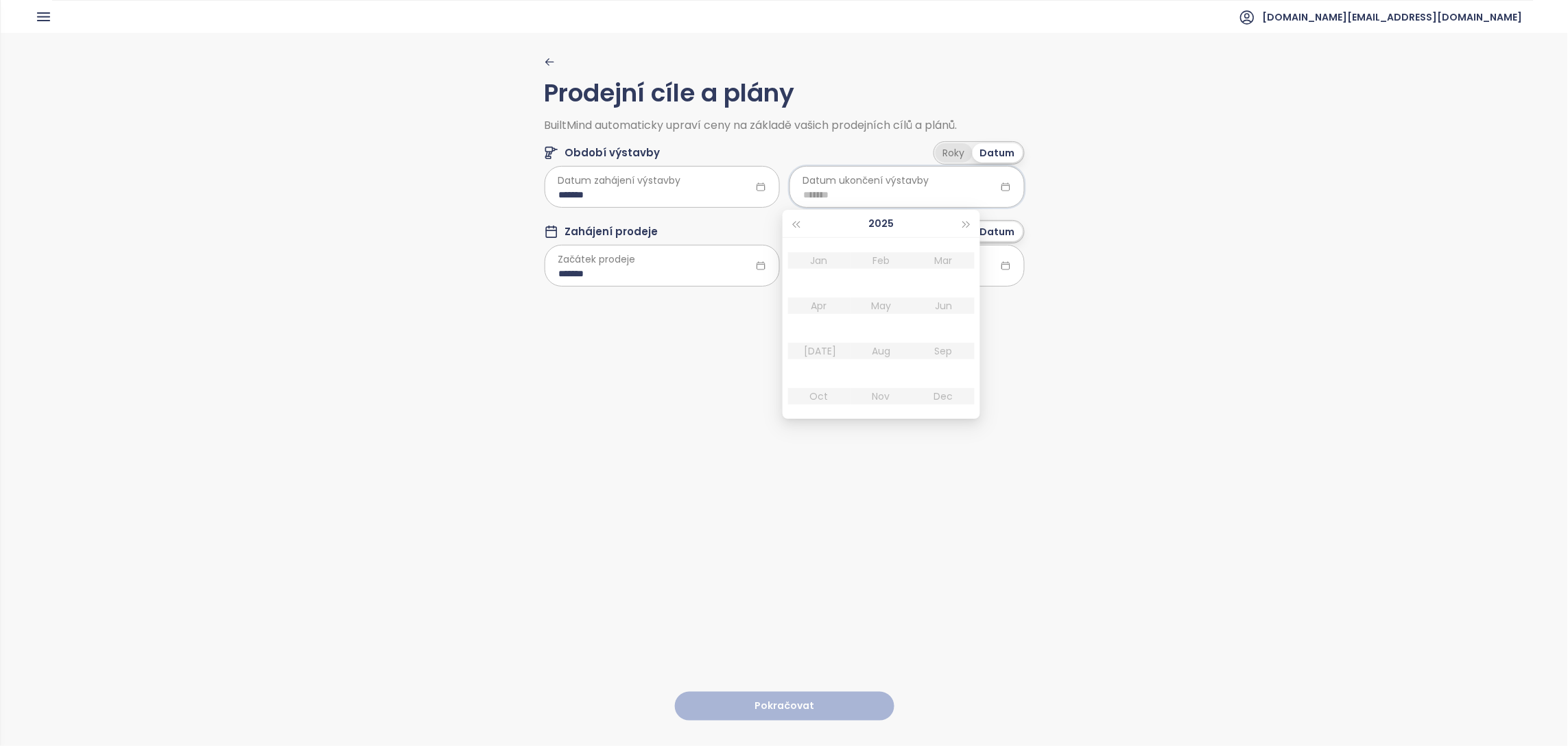
click at [963, 146] on div "Roky" at bounding box center [954, 153] width 37 height 19
click at [901, 197] on html "Domů Dashboard Analýza trhu Ceník Updaty Reporty Projekty Nastavení Návody Pomo…" at bounding box center [784, 373] width 1568 height 746
click at [839, 285] on span "2.0" at bounding box center [901, 279] width 227 height 19
click at [957, 232] on div "Roky" at bounding box center [954, 232] width 37 height 19
click at [914, 264] on html "Domů Dashboard Analýza trhu Ceník Updaty Reporty Projekty Nastavení Návody Pomo…" at bounding box center [784, 373] width 1568 height 746
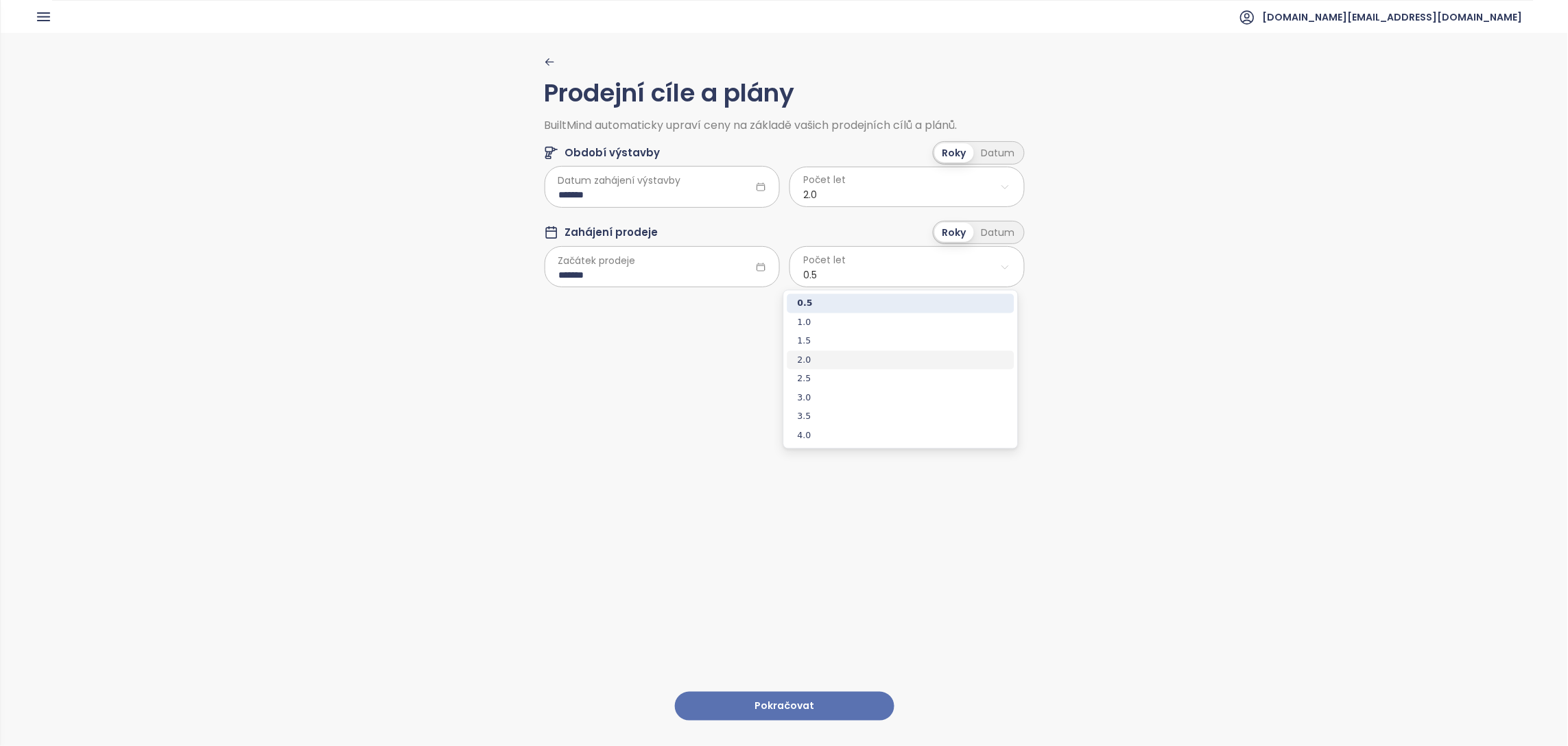
click at [847, 353] on span "2.0" at bounding box center [901, 360] width 227 height 19
click at [787, 693] on button "Pokračovat" at bounding box center [784, 706] width 219 height 30
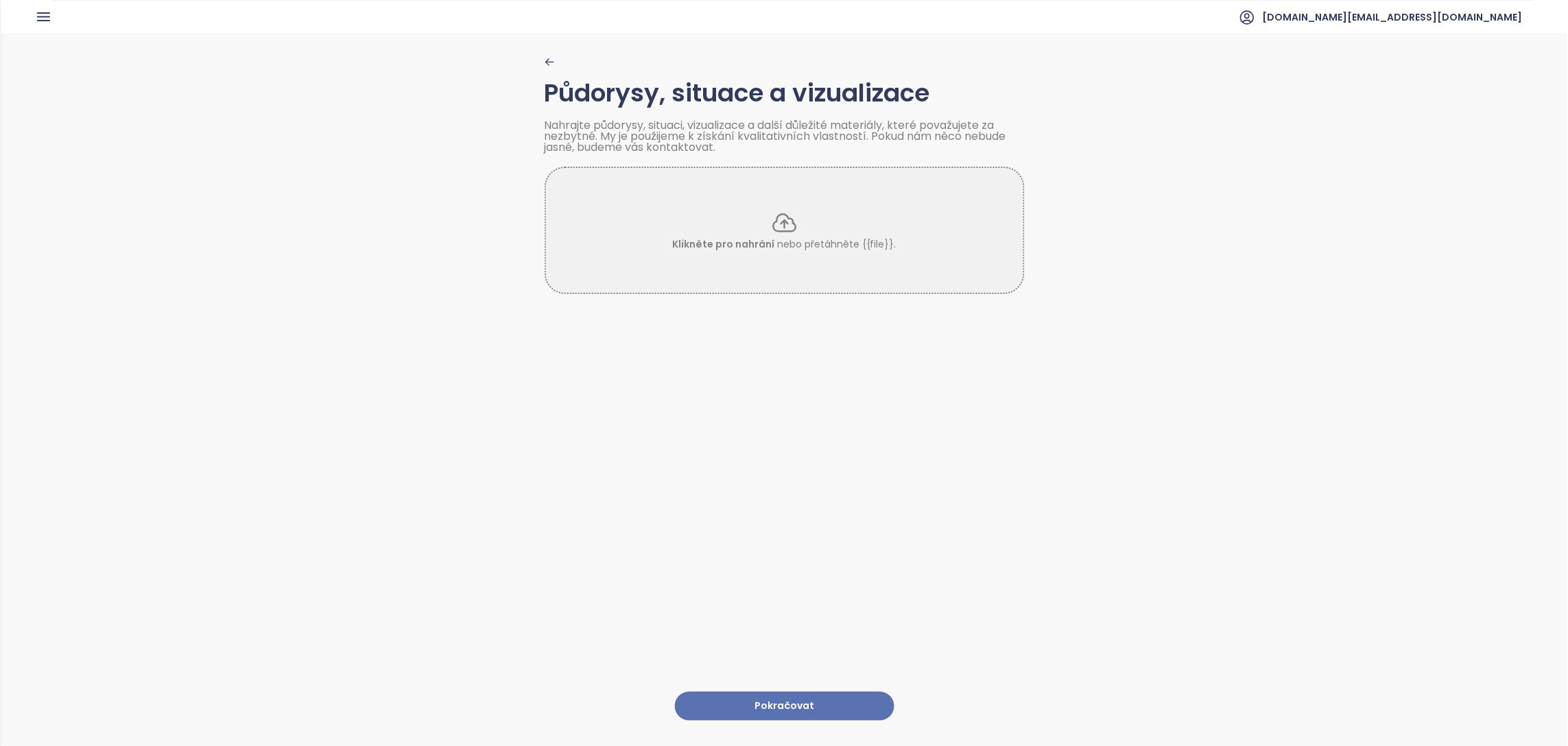
click at [774, 696] on button "Pokračovat" at bounding box center [784, 706] width 219 height 30
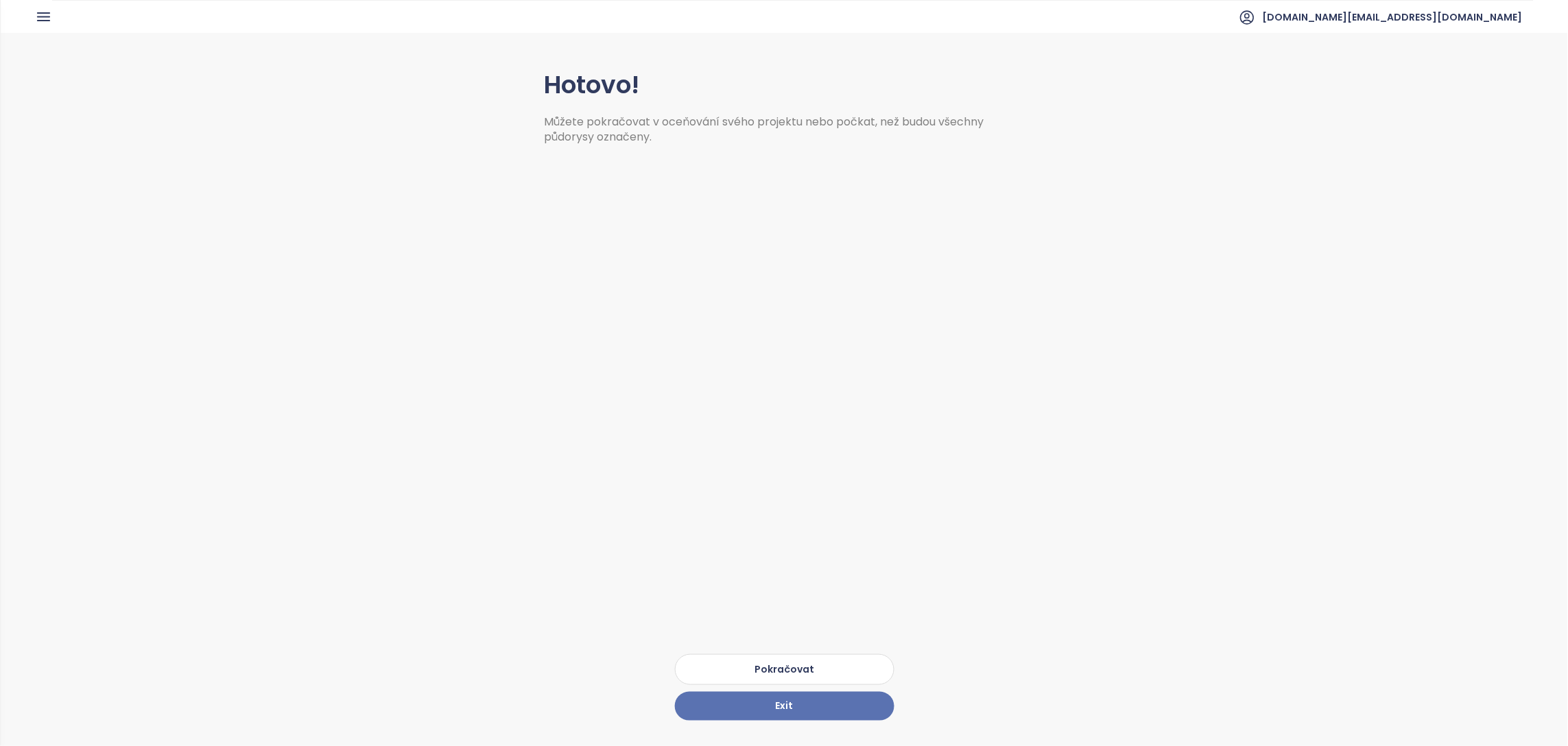
click at [816, 657] on button "Pokračovat" at bounding box center [784, 670] width 219 height 31
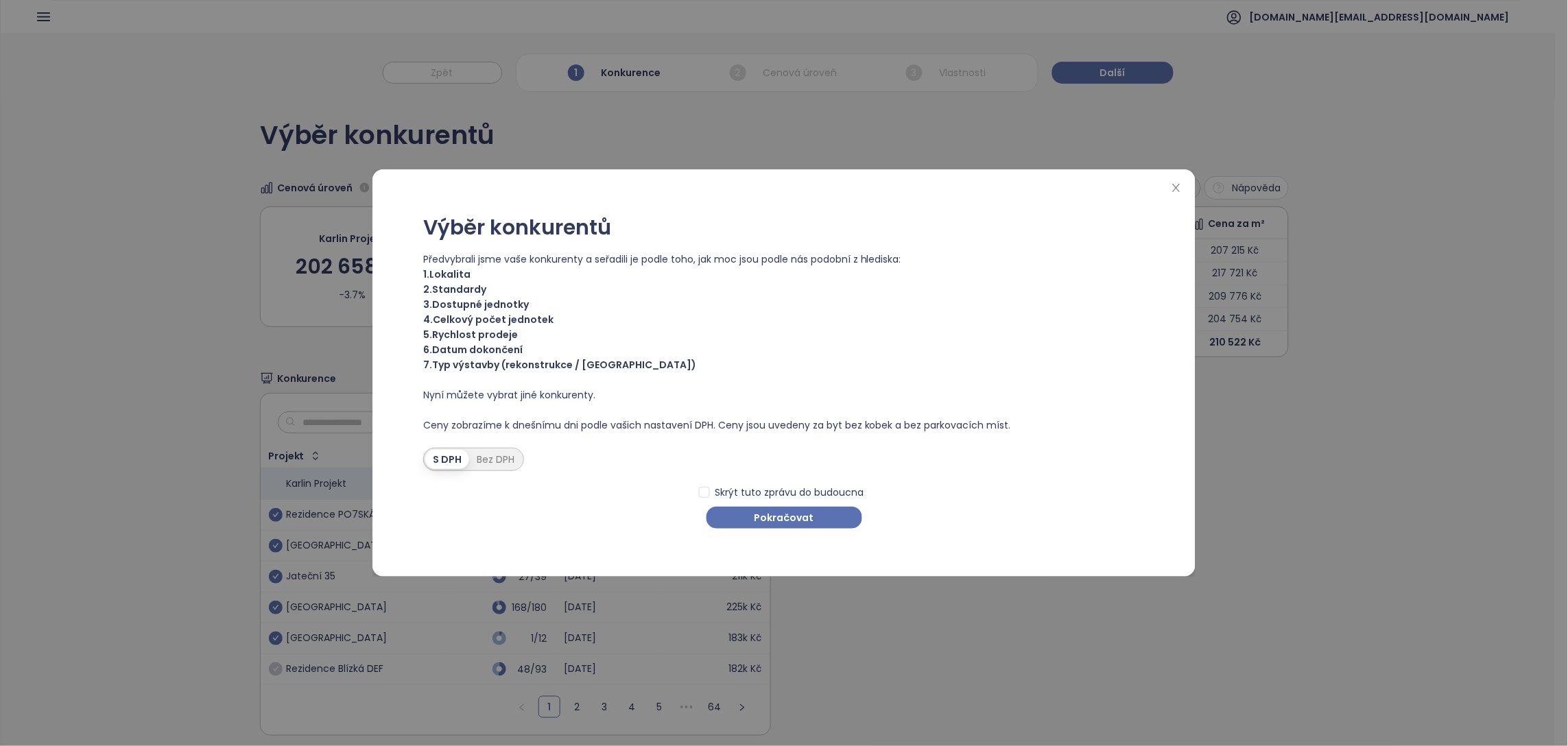
click at [1060, 394] on span "Nyní můžete vybrat jiné konkurenty." at bounding box center [784, 395] width 722 height 15
click at [768, 512] on span "Pokračovat" at bounding box center [784, 518] width 60 height 15
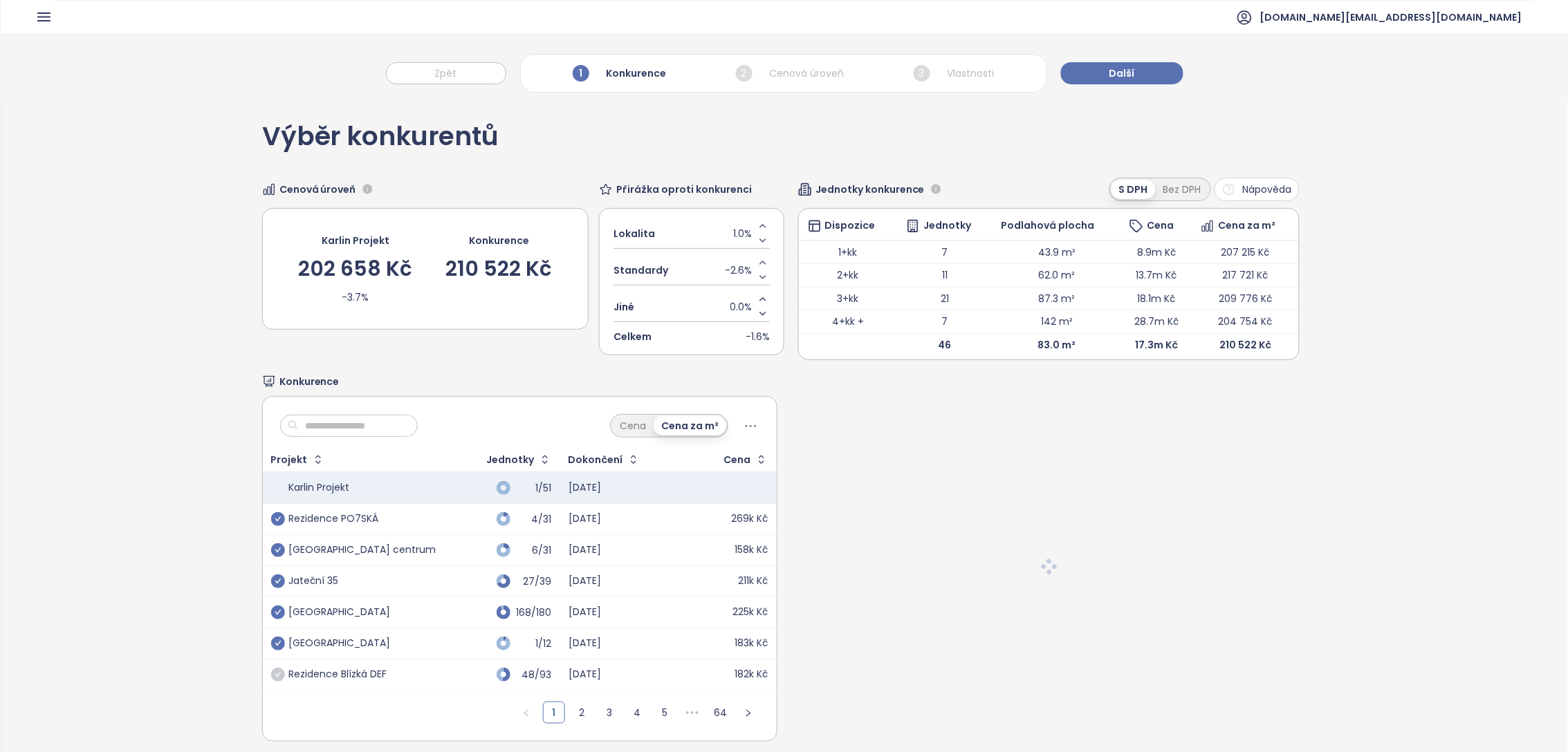
click at [381, 521] on div "Rezidence PO7SKÁ" at bounding box center [357, 519] width 172 height 17
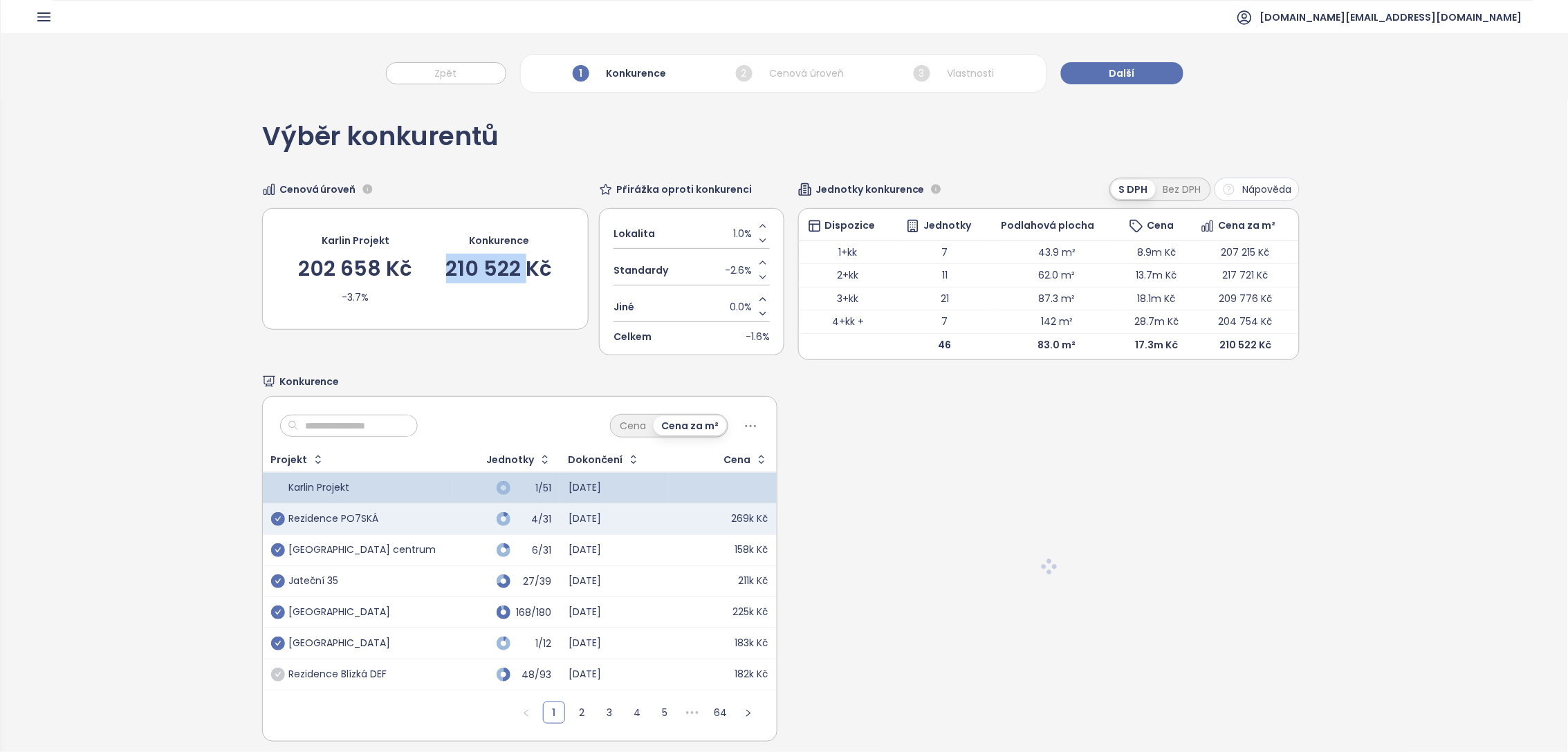
drag, startPoint x: 441, startPoint y: 265, endPoint x: 526, endPoint y: 273, distance: 85.4
click at [526, 273] on div "Karlin Projekt 202 658 Kč -3.7% Konkurence 210 522 Kč" at bounding box center [426, 269] width 271 height 79
click at [526, 273] on div "210 522 Kč" at bounding box center [500, 269] width 106 height 21
drag, startPoint x: 284, startPoint y: 264, endPoint x: 331, endPoint y: 267, distance: 47.1
click at [331, 267] on div "Karlin Projekt 202 658 Kč -3.7% Konkurence 210 522 Kč" at bounding box center [426, 269] width 327 height 122
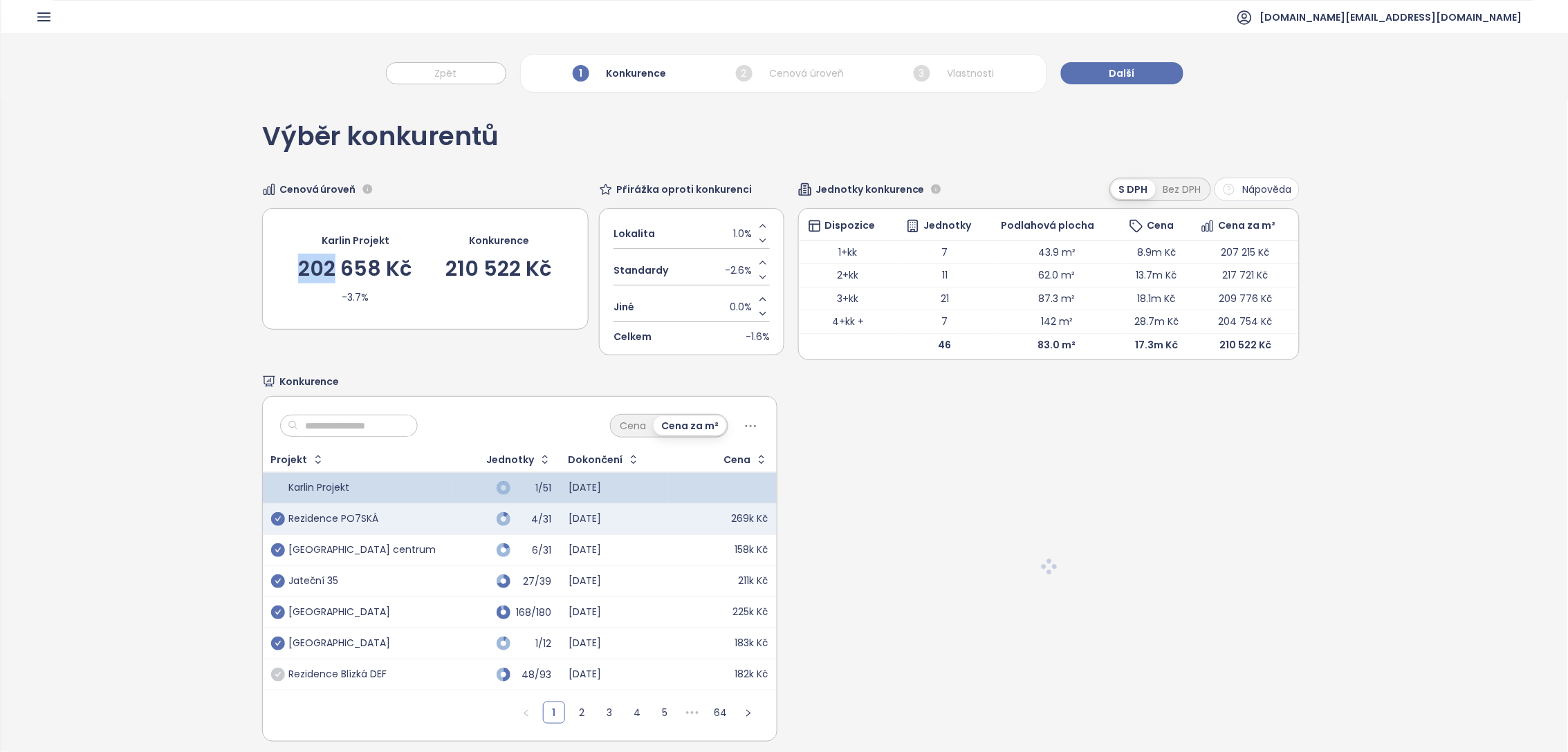
click at [331, 267] on div "202 658 Kč" at bounding box center [355, 269] width 114 height 21
drag, startPoint x: 437, startPoint y: 268, endPoint x: 521, endPoint y: 272, distance: 84.1
click at [521, 272] on div "Karlin Projekt 202 658 Kč -3.7% Konkurence 210 522 Kč" at bounding box center [426, 269] width 271 height 79
click at [522, 272] on div "210 522 Kč" at bounding box center [500, 269] width 106 height 21
drag, startPoint x: 300, startPoint y: 267, endPoint x: 388, endPoint y: 279, distance: 88.8
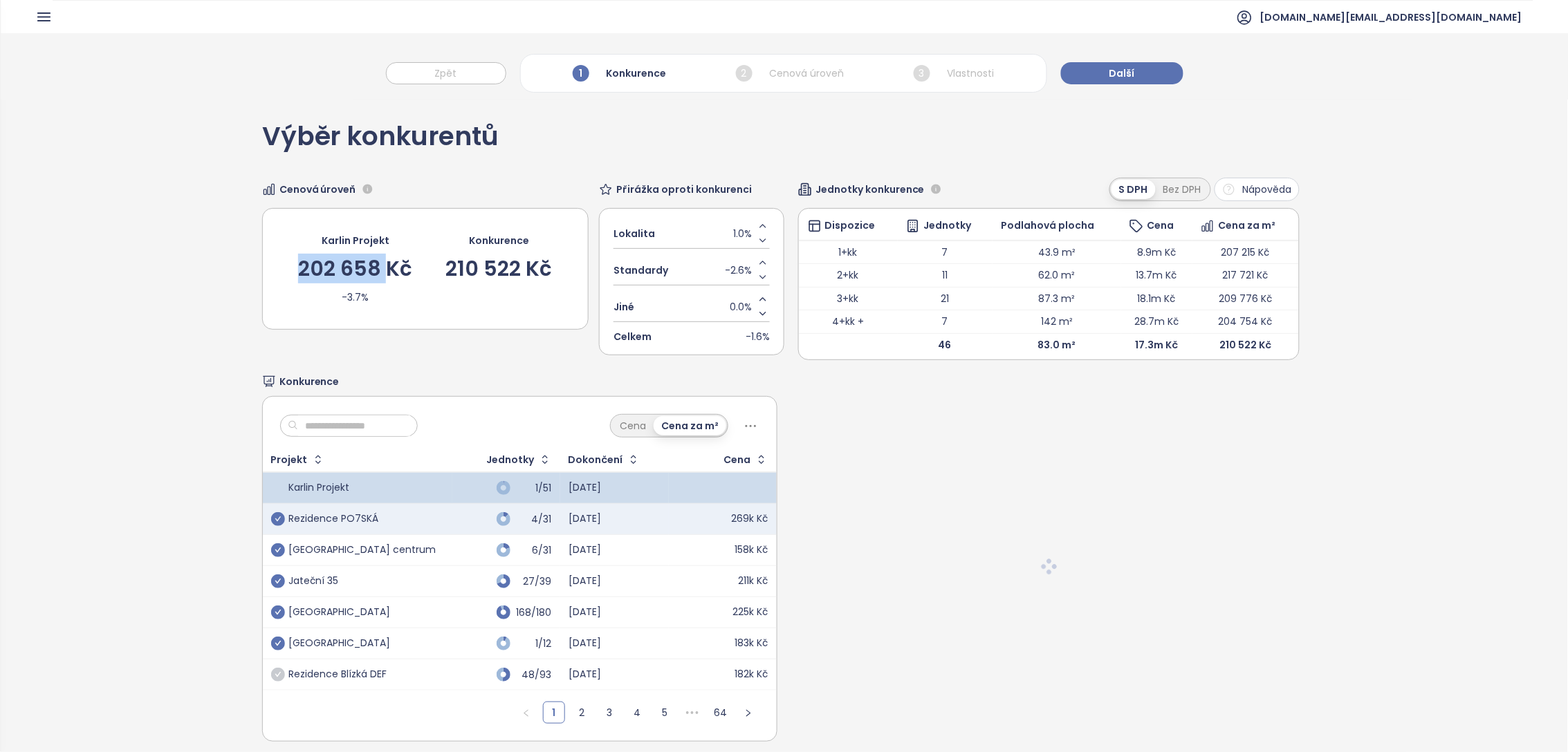
click at [388, 279] on div "202 658 Kč" at bounding box center [355, 269] width 114 height 21
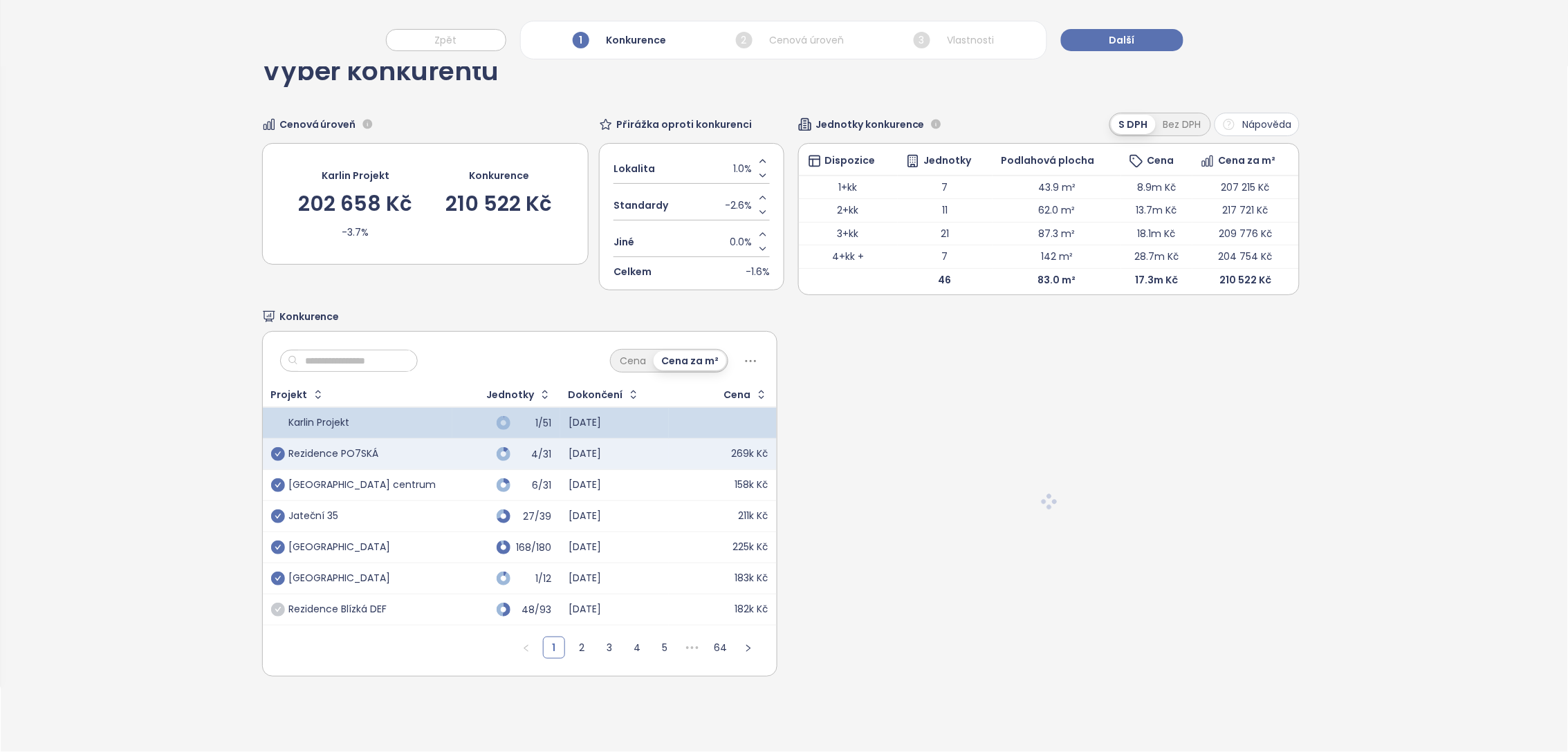
click at [364, 483] on div "[GEOGRAPHIC_DATA] centrum" at bounding box center [362, 485] width 147 height 12
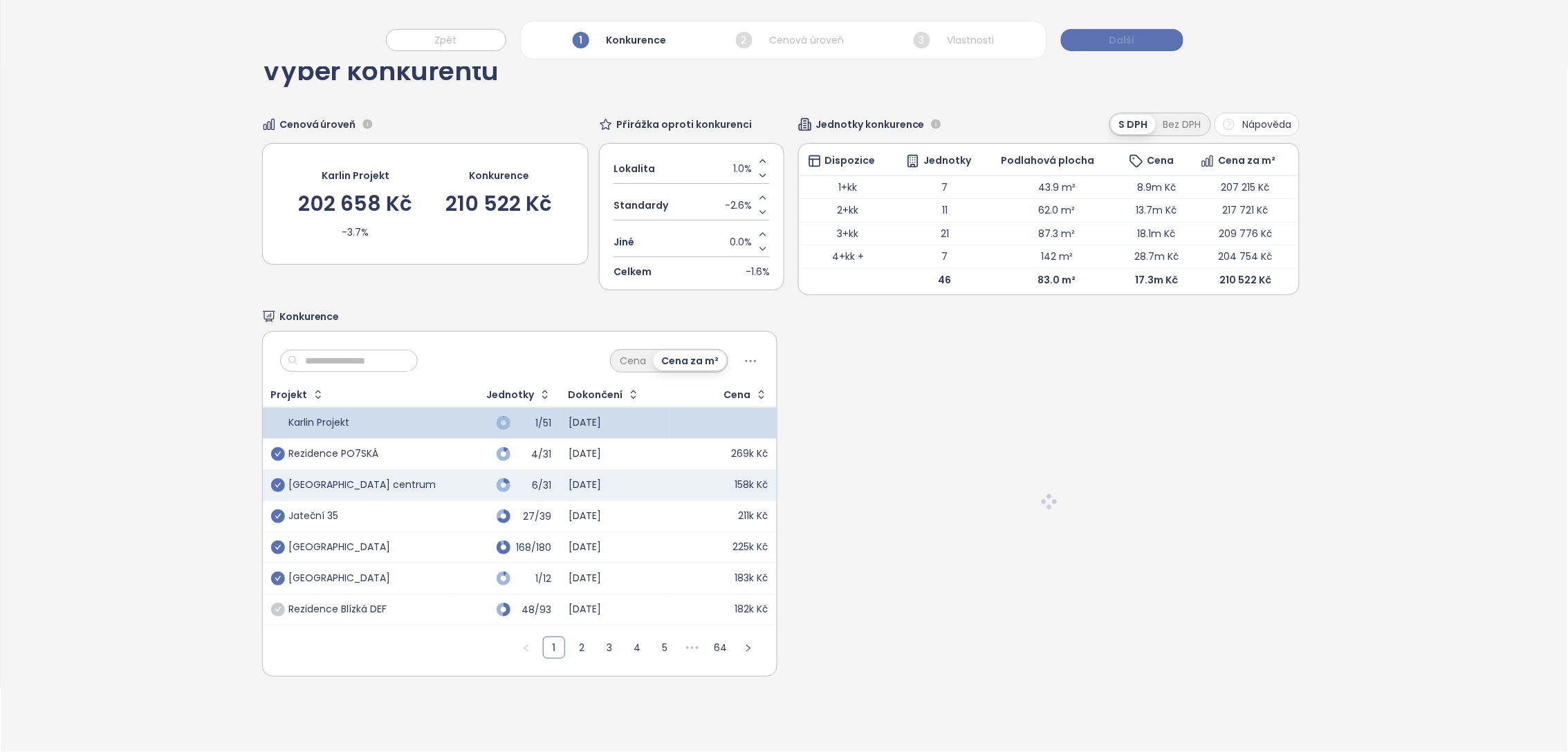
click at [1126, 42] on span "Další" at bounding box center [1122, 40] width 25 height 15
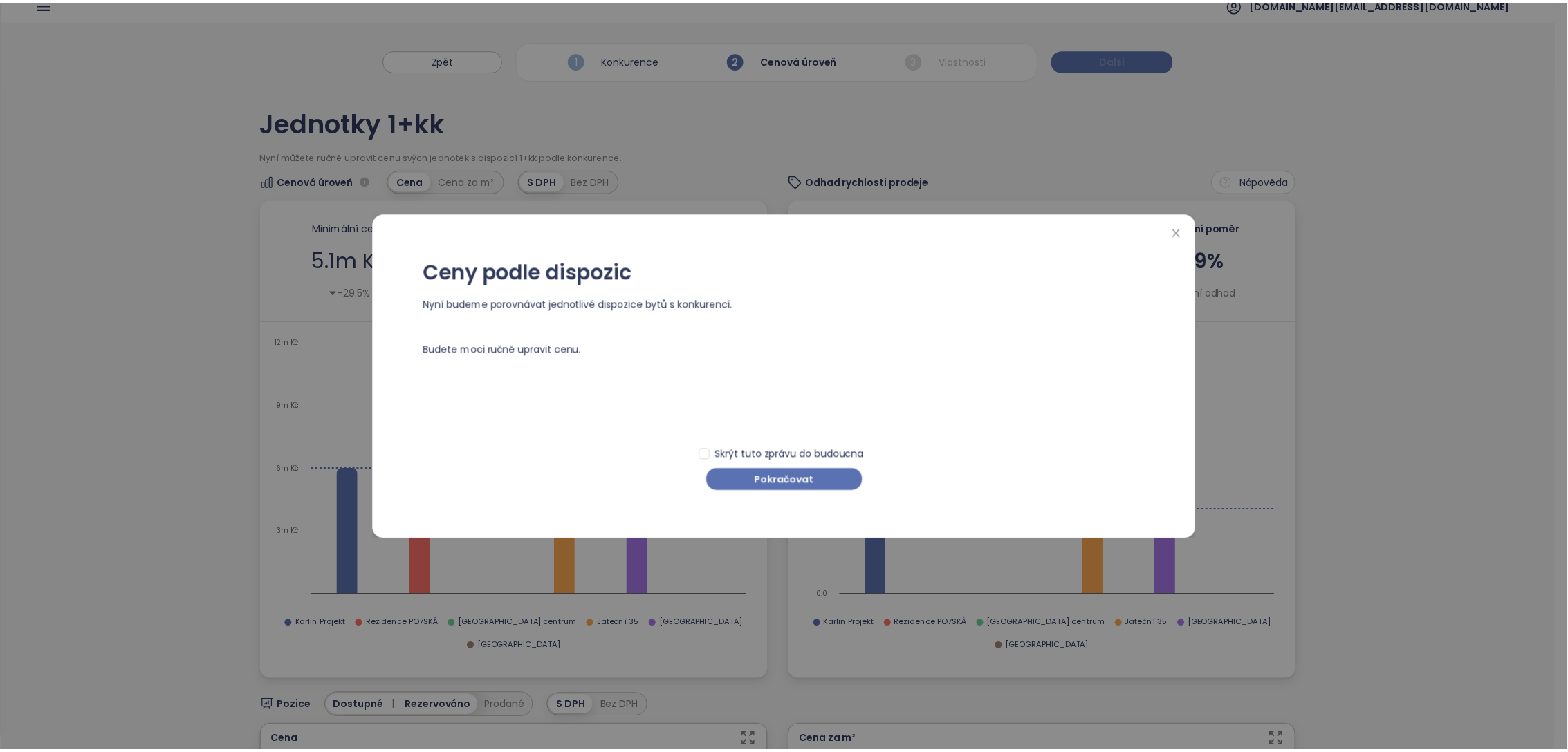
scroll to position [0, 0]
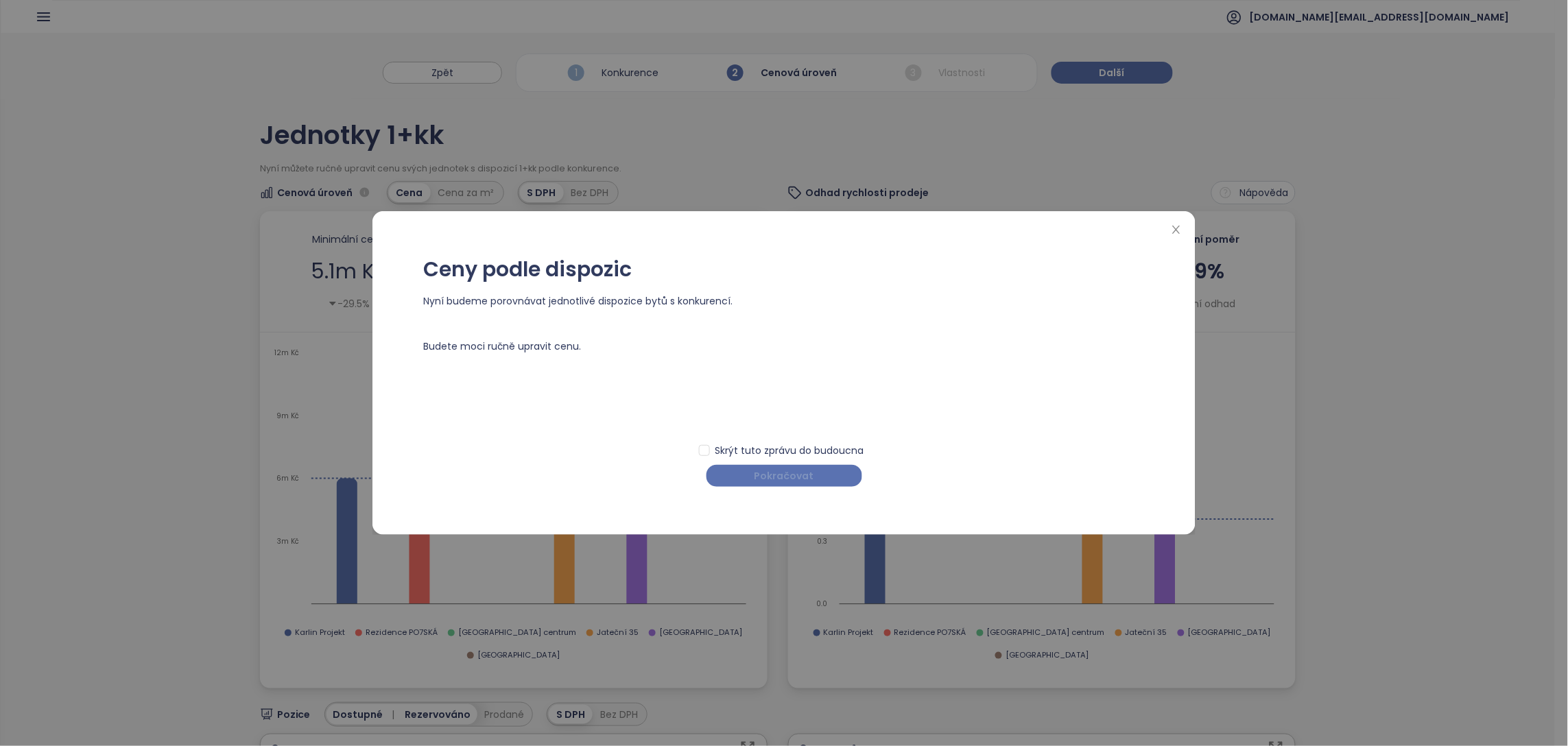
click at [765, 480] on span "Pokračovat" at bounding box center [784, 476] width 60 height 15
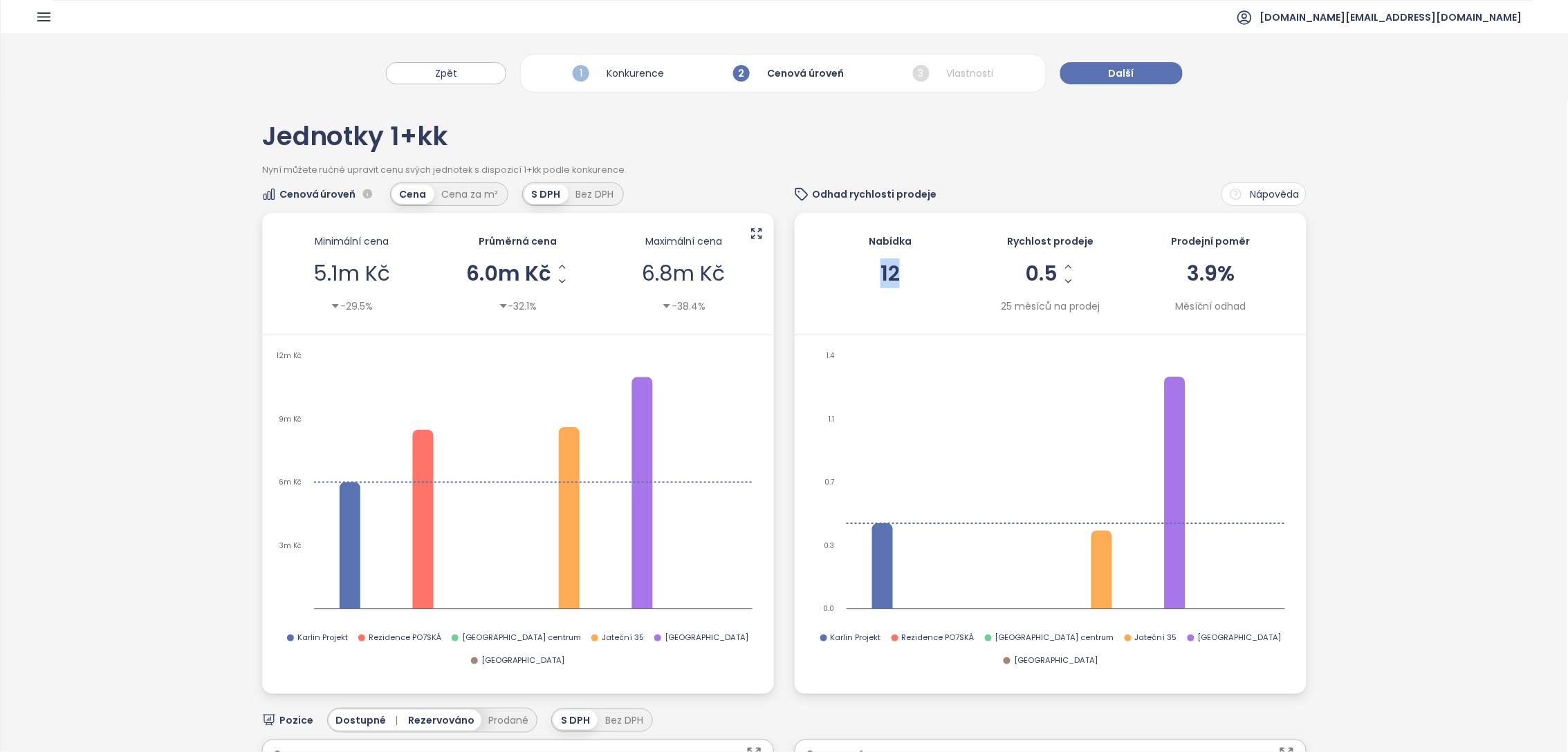
drag, startPoint x: 875, startPoint y: 273, endPoint x: 889, endPoint y: 274, distance: 14.0
click at [889, 274] on span "12" at bounding box center [890, 274] width 19 height 29
click at [1130, 72] on span "Další" at bounding box center [1121, 73] width 25 height 15
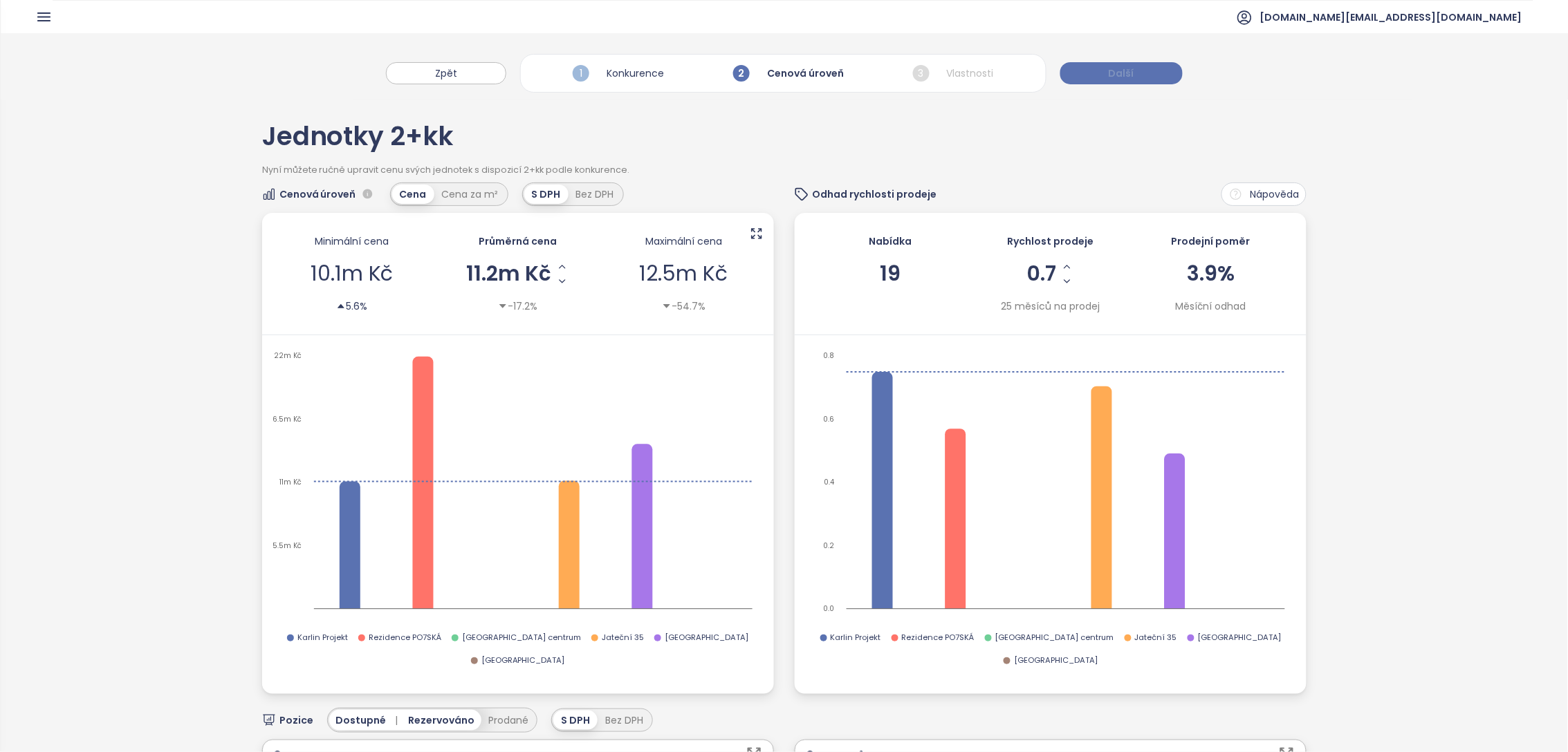
click at [1130, 72] on span "Další" at bounding box center [1121, 73] width 25 height 15
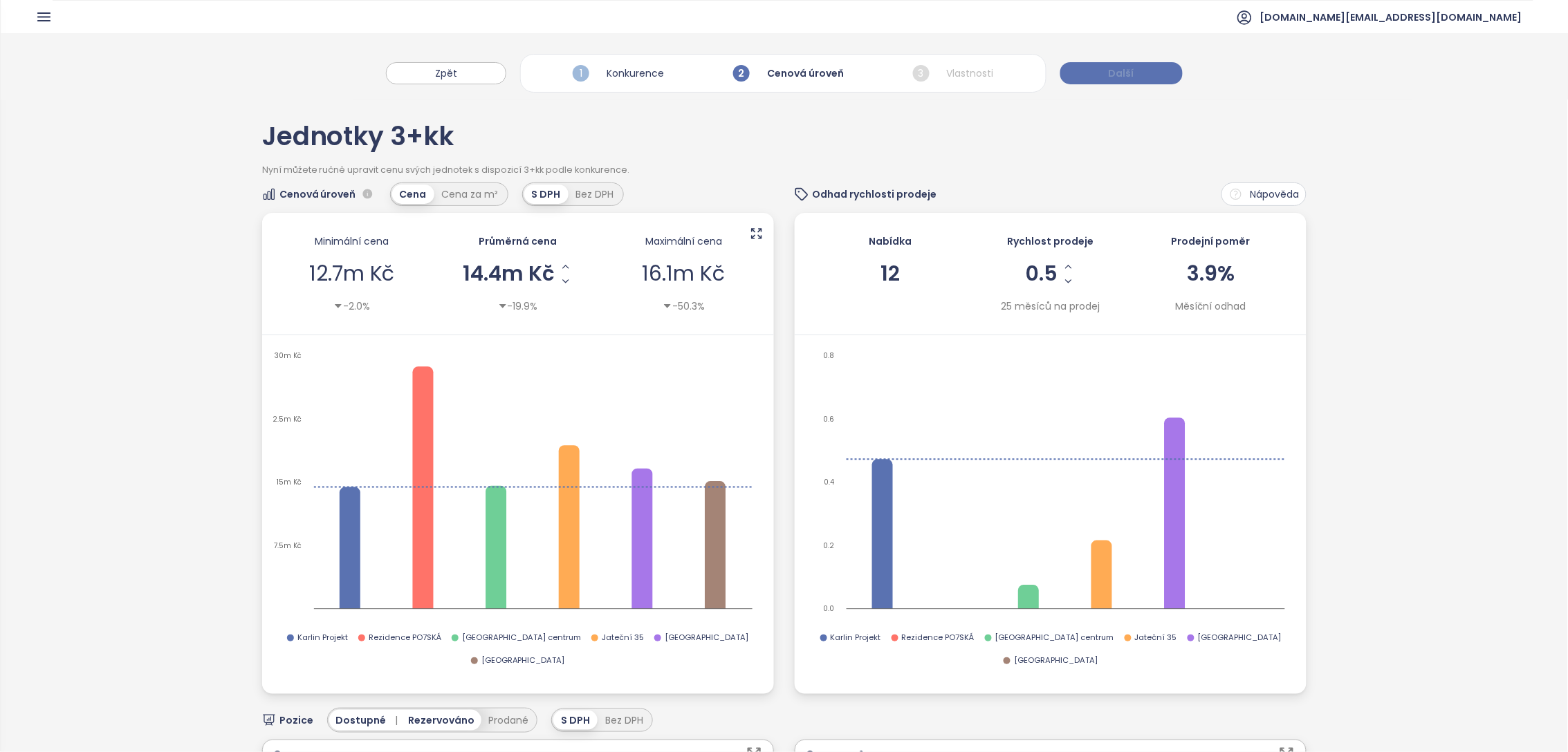
click at [1130, 72] on span "Další" at bounding box center [1121, 73] width 25 height 15
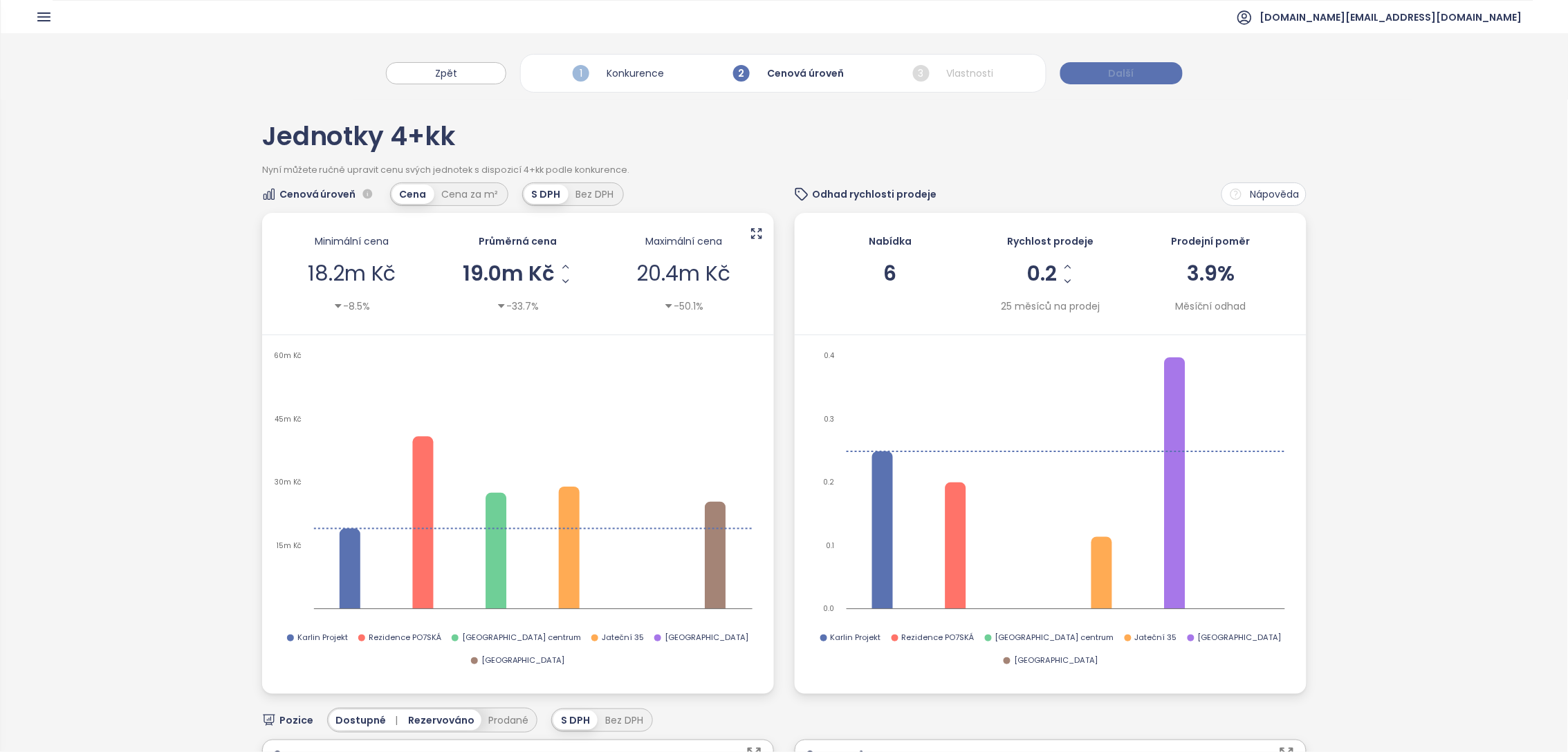
click at [1122, 79] on span "Další" at bounding box center [1121, 73] width 25 height 15
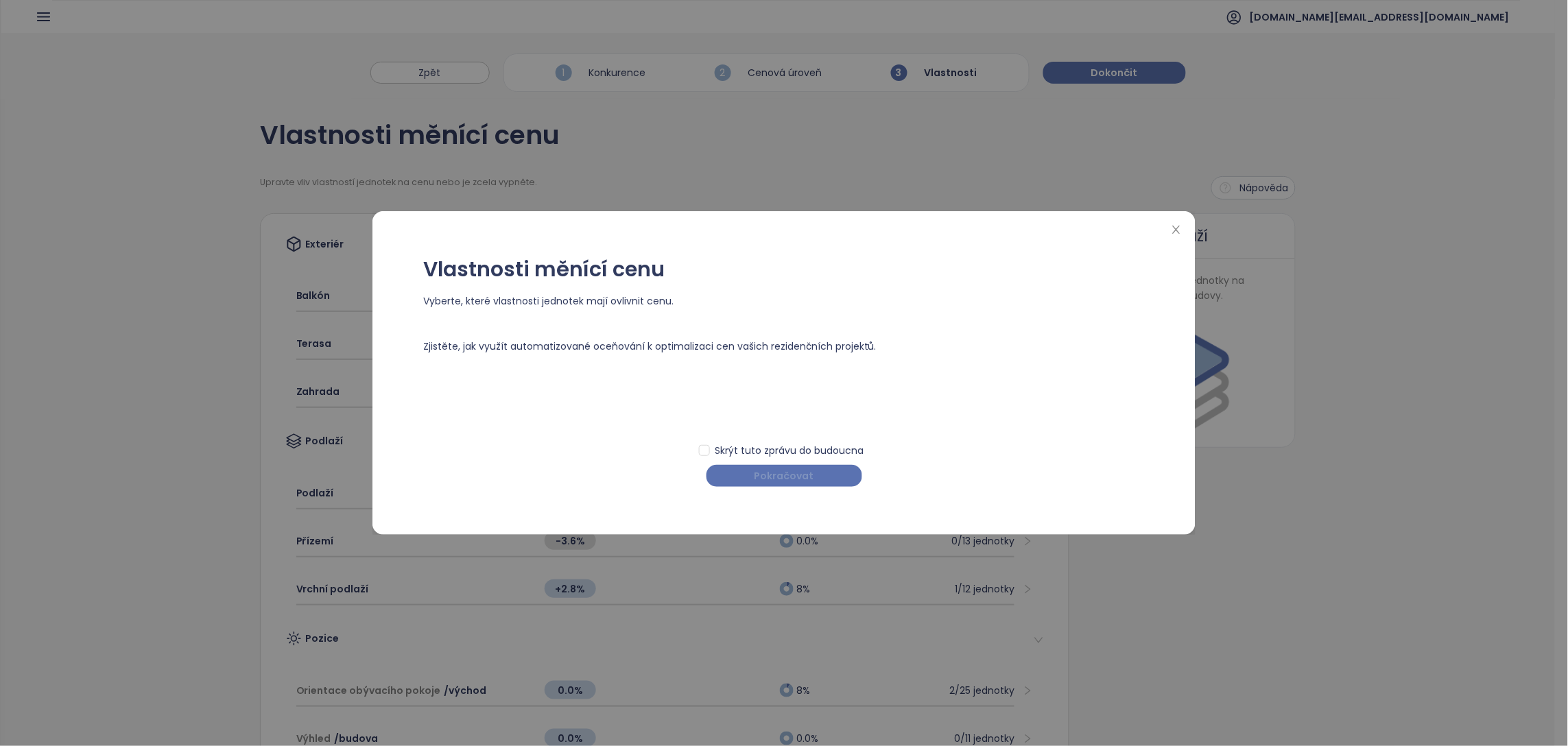
click at [809, 473] on span "Pokračovat" at bounding box center [784, 476] width 60 height 15
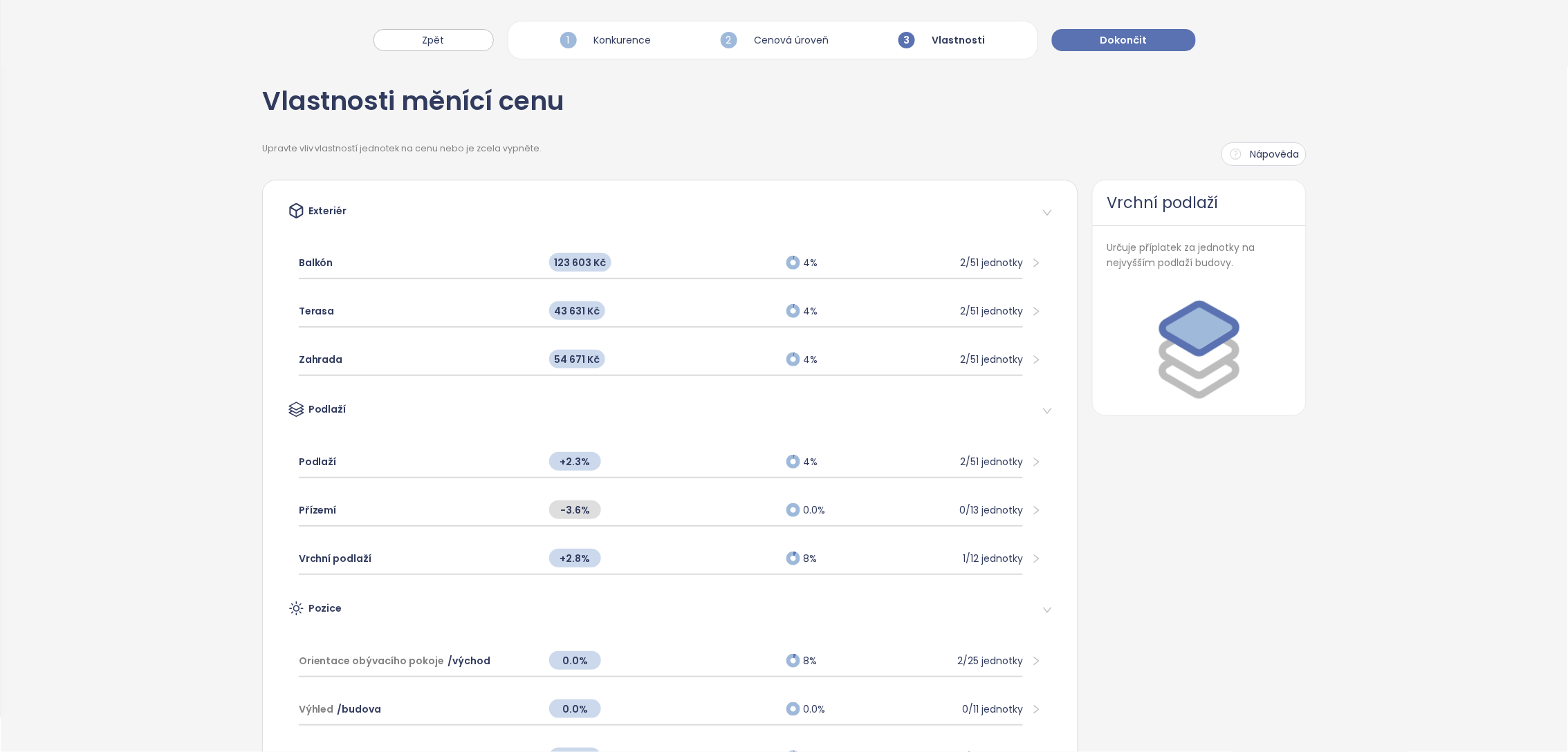
scroll to position [5, 0]
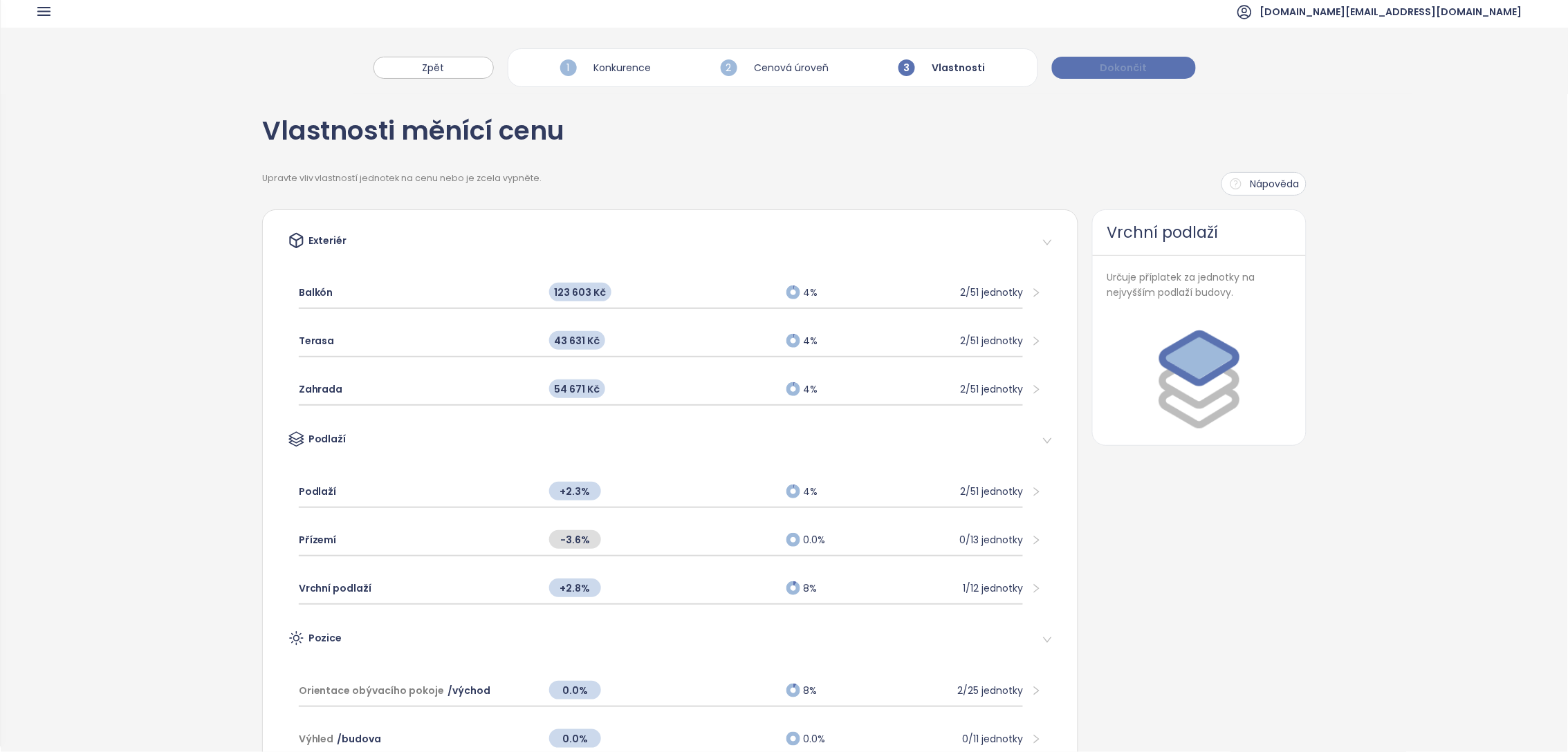
click at [1124, 66] on span "Dokončit" at bounding box center [1124, 68] width 47 height 15
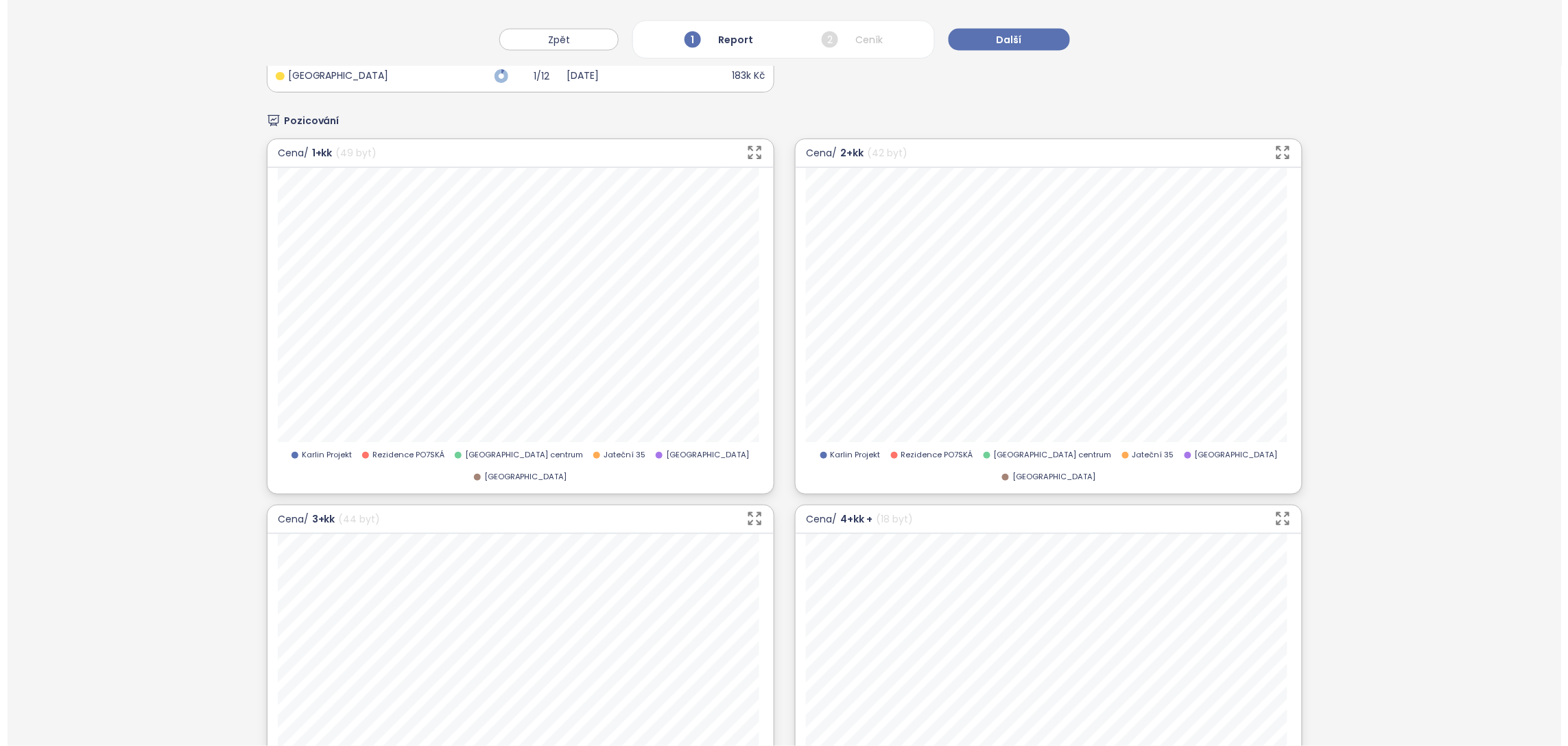
scroll to position [0, 0]
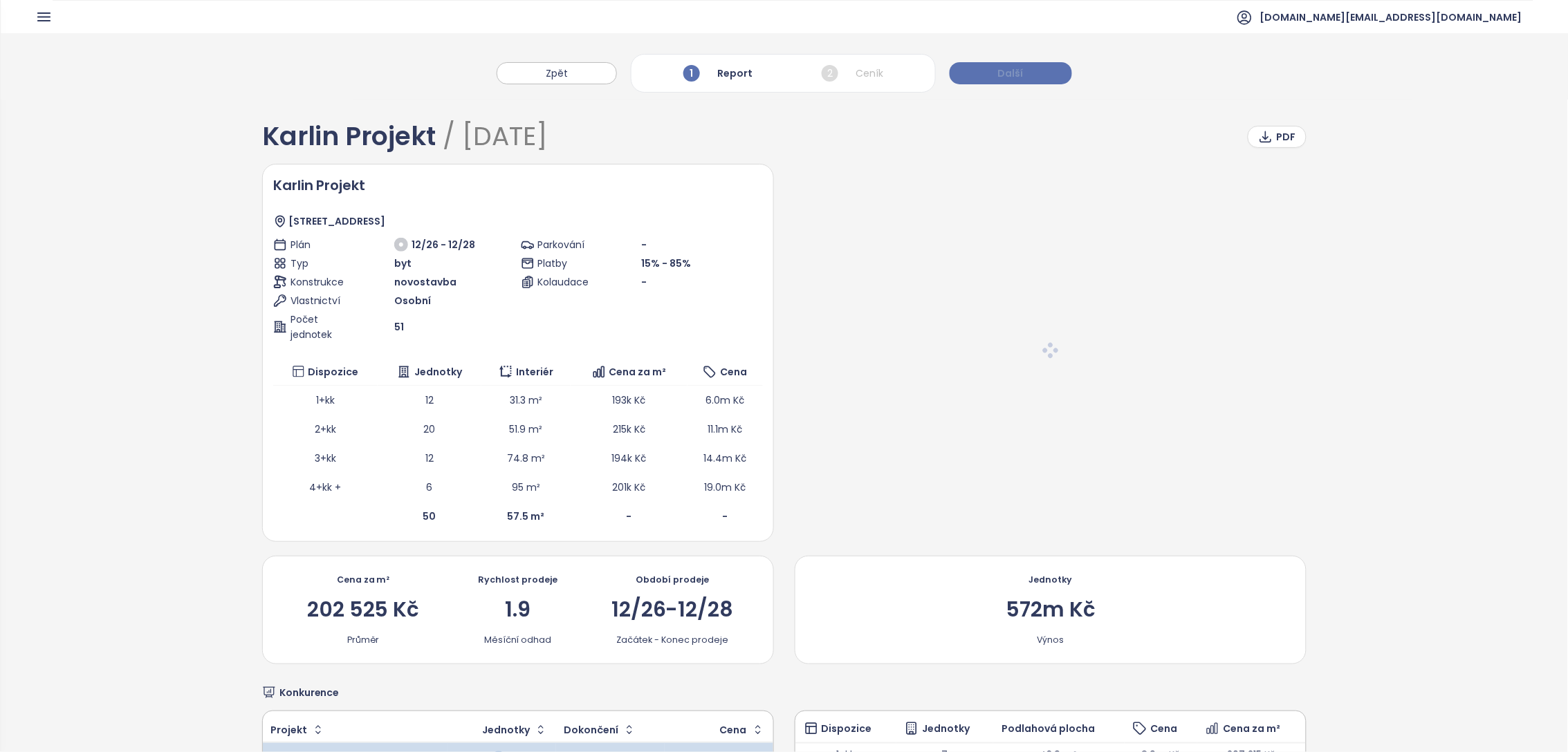
click at [1041, 76] on button "Další" at bounding box center [1011, 73] width 123 height 22
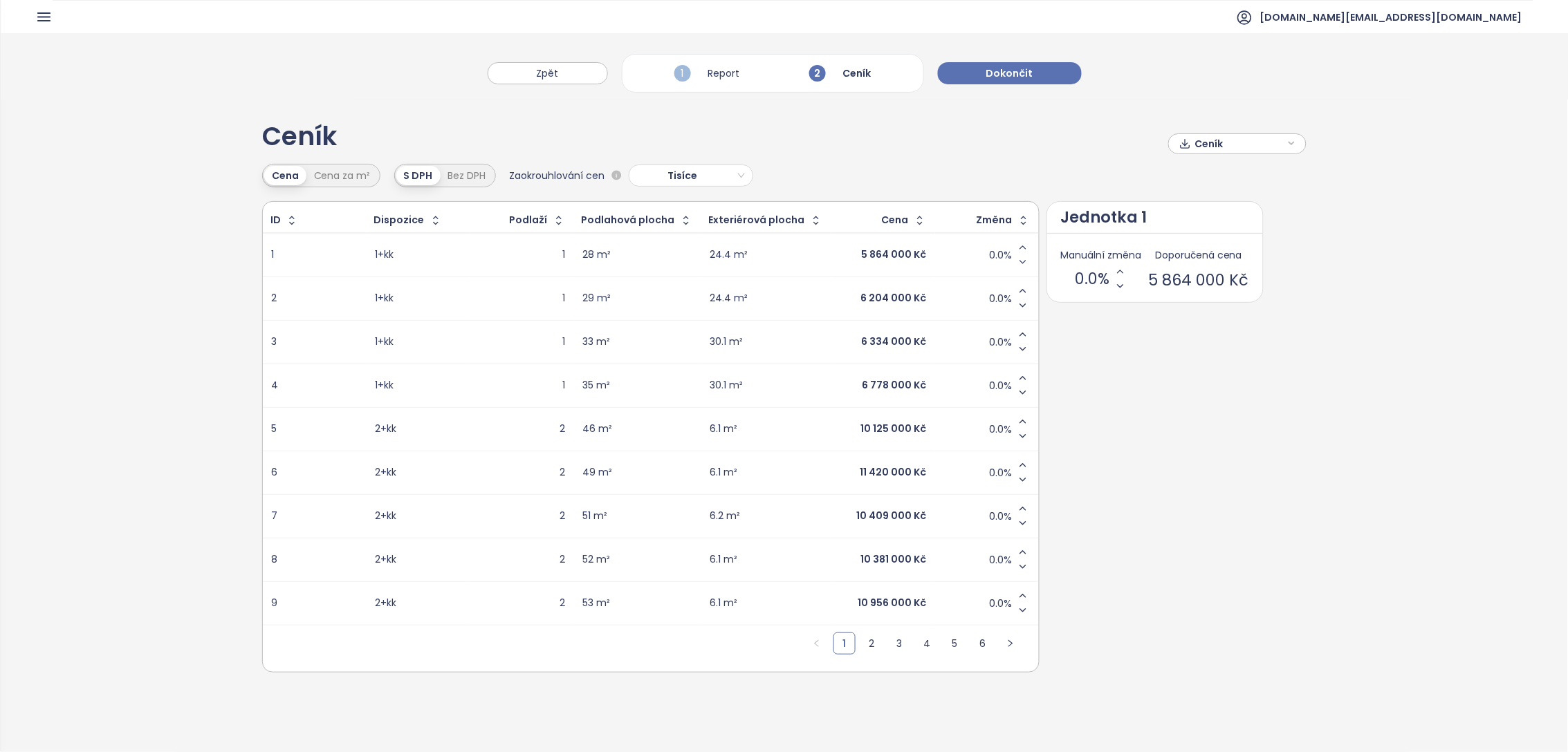
click at [1230, 136] on span "Ceník" at bounding box center [1240, 143] width 89 height 21
click at [1216, 139] on span "Ceník" at bounding box center [1240, 143] width 89 height 21
click at [1205, 388] on div "ID Dispozice Podlaží Podlahová plocha Exteriérová plocha Cena Změna 1 1+kk 1 28…" at bounding box center [785, 437] width 1045 height 472
click at [1021, 72] on span "Dokončit" at bounding box center [1010, 73] width 47 height 15
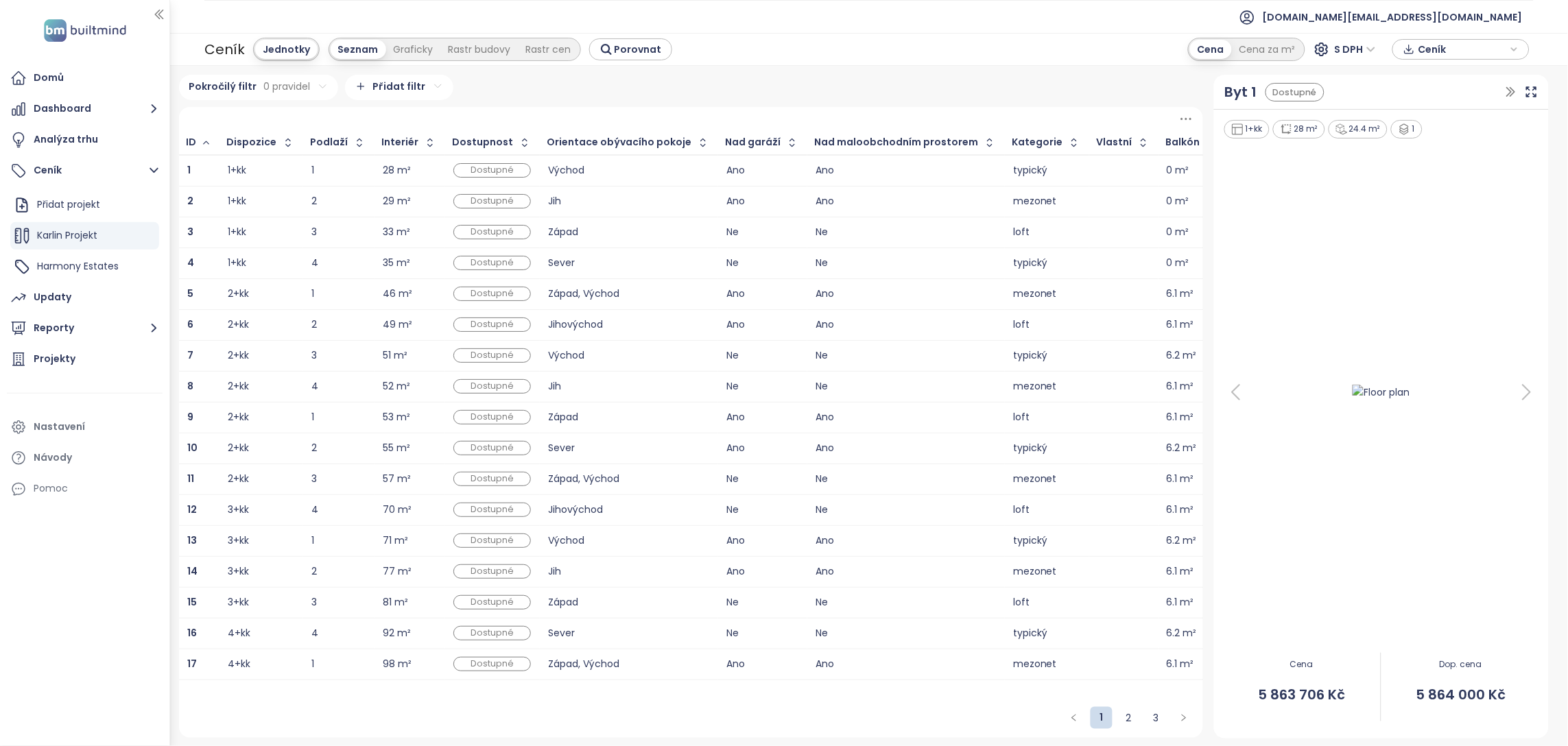
click at [633, 107] on div at bounding box center [691, 118] width 1025 height 24
click at [237, 166] on div "1+kk" at bounding box center [237, 170] width 18 height 9
click at [1239, 100] on div "Byt 1" at bounding box center [1241, 92] width 32 height 21
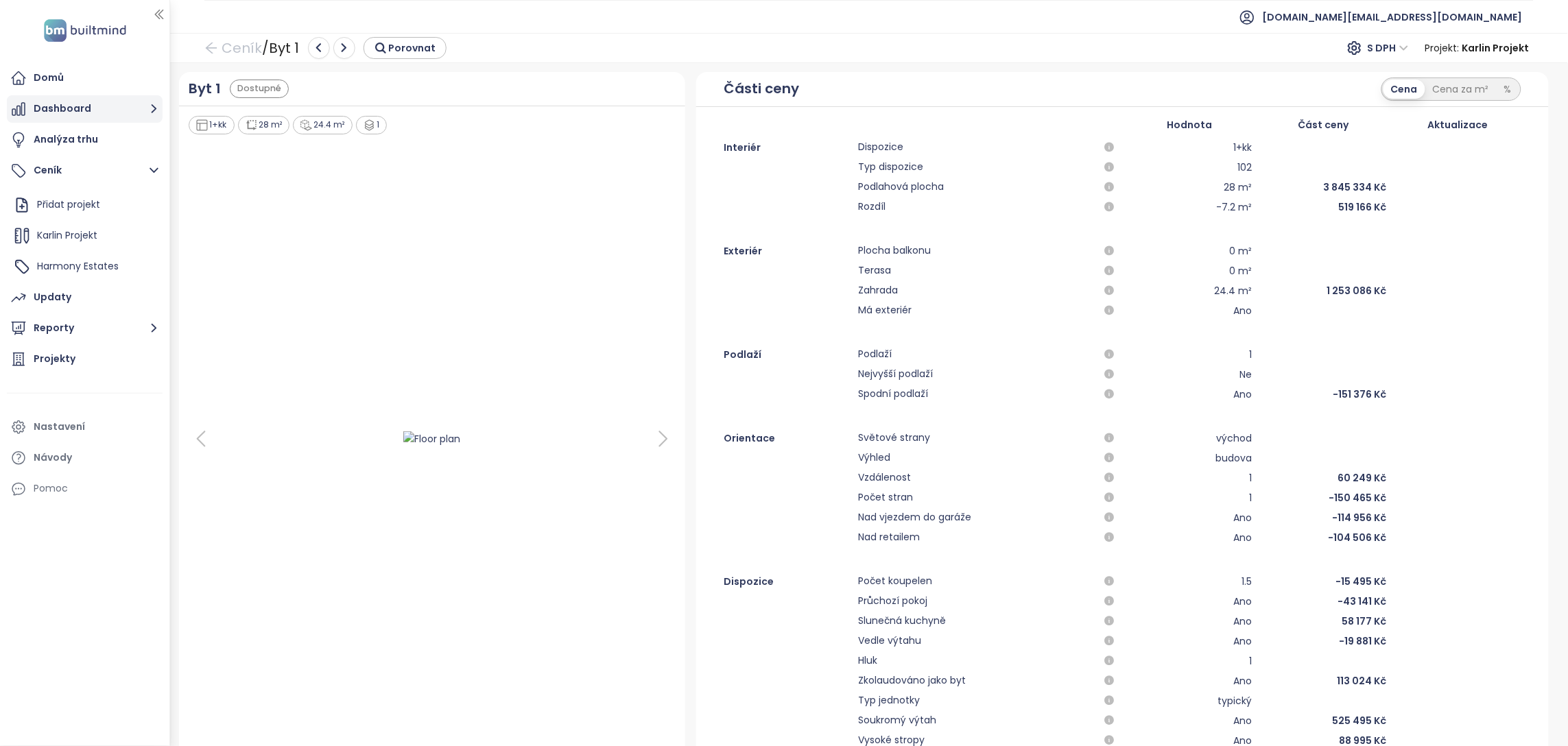
click at [63, 112] on button "Dashboard" at bounding box center [85, 109] width 156 height 28
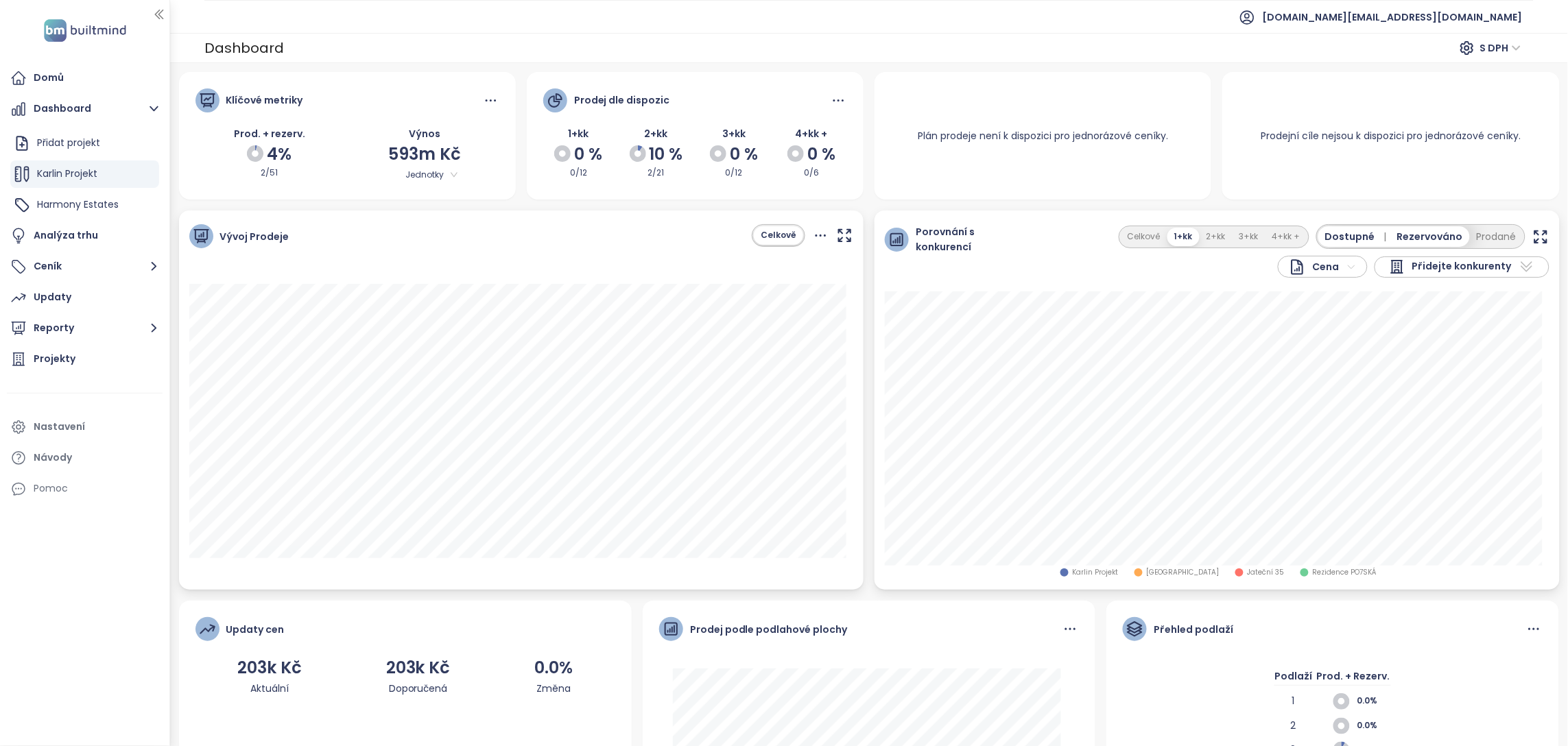
click at [1476, 266] on span "Přidejte konkurenty" at bounding box center [1462, 267] width 99 height 17
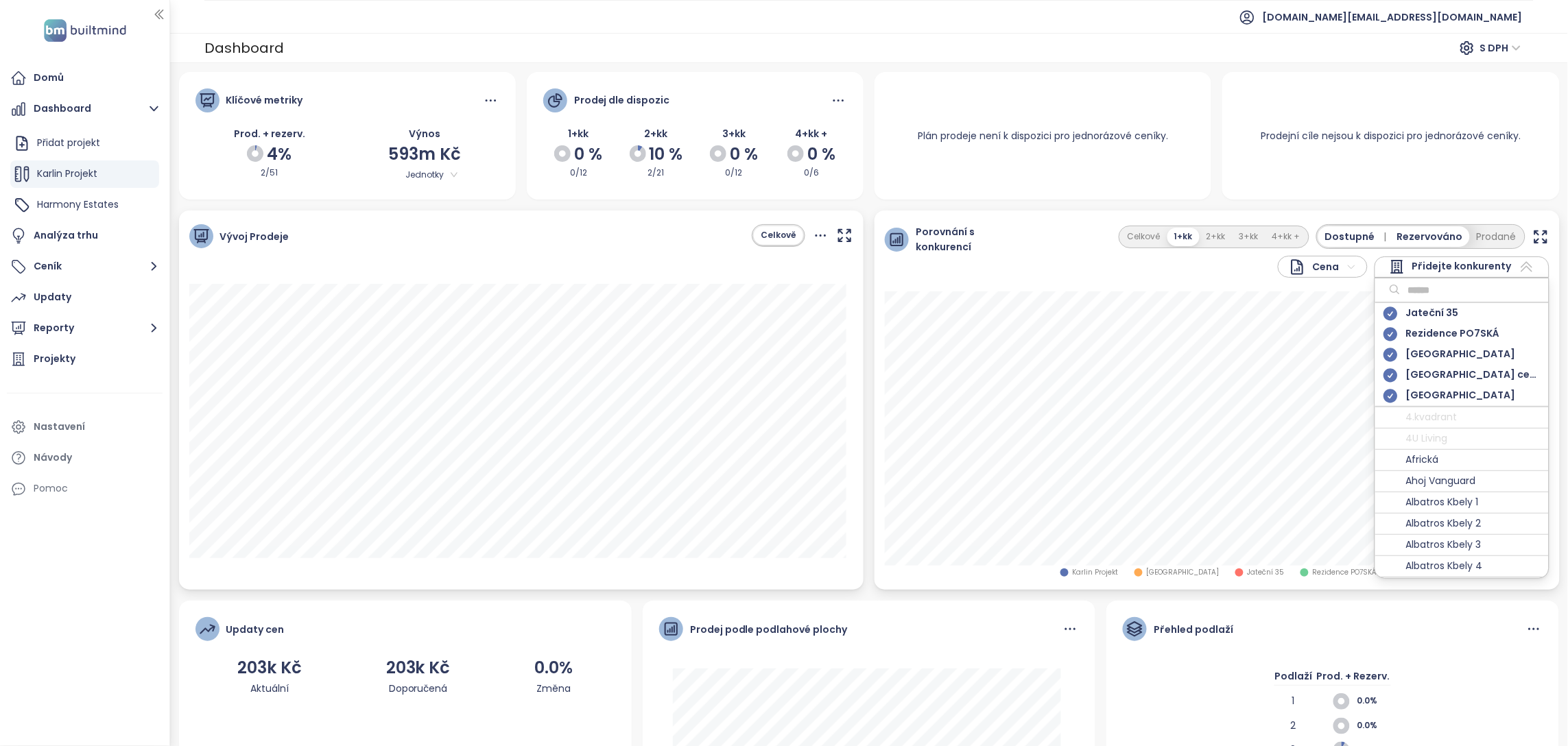
click at [1426, 299] on input "text" at bounding box center [1456, 290] width 111 height 21
click at [1438, 548] on span "Albatros Kbely 3" at bounding box center [1444, 546] width 76 height 17
click at [1045, 230] on div "Cena Jateční 35 Rezidence PO7SKÁ Viktoria center Vitkovia centrum Vitkovia Park…" at bounding box center [1274, 251] width 550 height 54
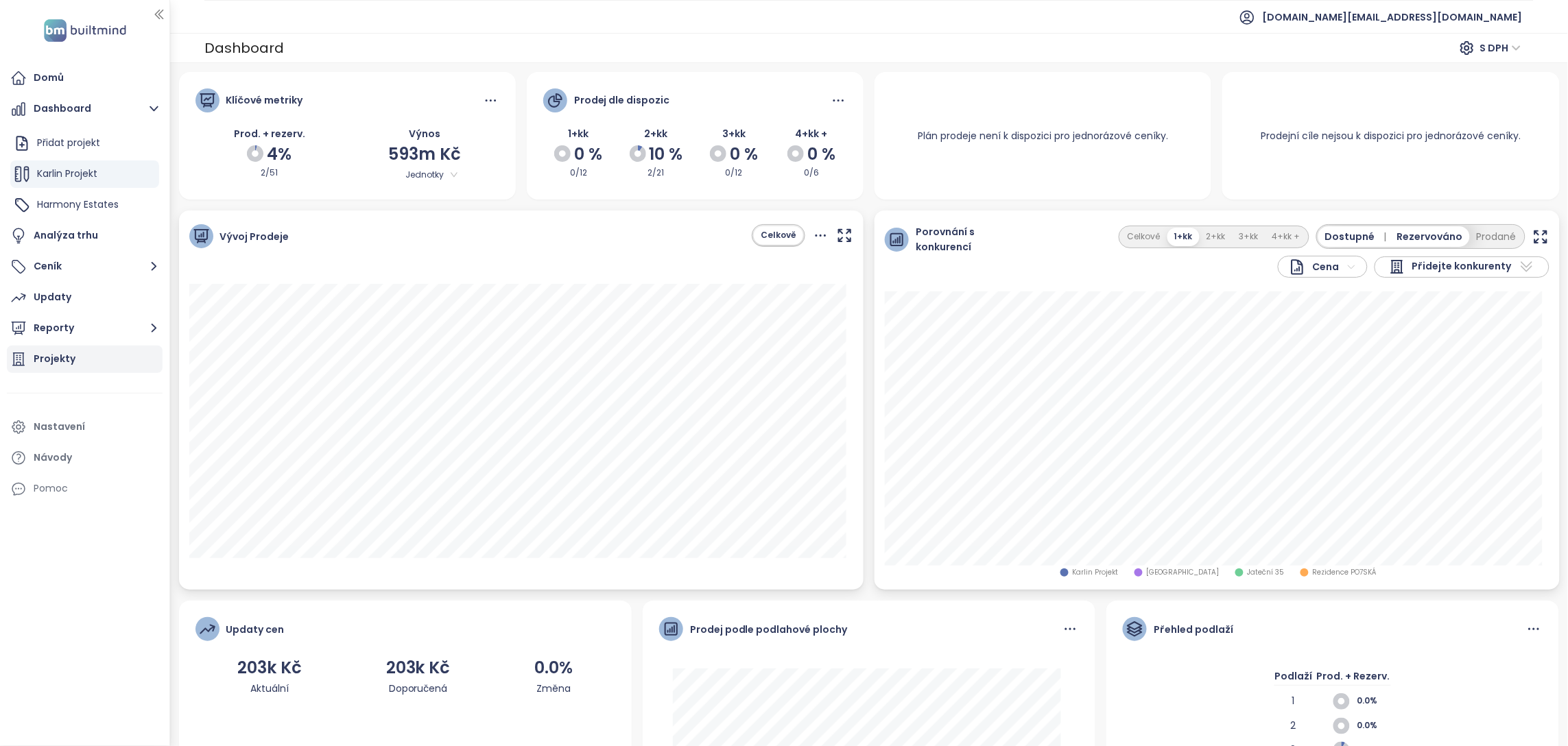
click at [57, 358] on div "Projekty" at bounding box center [54, 359] width 42 height 17
